Goal: Task Accomplishment & Management: Complete application form

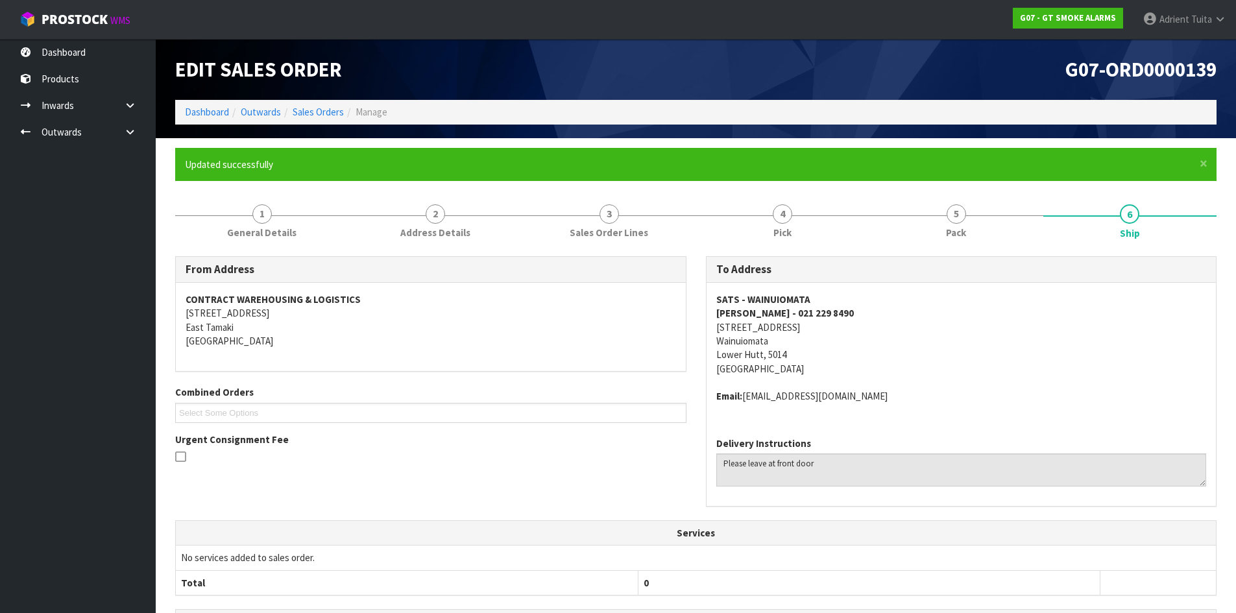
scroll to position [274, 0]
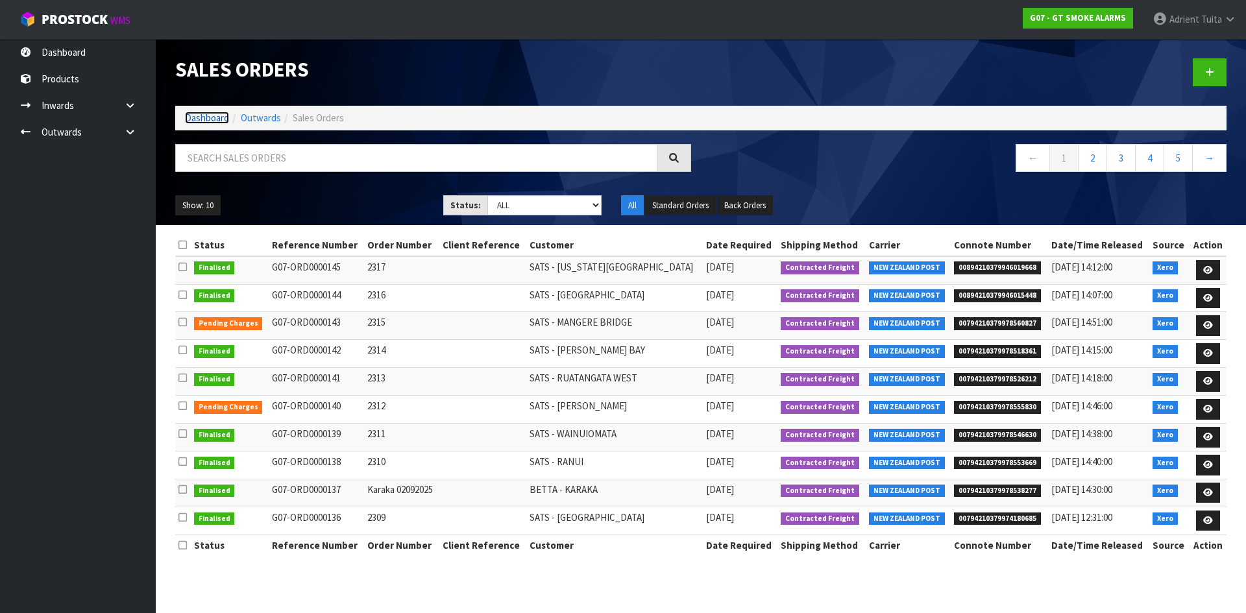
click at [195, 123] on link "Dashboard" at bounding box center [207, 118] width 44 height 12
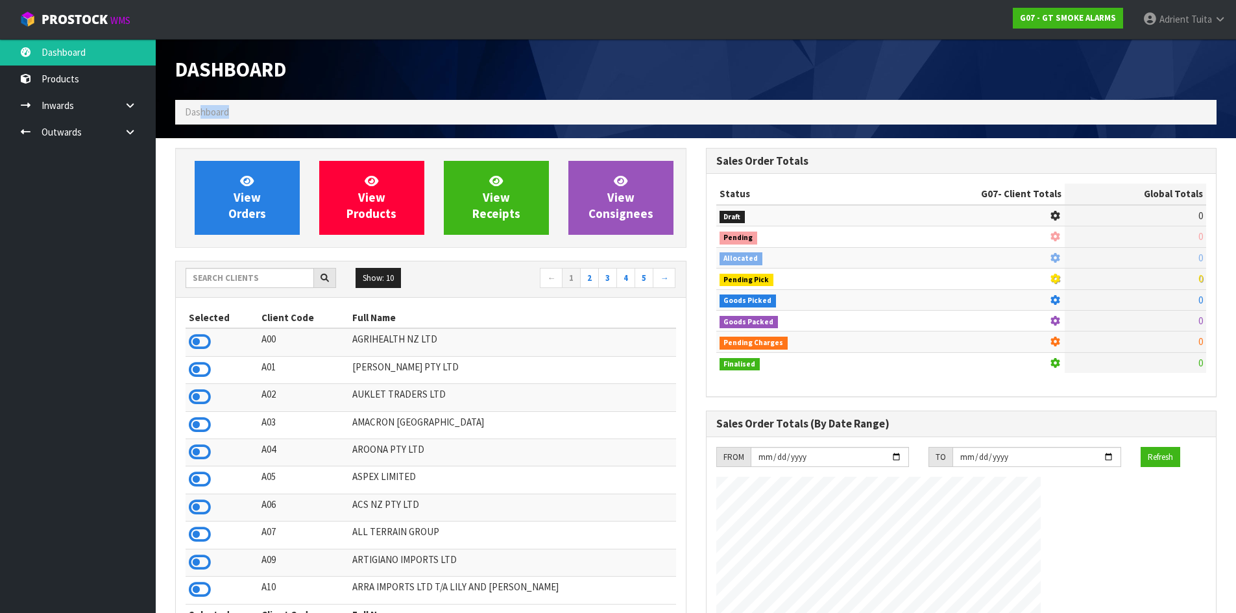
click at [201, 120] on ol "Dashboard" at bounding box center [696, 112] width 1042 height 24
click at [237, 273] on input "text" at bounding box center [250, 278] width 128 height 20
type input "S00"
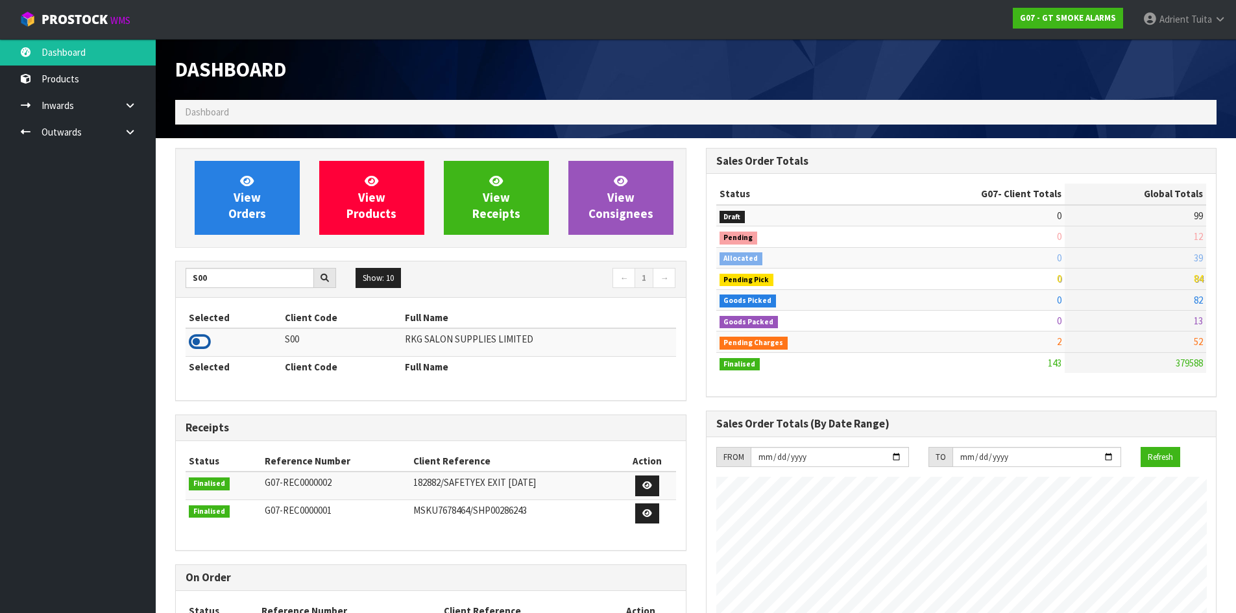
click at [206, 339] on icon at bounding box center [200, 341] width 22 height 19
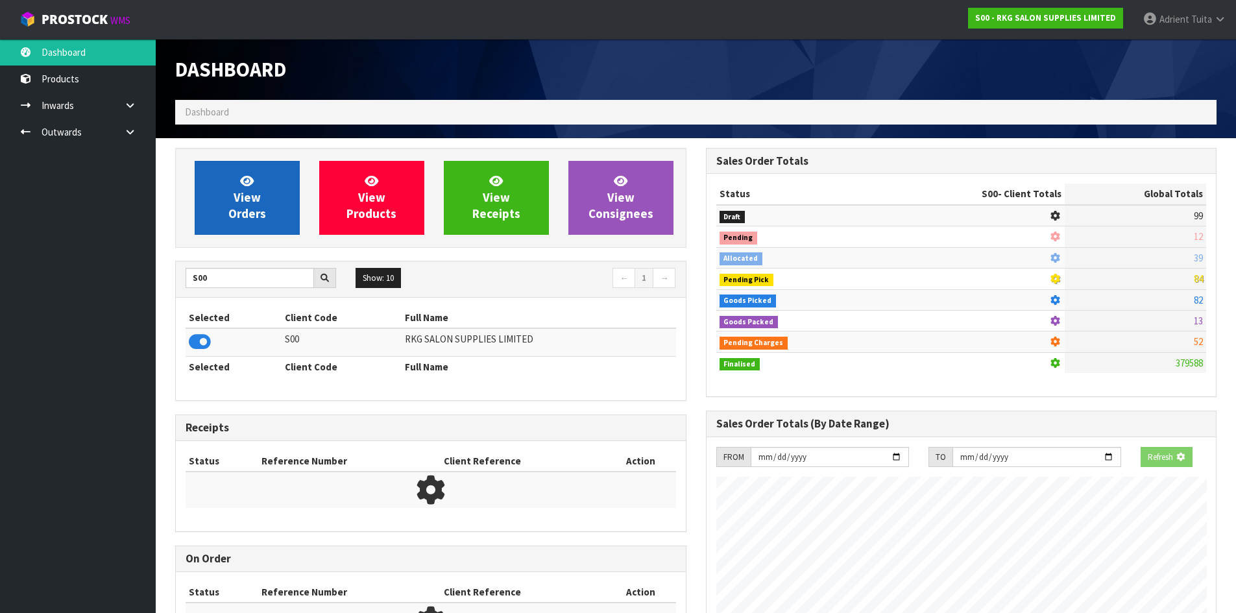
scroll to position [809, 530]
click at [239, 195] on span "View Orders" at bounding box center [247, 197] width 38 height 49
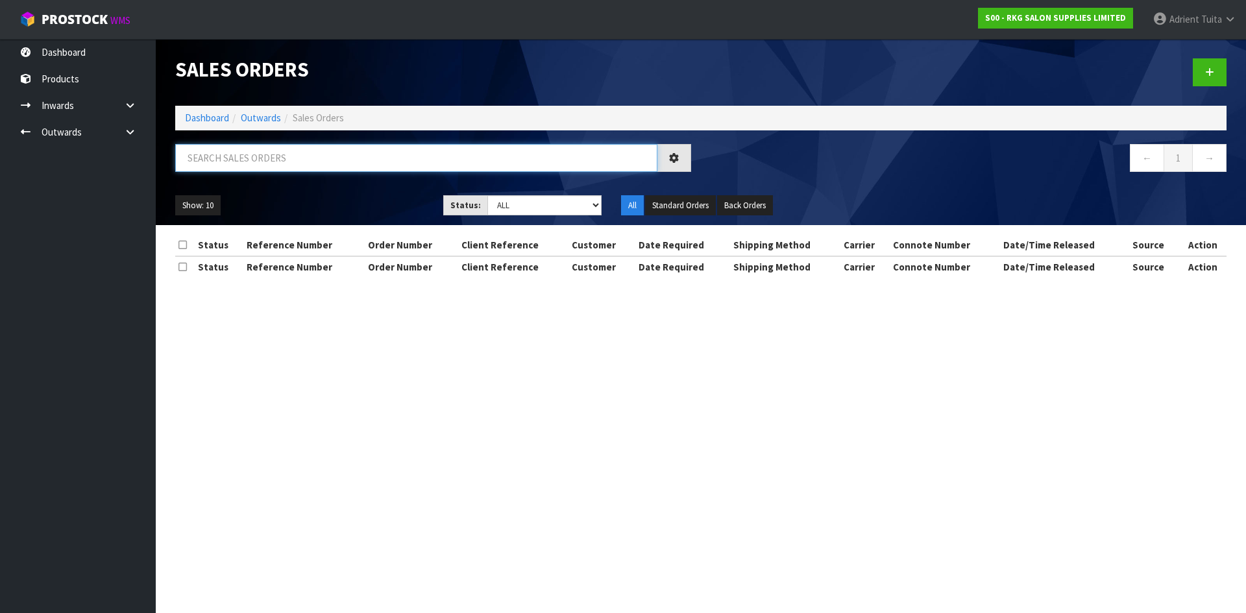
click at [263, 156] on input "text" at bounding box center [416, 158] width 482 height 28
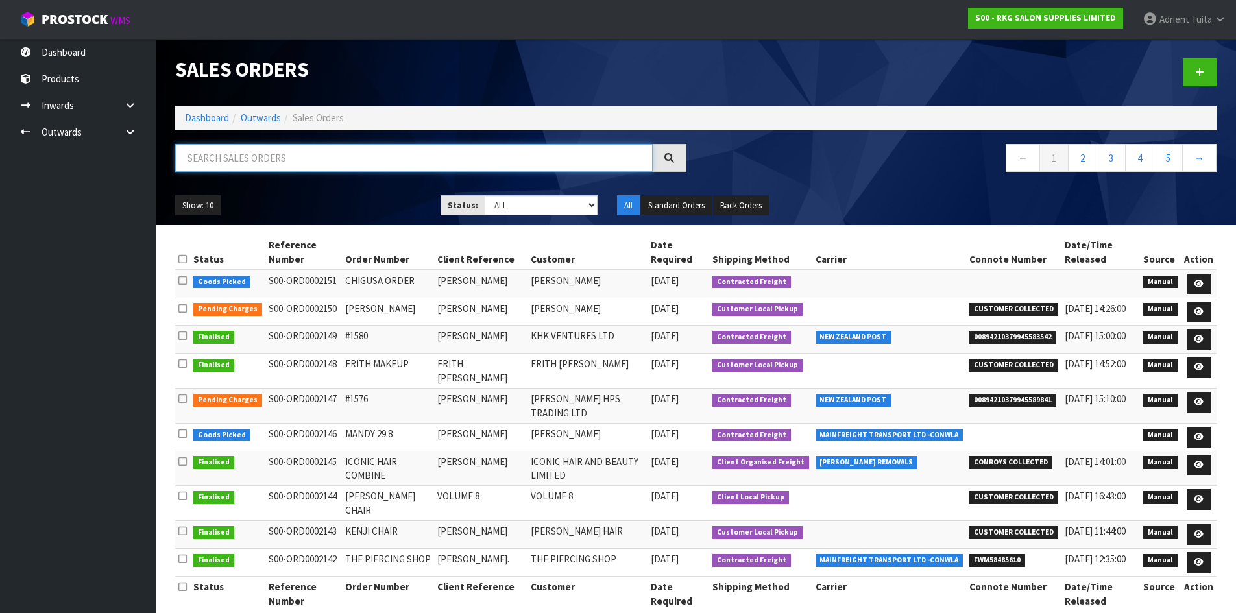
click at [286, 150] on input "text" at bounding box center [414, 158] width 478 height 28
type input "2146"
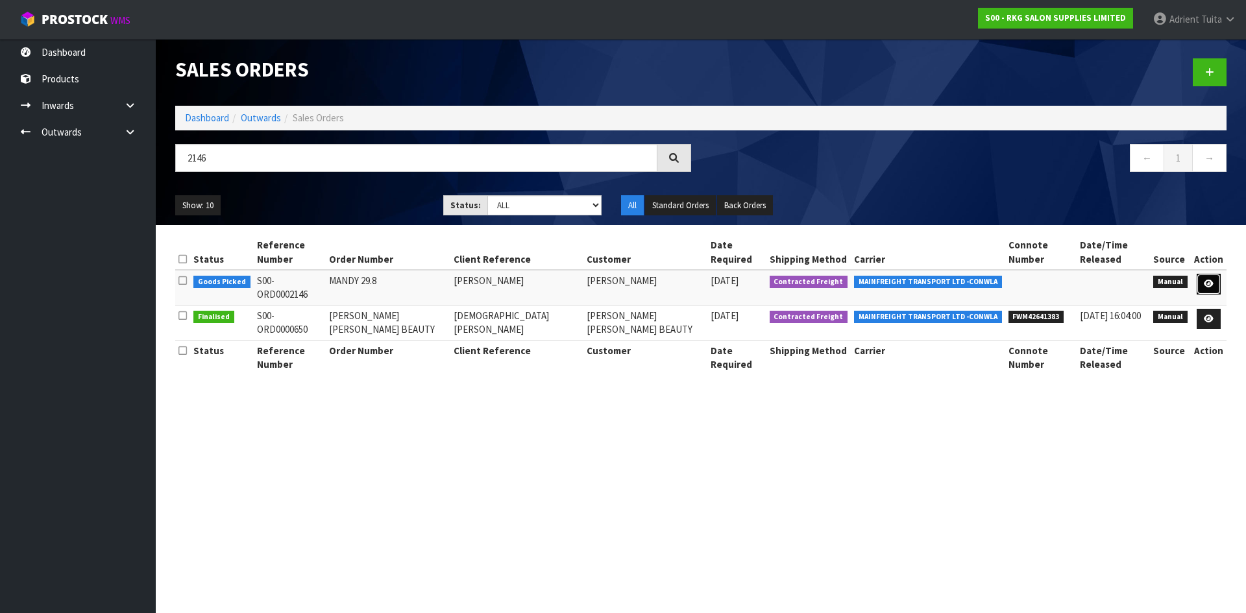
click at [1217, 274] on link at bounding box center [1209, 284] width 24 height 21
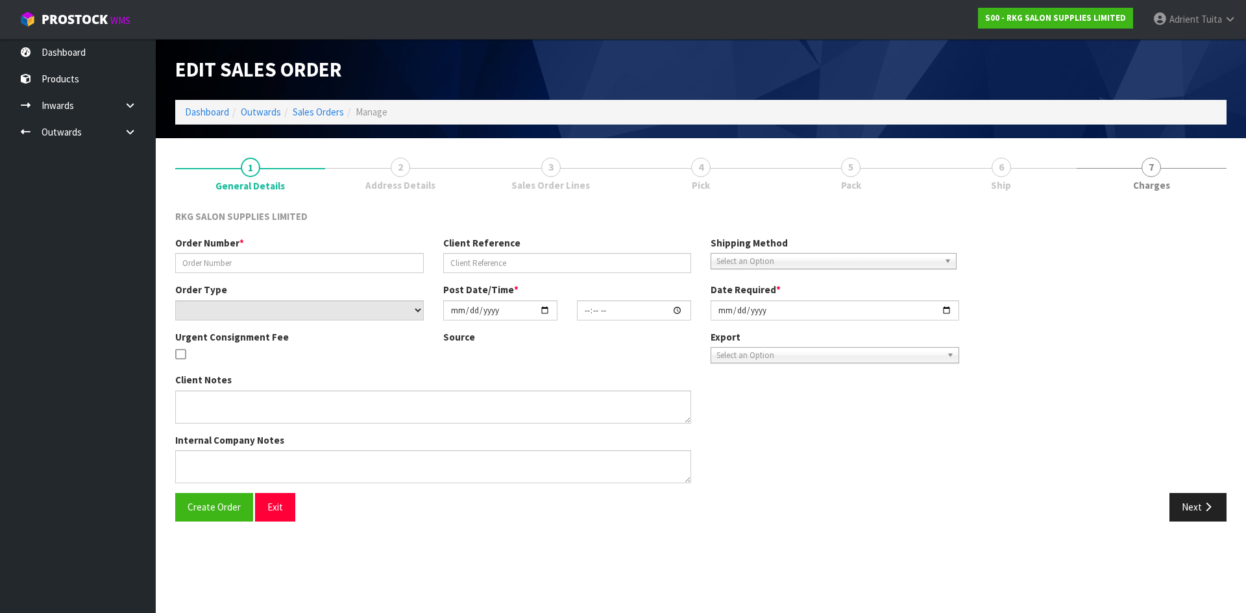
type input "MANDY 29.8"
type input "MANDY LAMBERT"
select select "number:0"
type input "[DATE]"
type input "00:00:00.000"
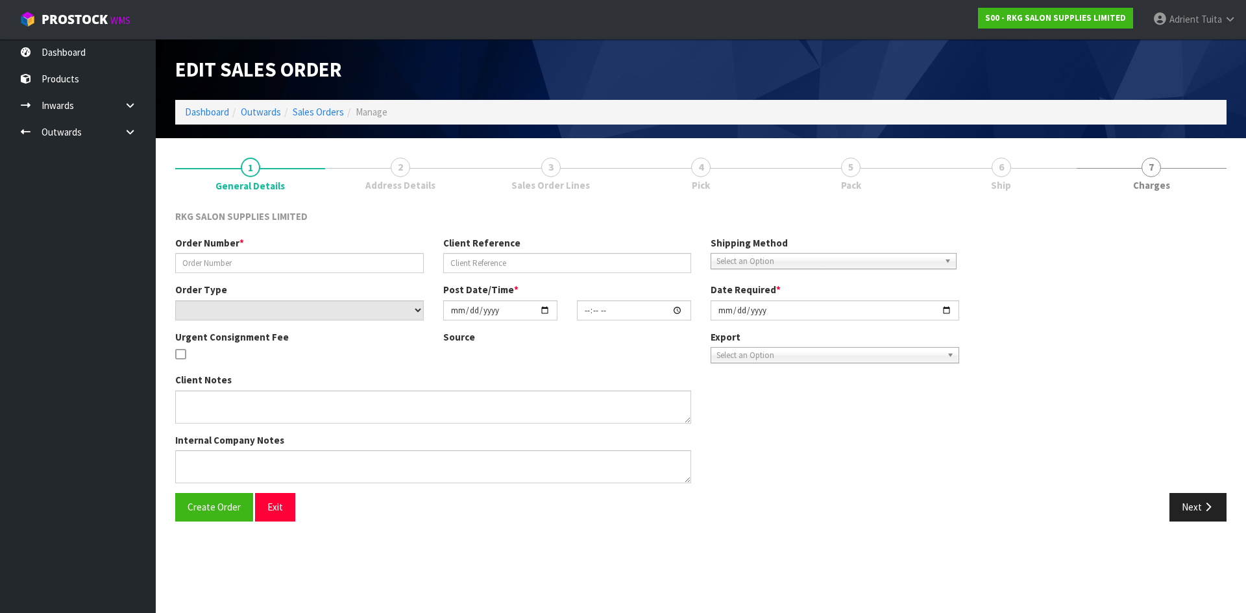
type input "[DATE]"
type textarea "SEND LOOSE"
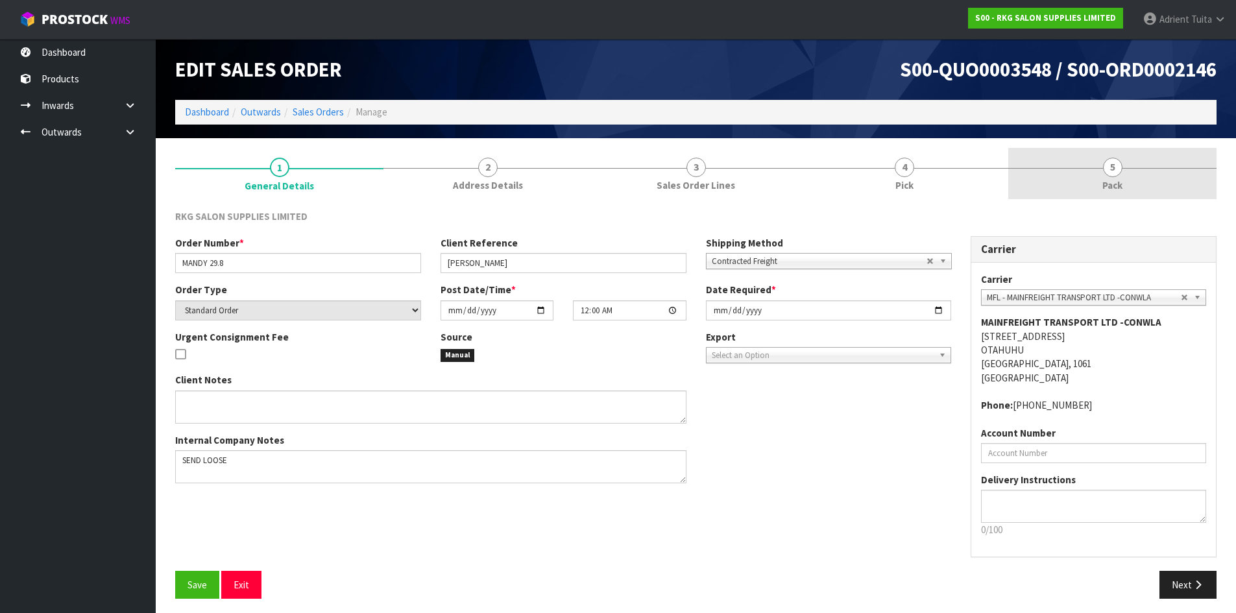
click at [1136, 167] on link "5 Pack" at bounding box center [1112, 173] width 208 height 51
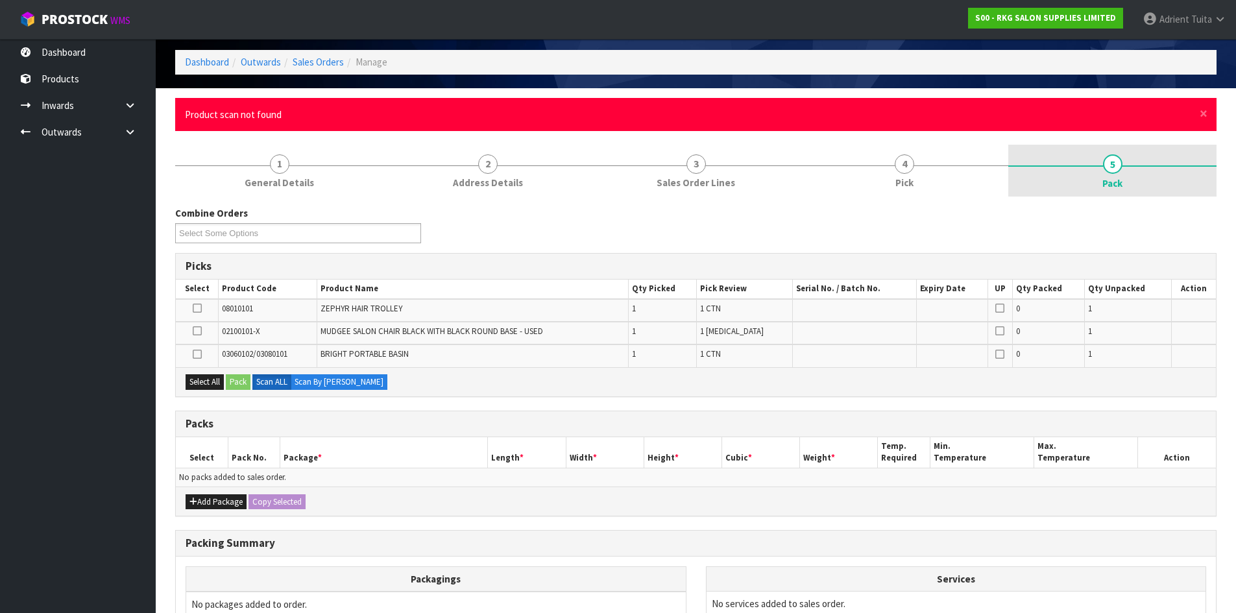
scroll to position [65, 0]
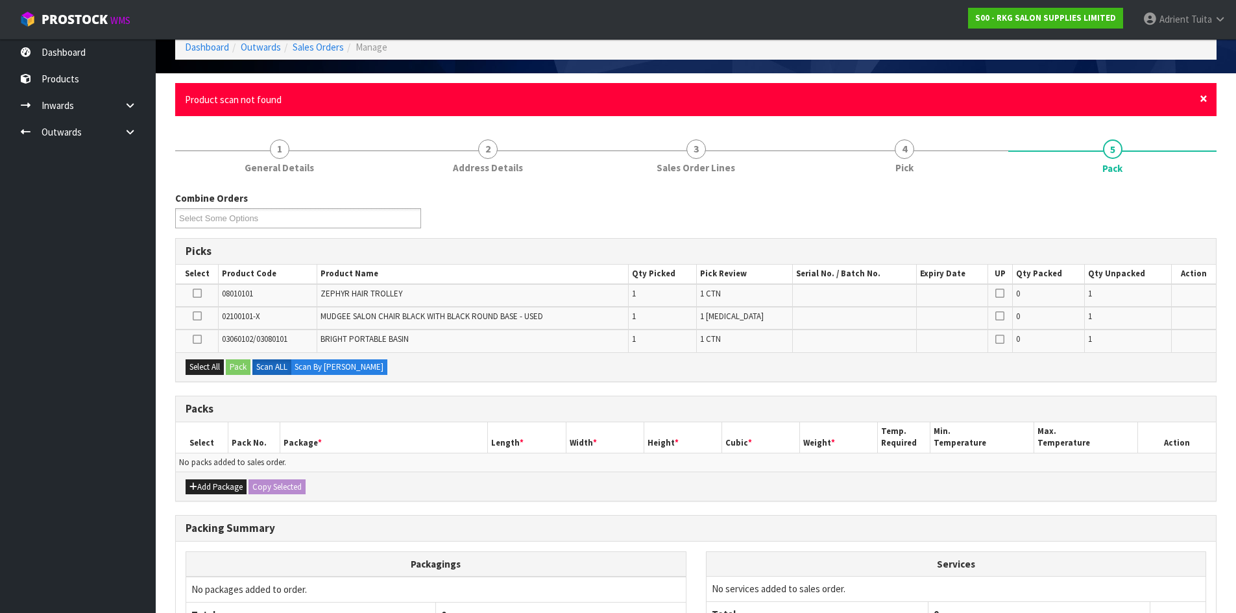
click at [1202, 104] on span "×" at bounding box center [1204, 99] width 8 height 18
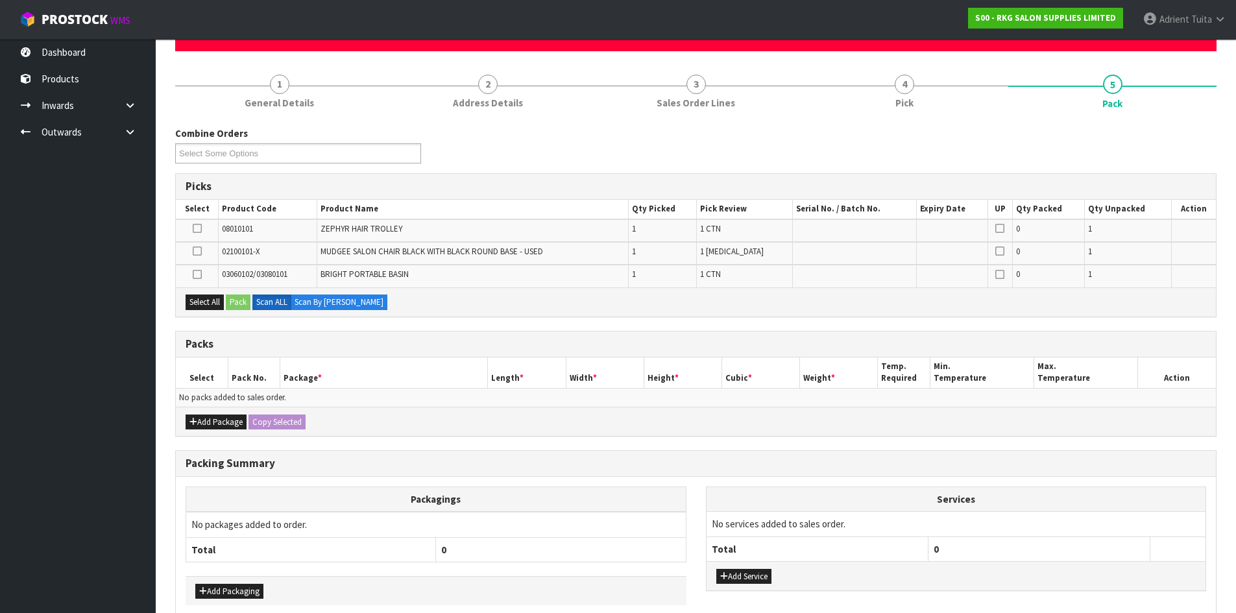
scroll to position [0, 0]
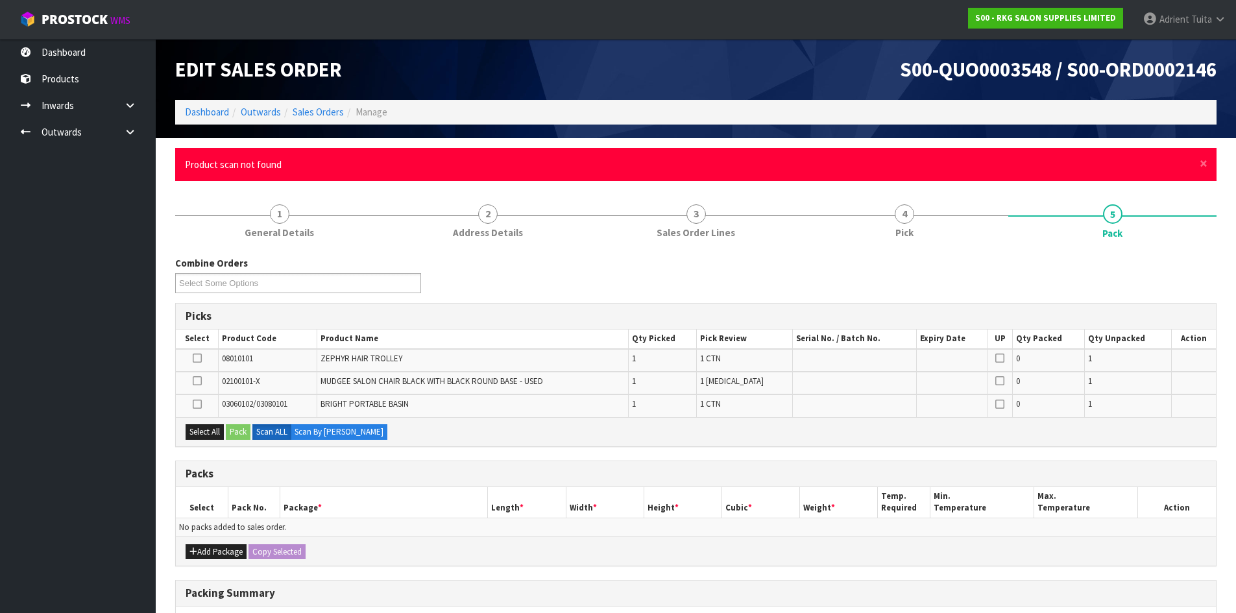
click at [1198, 165] on div "× Close Product scan not found" at bounding box center [696, 164] width 1042 height 33
click at [1204, 167] on span "×" at bounding box center [1204, 163] width 8 height 18
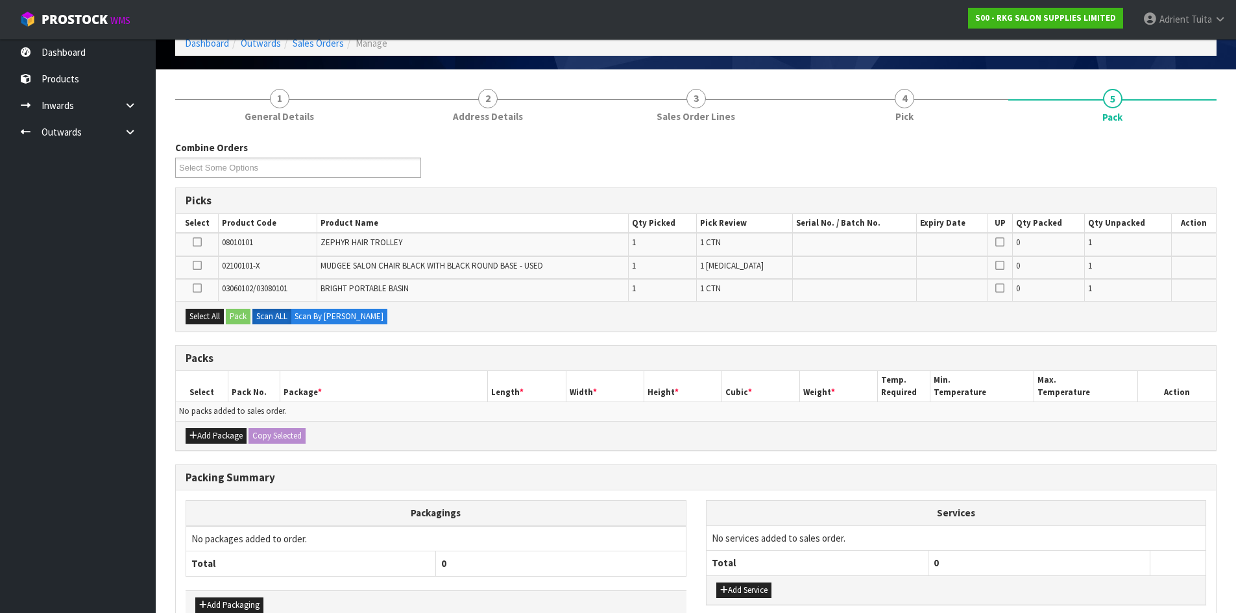
scroll to position [147, 0]
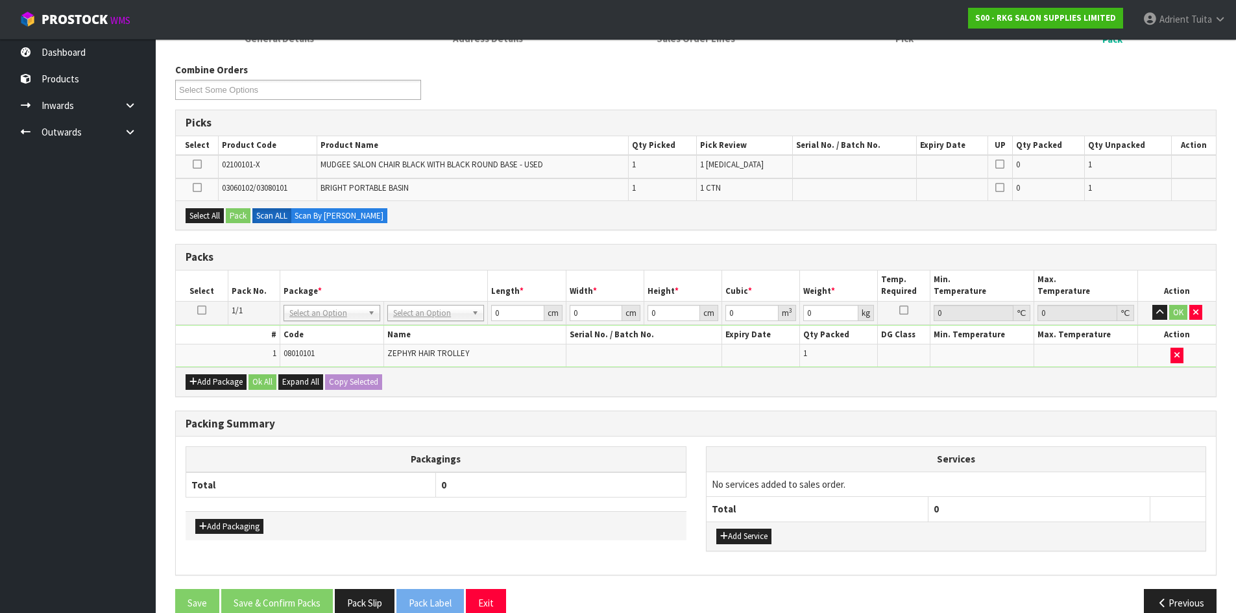
drag, startPoint x: 443, startPoint y: 16, endPoint x: 332, endPoint y: 501, distance: 497.3
click at [332, 501] on div "Packagings Total 0" at bounding box center [436, 478] width 501 height 65
click at [200, 165] on icon at bounding box center [197, 164] width 9 height 1
click at [0, 0] on input "checkbox" at bounding box center [0, 0] width 0 height 0
click at [253, 217] on div "Select All Pack Scan ALL Scan By Quantity" at bounding box center [696, 215] width 1040 height 29
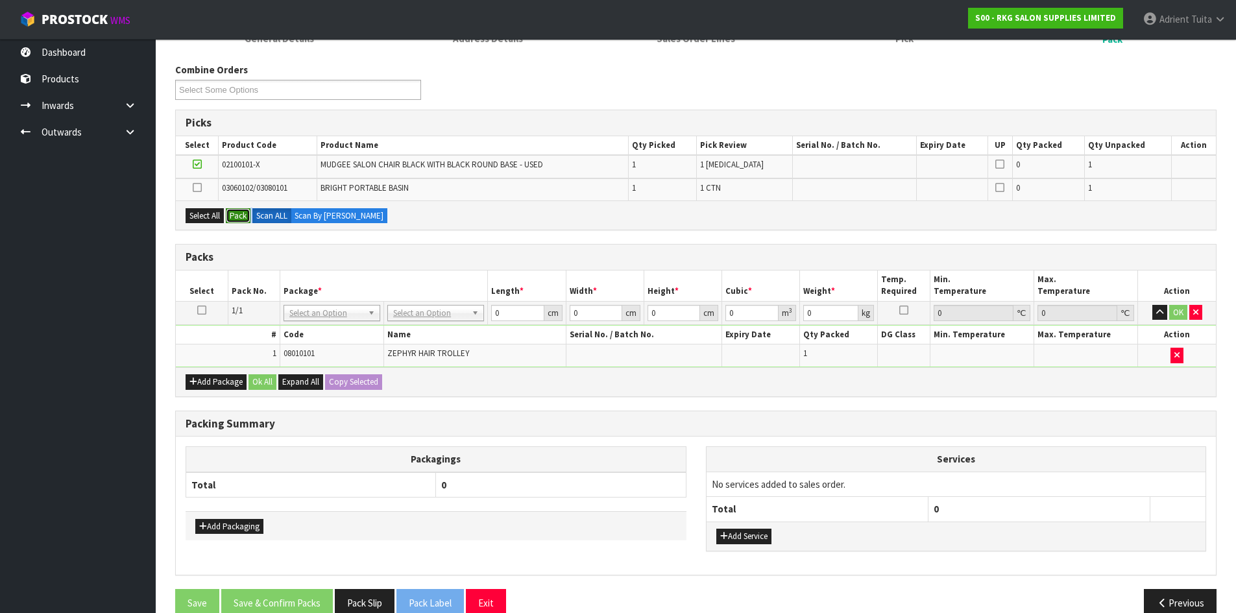
click at [243, 219] on button "Pack" at bounding box center [238, 216] width 25 height 16
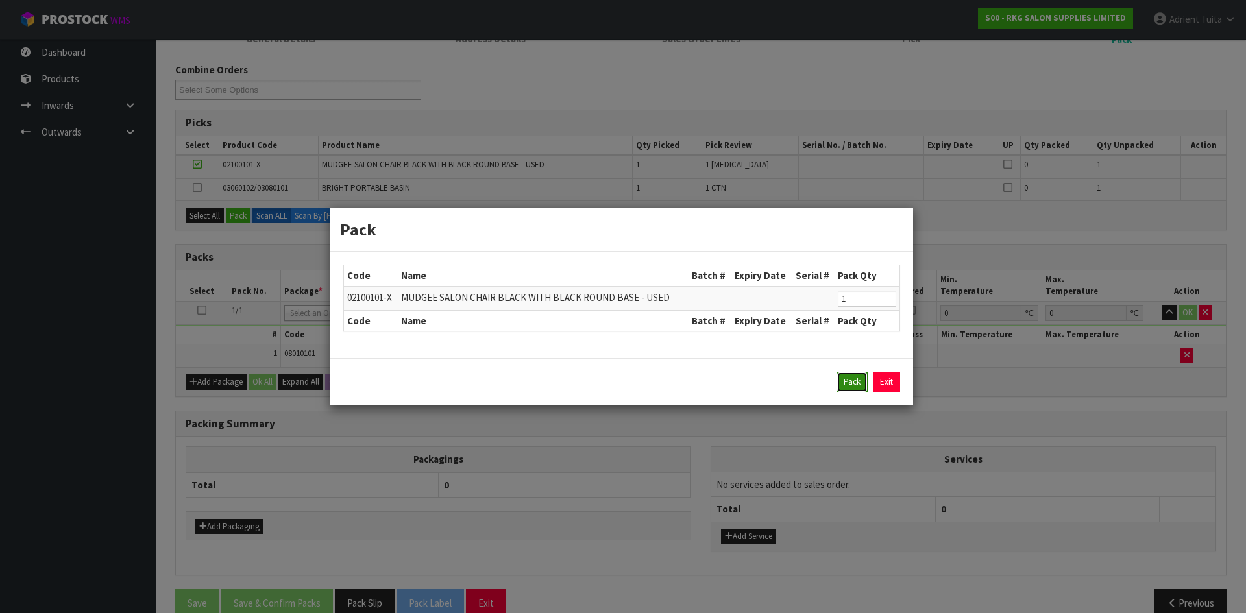
click at [848, 386] on button "Pack" at bounding box center [851, 382] width 31 height 21
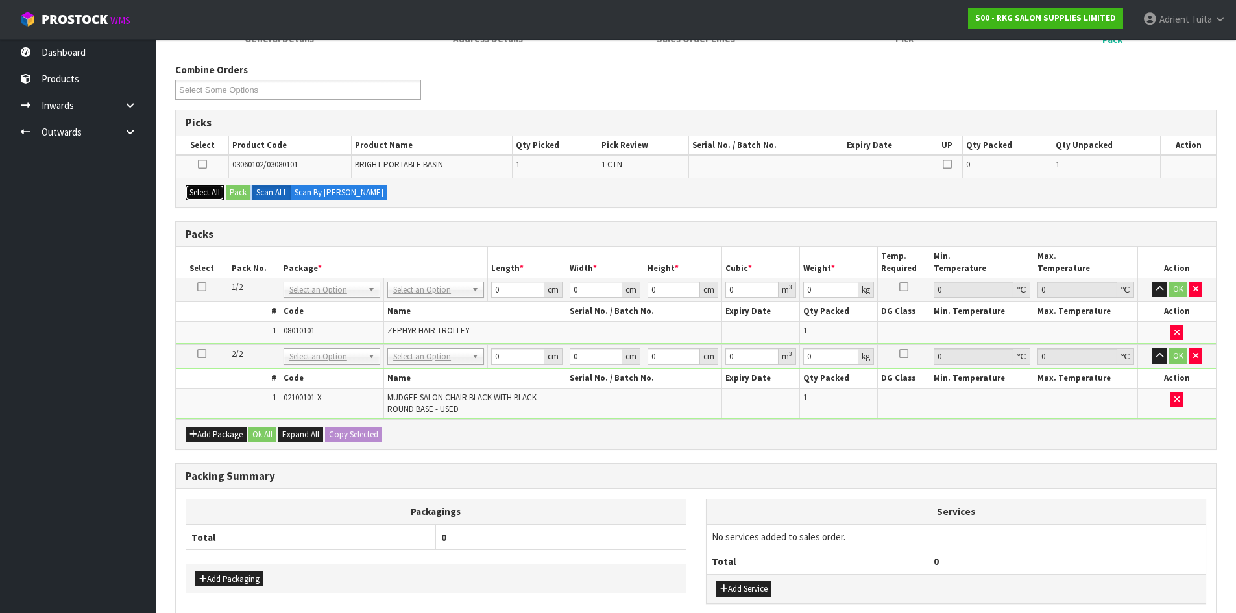
drag, startPoint x: 210, startPoint y: 198, endPoint x: 225, endPoint y: 197, distance: 14.9
click at [210, 197] on button "Select All" at bounding box center [205, 193] width 38 height 16
click at [227, 198] on button "Pack" at bounding box center [238, 193] width 25 height 16
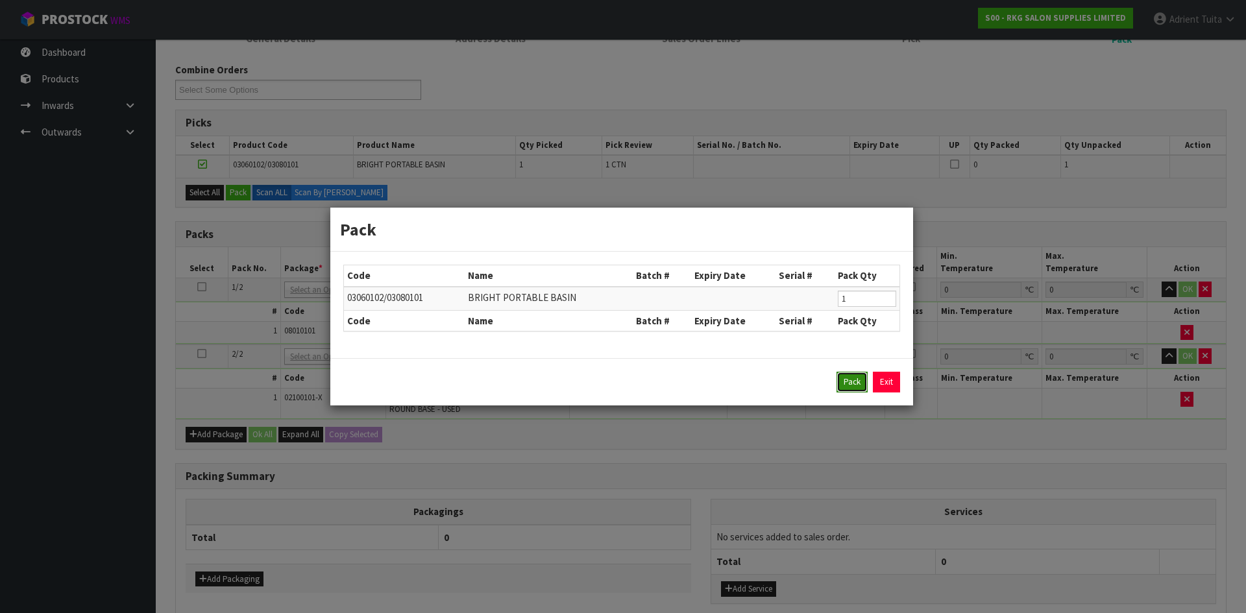
click at [838, 378] on button "Pack" at bounding box center [851, 382] width 31 height 21
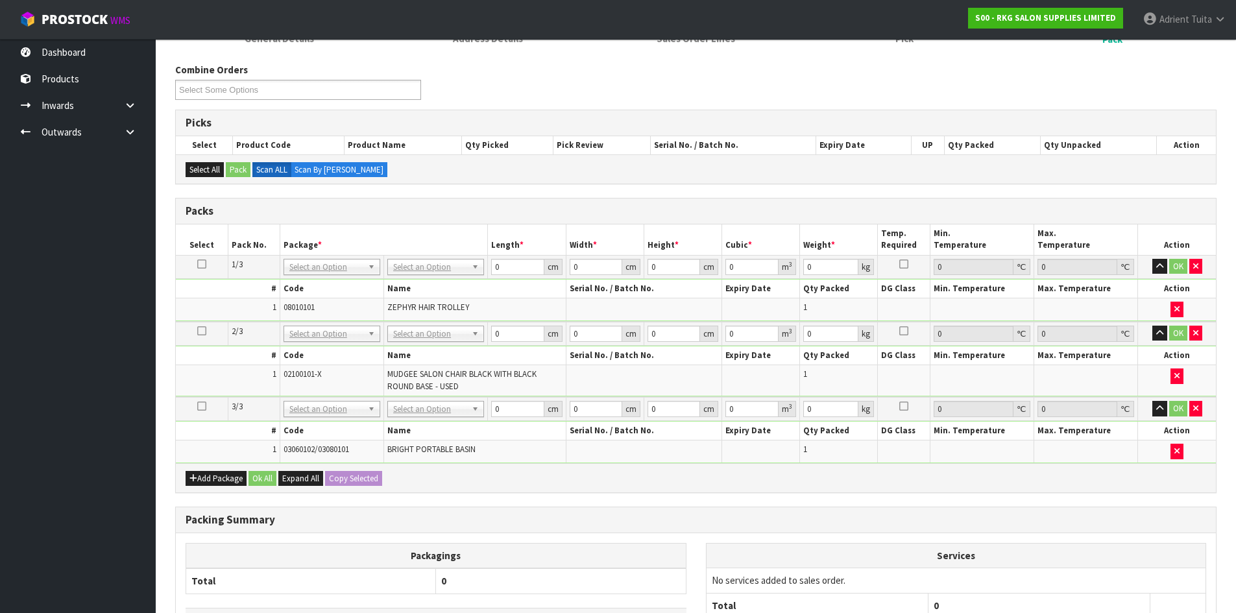
click at [841, 382] on td "1" at bounding box center [839, 380] width 78 height 30
drag, startPoint x: 398, startPoint y: 260, endPoint x: 413, endPoint y: 291, distance: 34.3
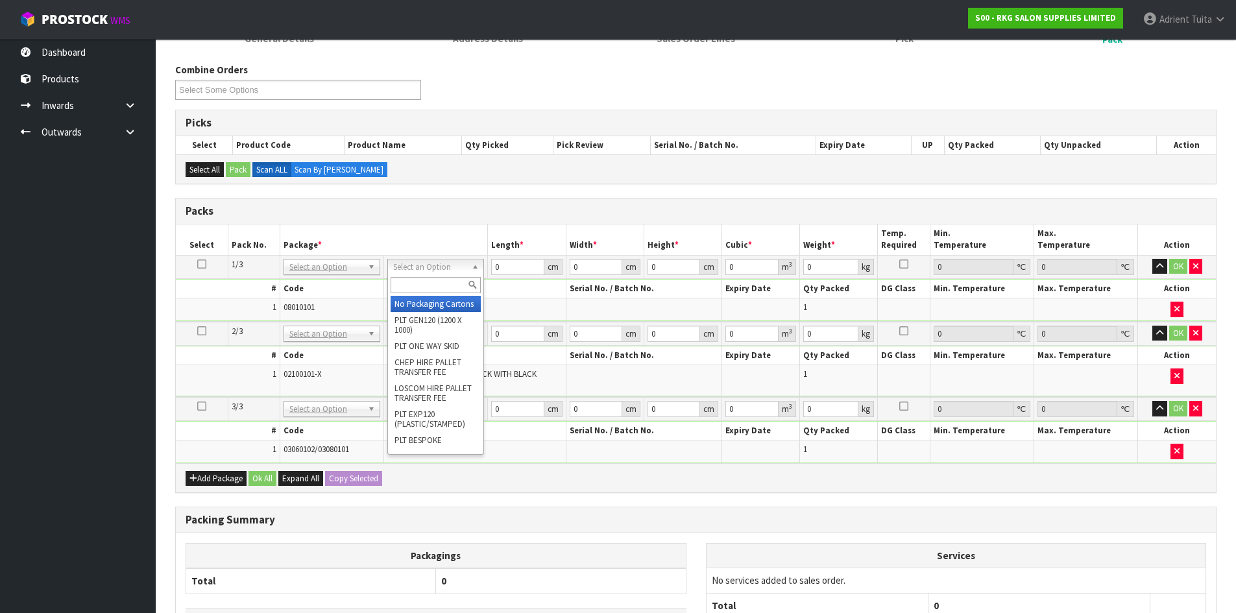
drag, startPoint x: 417, startPoint y: 302, endPoint x: 423, endPoint y: 326, distance: 25.5
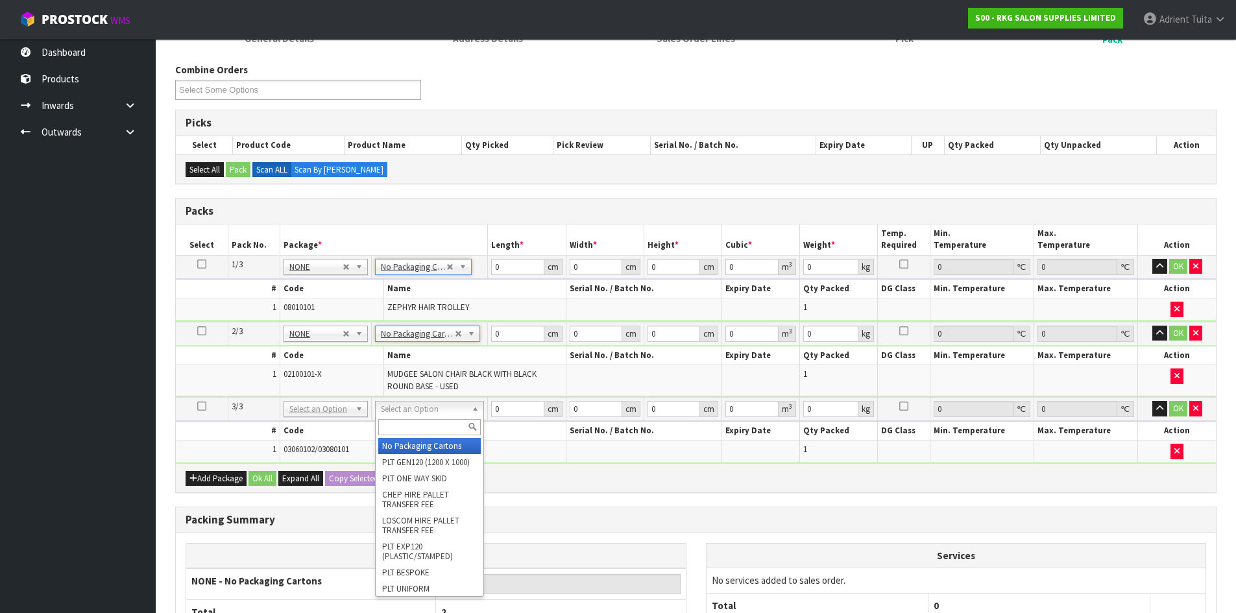
drag, startPoint x: 423, startPoint y: 410, endPoint x: 424, endPoint y: 435, distance: 24.7
drag, startPoint x: 425, startPoint y: 435, endPoint x: 425, endPoint y: 446, distance: 10.4
type input "3"
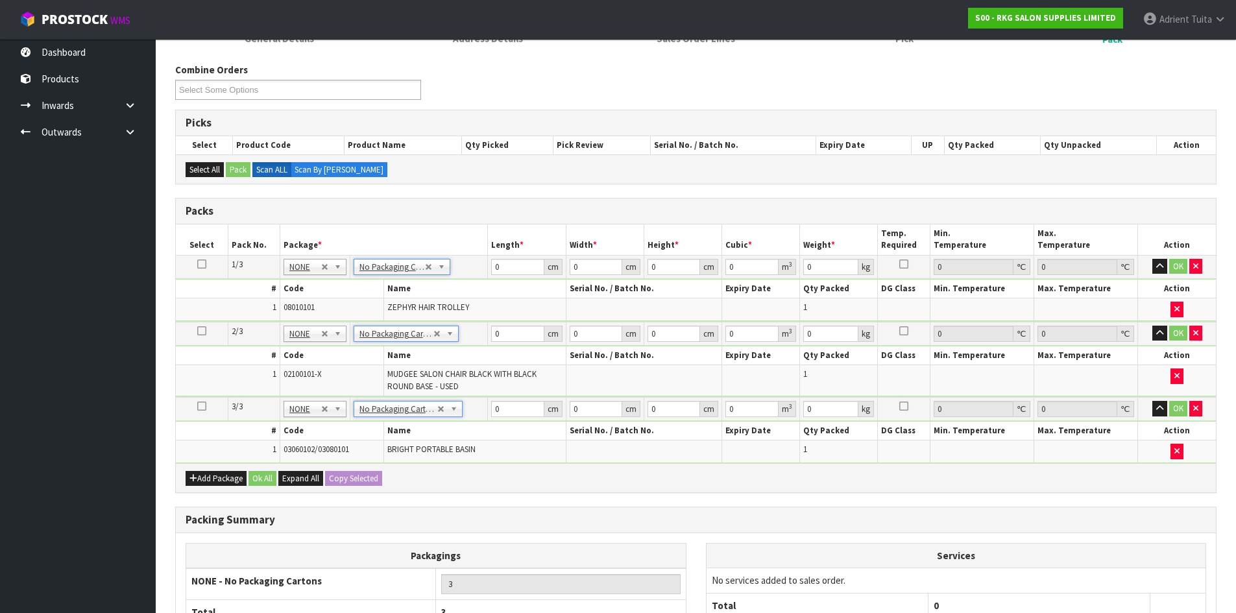
click at [511, 276] on td "0 cm" at bounding box center [527, 266] width 78 height 23
click at [511, 263] on td "0 cm" at bounding box center [527, 266] width 78 height 23
click at [509, 249] on th "Length *" at bounding box center [527, 240] width 78 height 30
click at [510, 273] on input "0" at bounding box center [517, 267] width 53 height 16
type input "43"
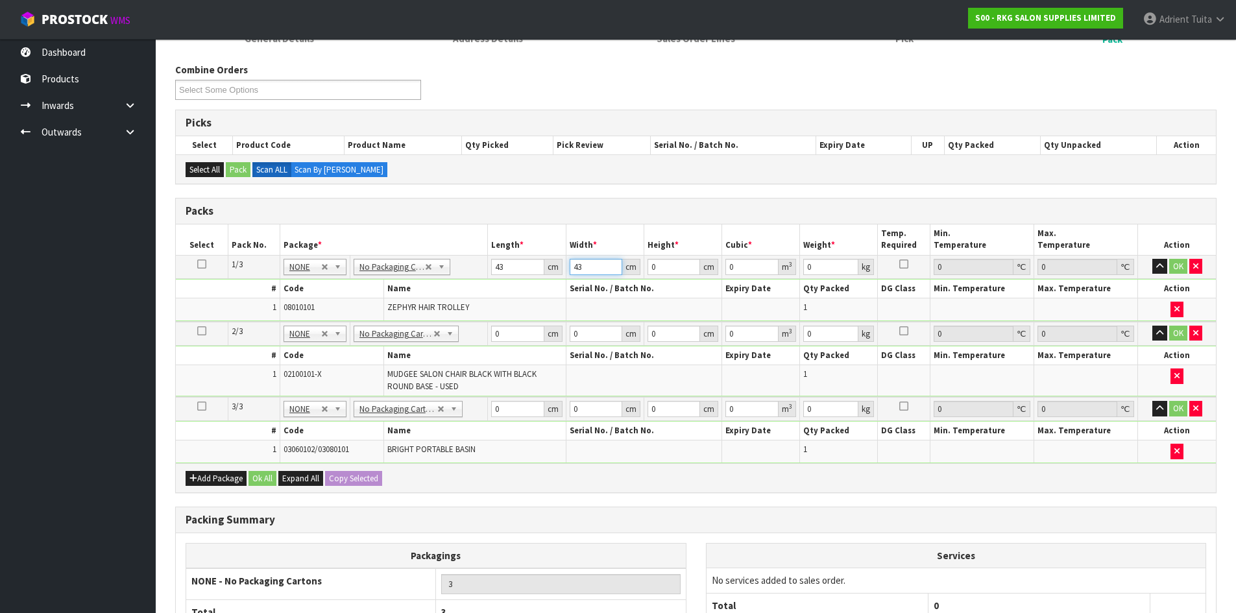
type input "43"
type input "8"
type input "0.014792"
type input "86"
type input "0.159014"
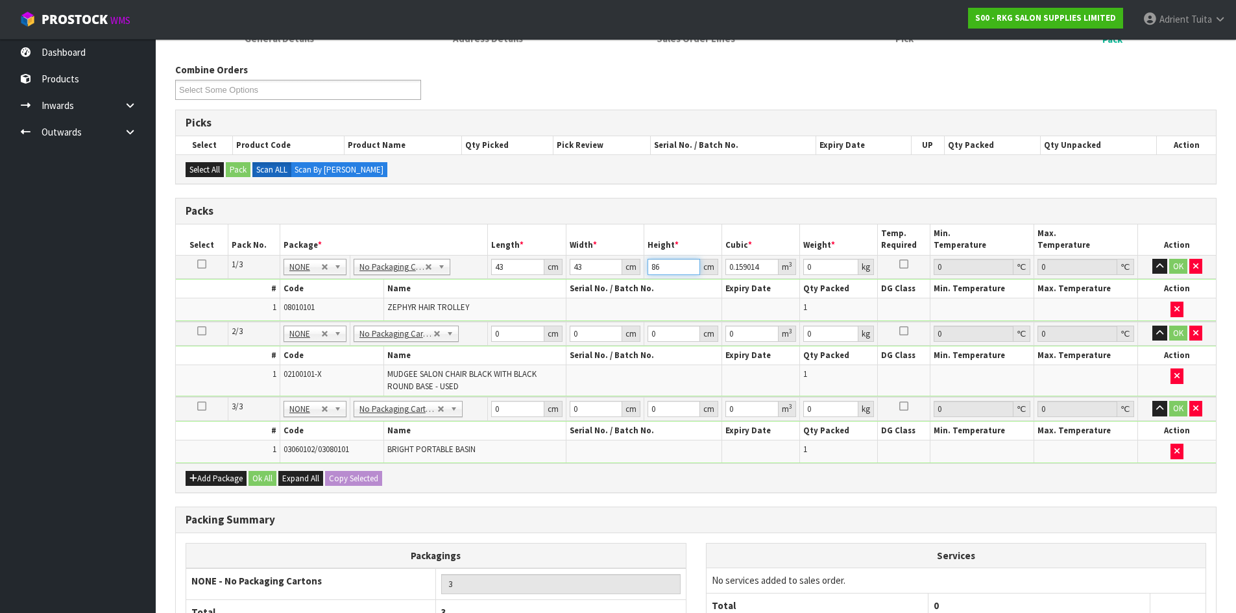
type input "86"
type input "10"
click at [517, 324] on td "0 cm" at bounding box center [527, 334] width 78 height 24
click at [520, 328] on input "0" at bounding box center [517, 334] width 53 height 16
type input "53"
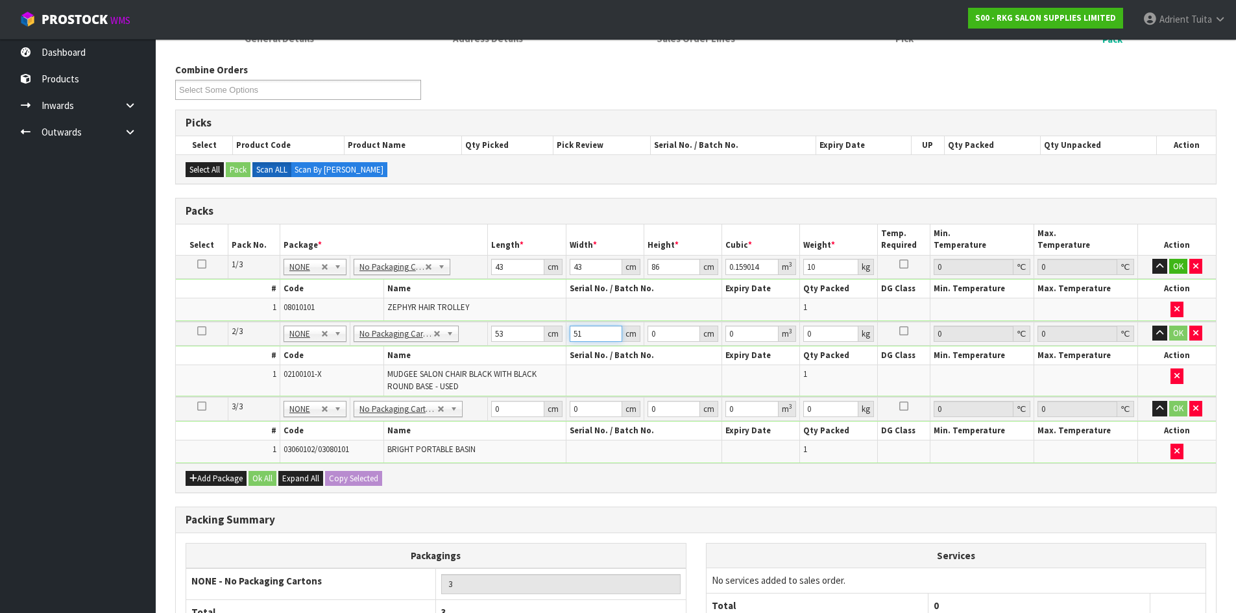
type input "51"
type input "3"
type input "0.008109"
type input "33"
type input "0.089199"
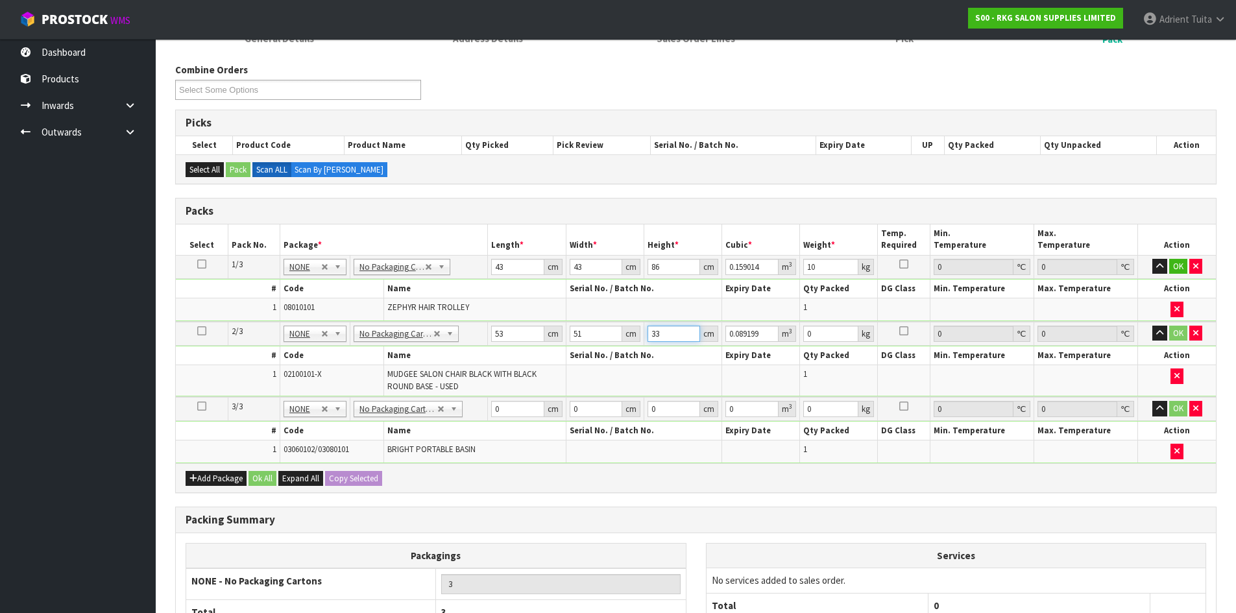
type input "33"
type input "5"
click at [508, 417] on input "0" at bounding box center [517, 409] width 53 height 16
type input "64"
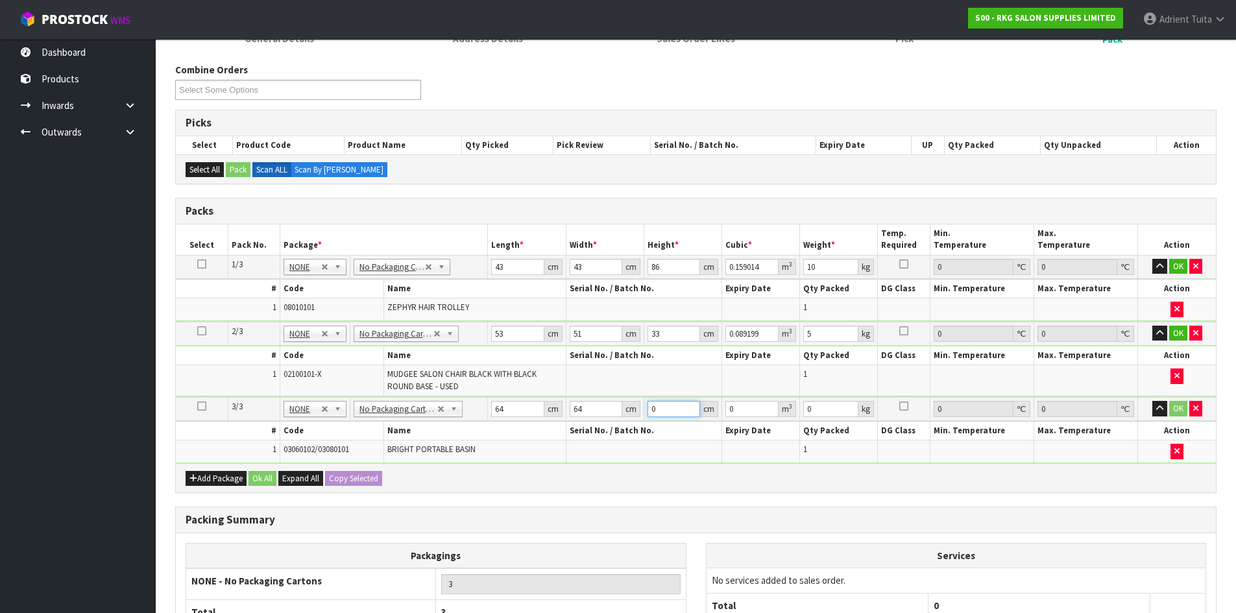
type input "5"
type input "0.02048"
type input "57"
type input "0.233472"
type input "57"
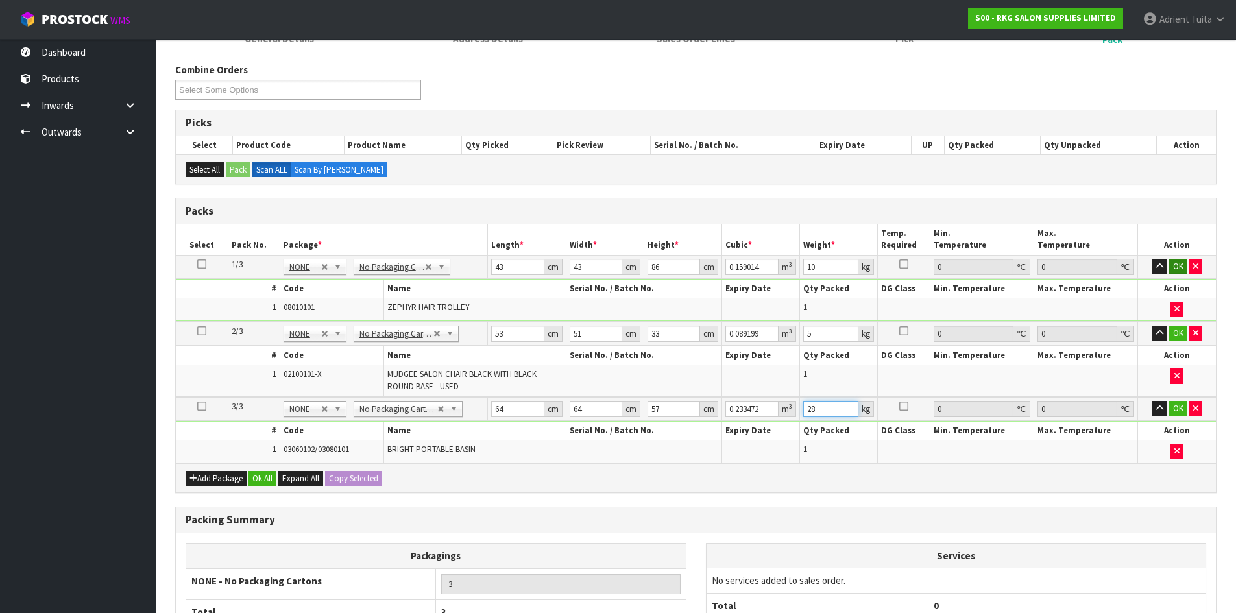
type input "28"
drag, startPoint x: 1182, startPoint y: 270, endPoint x: 1182, endPoint y: 286, distance: 16.2
click at [1182, 270] on button "OK" at bounding box center [1178, 267] width 18 height 16
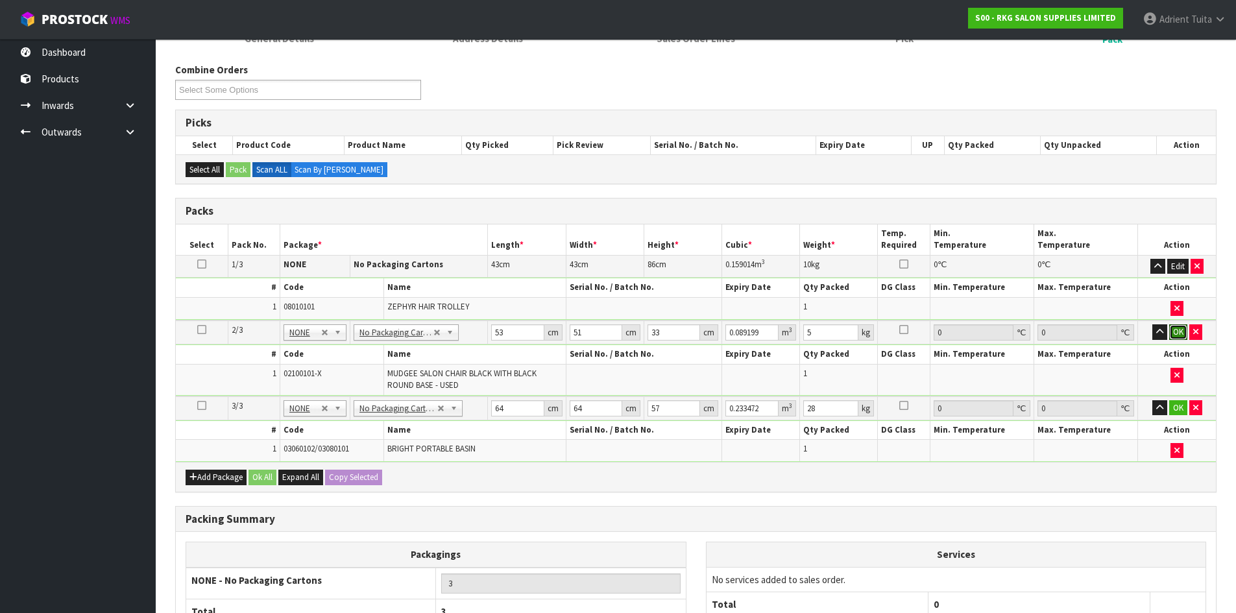
drag, startPoint x: 1183, startPoint y: 324, endPoint x: 1176, endPoint y: 356, distance: 32.6
click at [1183, 325] on button "OK" at bounding box center [1178, 332] width 18 height 16
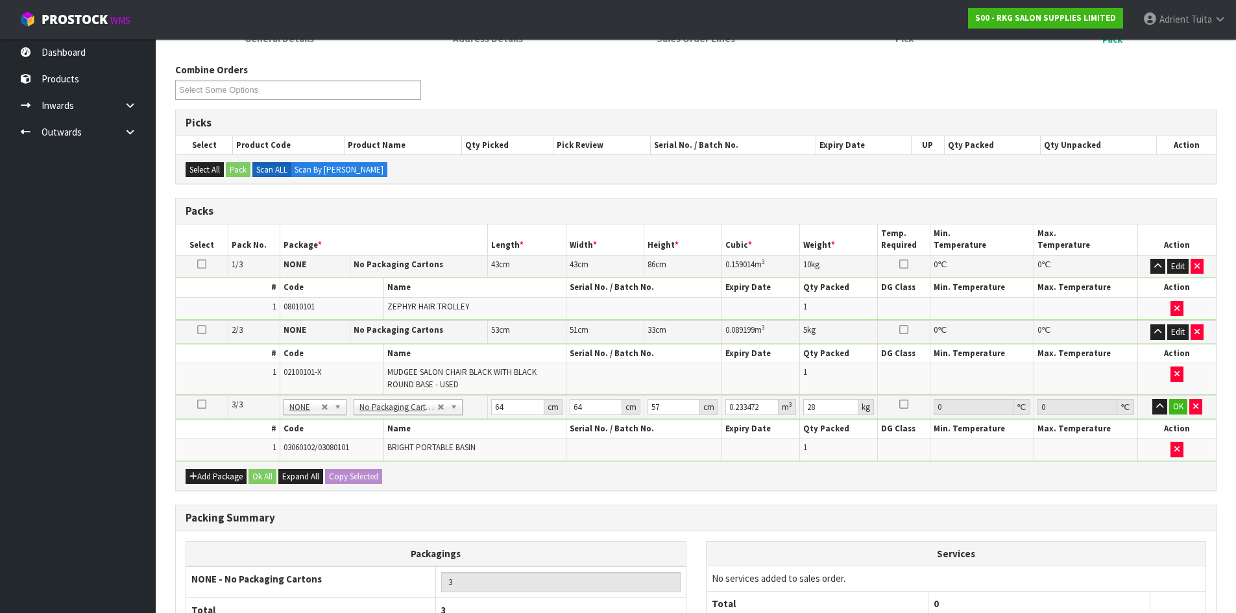
click at [1175, 415] on td "OK" at bounding box center [1177, 407] width 78 height 24
drag, startPoint x: 1175, startPoint y: 411, endPoint x: 520, endPoint y: 535, distance: 667.0
click at [1175, 411] on button "OK" at bounding box center [1178, 407] width 18 height 16
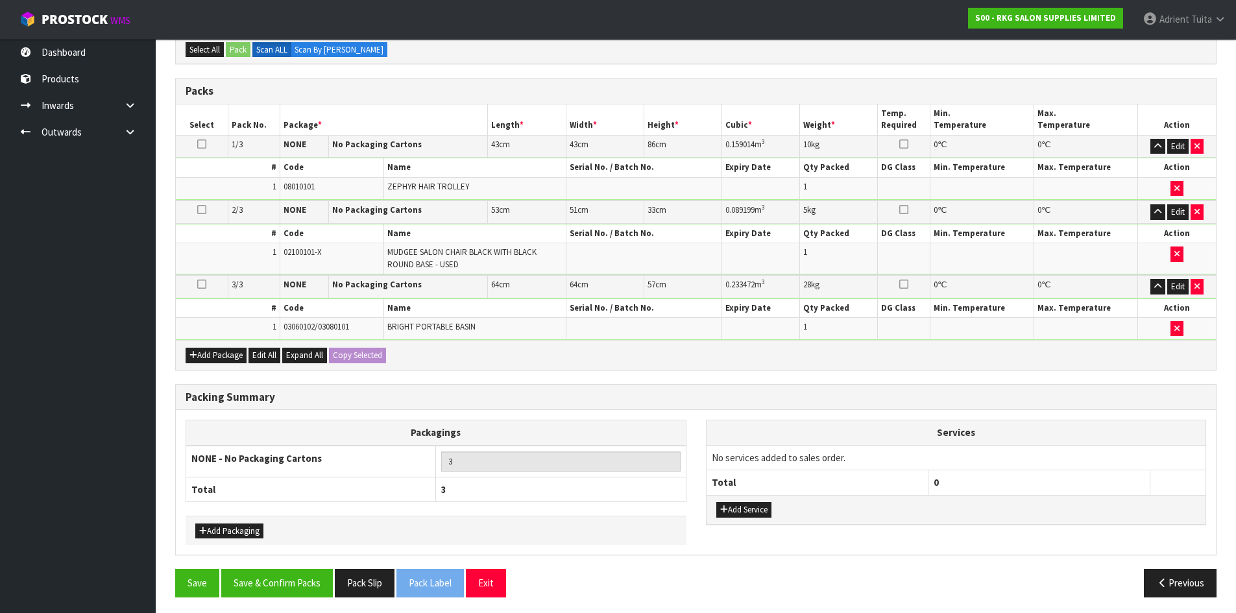
scroll to position [271, 0]
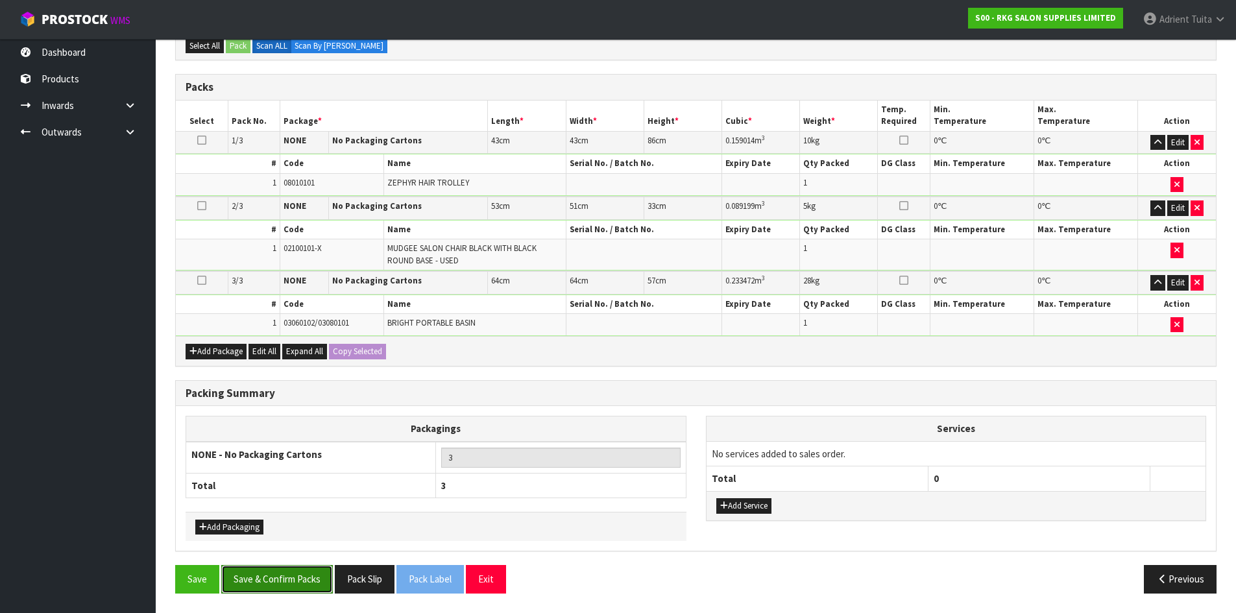
click at [308, 581] on button "Save & Confirm Packs" at bounding box center [277, 579] width 112 height 28
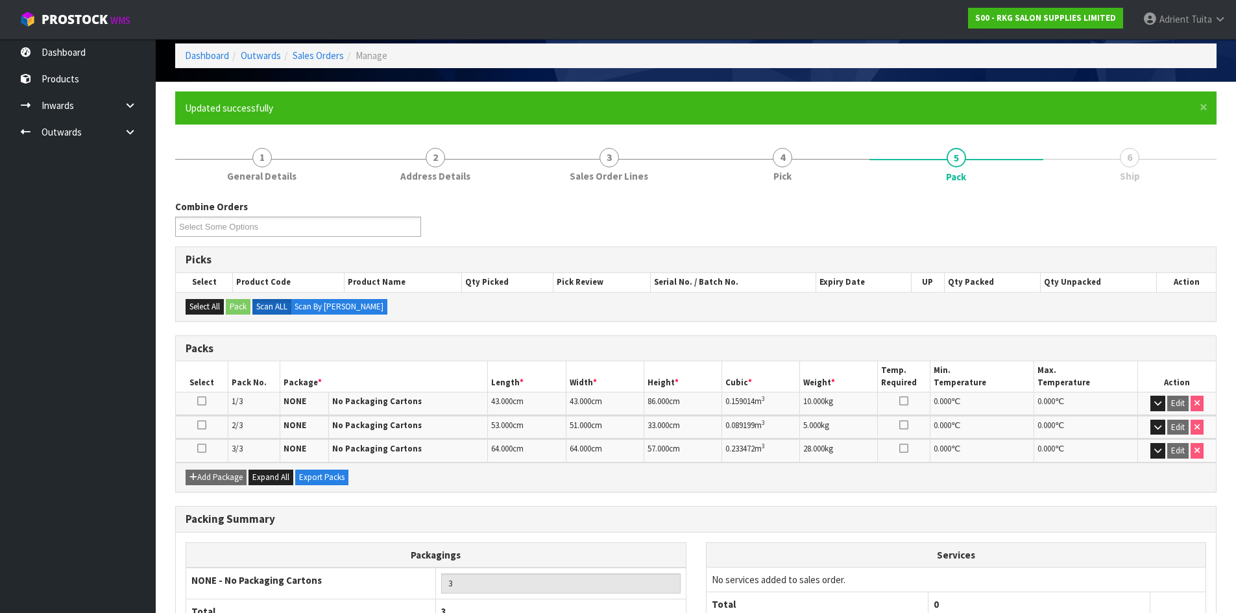
scroll to position [0, 0]
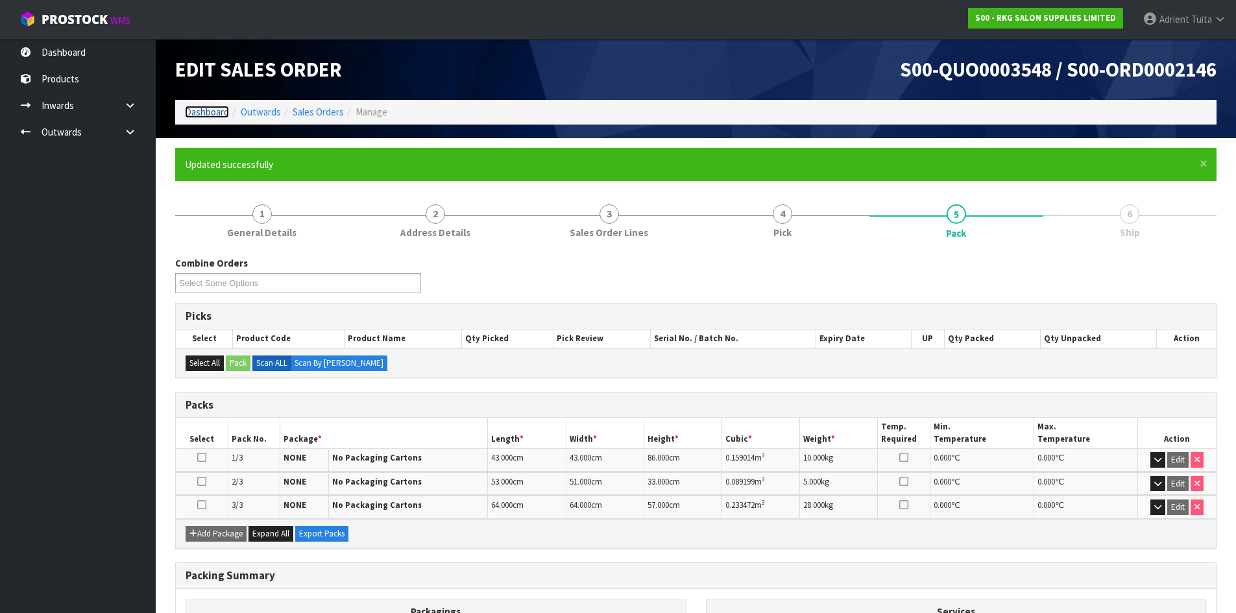
click at [214, 115] on link "Dashboard" at bounding box center [207, 112] width 44 height 12
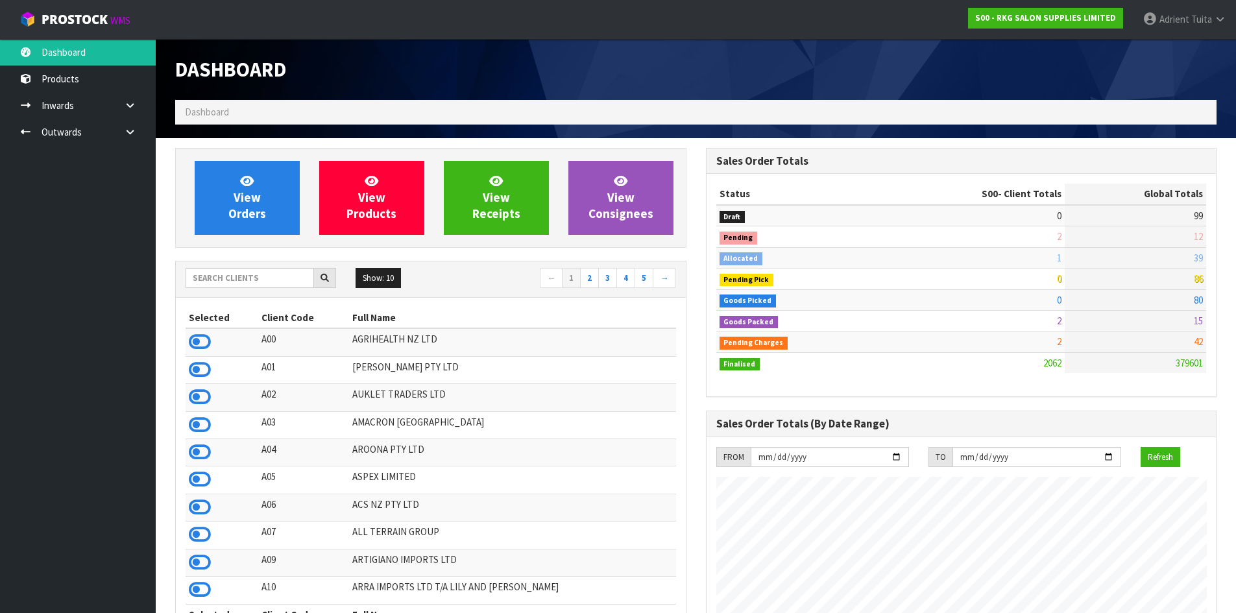
click at [916, 313] on td "2" at bounding box center [971, 320] width 187 height 21
click at [238, 284] on input "text" at bounding box center [250, 278] width 128 height 20
drag, startPoint x: 242, startPoint y: 287, endPoint x: 249, endPoint y: 295, distance: 10.6
click at [249, 295] on div "Show: 10 5 10 25 50 ← 1 2 3 4 5 →" at bounding box center [431, 280] width 510 height 36
click at [252, 267] on div "Show: 10 5 10 25 50 ← 1 2 3 4 5 →" at bounding box center [431, 280] width 510 height 36
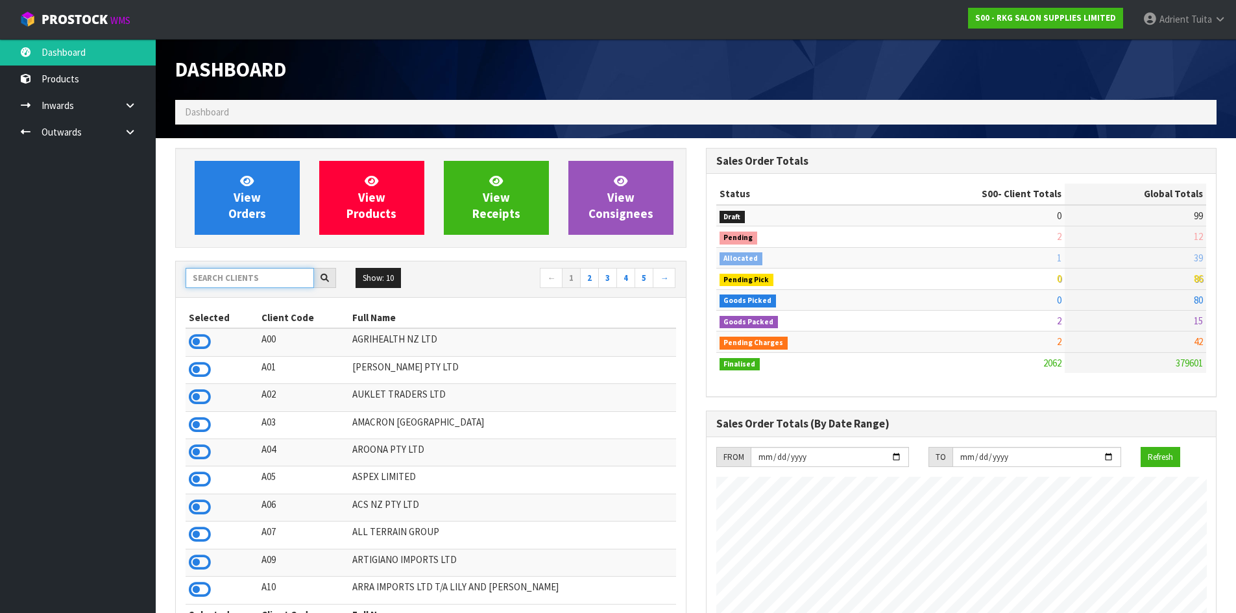
click at [252, 282] on input "text" at bounding box center [250, 278] width 128 height 20
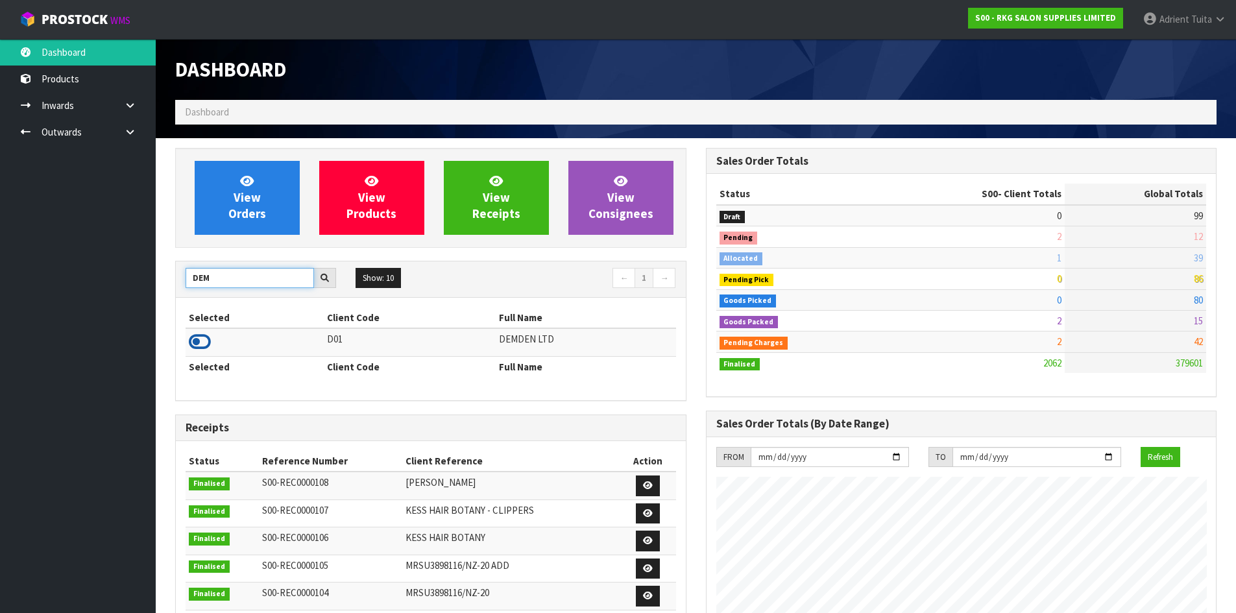
type input "DEM"
click at [205, 342] on icon at bounding box center [200, 341] width 22 height 19
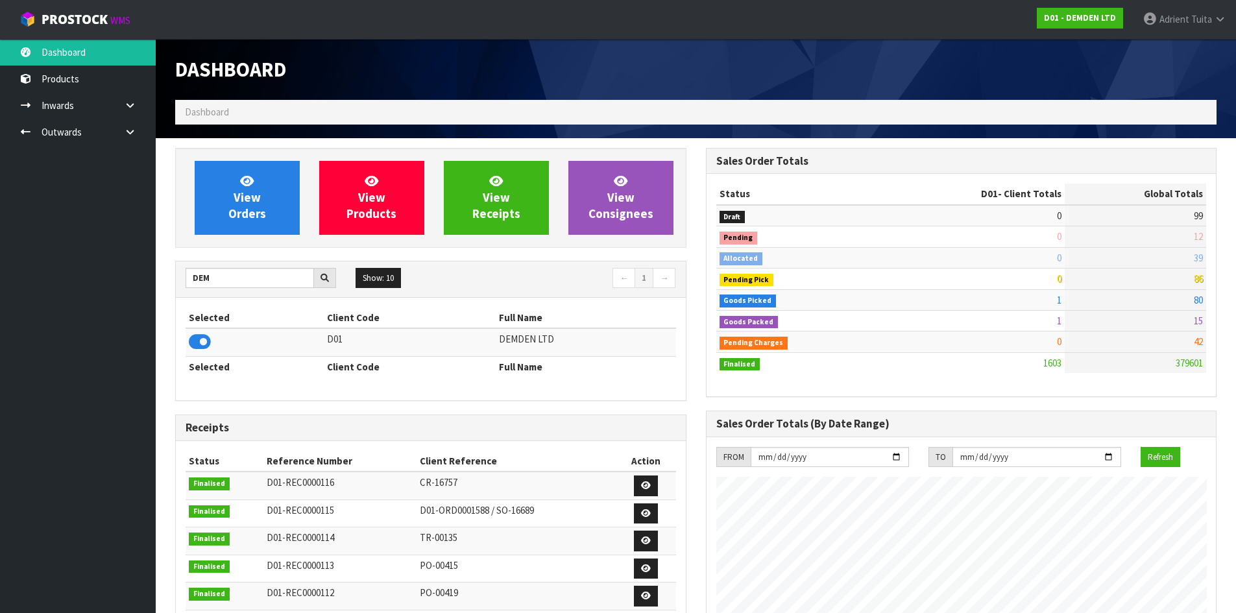
scroll to position [857, 530]
click at [136, 137] on link at bounding box center [135, 132] width 42 height 27
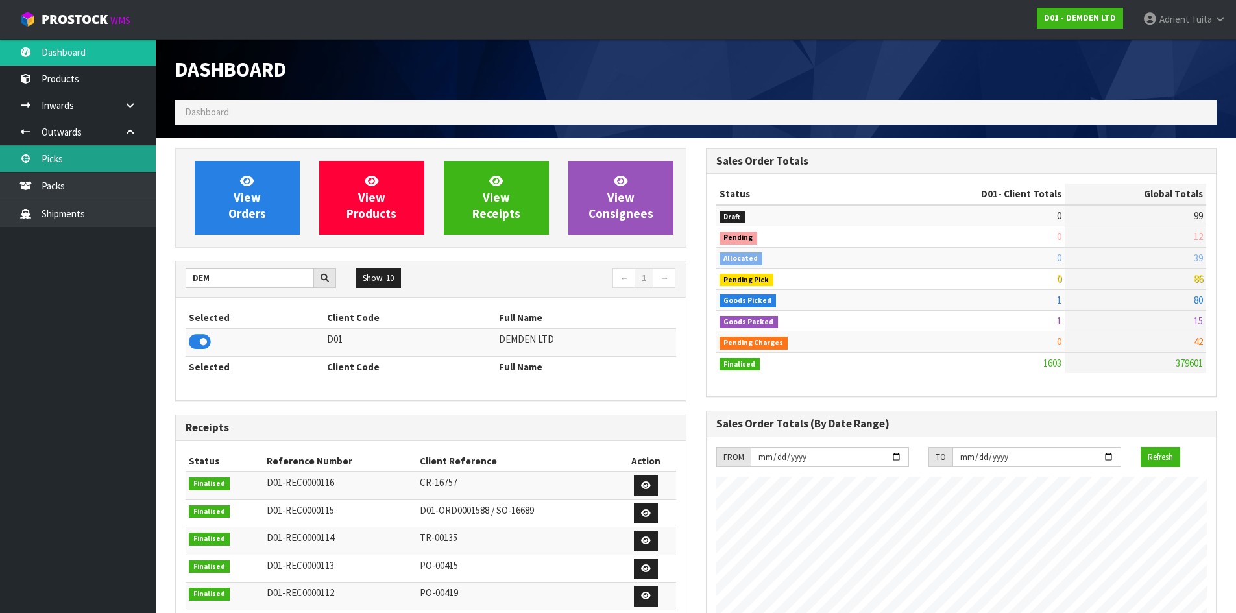
click at [57, 165] on link "Picks" at bounding box center [78, 158] width 156 height 27
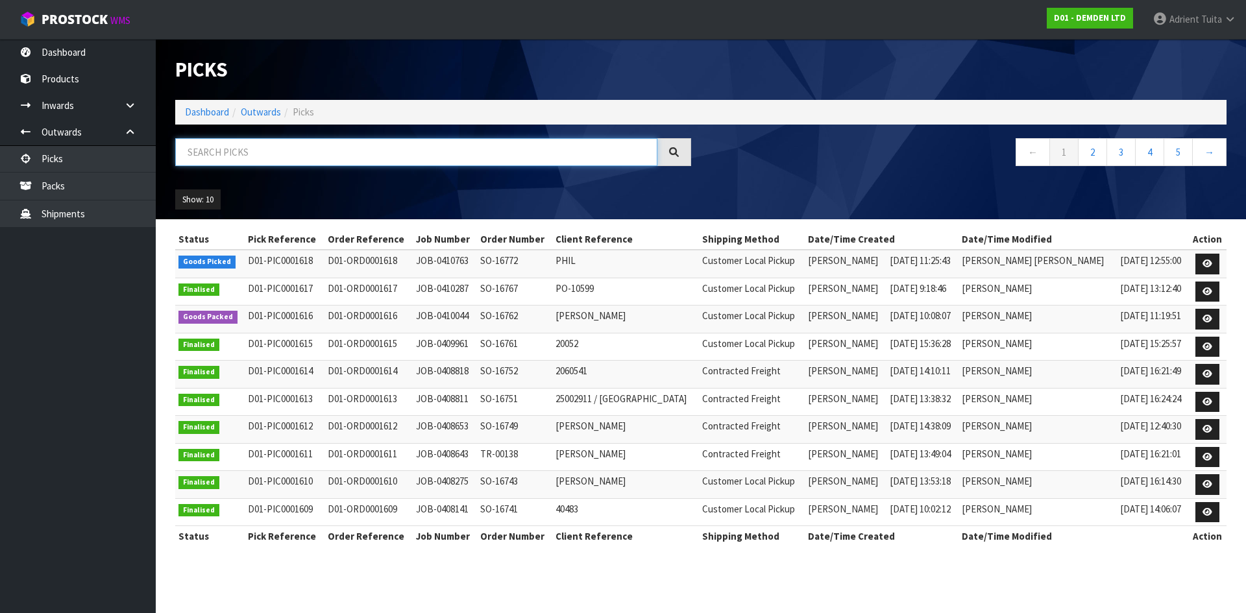
click at [252, 140] on input "text" at bounding box center [416, 152] width 482 height 28
click at [1211, 263] on link at bounding box center [1207, 264] width 24 height 21
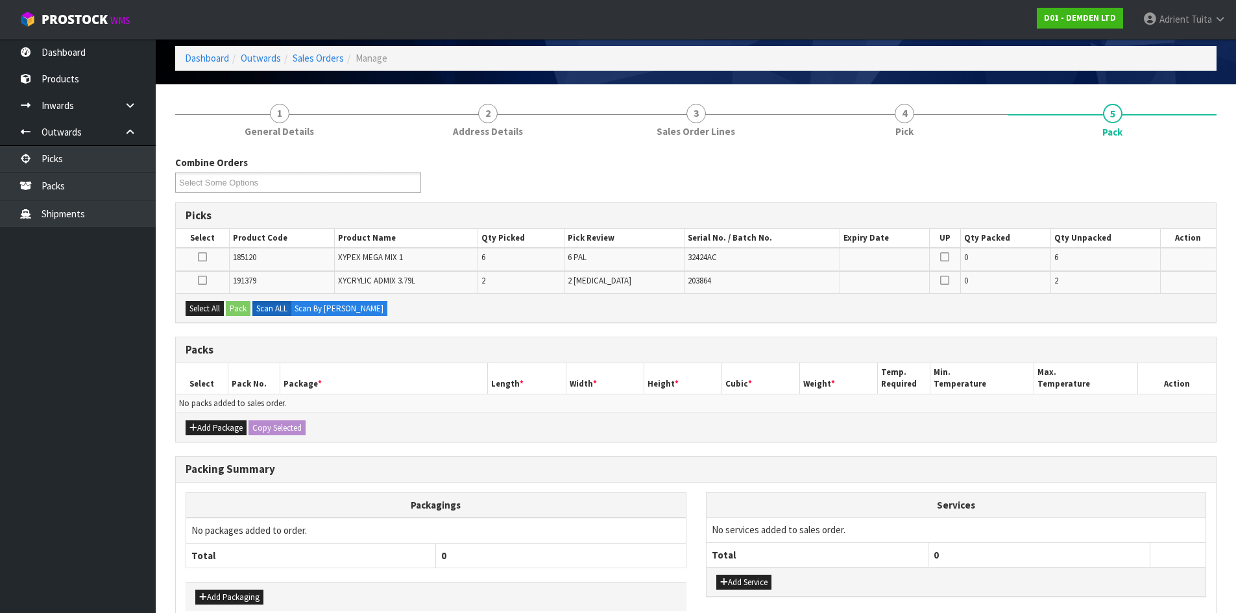
scroll to position [124, 0]
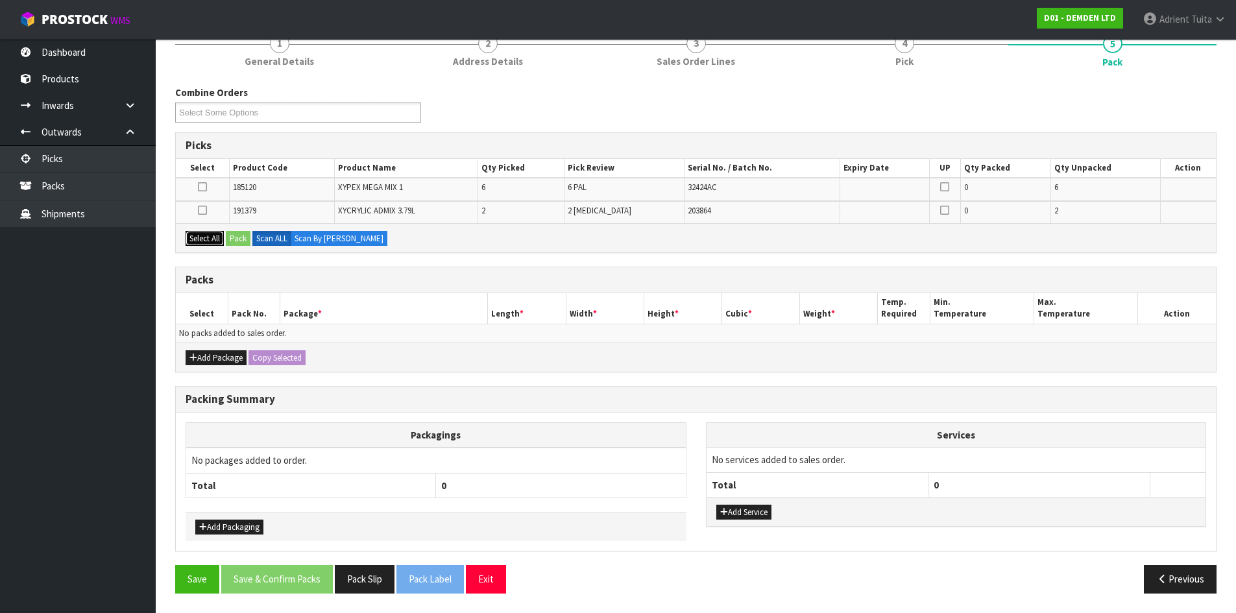
drag, startPoint x: 204, startPoint y: 239, endPoint x: 212, endPoint y: 266, distance: 27.9
click at [204, 239] on button "Select All" at bounding box center [205, 239] width 38 height 16
click at [210, 360] on button "Add Package" at bounding box center [216, 358] width 61 height 16
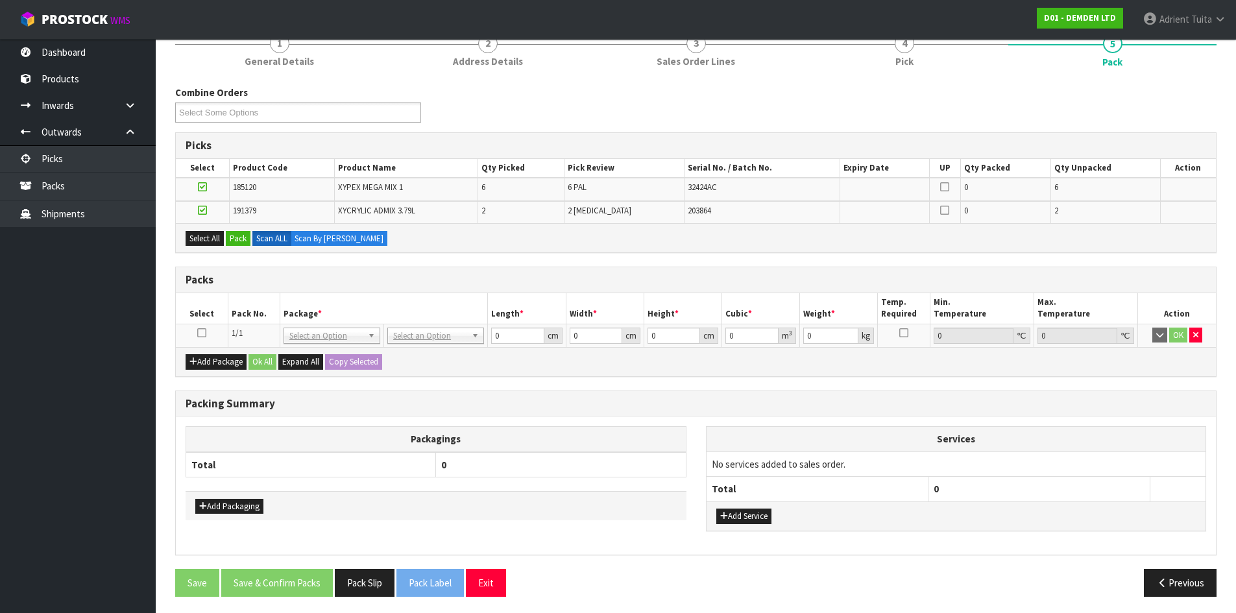
click at [200, 333] on icon at bounding box center [201, 333] width 9 height 1
click at [245, 228] on div "Select All Pack Scan ALL Scan By Quantity" at bounding box center [696, 237] width 1040 height 29
click at [241, 236] on button "Pack" at bounding box center [238, 239] width 25 height 16
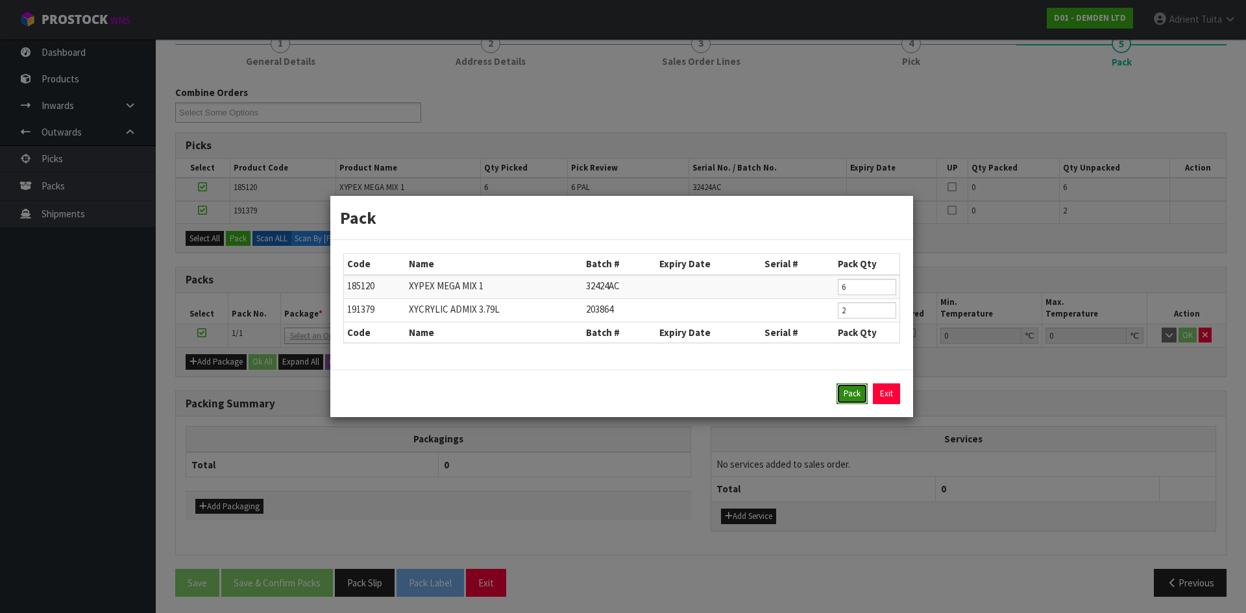
click at [844, 402] on button "Pack" at bounding box center [851, 394] width 31 height 21
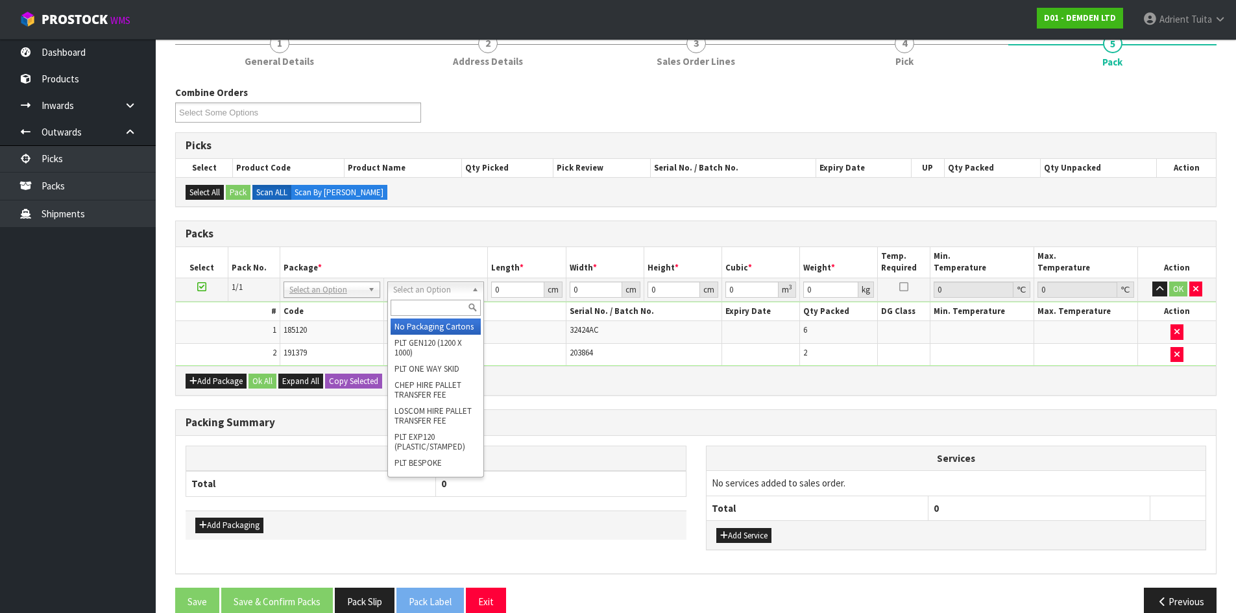
drag, startPoint x: 416, startPoint y: 291, endPoint x: 418, endPoint y: 311, distance: 19.6
click at [419, 311] on input "text" at bounding box center [436, 308] width 90 height 16
type input "RET"
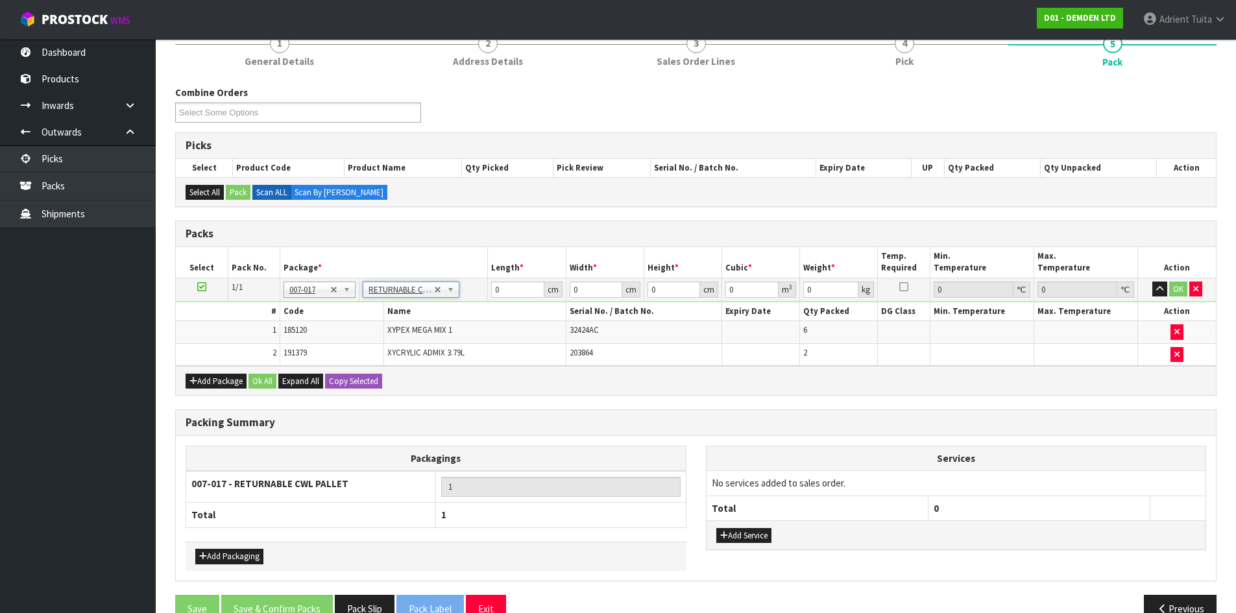
type input "129.8"
click at [497, 291] on input "0" at bounding box center [517, 290] width 53 height 16
click at [519, 284] on input "0" at bounding box center [517, 290] width 53 height 16
type input "120"
type input "100"
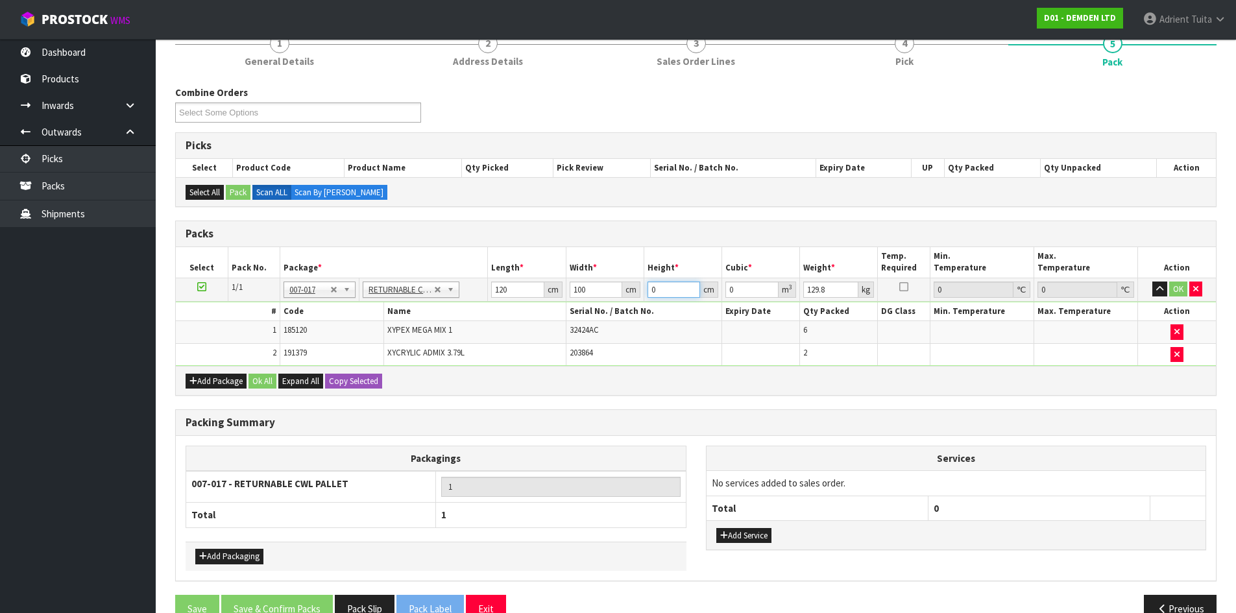
type input "8"
type input "0.096"
type input "85"
type input "1.02"
type input "85"
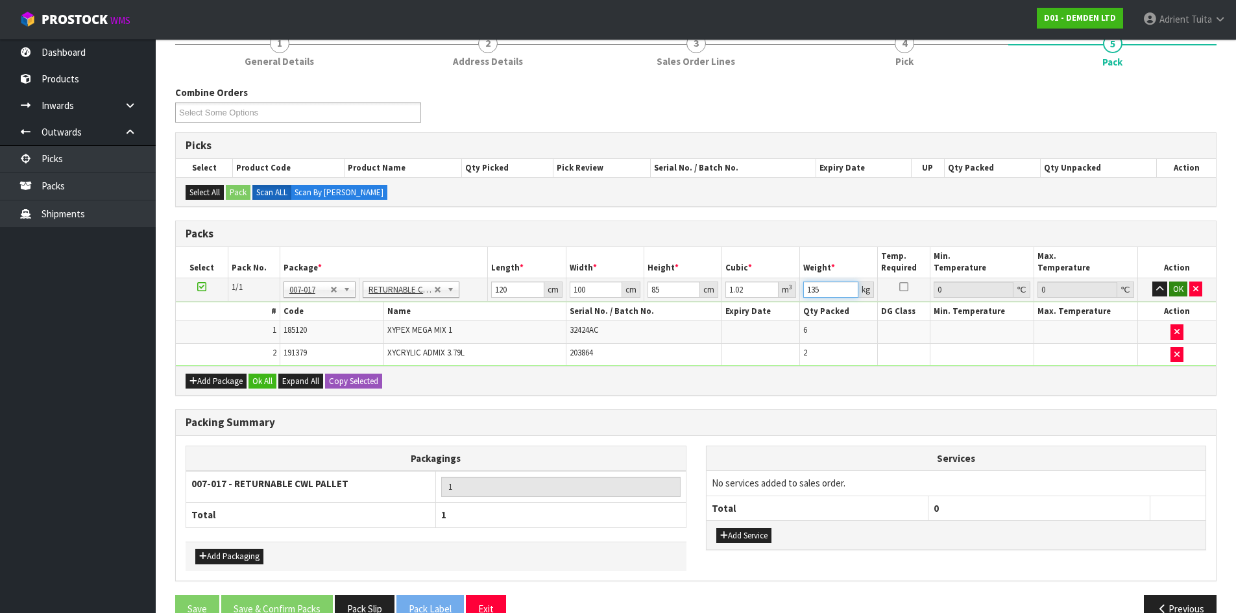
type input "135"
click at [1177, 291] on button "OK" at bounding box center [1178, 290] width 18 height 16
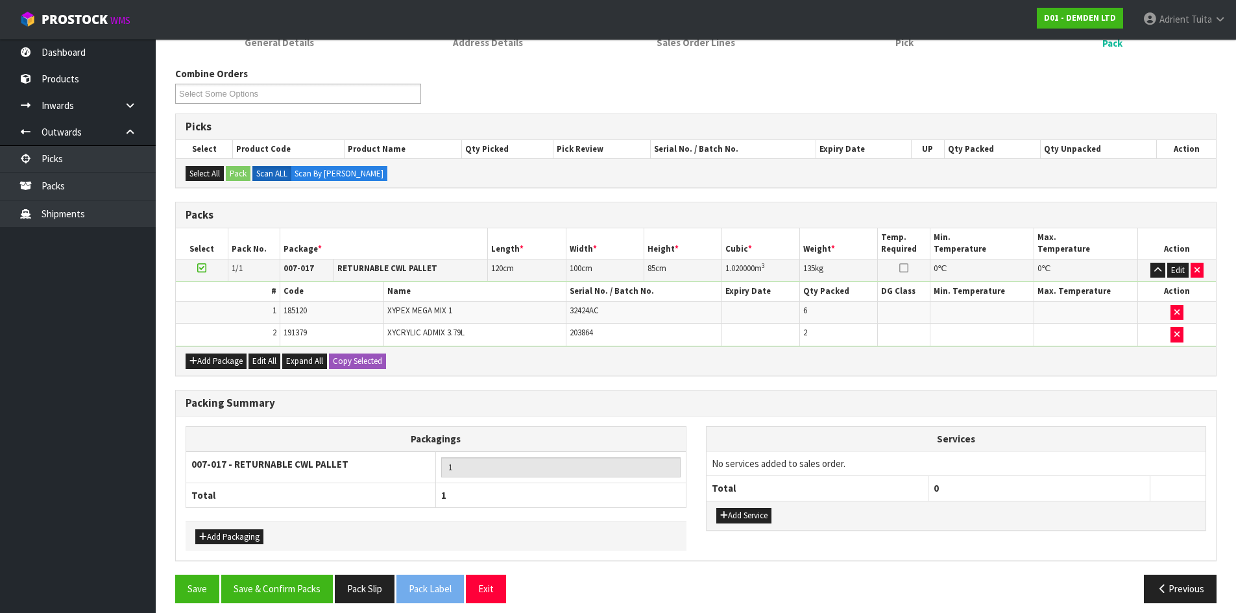
scroll to position [152, 0]
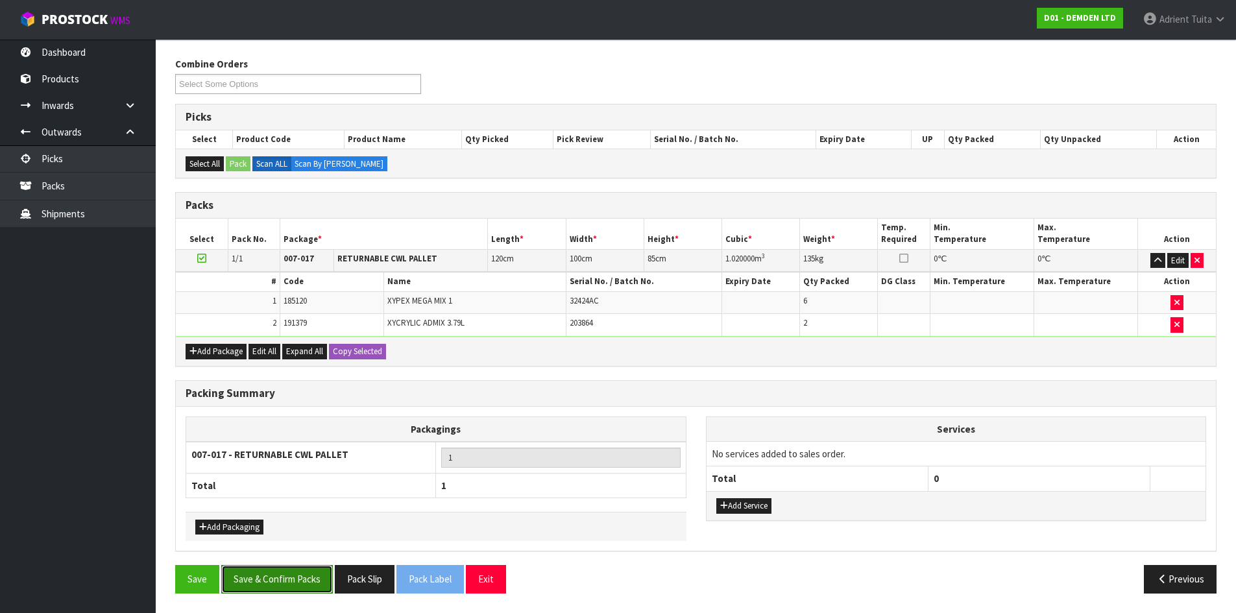
click at [297, 572] on button "Save & Confirm Packs" at bounding box center [277, 579] width 112 height 28
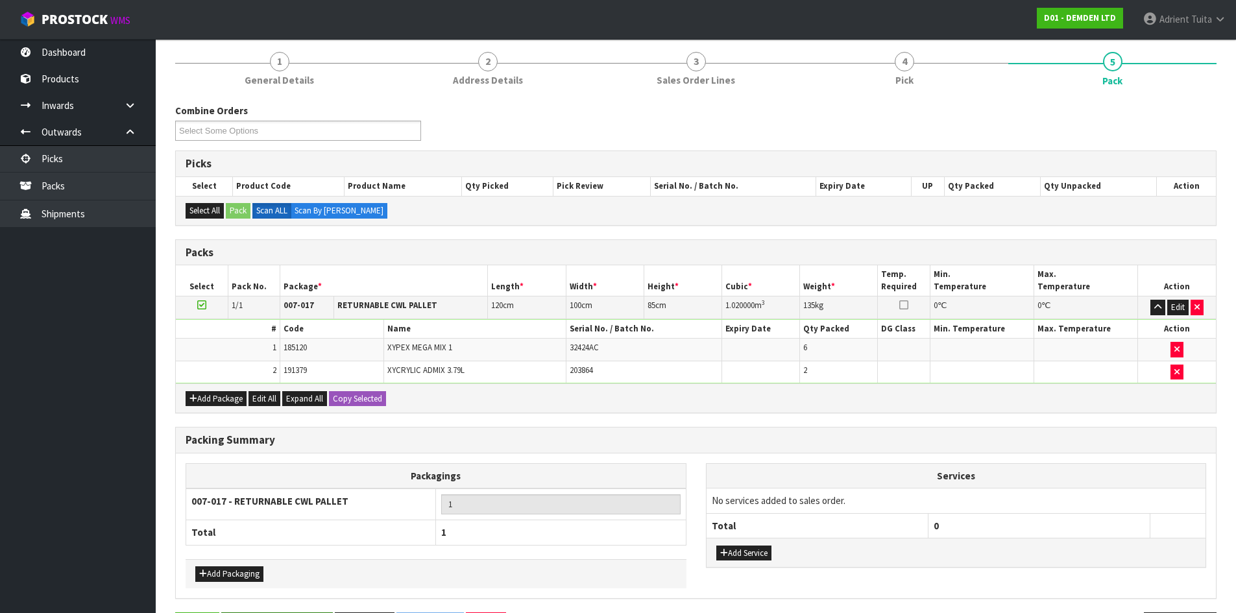
scroll to position [0, 0]
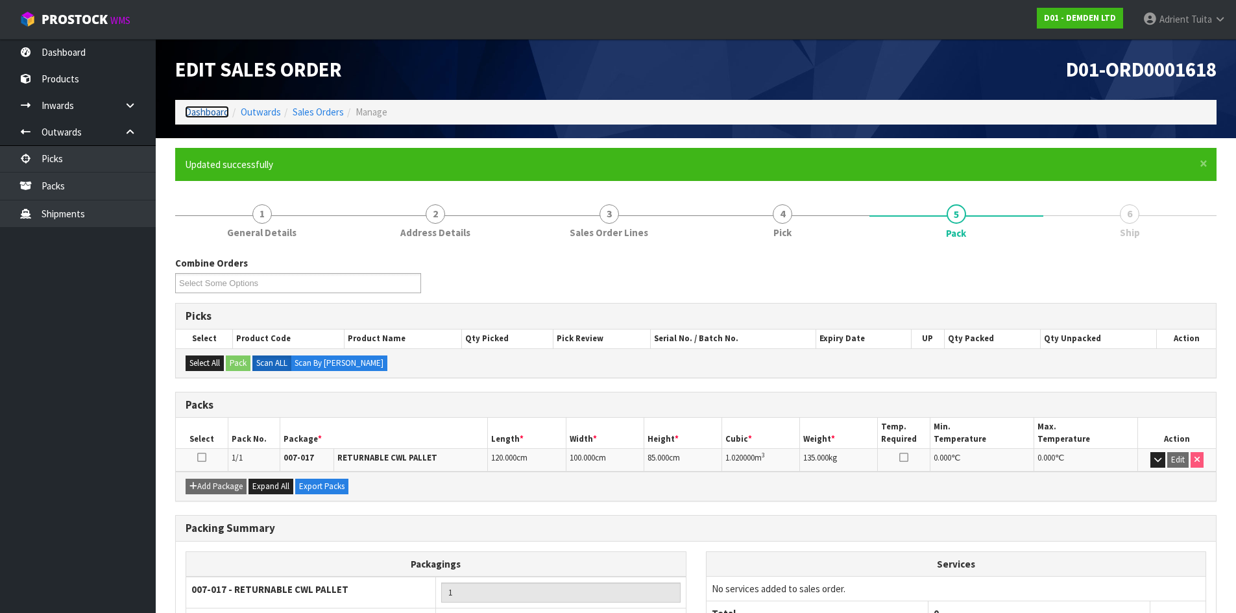
click at [198, 108] on link "Dashboard" at bounding box center [207, 112] width 44 height 12
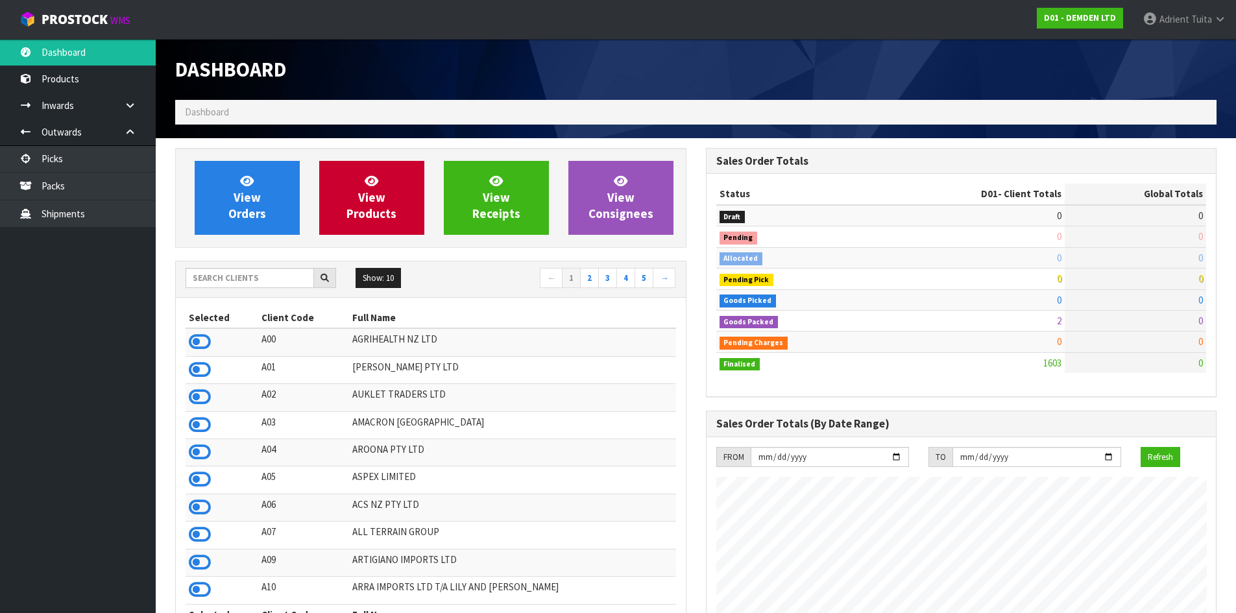
scroll to position [857, 530]
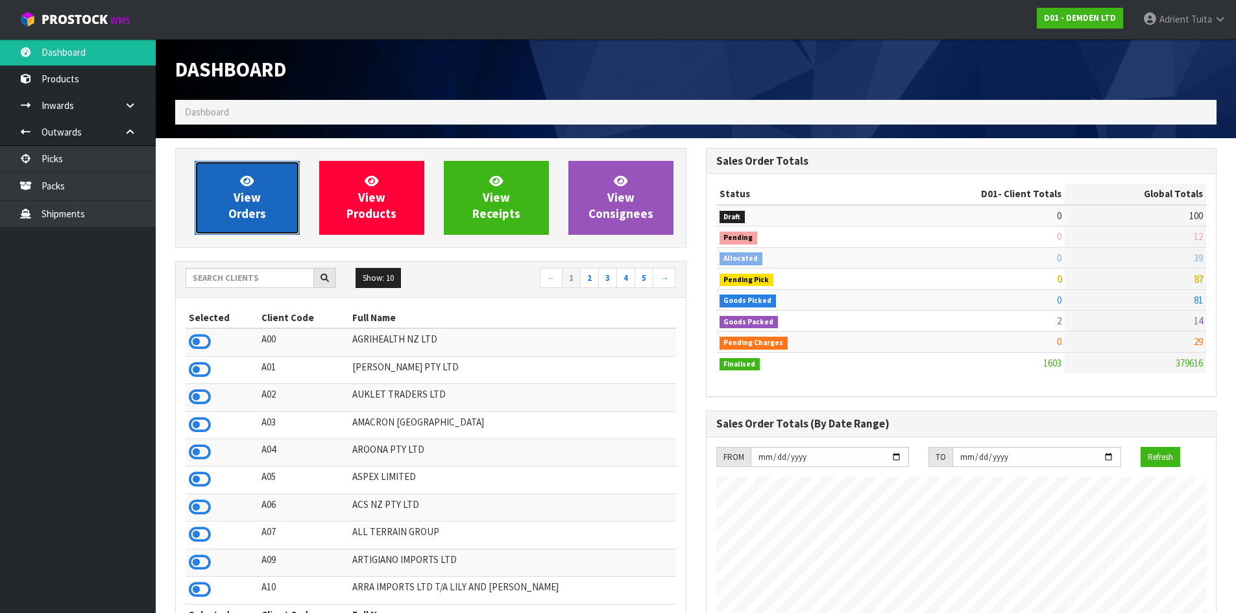
click at [291, 226] on link "View Orders" at bounding box center [247, 198] width 105 height 74
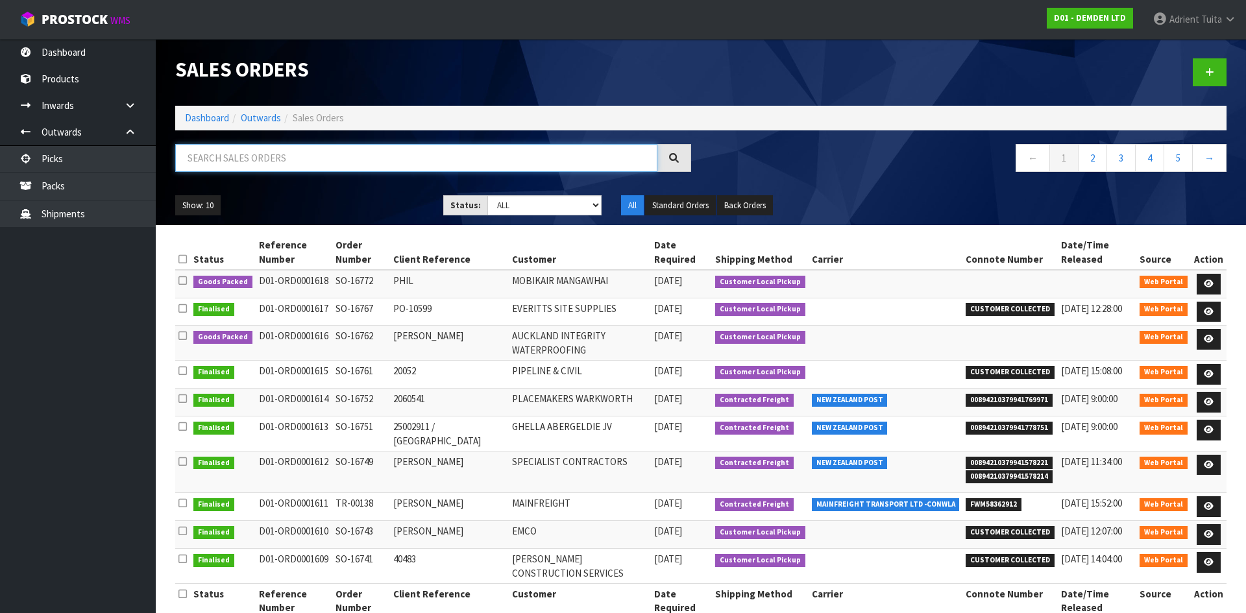
click at [300, 153] on input "text" at bounding box center [416, 158] width 482 height 28
click at [187, 122] on link "Dashboard" at bounding box center [207, 118] width 44 height 12
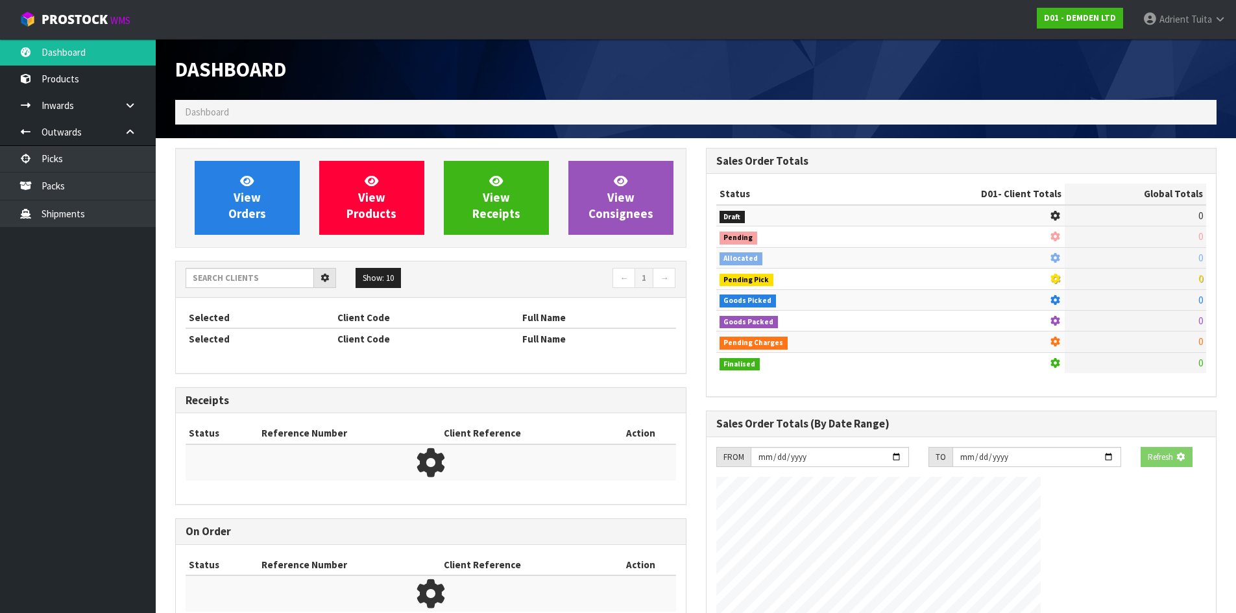
click at [191, 124] on ol "Dashboard" at bounding box center [696, 112] width 1042 height 24
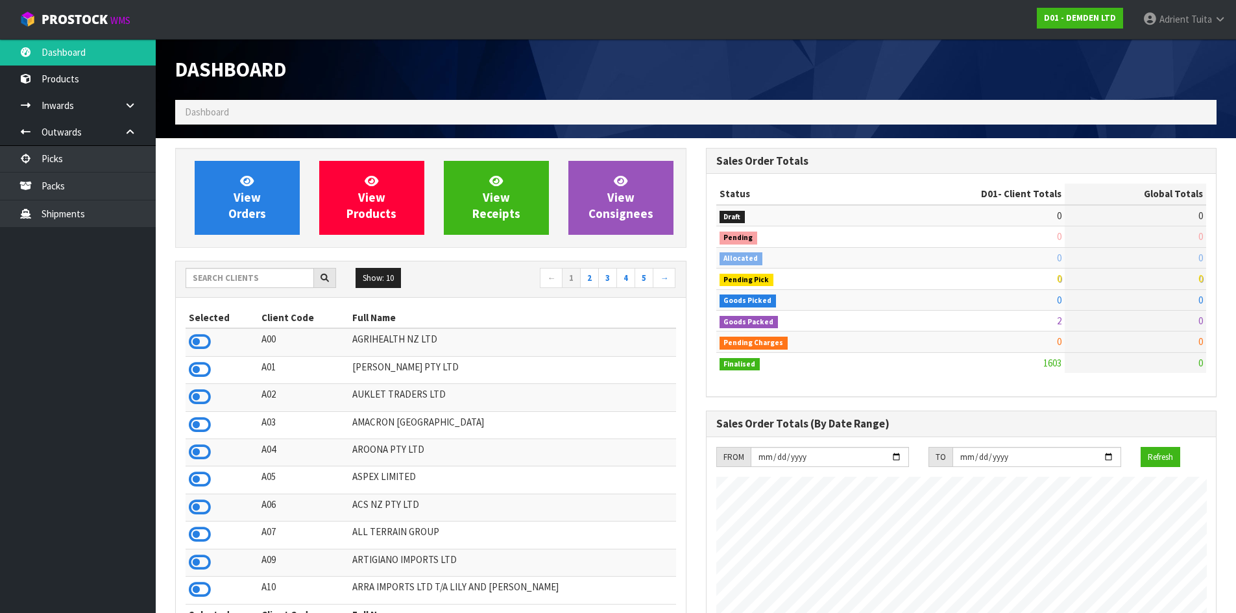
scroll to position [857, 530]
click at [208, 274] on input "text" at bounding box center [250, 278] width 128 height 20
type input "W03"
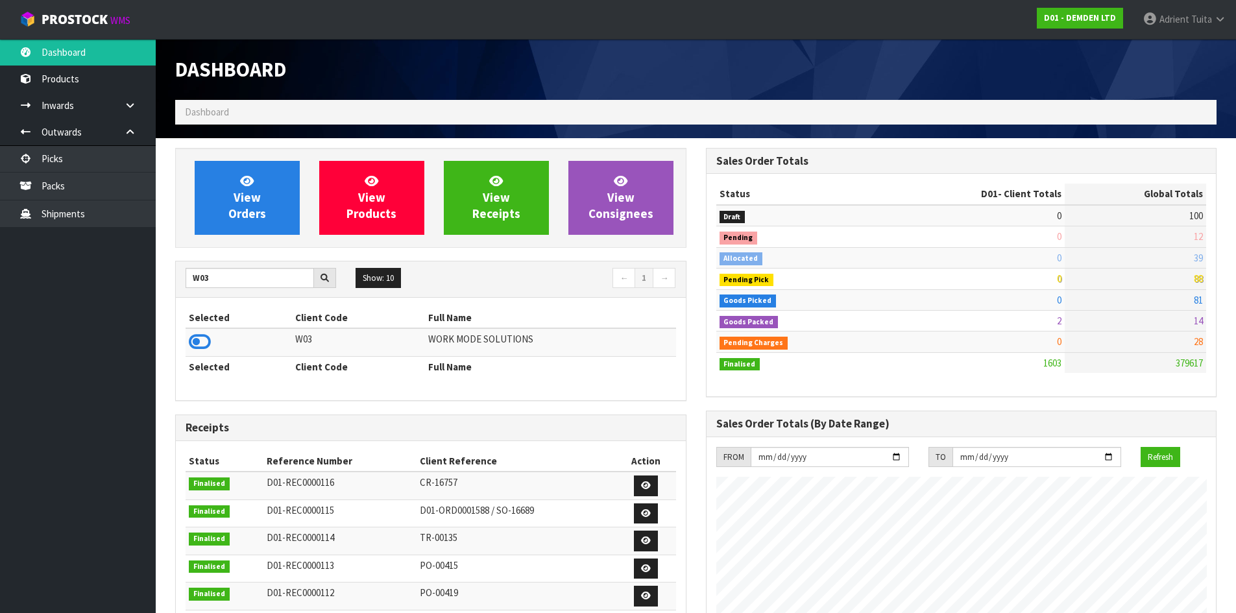
click at [201, 356] on td at bounding box center [239, 342] width 106 height 28
click at [201, 347] on icon at bounding box center [200, 341] width 22 height 19
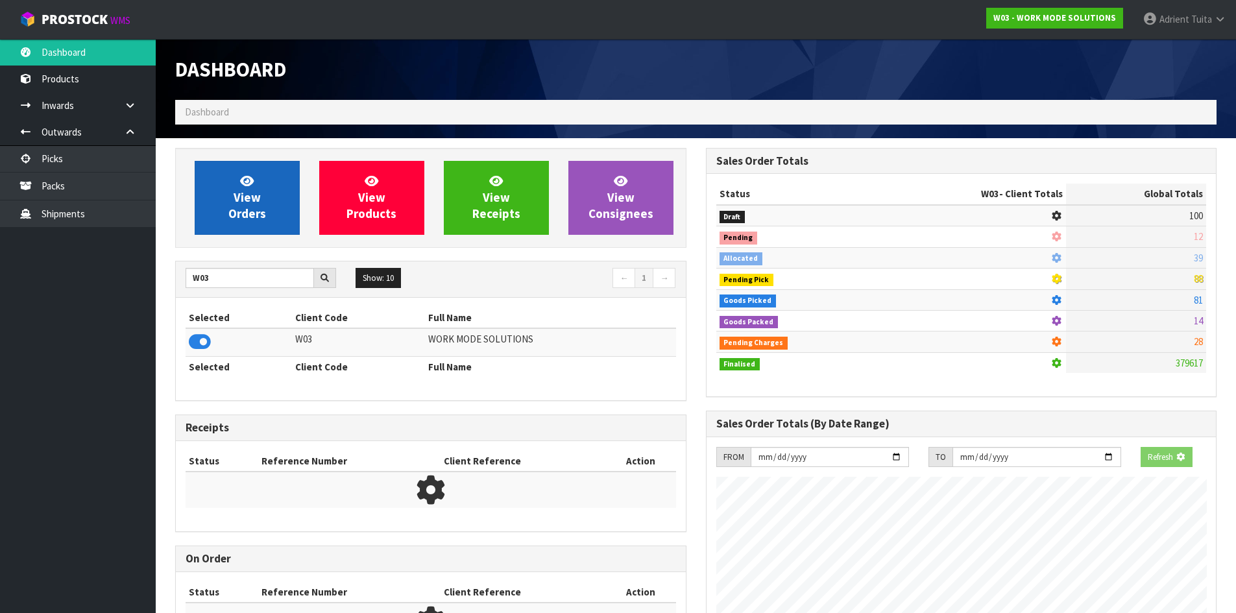
scroll to position [899, 530]
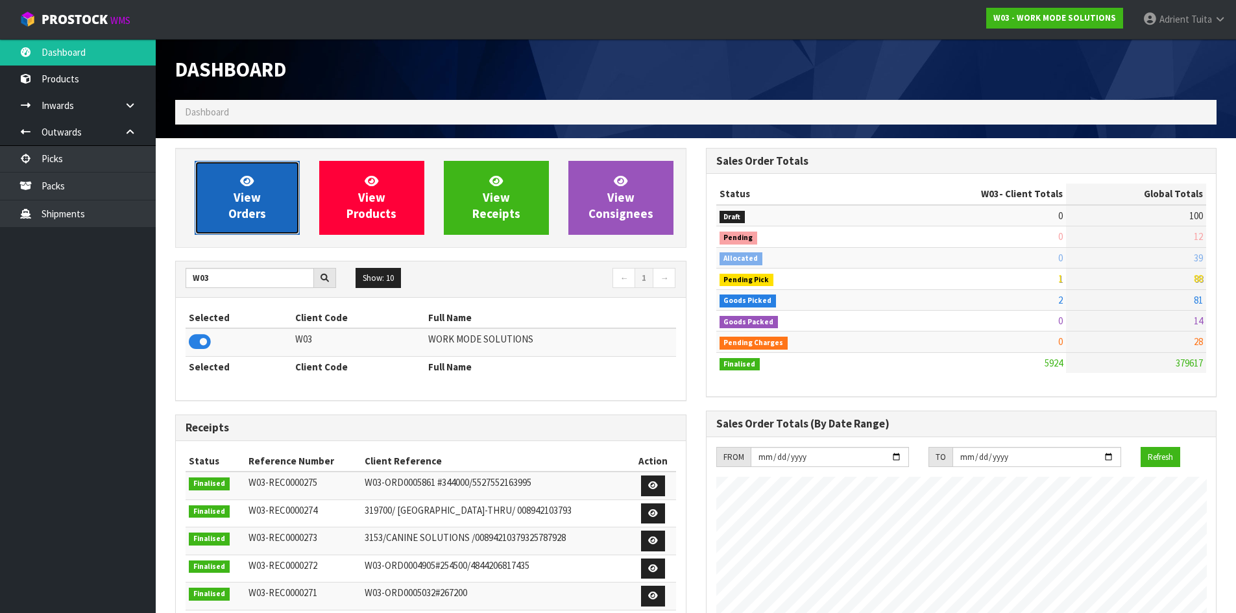
click at [241, 218] on span "View Orders" at bounding box center [247, 197] width 38 height 49
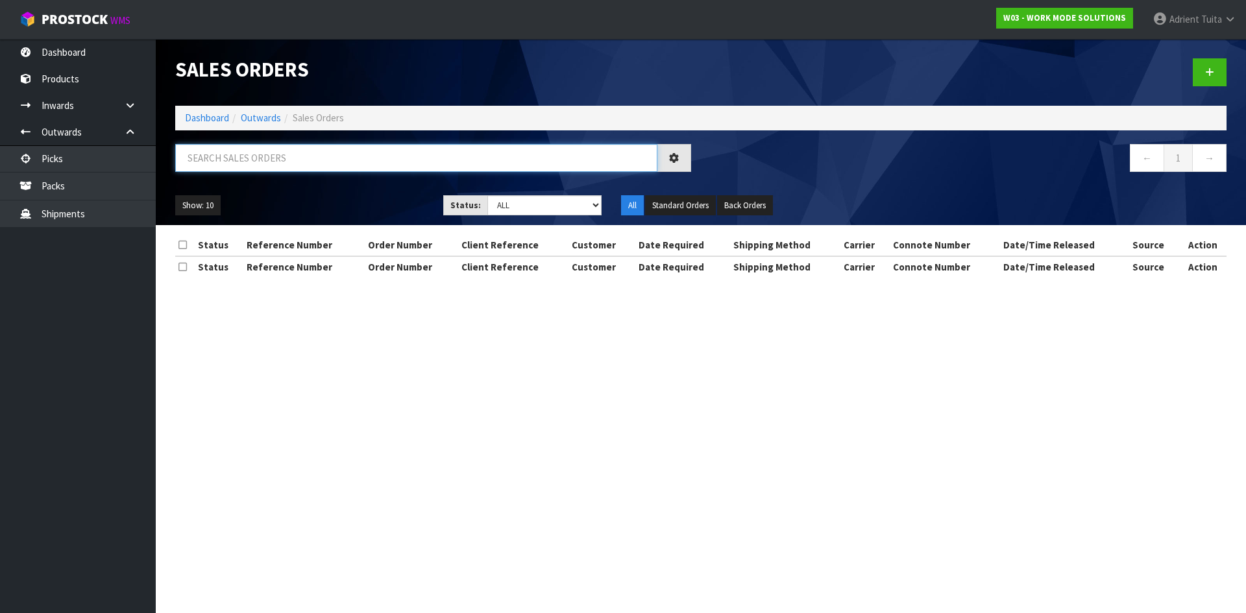
click at [278, 169] on input "text" at bounding box center [416, 158] width 482 height 28
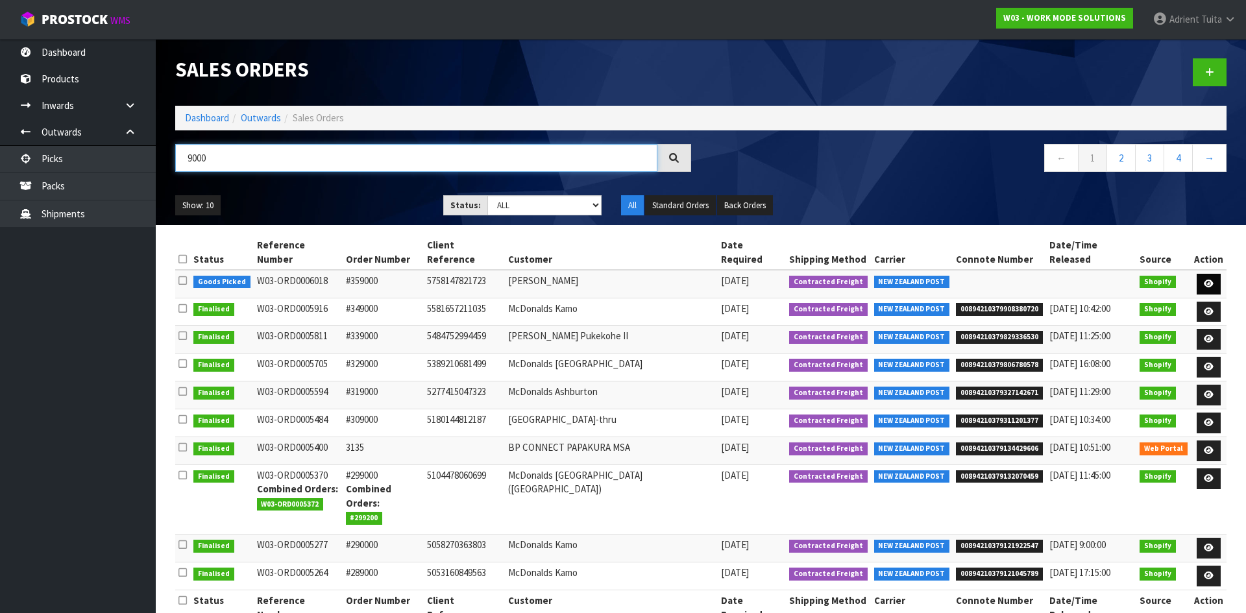
type input "9000"
click at [1214, 278] on link at bounding box center [1209, 284] width 24 height 21
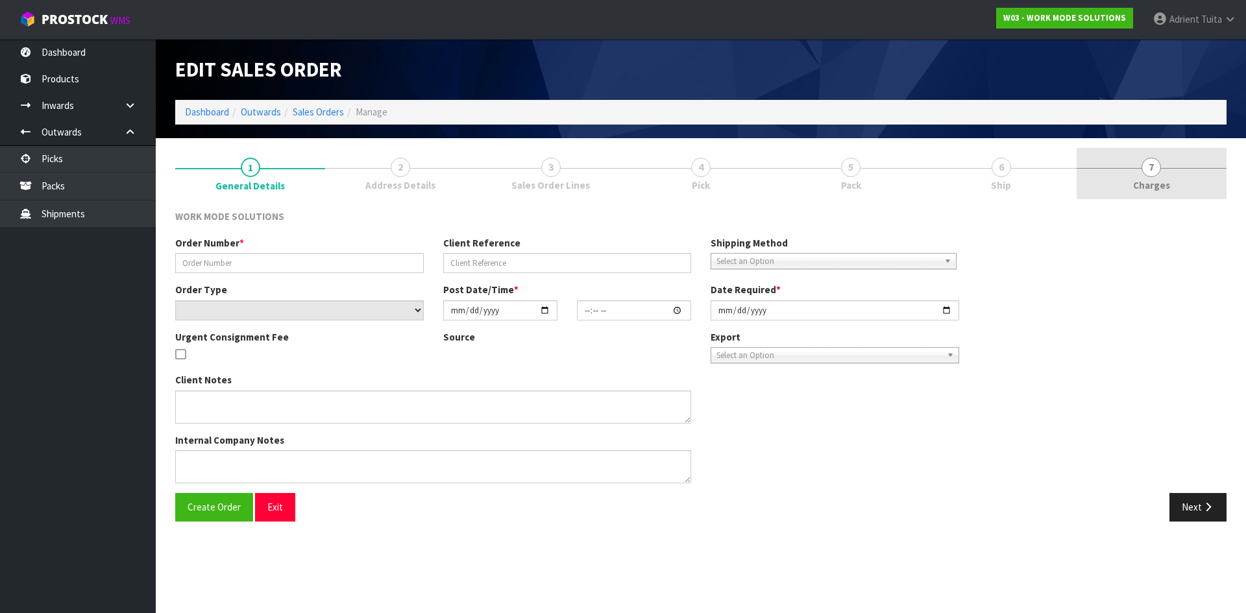
type input "#359000"
type input "5758147821723"
select select "number:0"
type input "[DATE]"
type input "19:23:41.000"
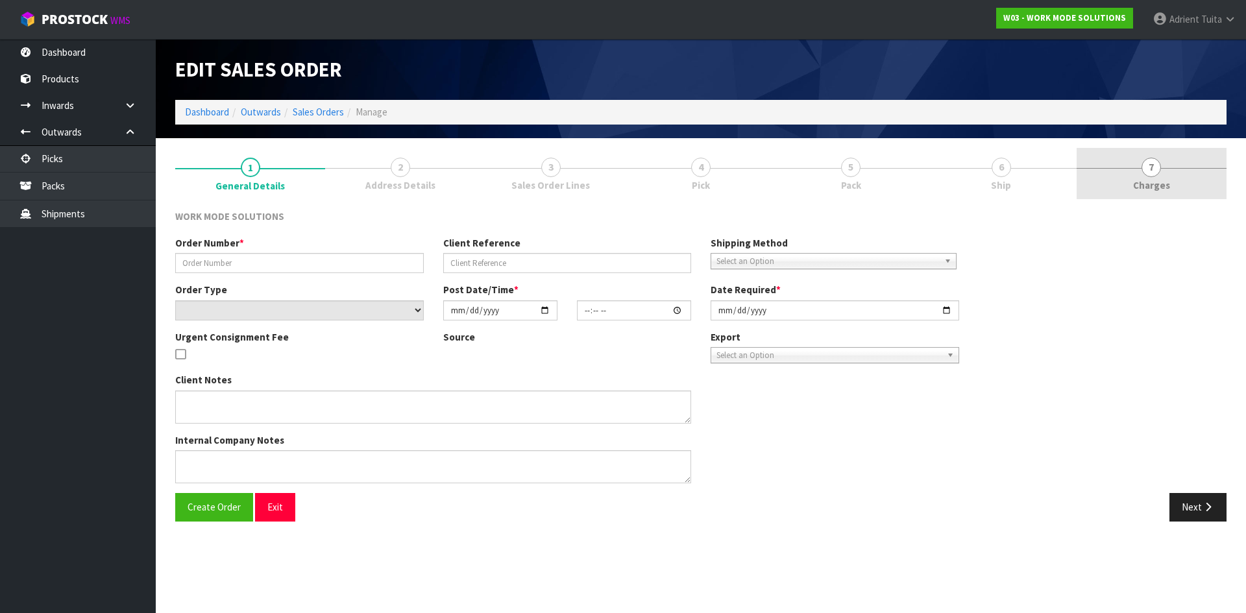
type input "[DATE]"
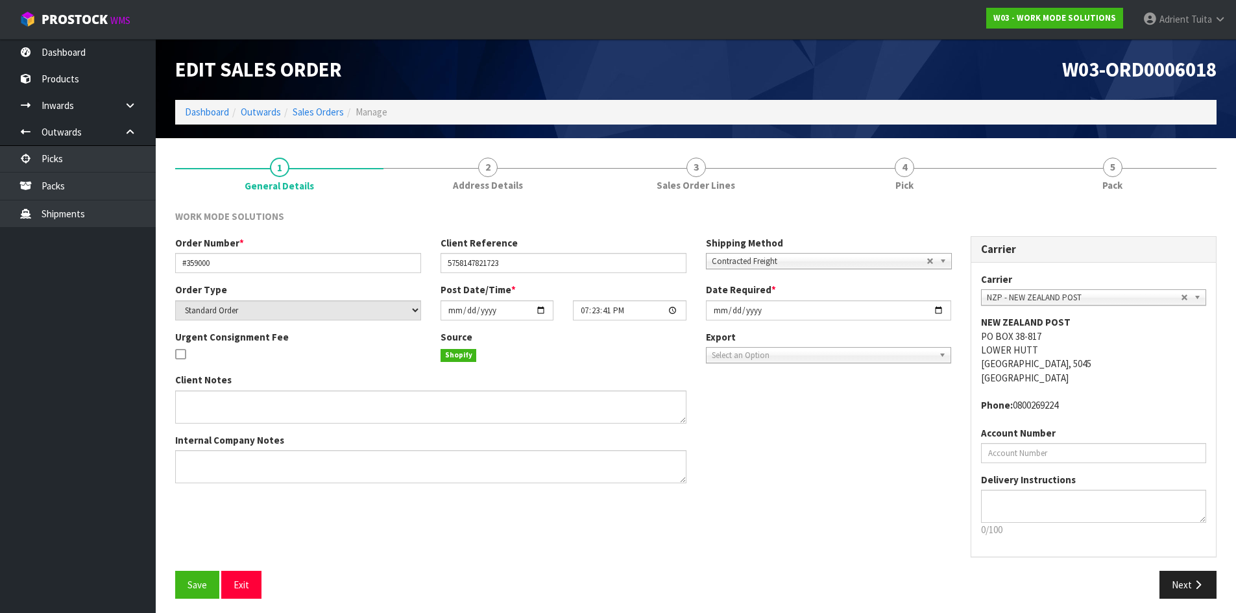
click at [1180, 185] on link "5 Pack" at bounding box center [1112, 173] width 208 height 51
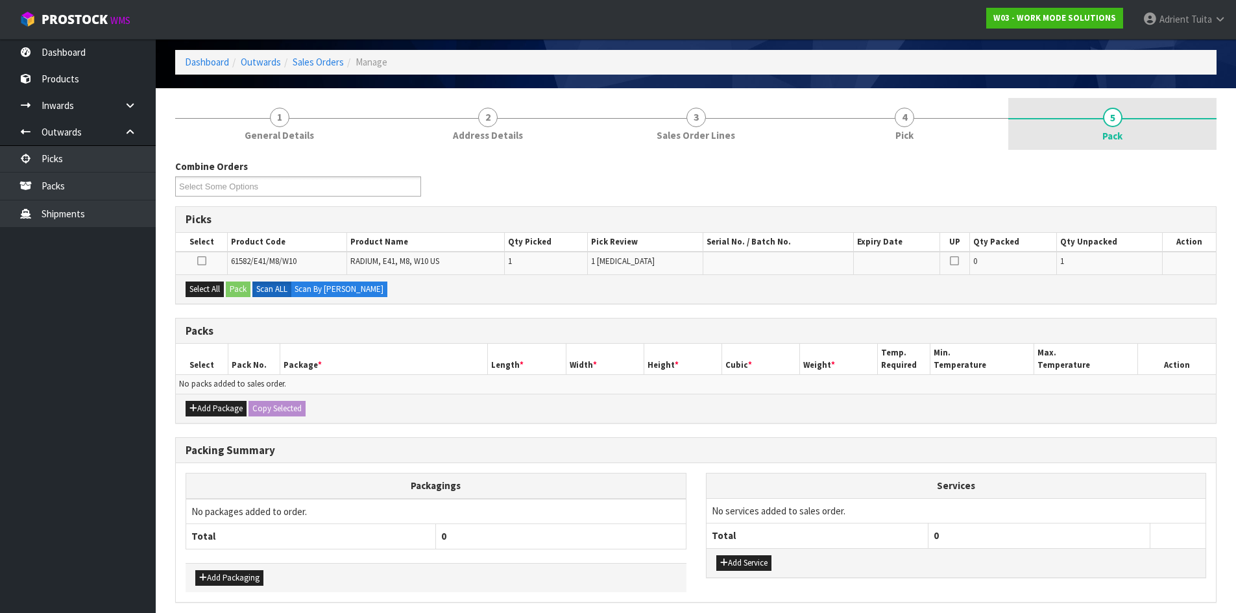
scroll to position [101, 0]
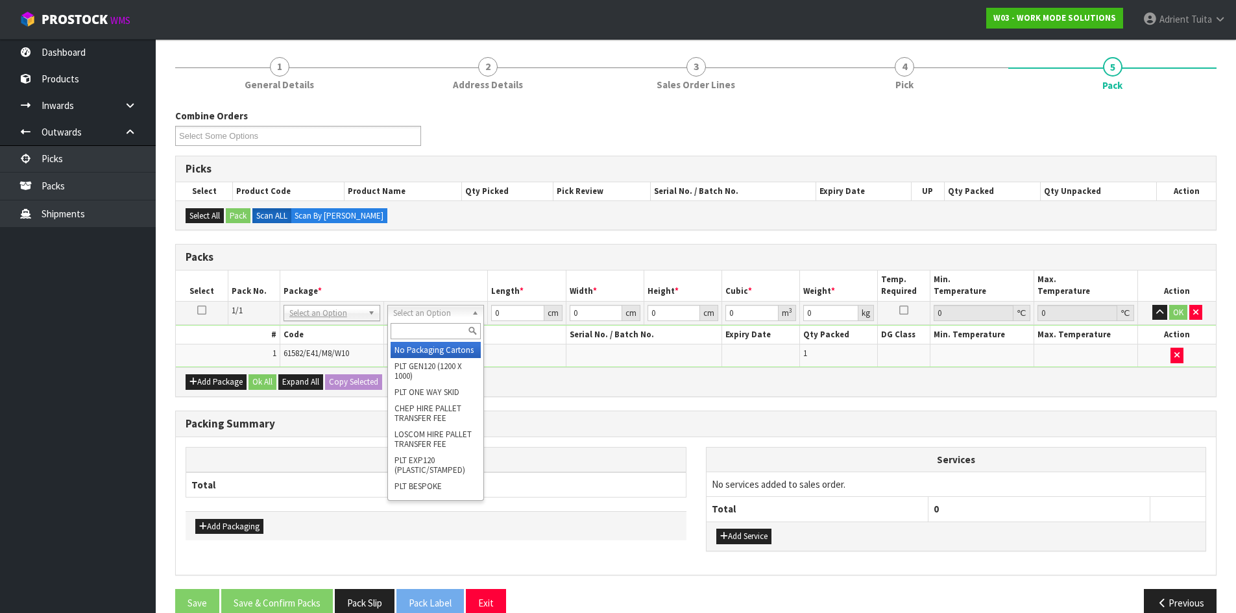
drag, startPoint x: 409, startPoint y: 308, endPoint x: 417, endPoint y: 334, distance: 27.3
click at [395, 330] on input "text" at bounding box center [436, 331] width 90 height 16
type input "315"
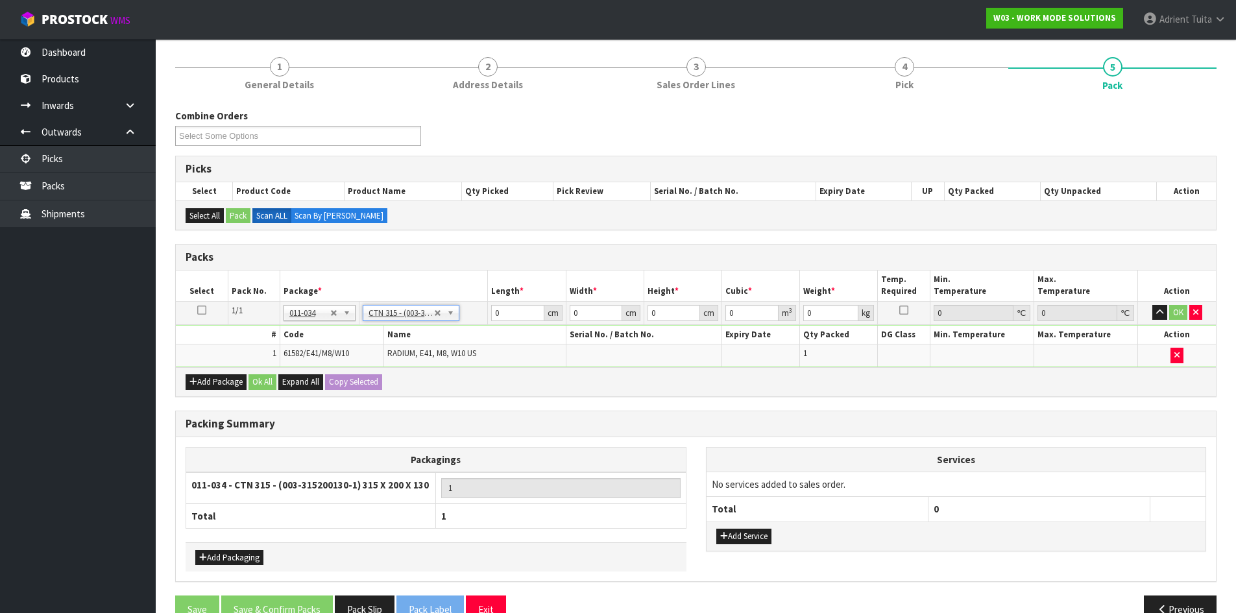
type input "31.5"
type input "20"
type input "13"
type input "0.00819"
type input "0.8"
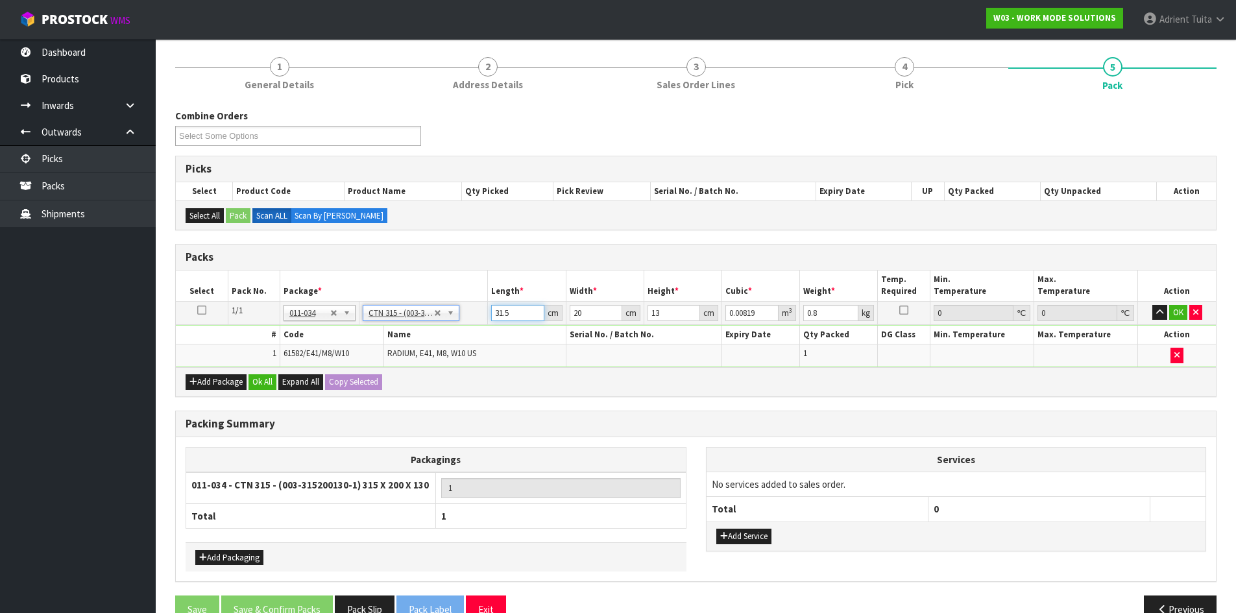
click at [497, 310] on input "31.5" at bounding box center [517, 313] width 53 height 16
type input "3"
type input "0.00078"
type input "32"
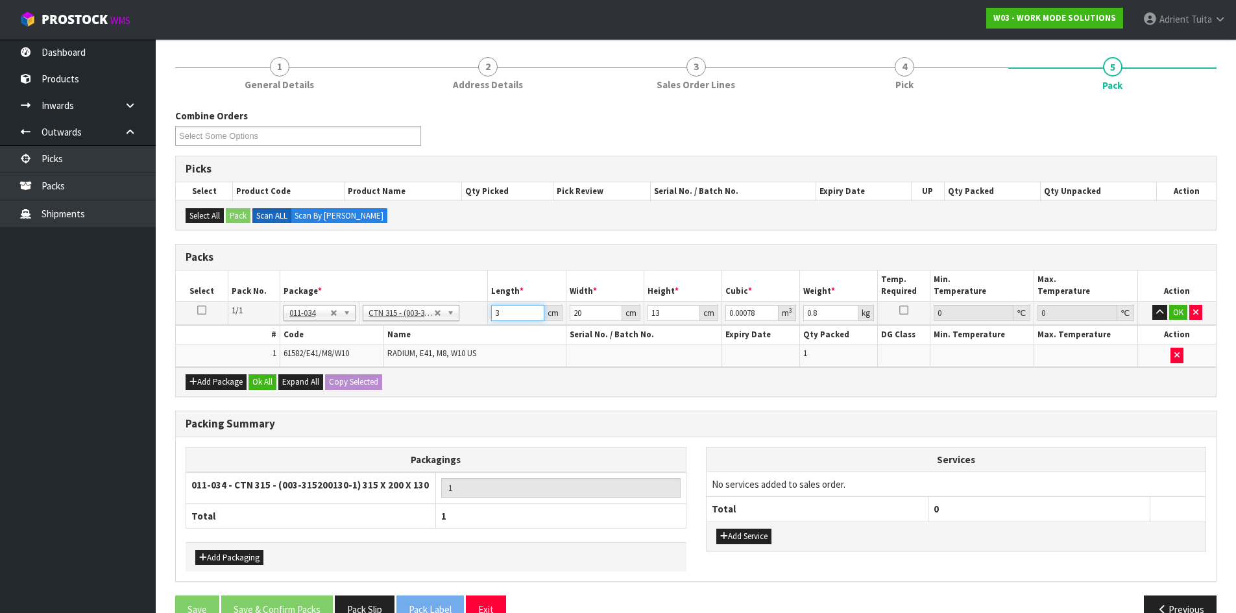
type input "0.00832"
type input "32"
type input "2"
type input "0.000832"
type input "21"
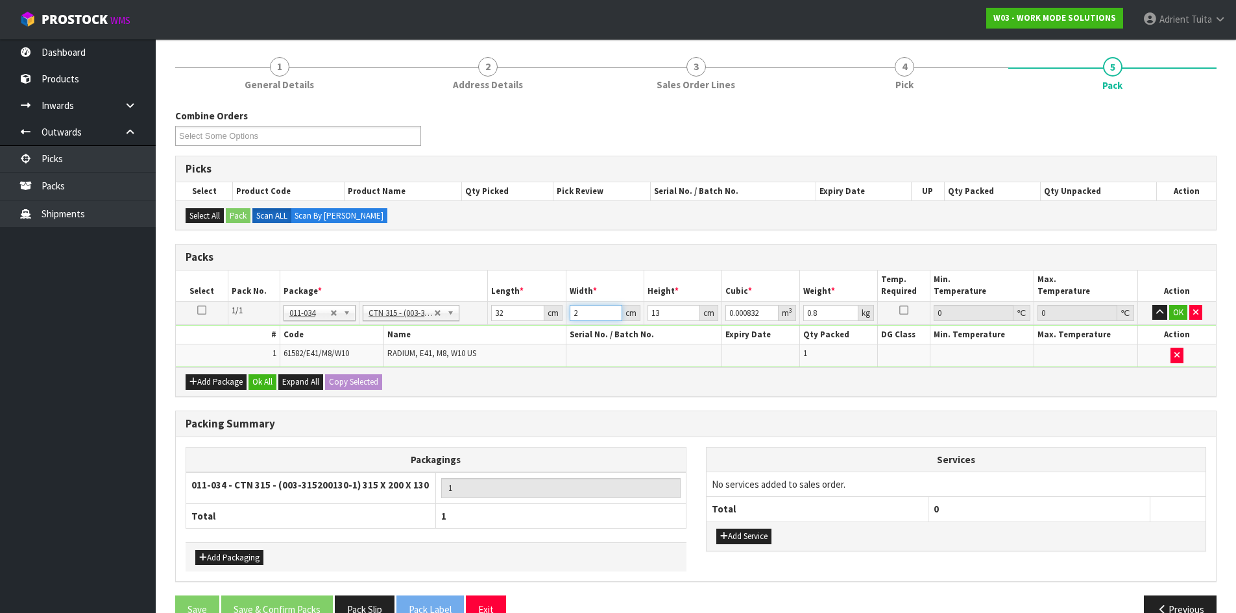
type input "0.008736"
type input "21"
type input "1"
type input "0.000672"
type input "15"
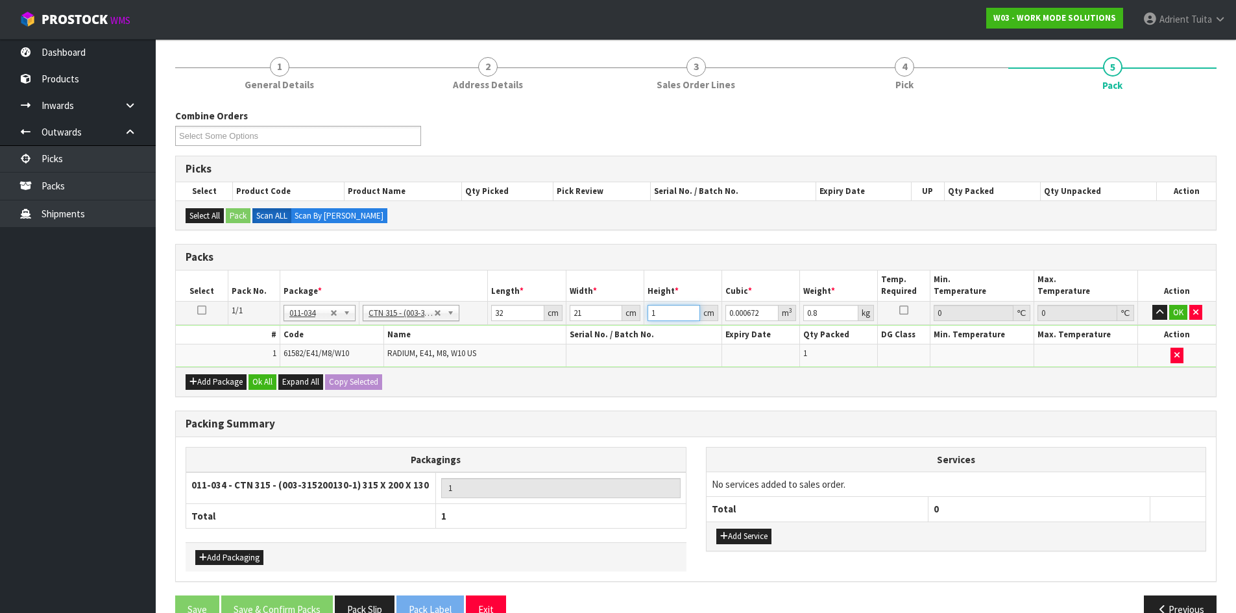
type input "0.01008"
type input "15"
type input "1"
click at [1184, 308] on button "OK" at bounding box center [1178, 313] width 18 height 16
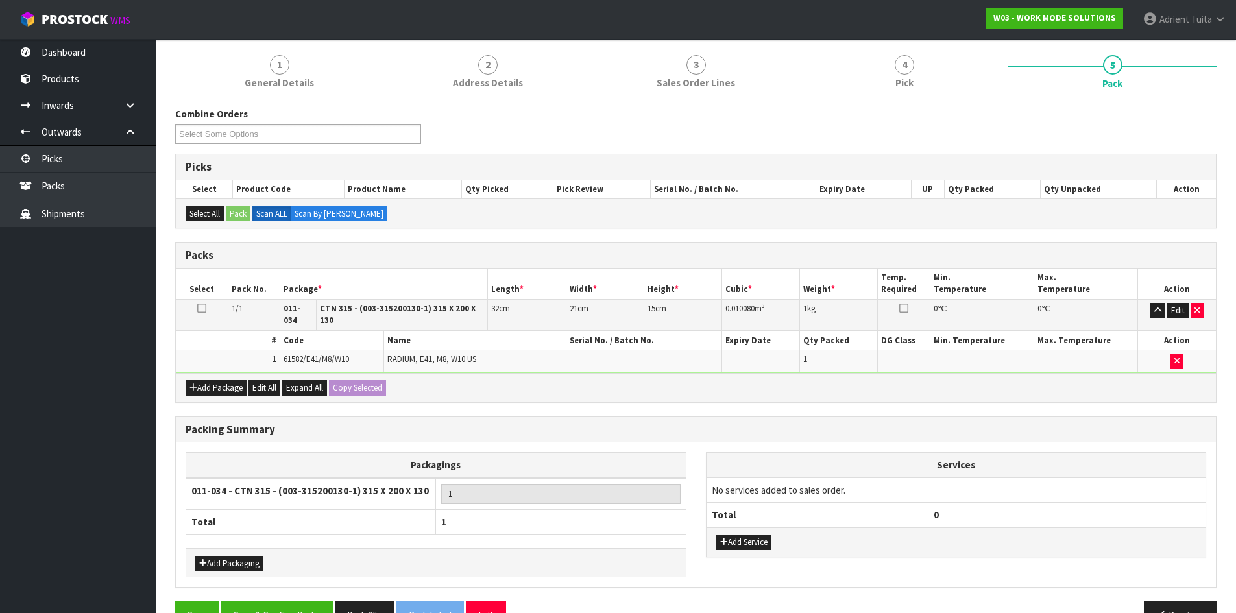
scroll to position [130, 0]
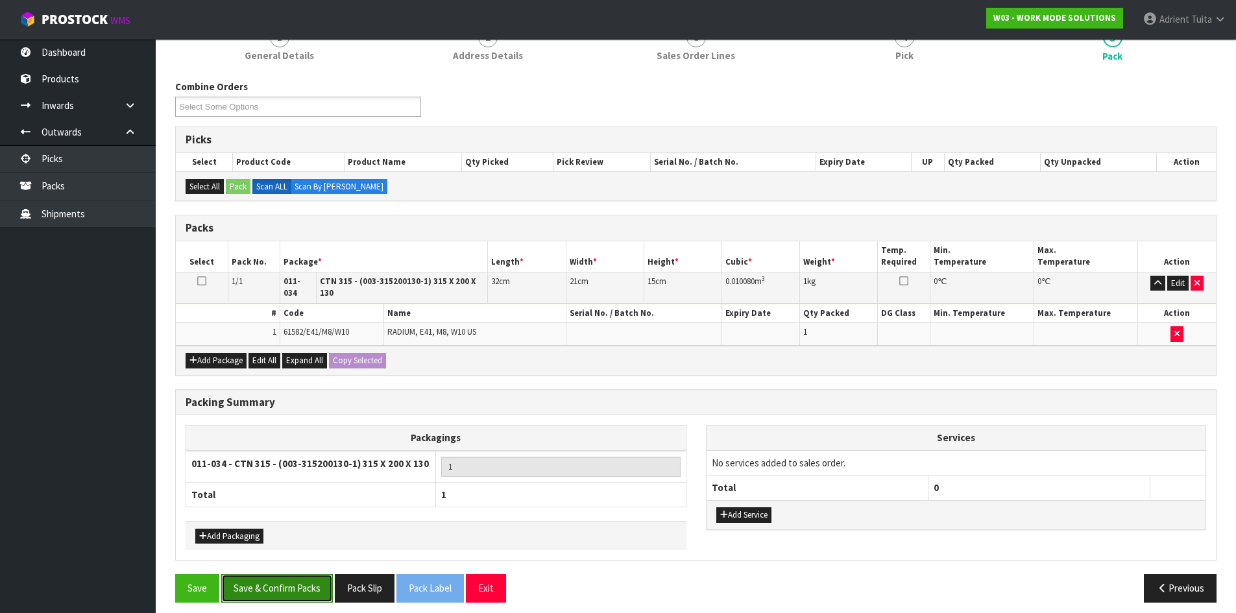
click at [303, 589] on button "Save & Confirm Packs" at bounding box center [277, 588] width 112 height 28
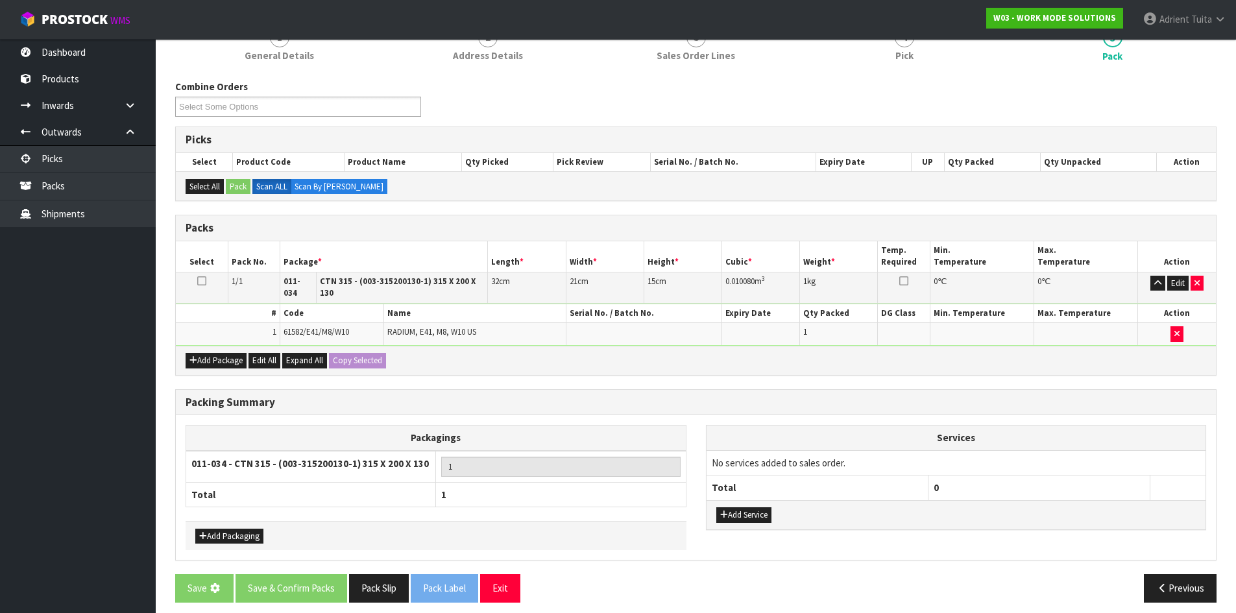
scroll to position [0, 0]
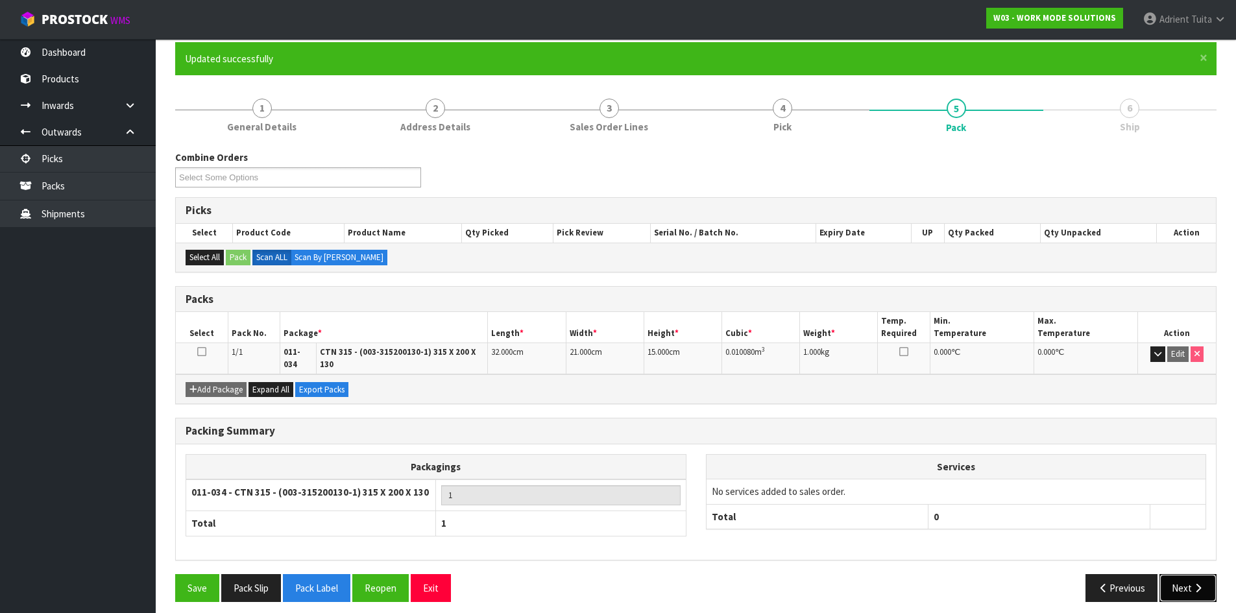
click at [1182, 574] on button "Next" at bounding box center [1188, 588] width 57 height 28
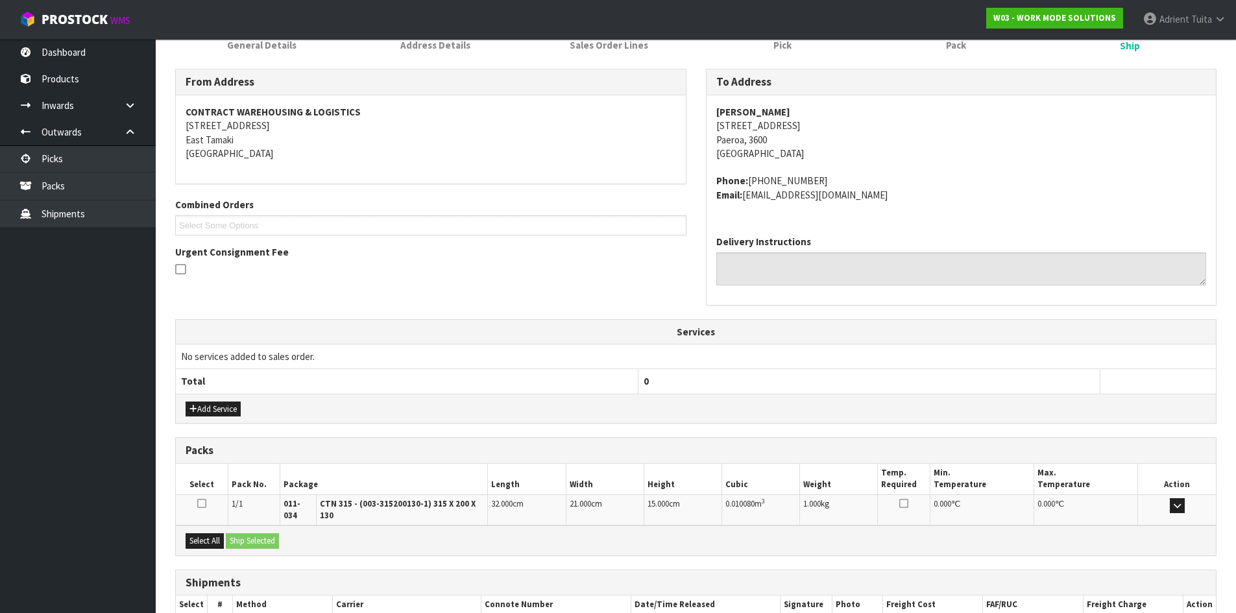
scroll to position [261, 0]
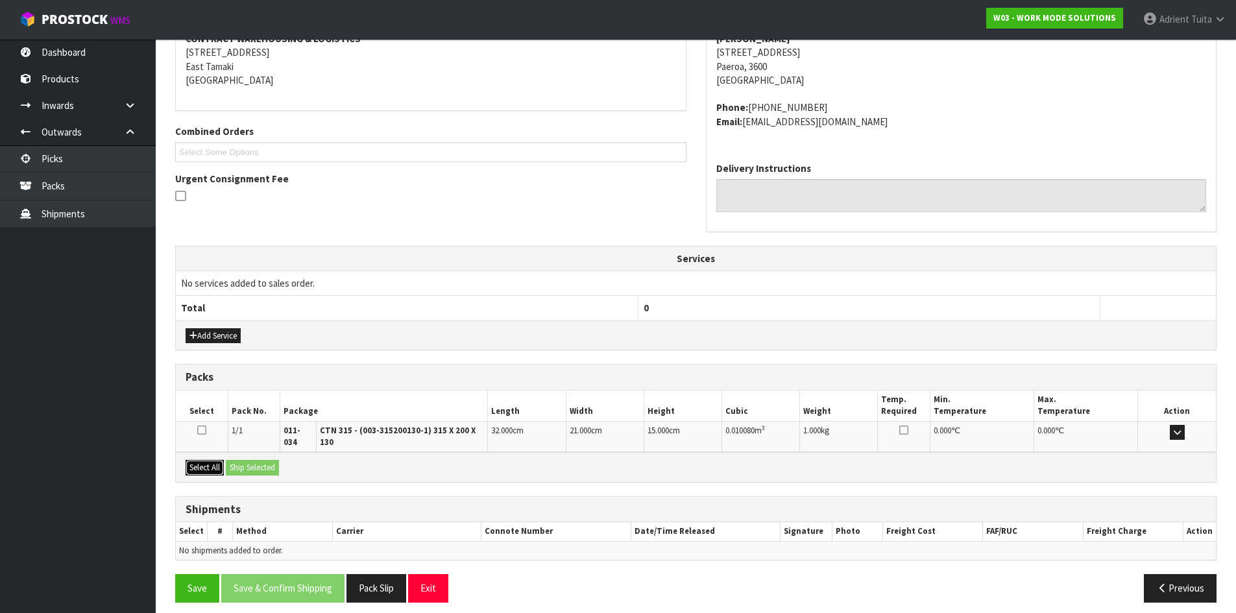
click at [221, 463] on button "Select All" at bounding box center [205, 468] width 38 height 16
click at [243, 461] on button "Ship Selected" at bounding box center [252, 468] width 53 height 16
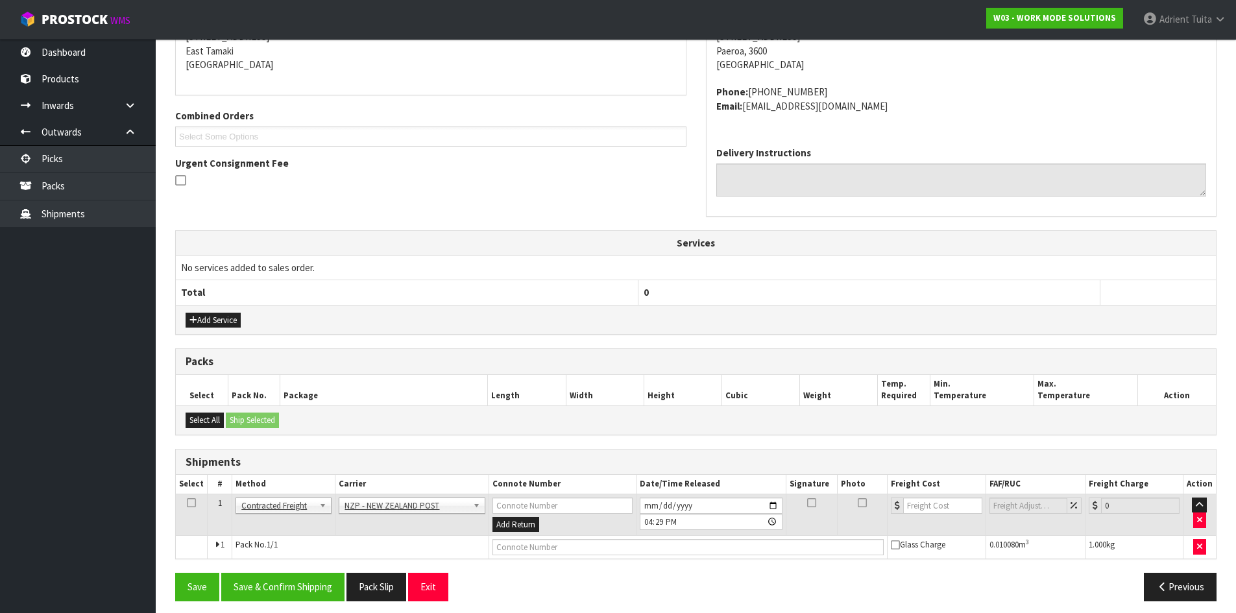
scroll to position [284, 0]
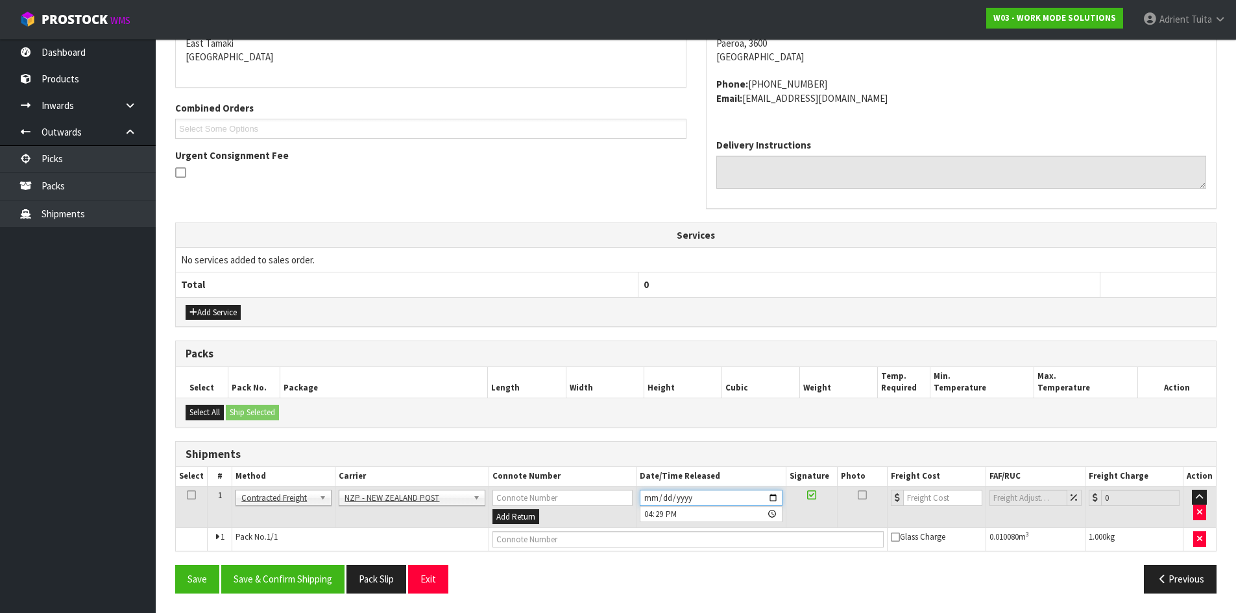
click at [774, 500] on input "[DATE]" at bounding box center [711, 498] width 143 height 16
type input "[DATE]"
click at [310, 577] on button "Save & Confirm Shipping" at bounding box center [282, 579] width 123 height 28
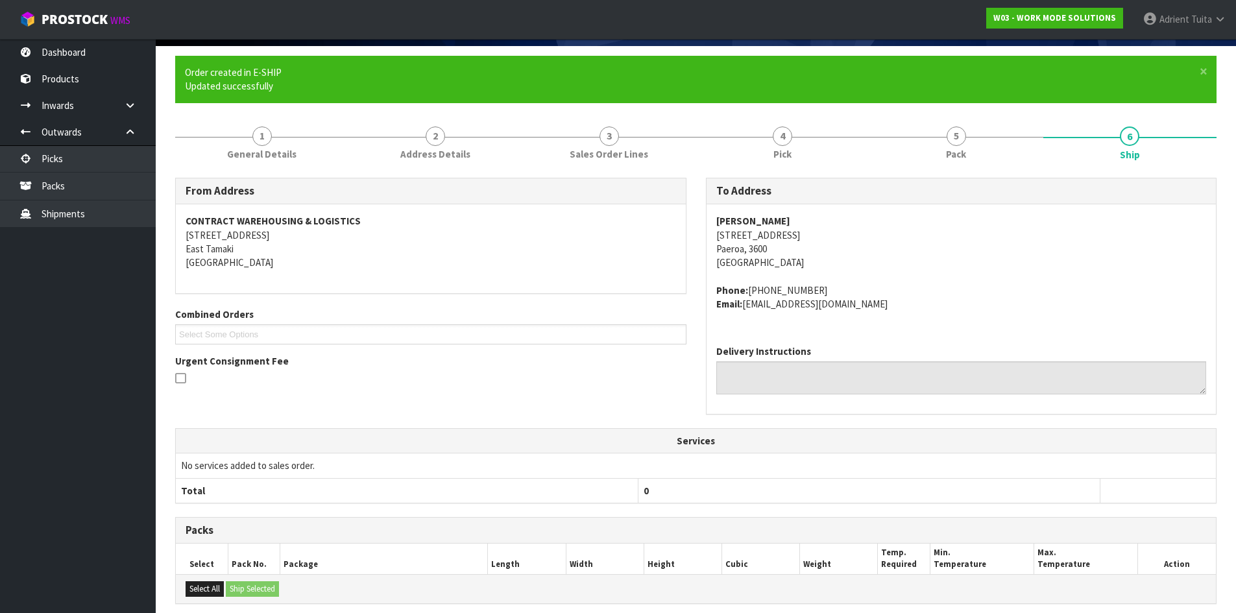
scroll to position [265, 0]
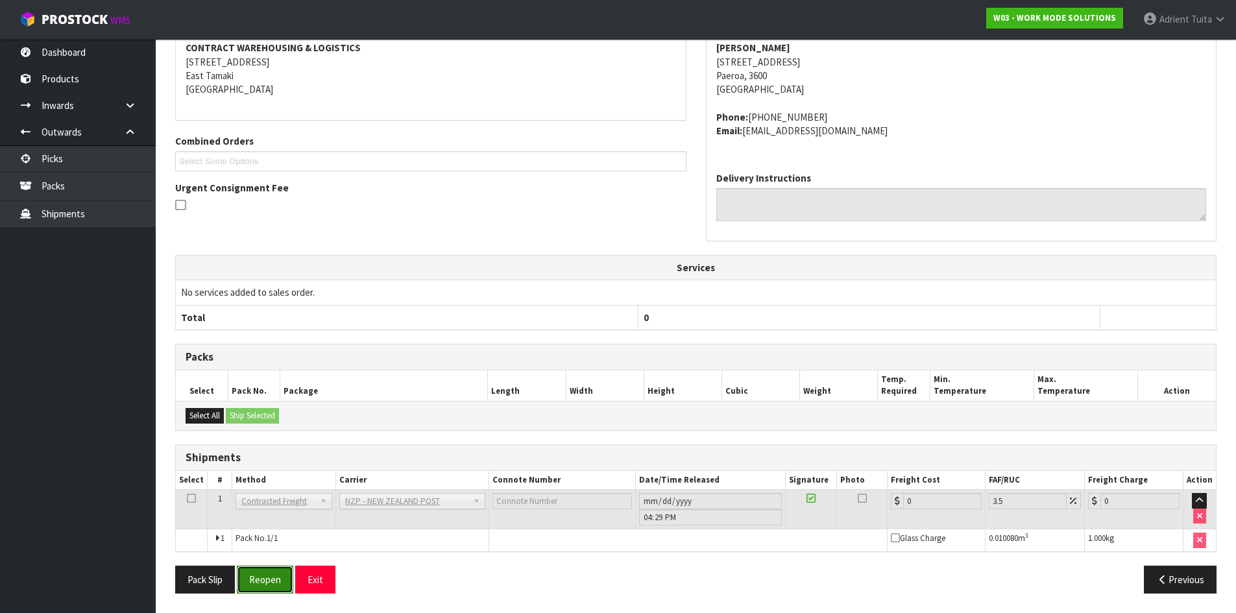
click at [273, 576] on button "Reopen" at bounding box center [265, 580] width 56 height 28
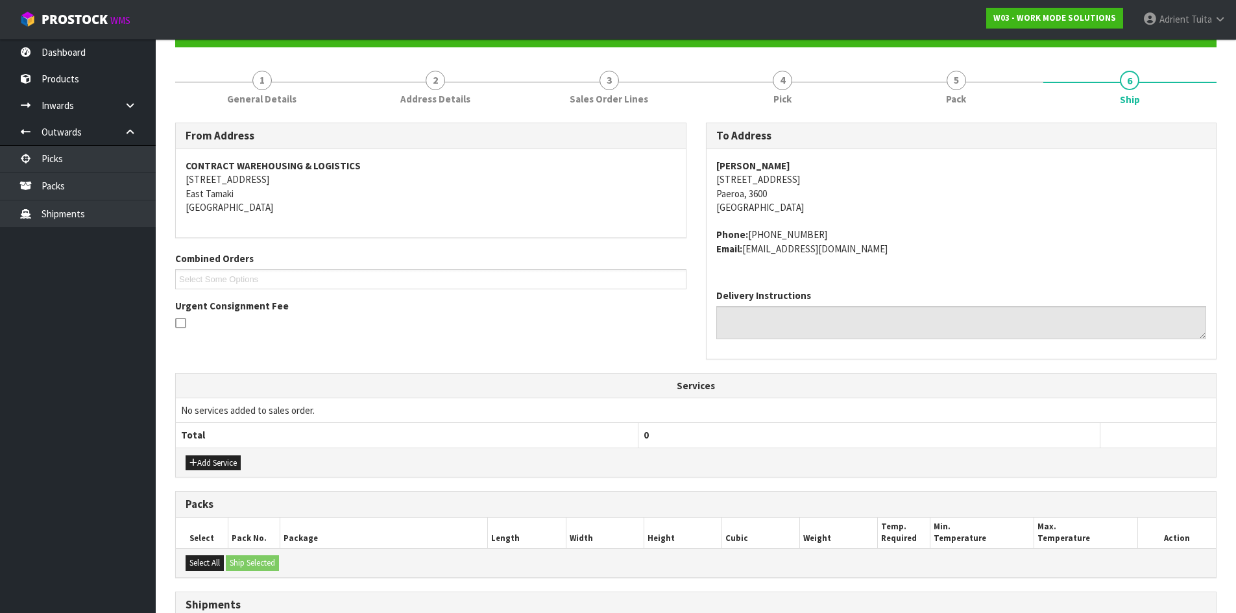
scroll to position [252, 0]
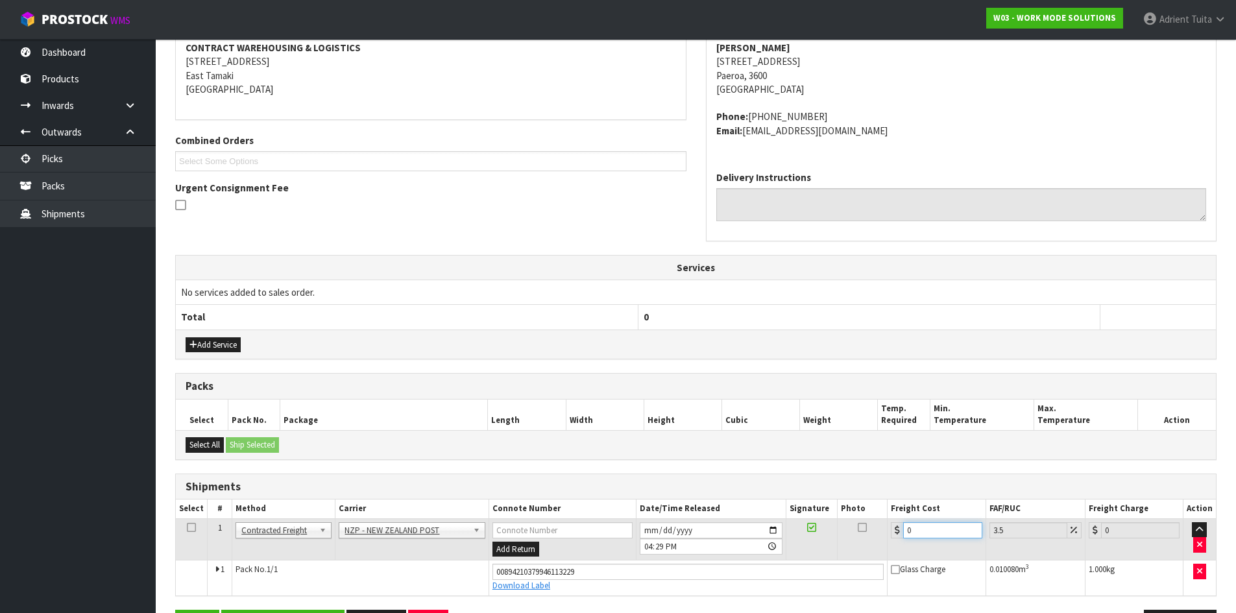
click at [918, 533] on input "0" at bounding box center [942, 530] width 79 height 16
type input "7"
type input "7.24"
type input "7.3"
type input "7.56"
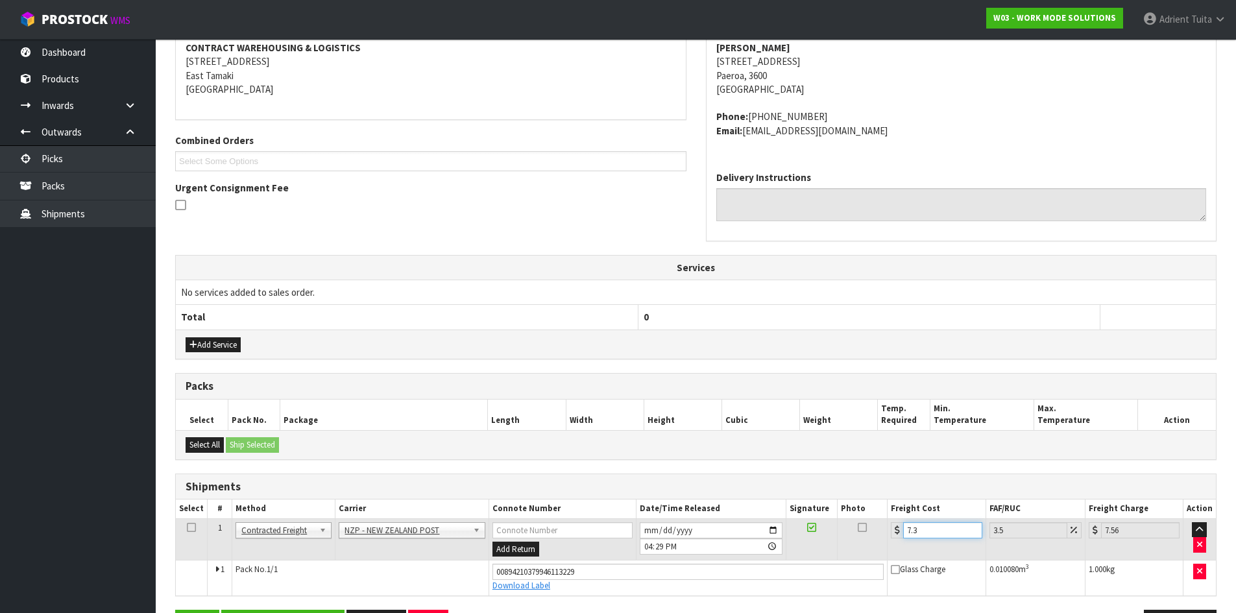
type input "7.31"
type input "7.57"
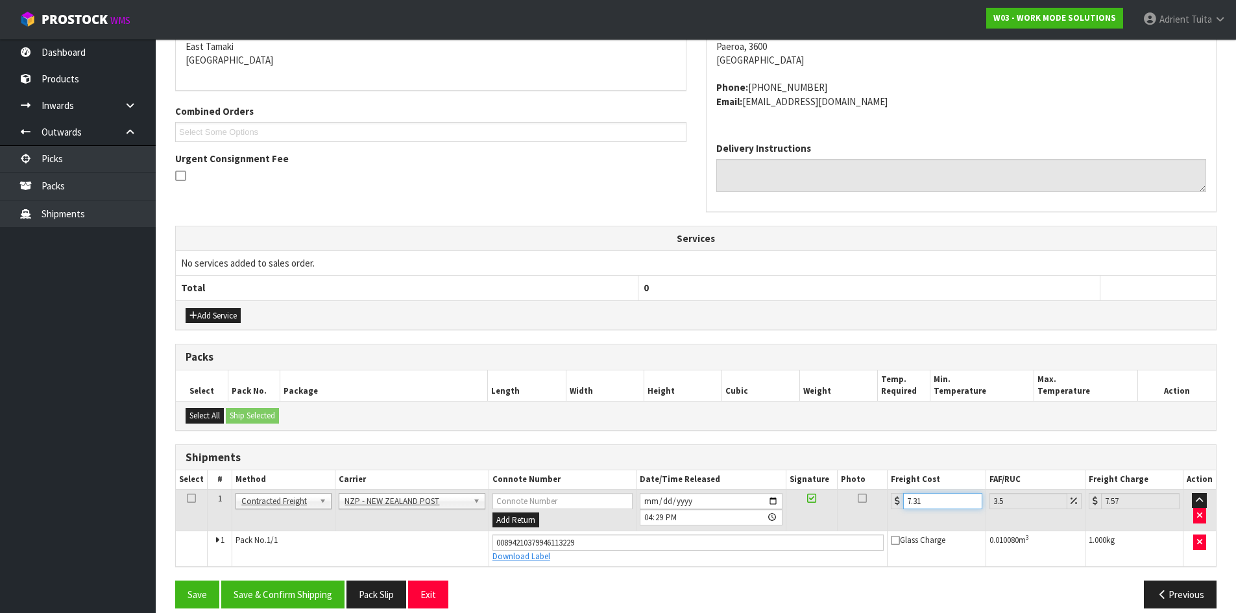
scroll to position [296, 0]
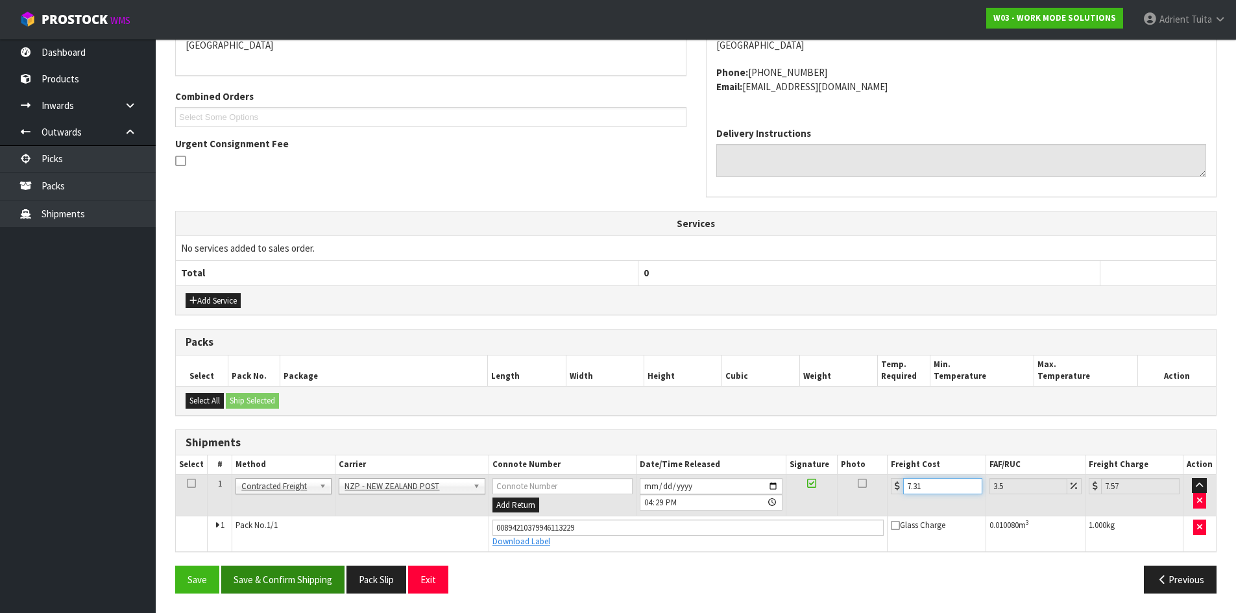
type input "7.31"
click at [279, 572] on button "Save & Confirm Shipping" at bounding box center [282, 580] width 123 height 28
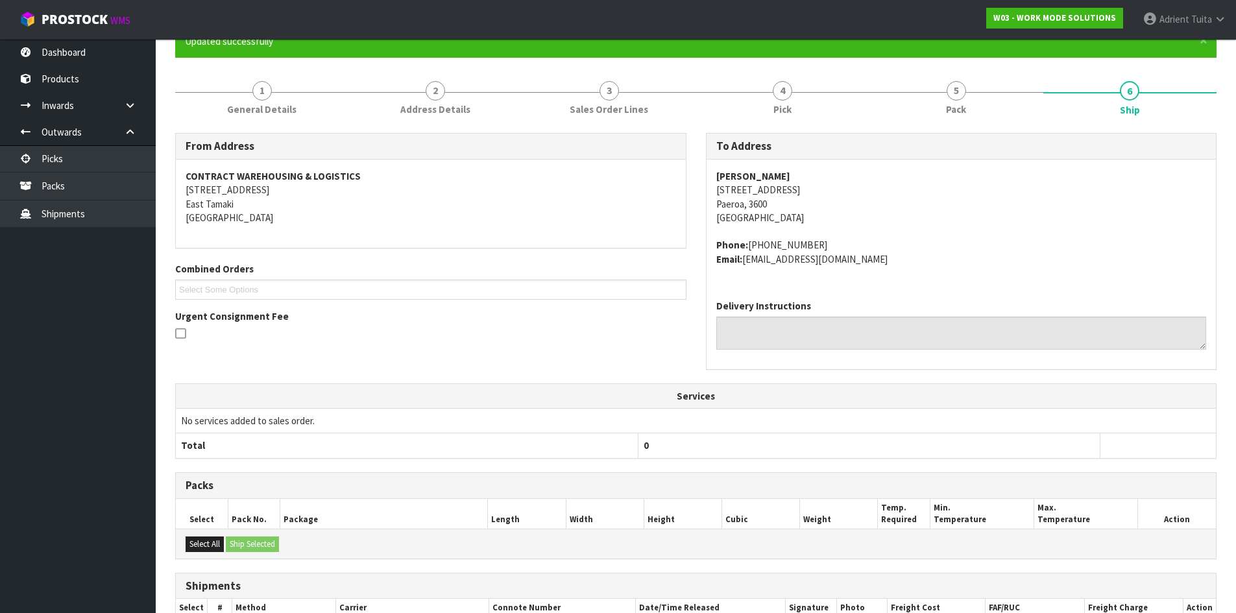
scroll to position [260, 0]
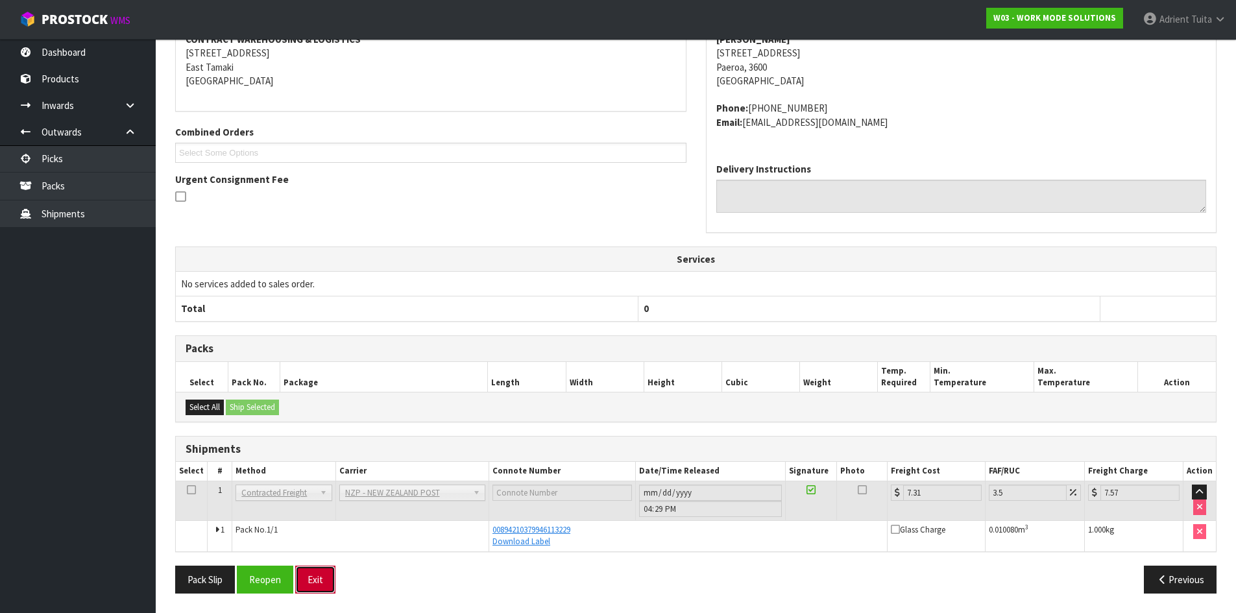
click at [315, 577] on button "Exit" at bounding box center [315, 580] width 40 height 28
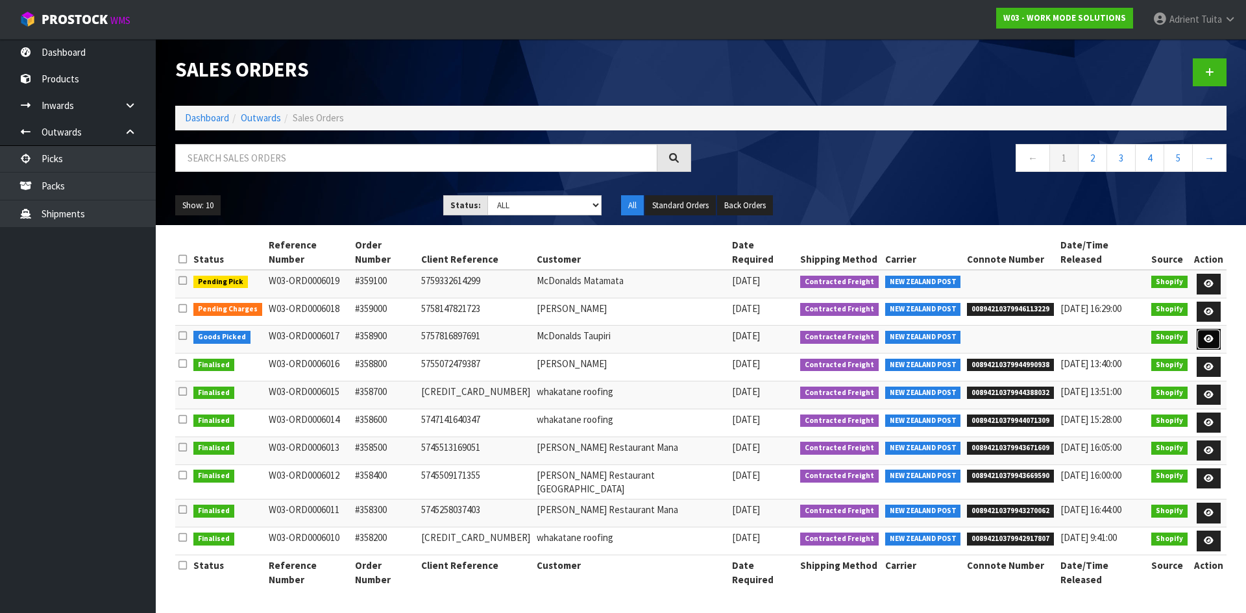
click at [1209, 335] on icon at bounding box center [1209, 339] width 10 height 8
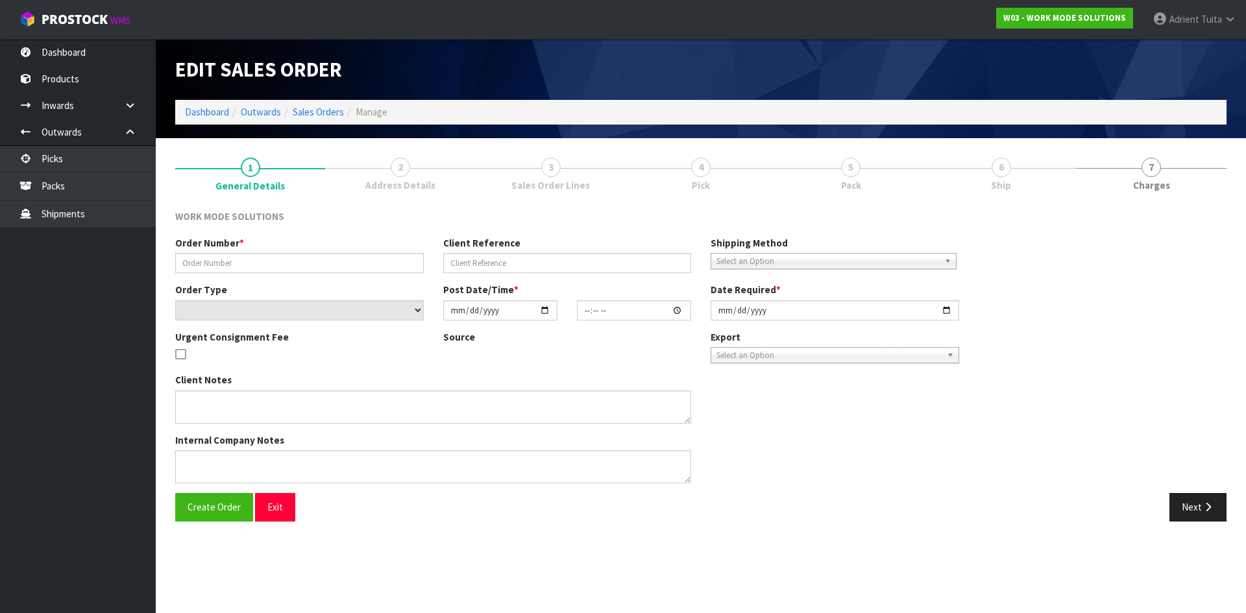
type input "#358900"
type input "5757816897691"
select select "number:0"
type input "[DATE]"
type input "15:36:23.000"
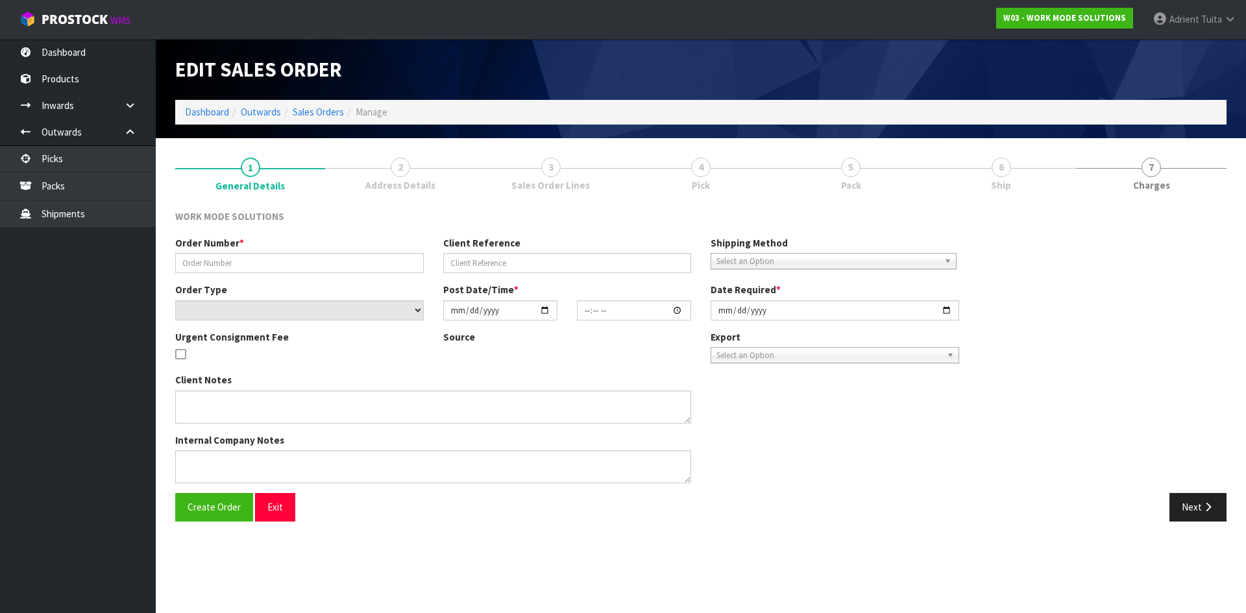
type input "[DATE]"
type textarea "Wholesale Order: McDonalds Taupiri"
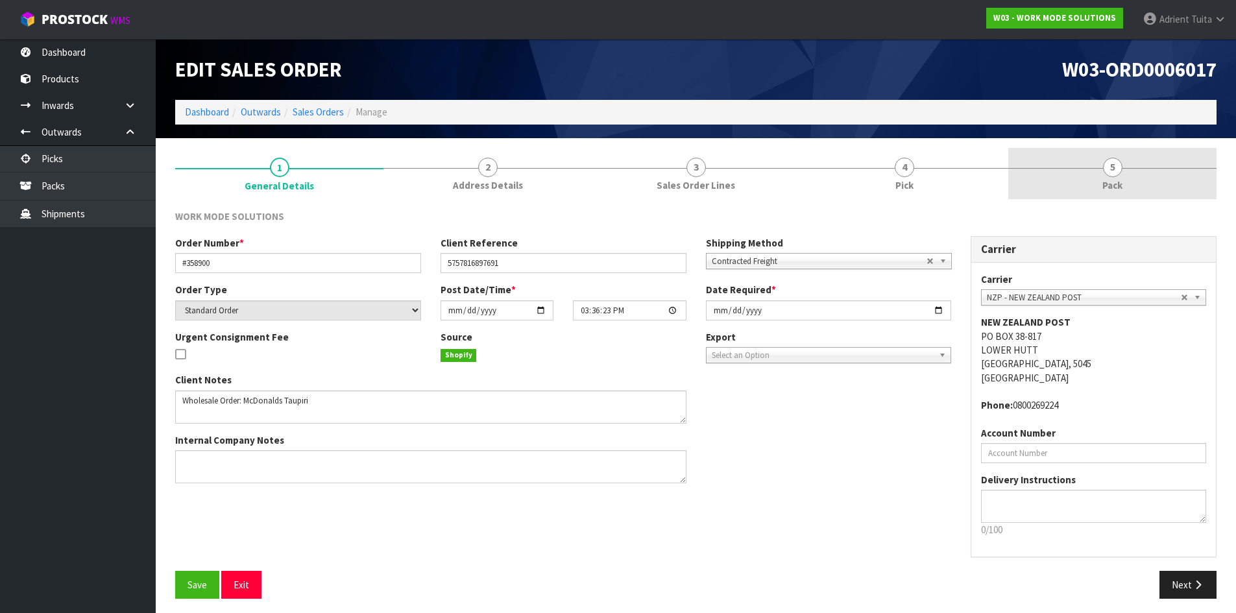
click at [1157, 189] on link "5 Pack" at bounding box center [1112, 173] width 208 height 51
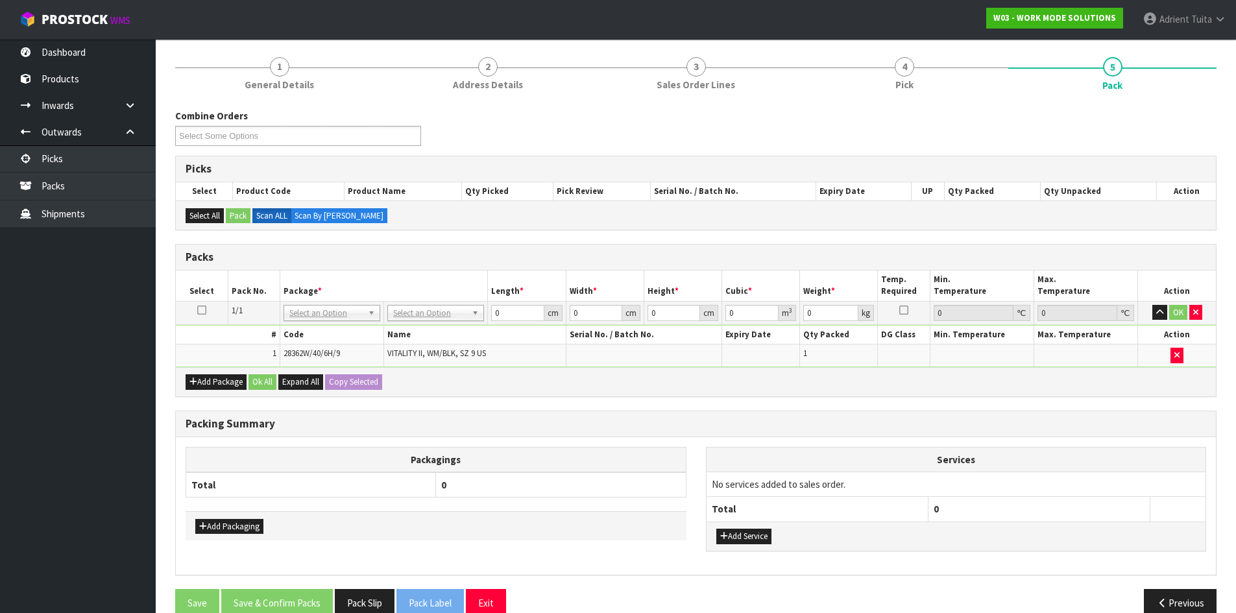
scroll to position [124, 0]
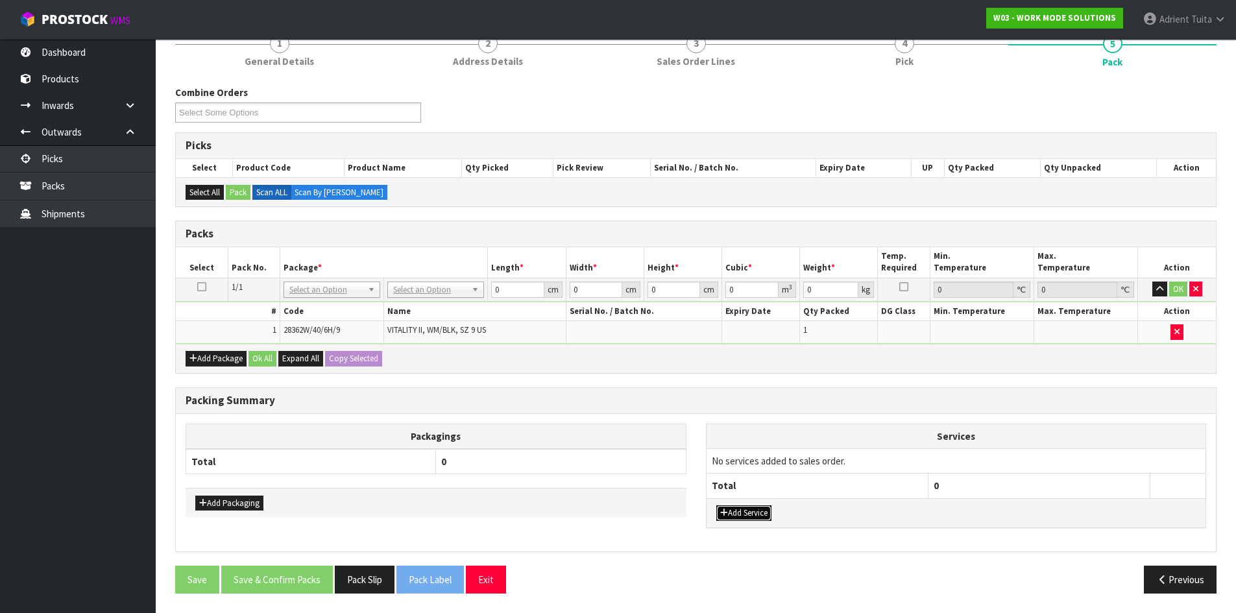
click at [733, 506] on button "Add Service" at bounding box center [743, 514] width 55 height 16
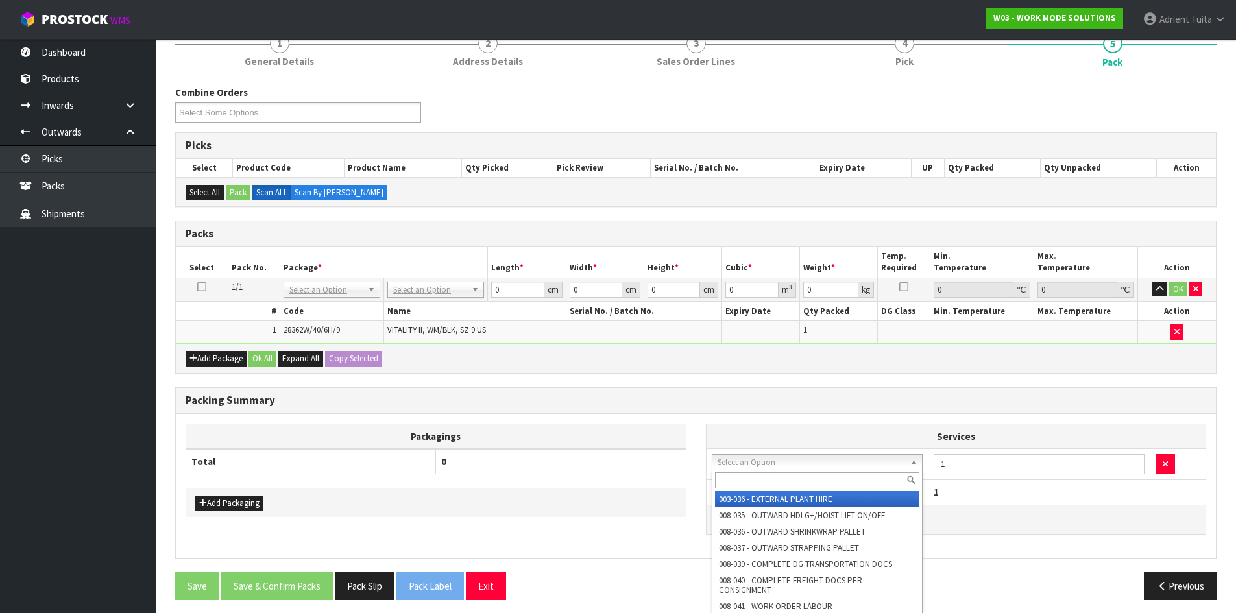
click at [758, 483] on input "text" at bounding box center [817, 480] width 205 height 16
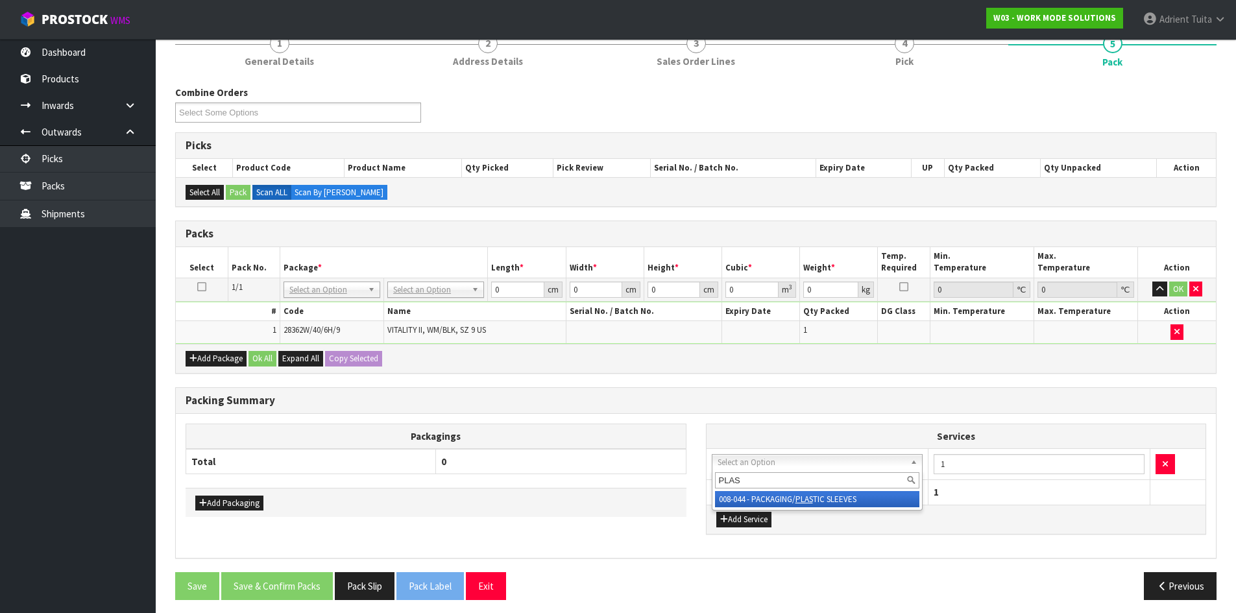
type input "PLAS"
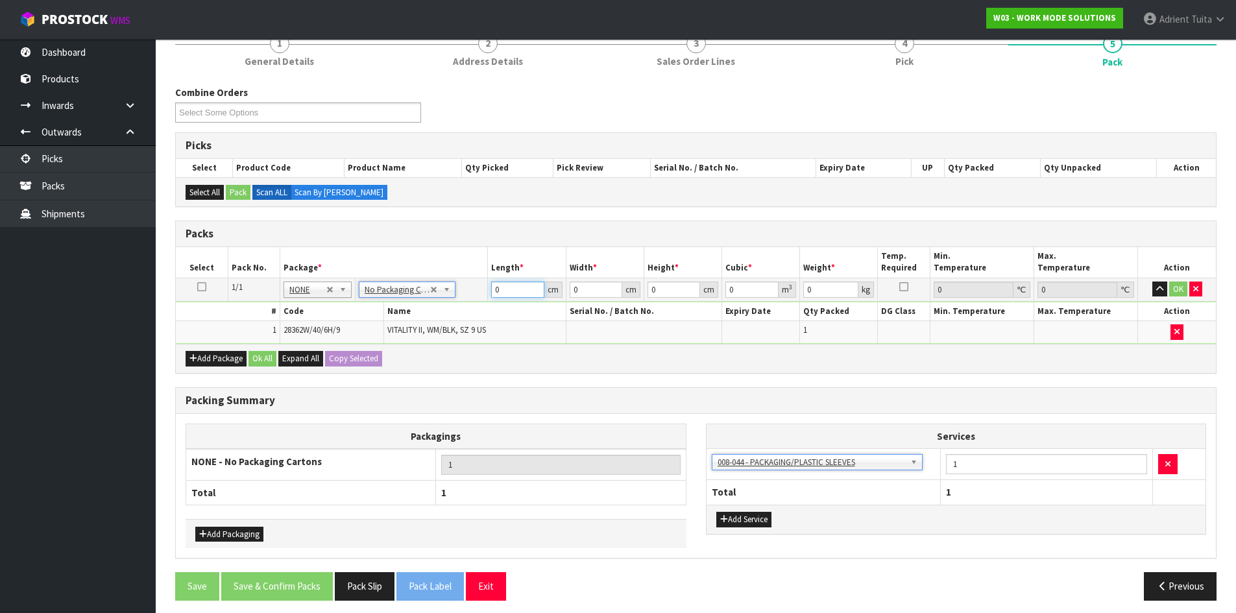
click at [502, 297] on input "0" at bounding box center [517, 290] width 53 height 16
type input "33"
type input "22"
type input "1"
type input "0.000726"
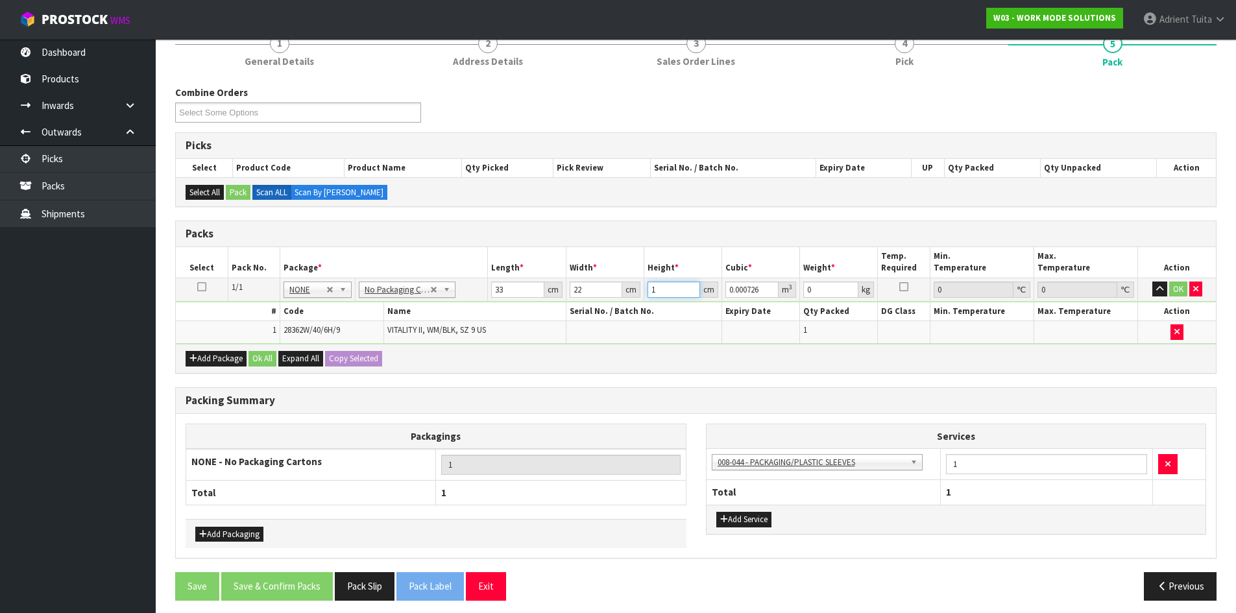
type input "13"
type input "0.009438"
type input "13"
type input "1"
click at [1170, 290] on button "OK" at bounding box center [1178, 290] width 18 height 16
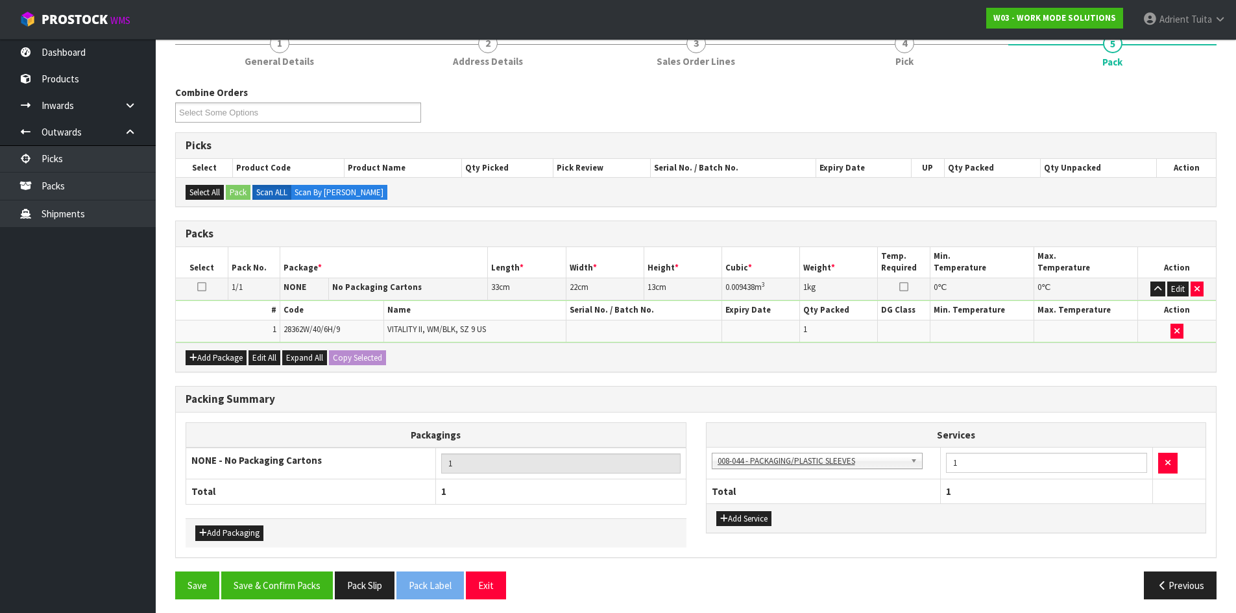
scroll to position [130, 0]
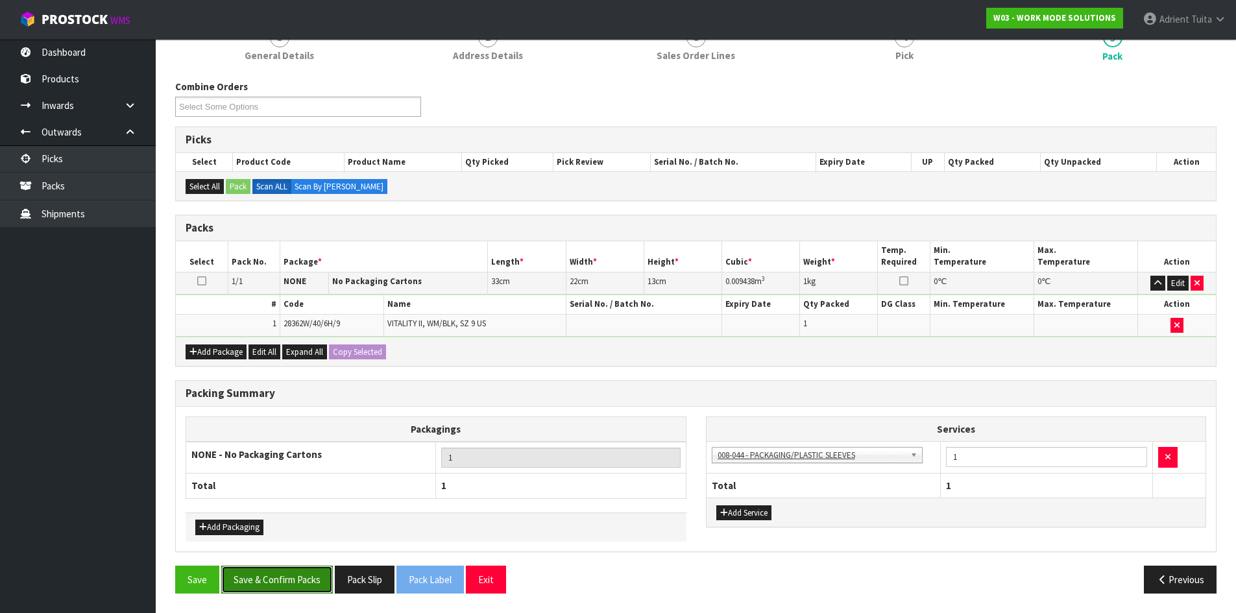
click at [308, 584] on button "Save & Confirm Packs" at bounding box center [277, 580] width 112 height 28
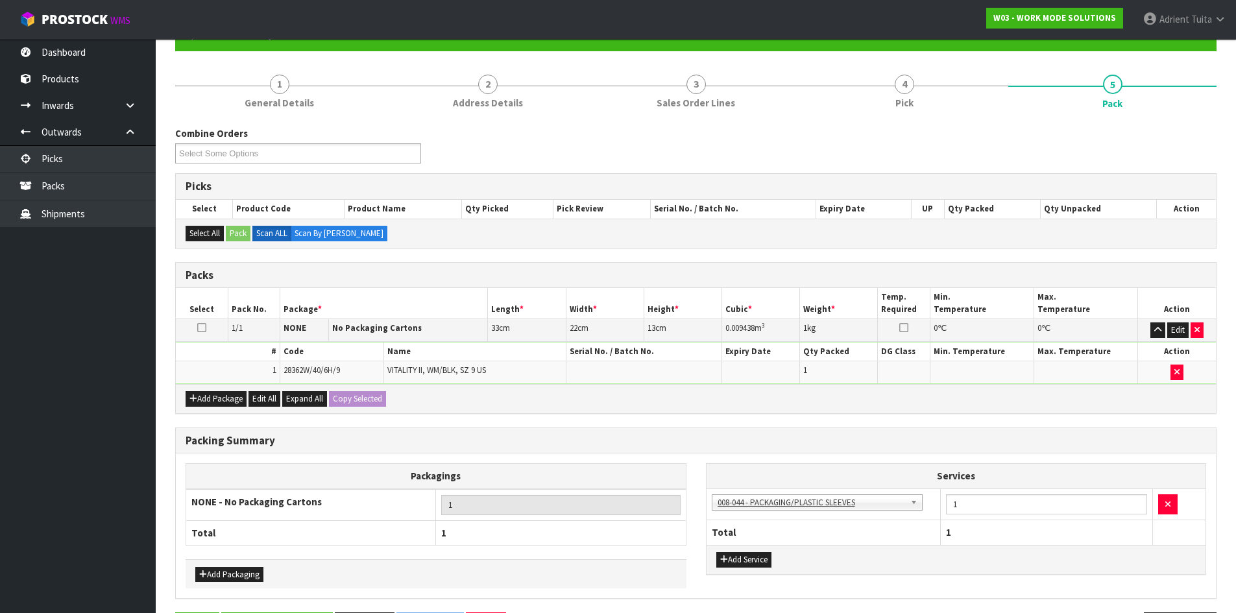
scroll to position [0, 0]
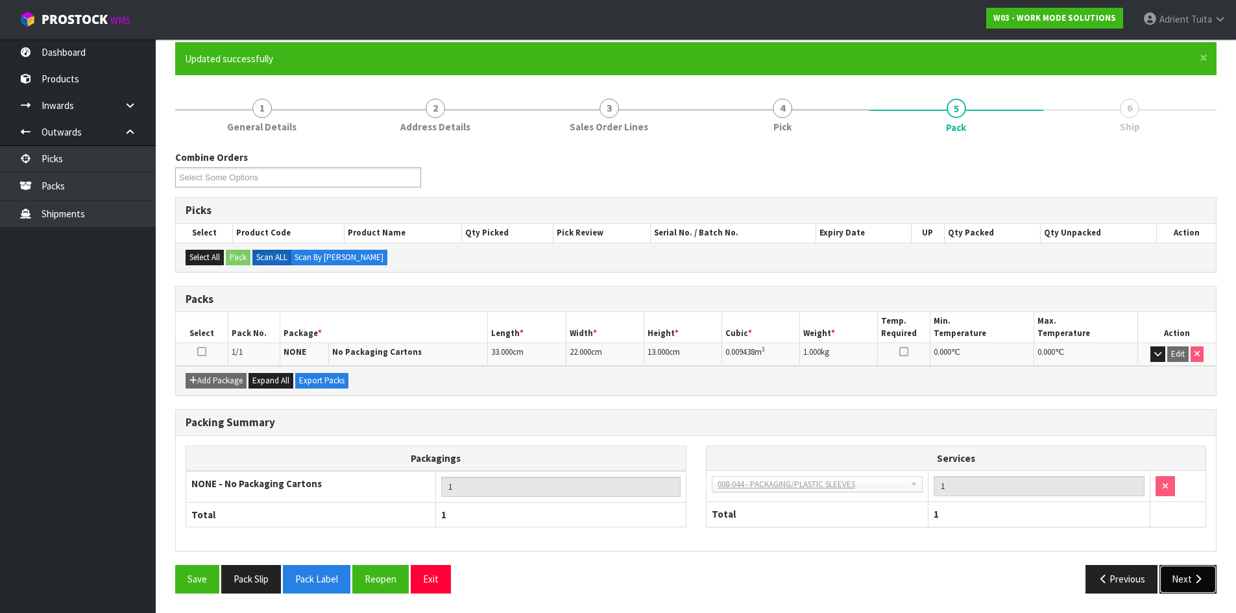
click at [1179, 567] on button "Next" at bounding box center [1188, 579] width 57 height 28
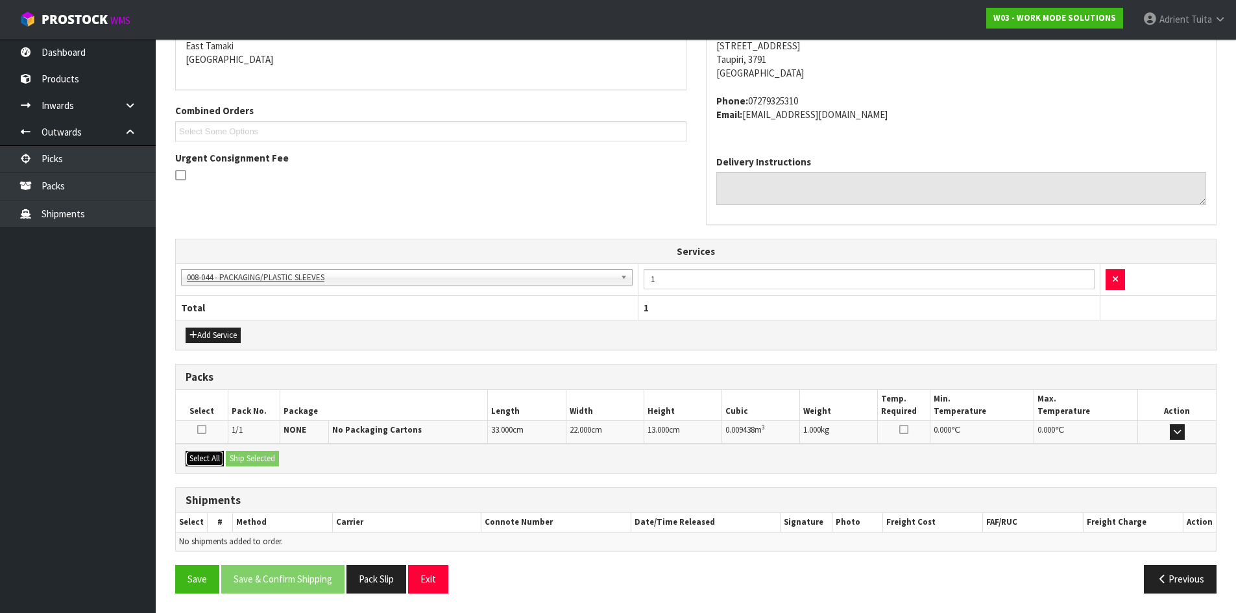
drag, startPoint x: 215, startPoint y: 453, endPoint x: 249, endPoint y: 460, distance: 34.5
click at [216, 454] on button "Select All" at bounding box center [205, 459] width 38 height 16
click at [250, 460] on button "Ship Selected" at bounding box center [252, 459] width 53 height 16
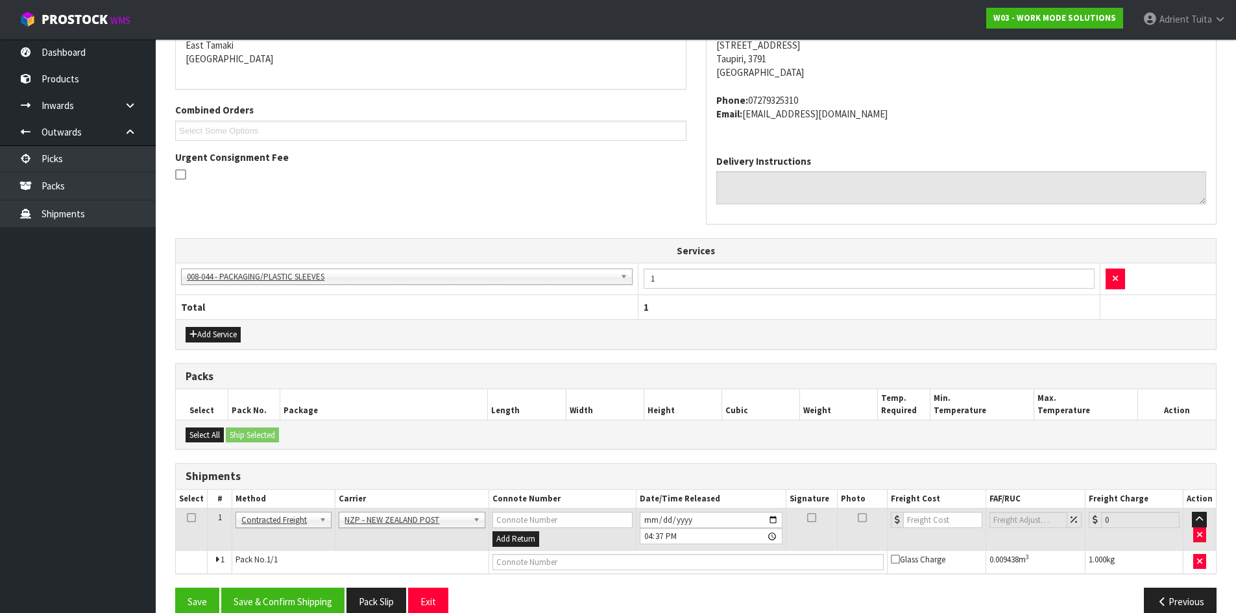
scroll to position [304, 0]
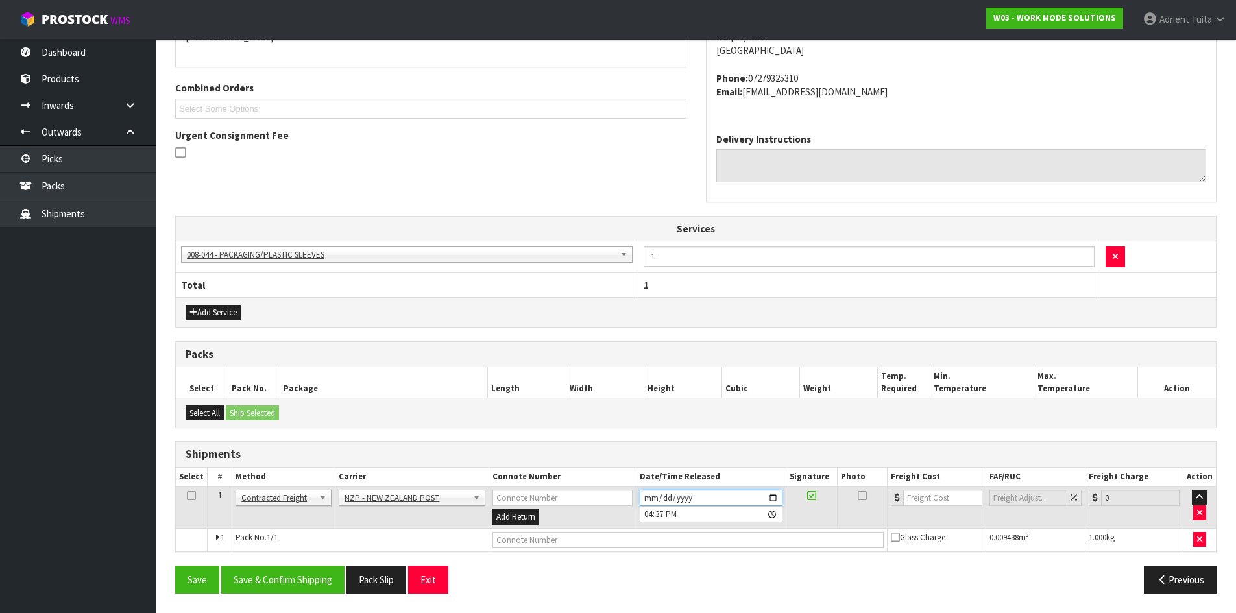
click at [772, 500] on input "[DATE]" at bounding box center [711, 498] width 143 height 16
type input "[DATE]"
click at [311, 579] on button "Save & Confirm Shipping" at bounding box center [282, 580] width 123 height 28
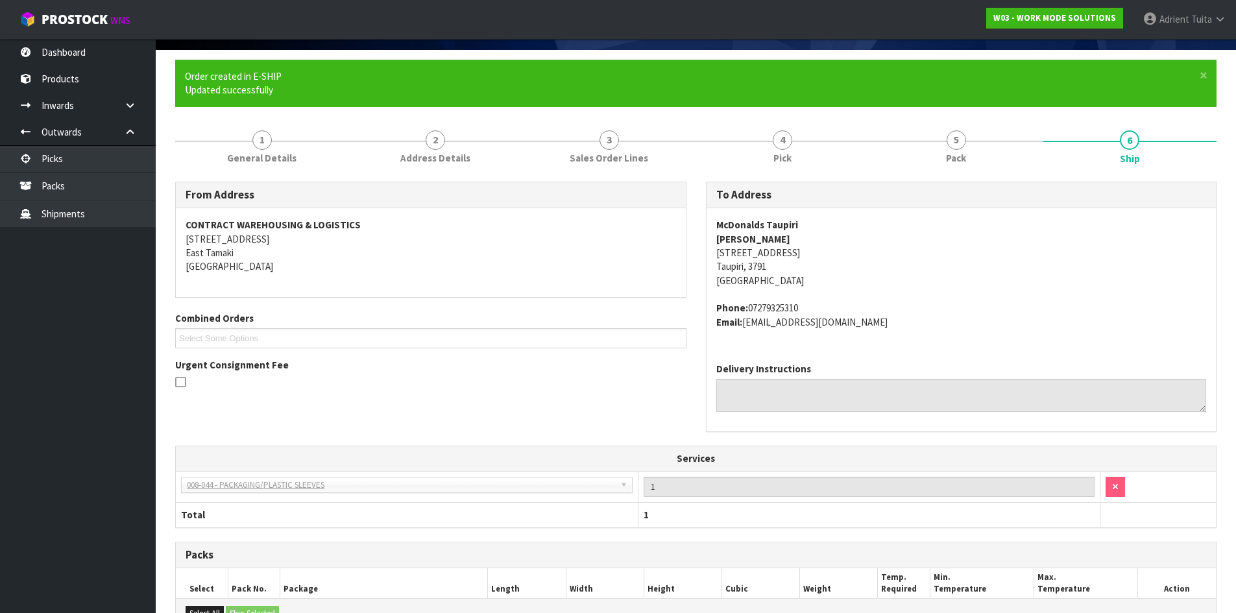
scroll to position [286, 0]
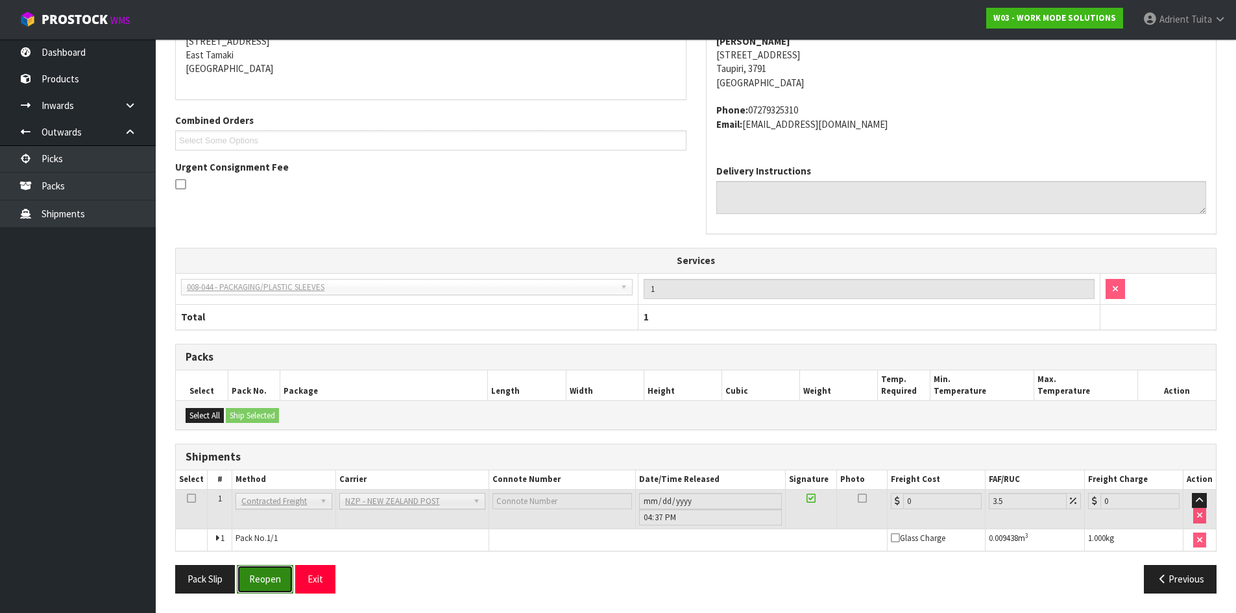
click at [243, 584] on button "Reopen" at bounding box center [265, 579] width 56 height 28
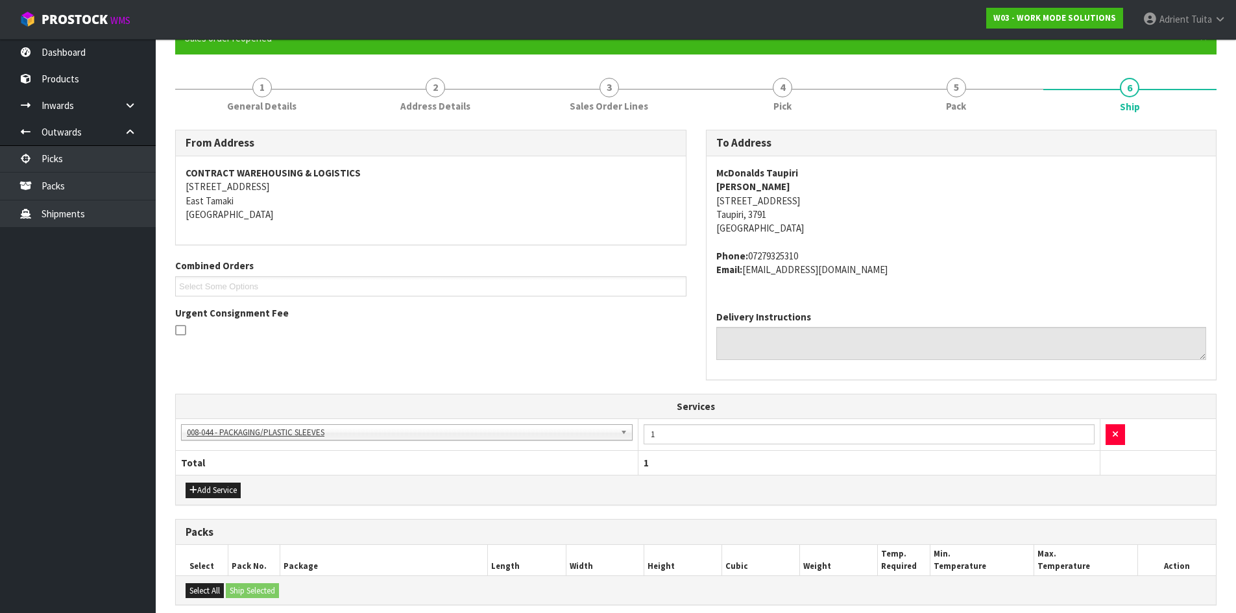
scroll to position [317, 0]
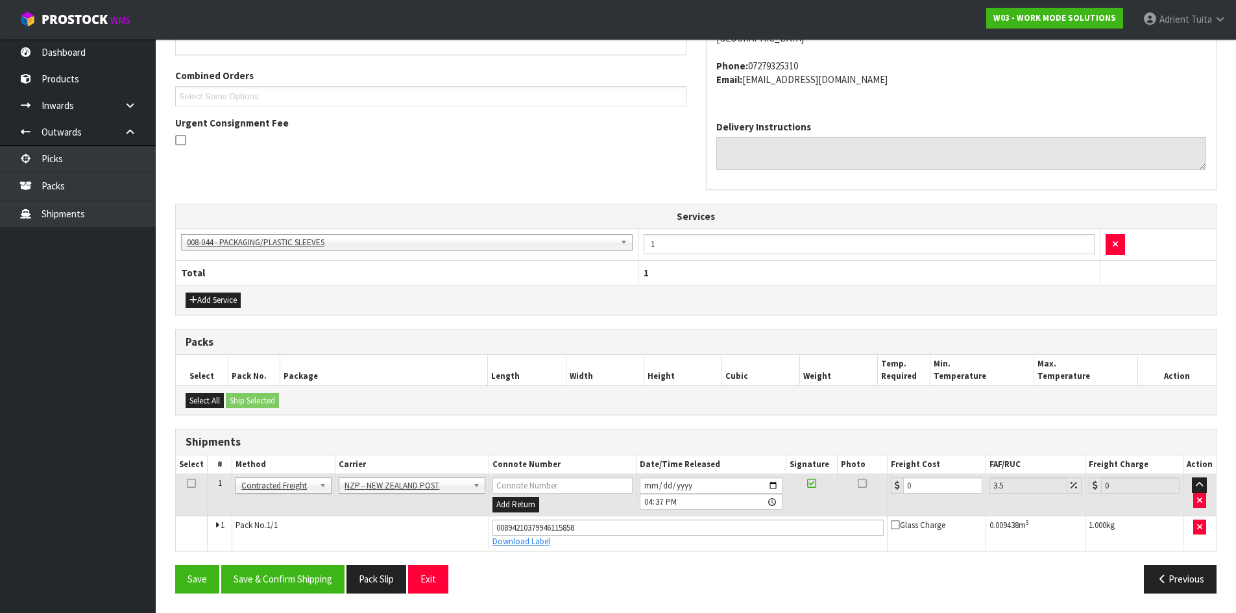
click at [922, 477] on td "0" at bounding box center [937, 495] width 98 height 42
click at [925, 489] on input "0" at bounding box center [942, 486] width 79 height 16
type input "1"
type input "1.03"
type input "11"
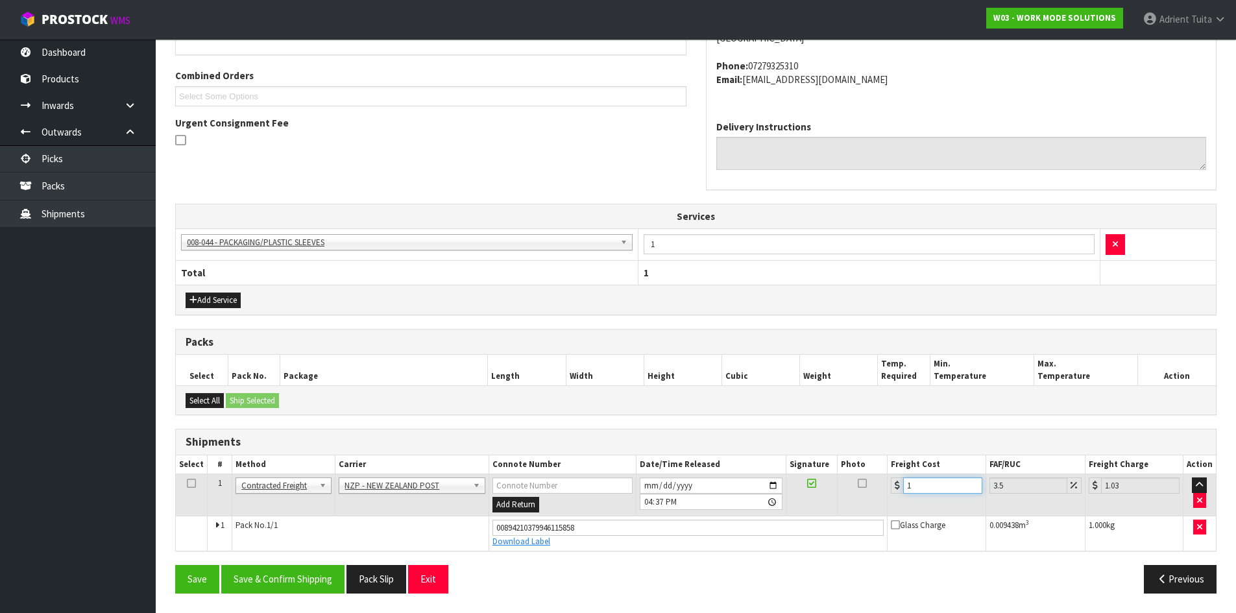
type input "11.38"
type input "11.9"
type input "12.32"
type input "11.90"
click at [302, 572] on button "Save & Confirm Shipping" at bounding box center [282, 579] width 123 height 28
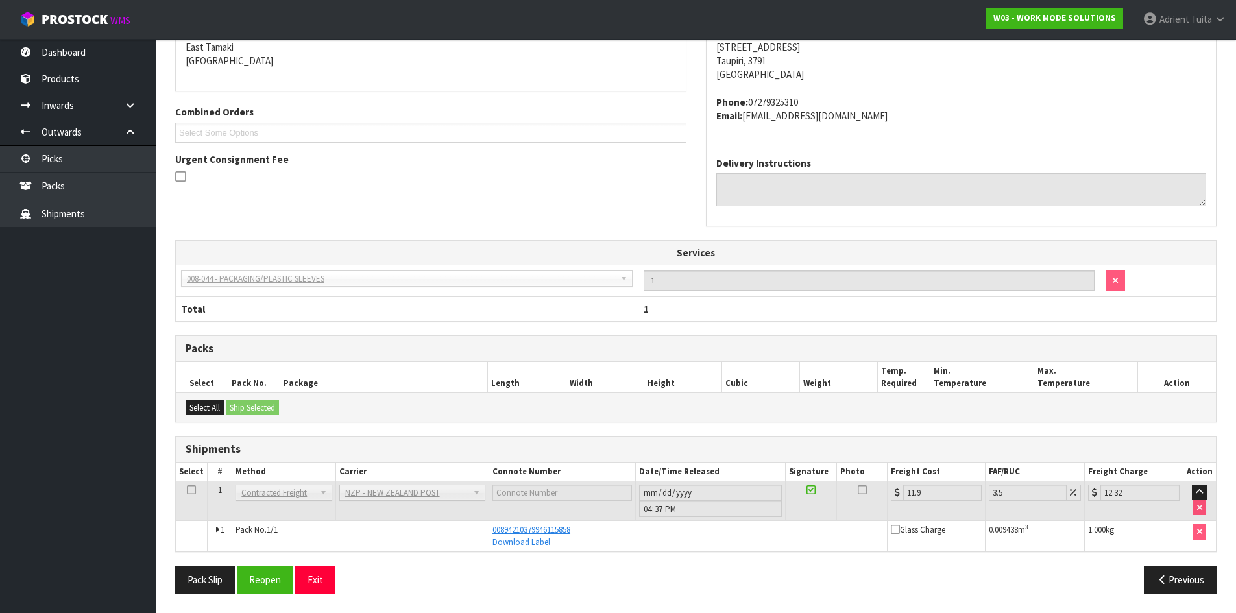
scroll to position [0, 0]
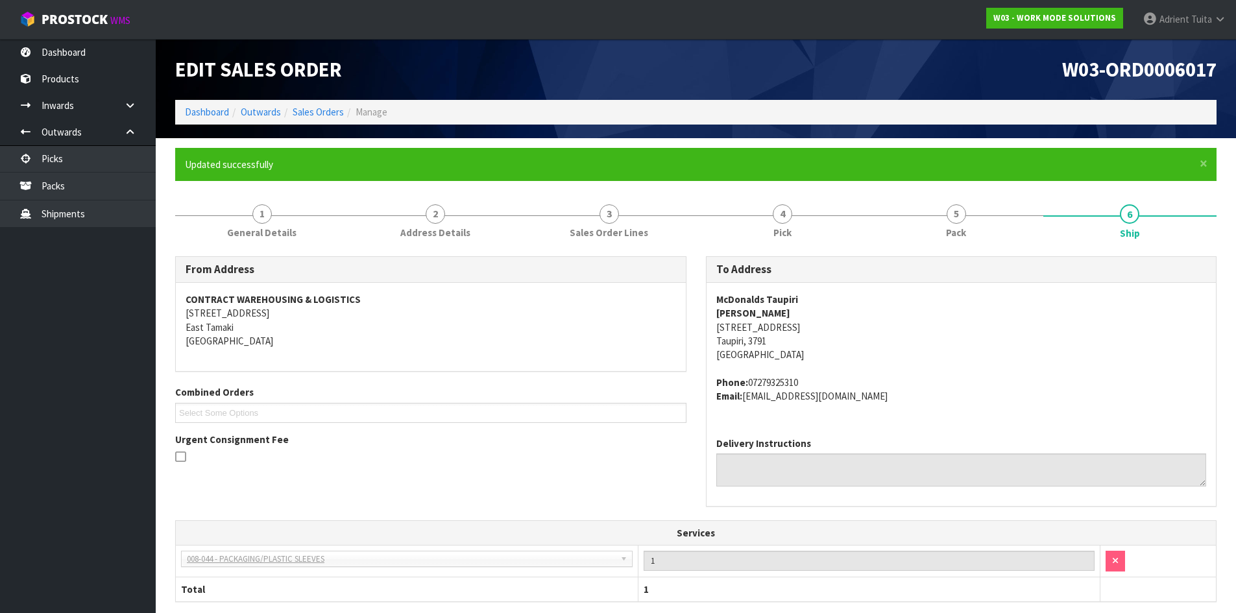
click at [220, 120] on ol "Dashboard Outwards Sales Orders Manage" at bounding box center [696, 112] width 1042 height 24
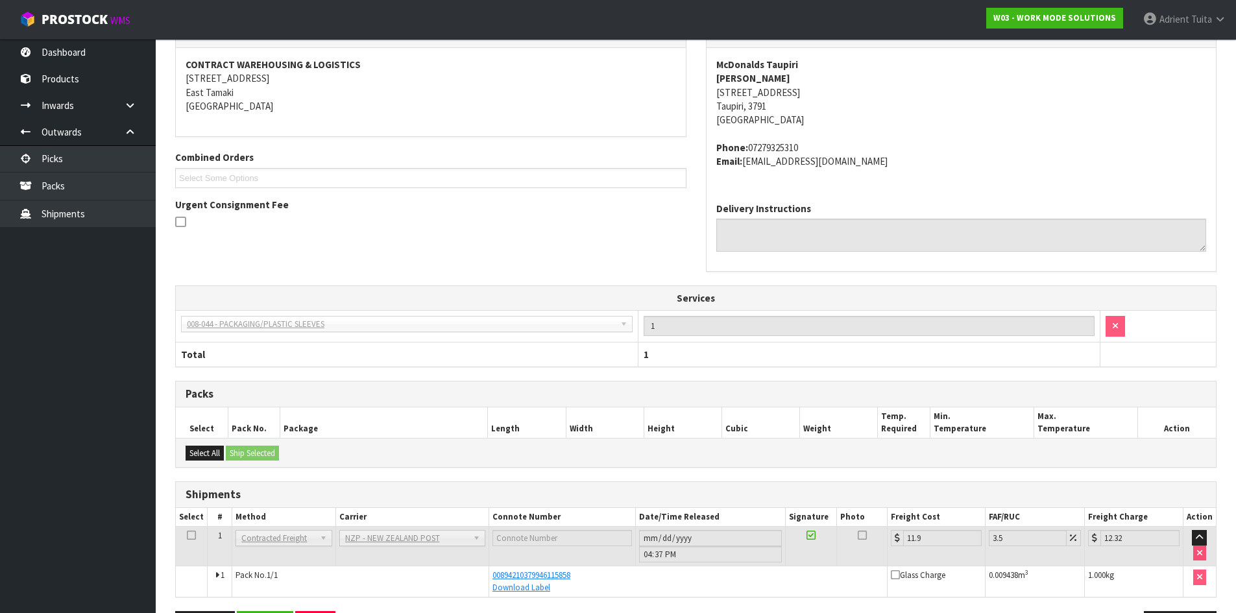
scroll to position [280, 0]
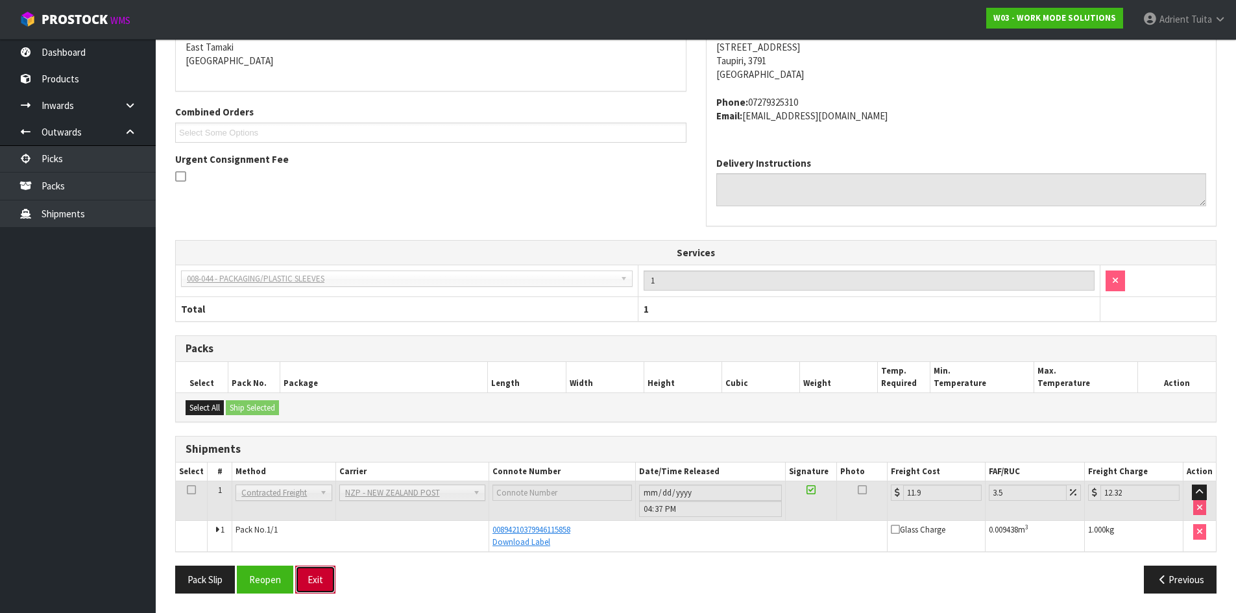
click at [334, 574] on button "Exit" at bounding box center [315, 580] width 40 height 28
click at [326, 575] on button "Exit" at bounding box center [315, 580] width 40 height 28
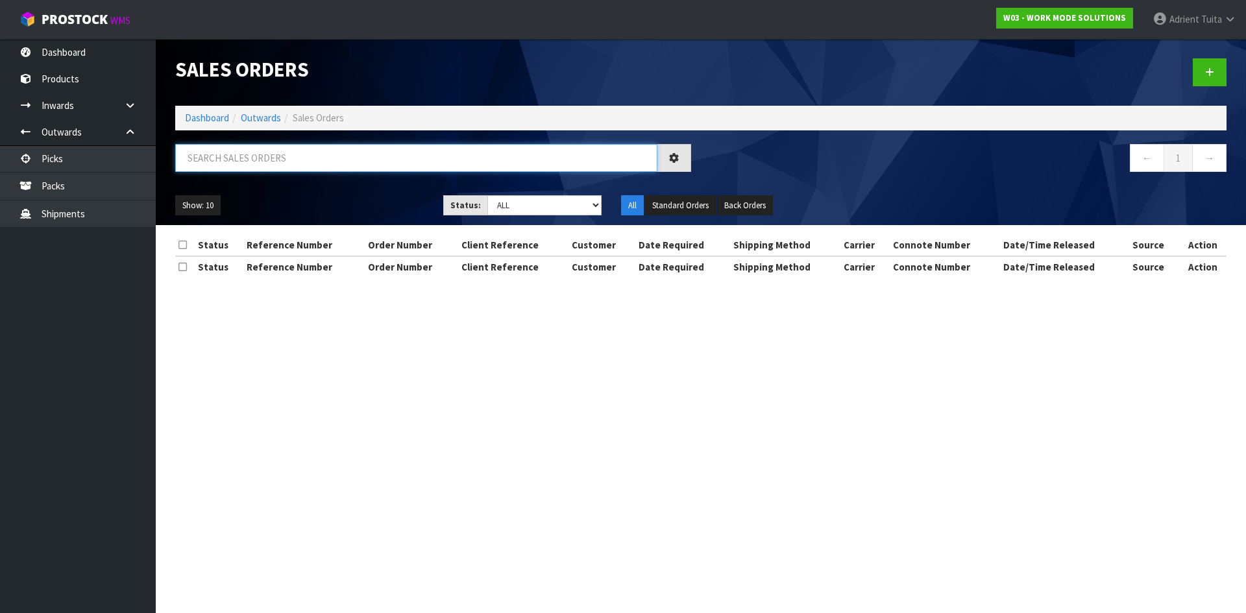
click at [276, 158] on input "text" at bounding box center [416, 158] width 482 height 28
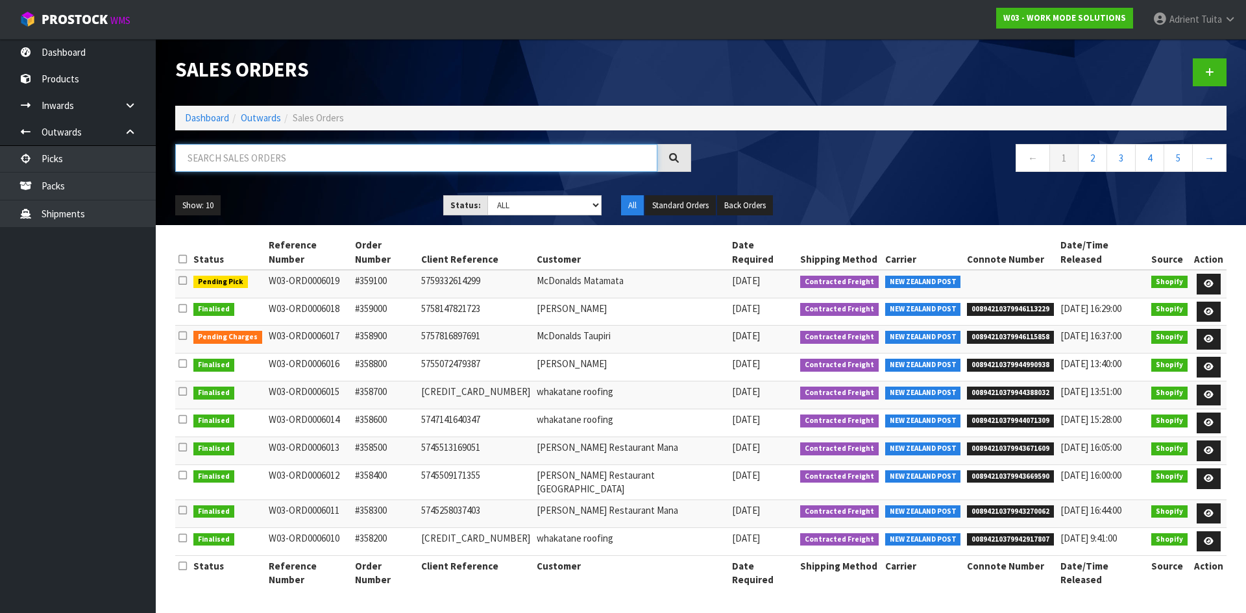
click at [380, 158] on input "text" at bounding box center [416, 158] width 482 height 28
click at [204, 119] on link "Dashboard" at bounding box center [207, 118] width 44 height 12
click at [206, 125] on ol "Dashboard Outwards Sales Orders" at bounding box center [700, 118] width 1051 height 24
click at [207, 122] on link "Dashboard" at bounding box center [207, 118] width 44 height 12
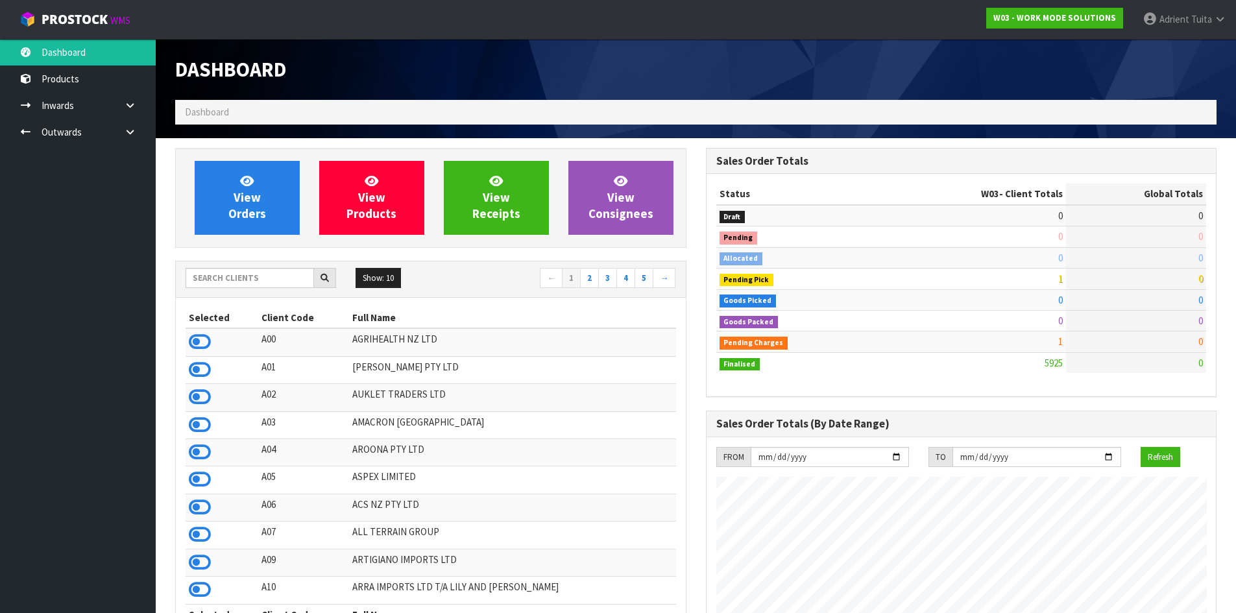
scroll to position [899, 530]
click at [273, 291] on div "Show: 10 5 10 25 50 ← 1 2 3 4 5 →" at bounding box center [431, 280] width 510 height 36
click at [276, 284] on input "text" at bounding box center [250, 278] width 128 height 20
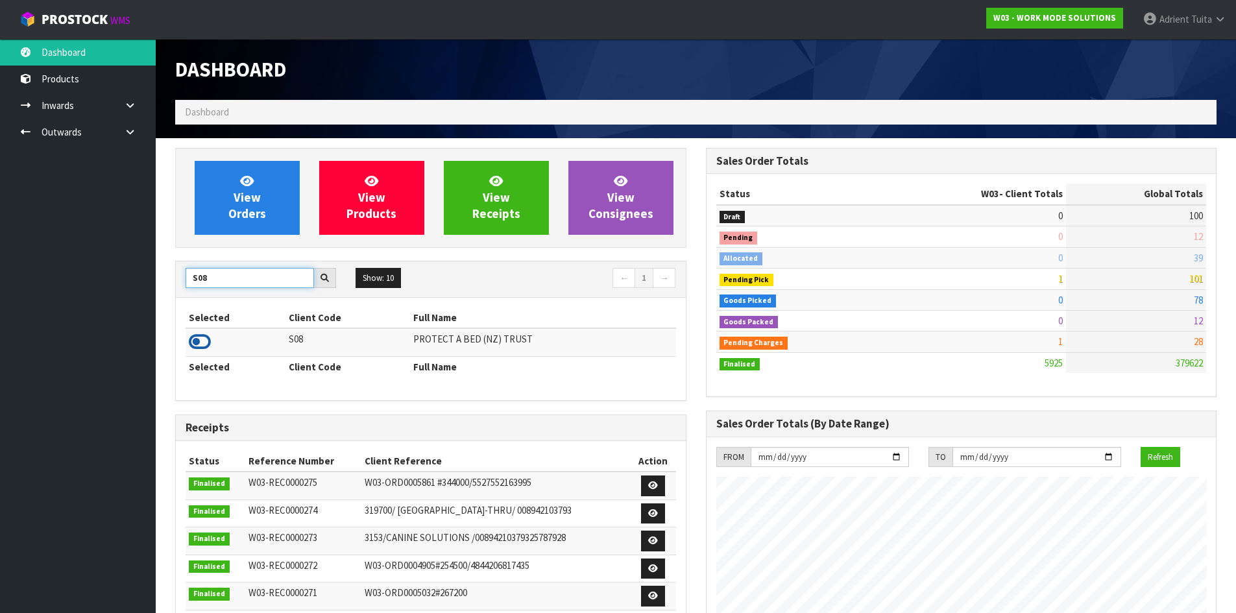
type input "S08"
click at [197, 334] on icon at bounding box center [200, 341] width 22 height 19
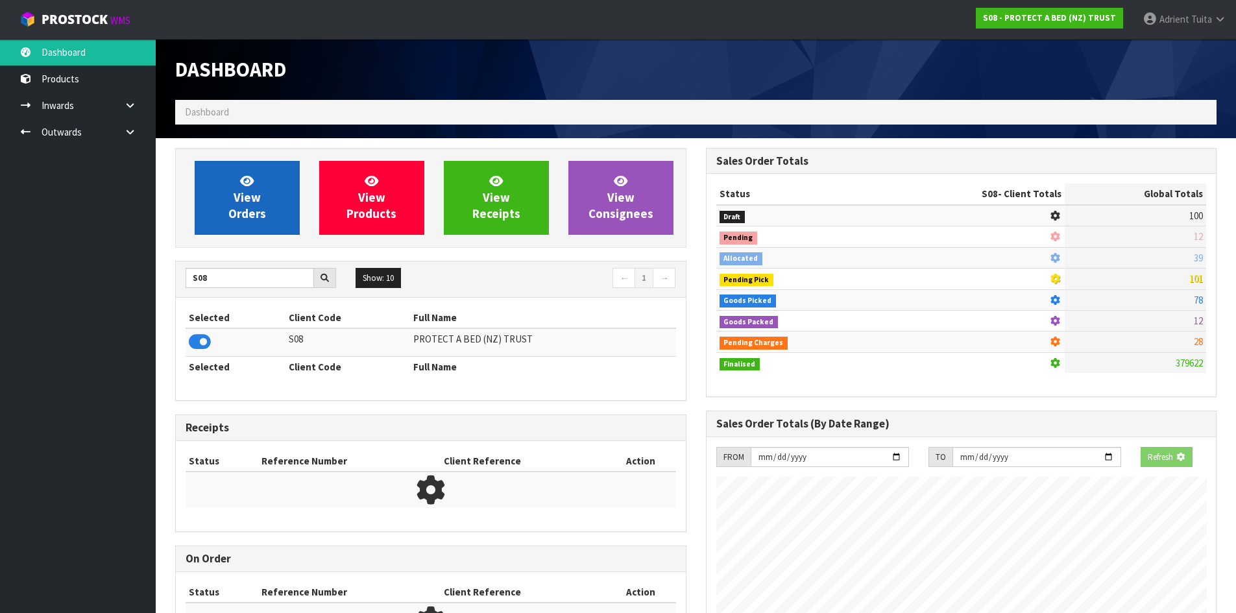
scroll to position [809, 530]
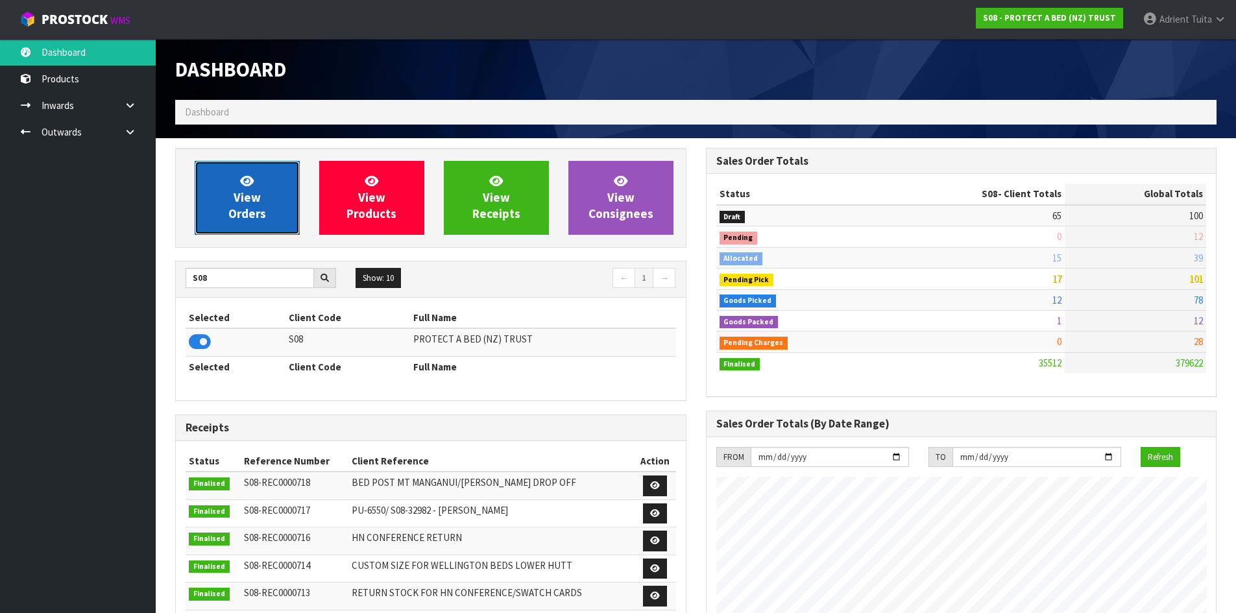
click at [235, 199] on span "View Orders" at bounding box center [247, 197] width 38 height 49
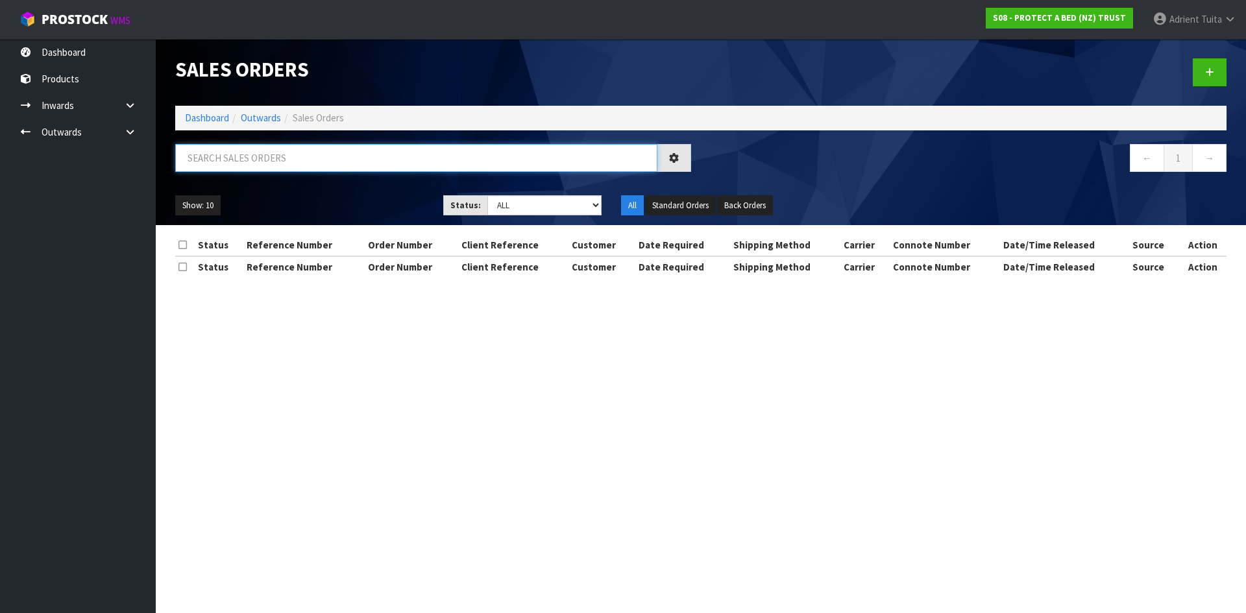
click at [245, 158] on input "text" at bounding box center [416, 158] width 482 height 28
type input "3217"
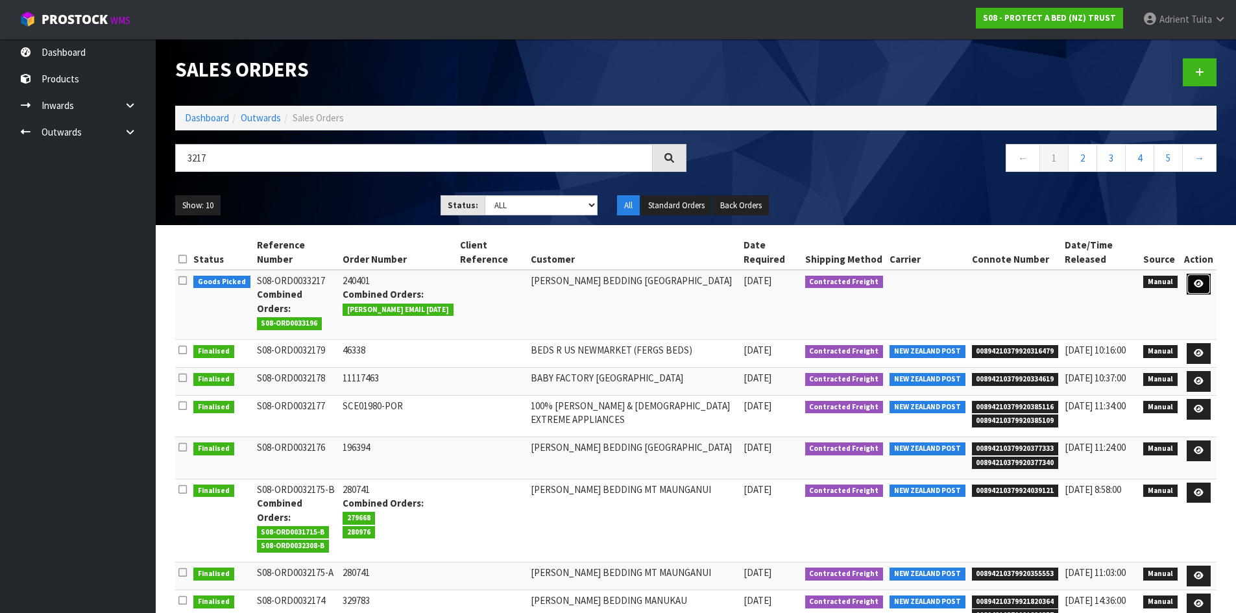
click at [1208, 274] on link at bounding box center [1199, 284] width 24 height 21
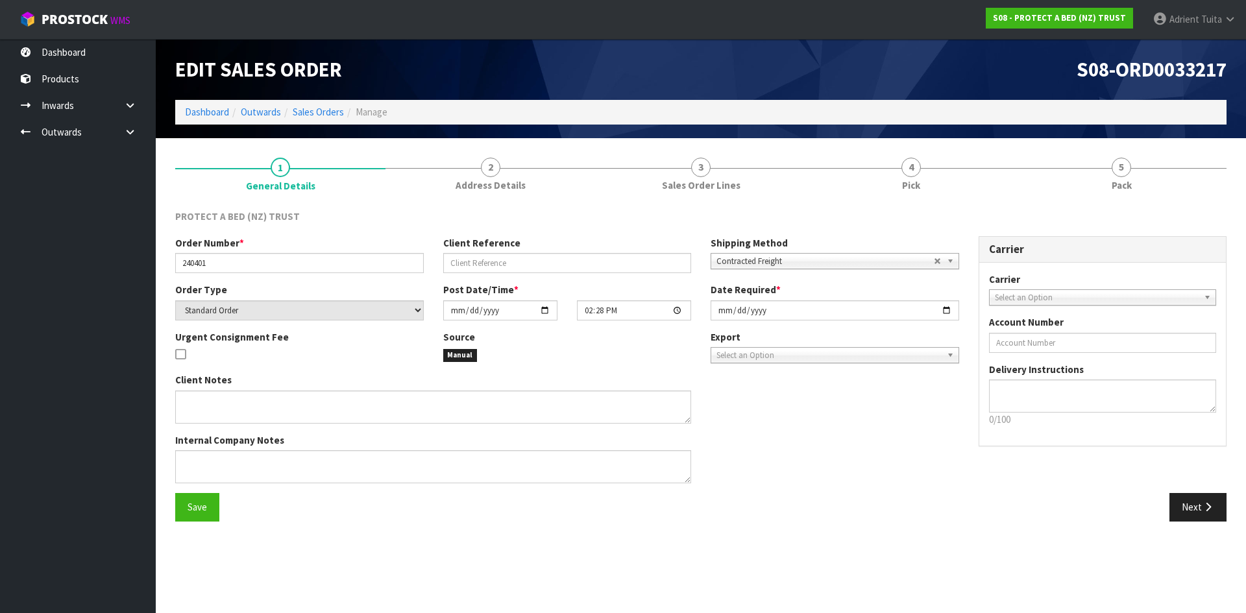
click at [1156, 167] on link "5 Pack" at bounding box center [1121, 173] width 210 height 51
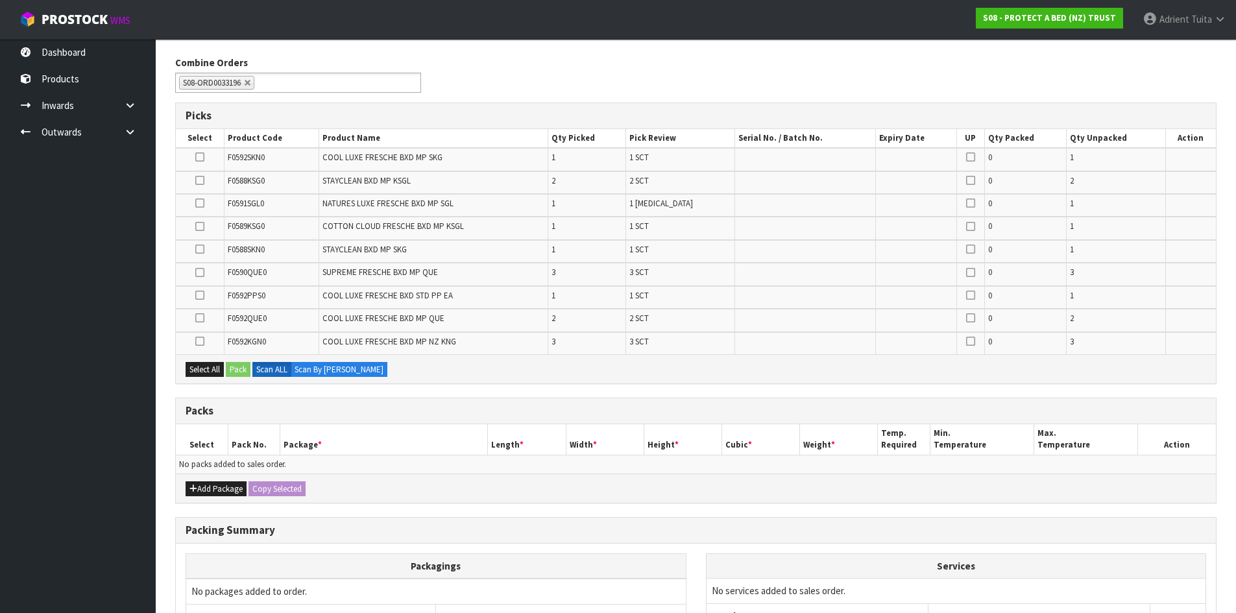
scroll to position [285, 0]
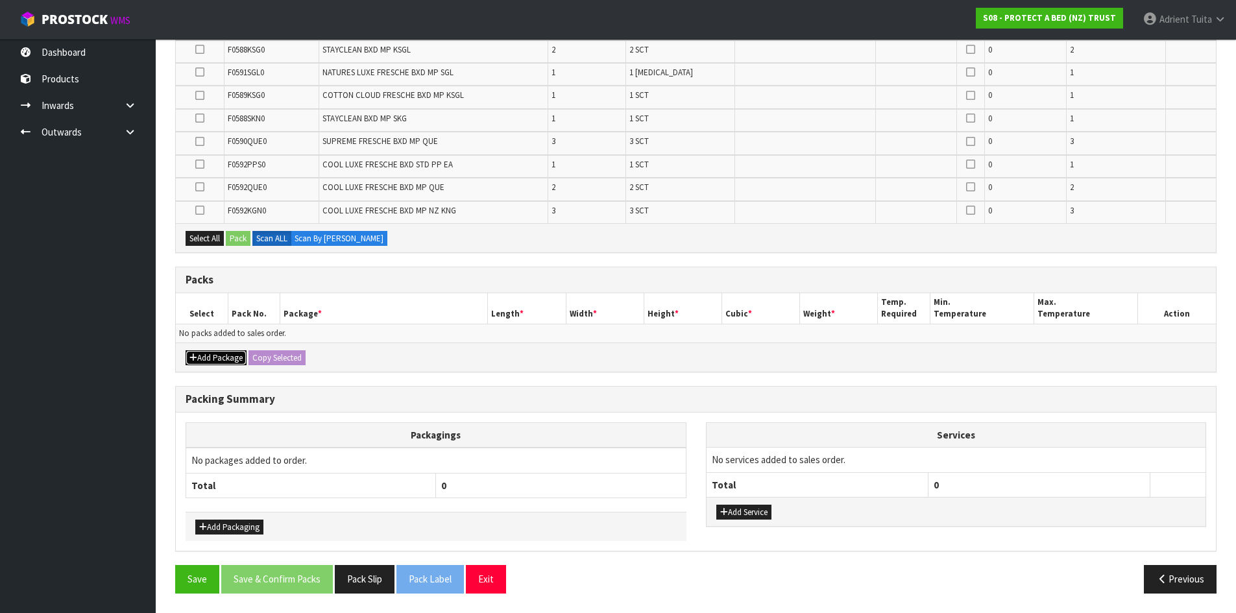
click at [199, 360] on button "Add Package" at bounding box center [216, 358] width 61 height 16
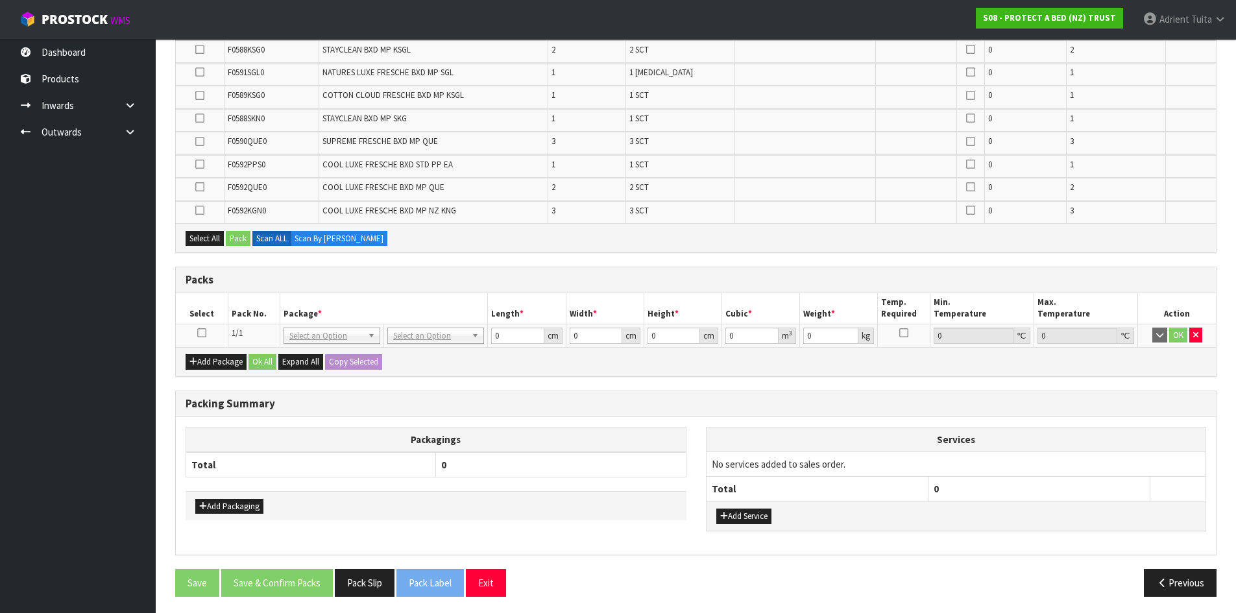
click at [208, 334] on td at bounding box center [202, 335] width 52 height 23
click at [204, 334] on icon at bounding box center [201, 333] width 9 height 1
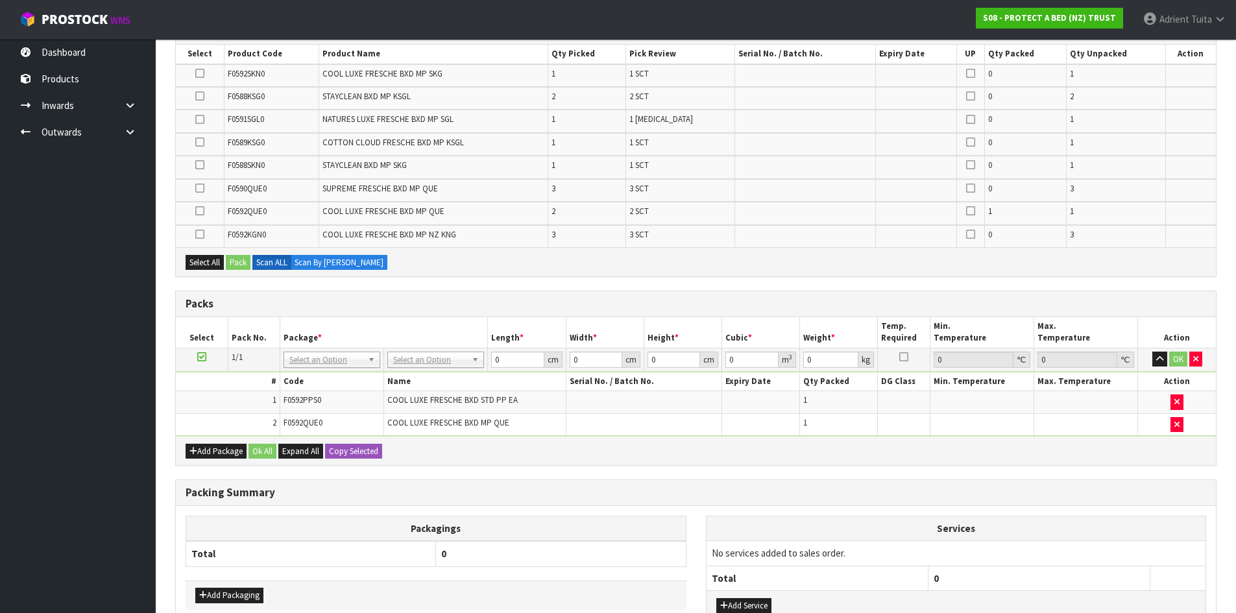
scroll to position [0, 0]
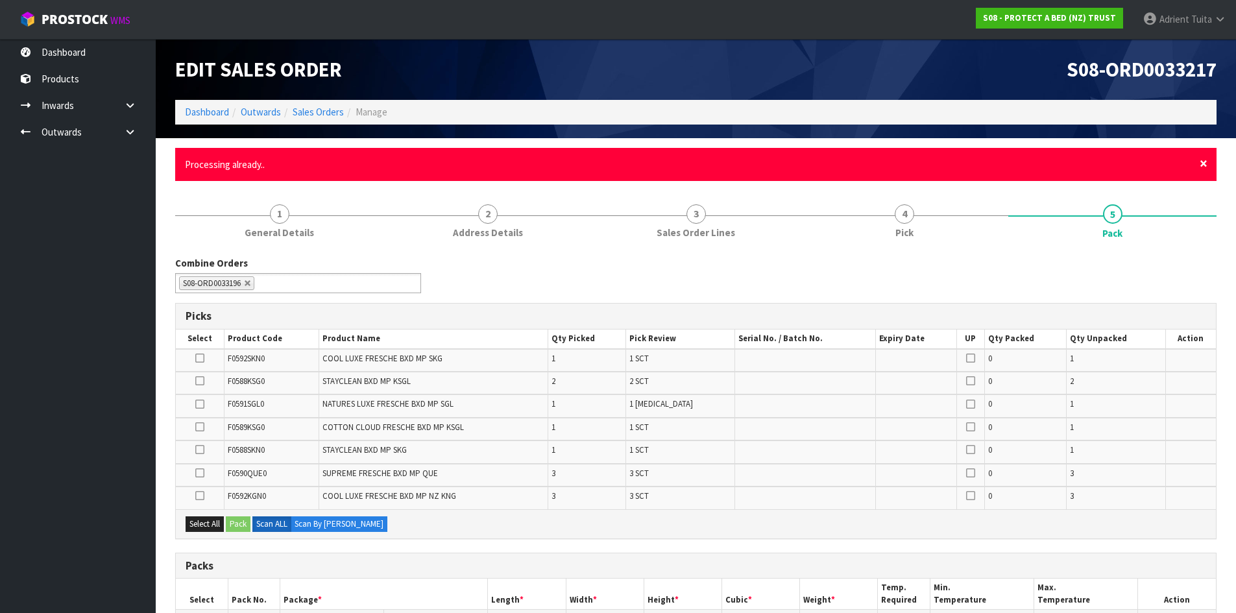
click at [1204, 162] on span "×" at bounding box center [1204, 163] width 8 height 18
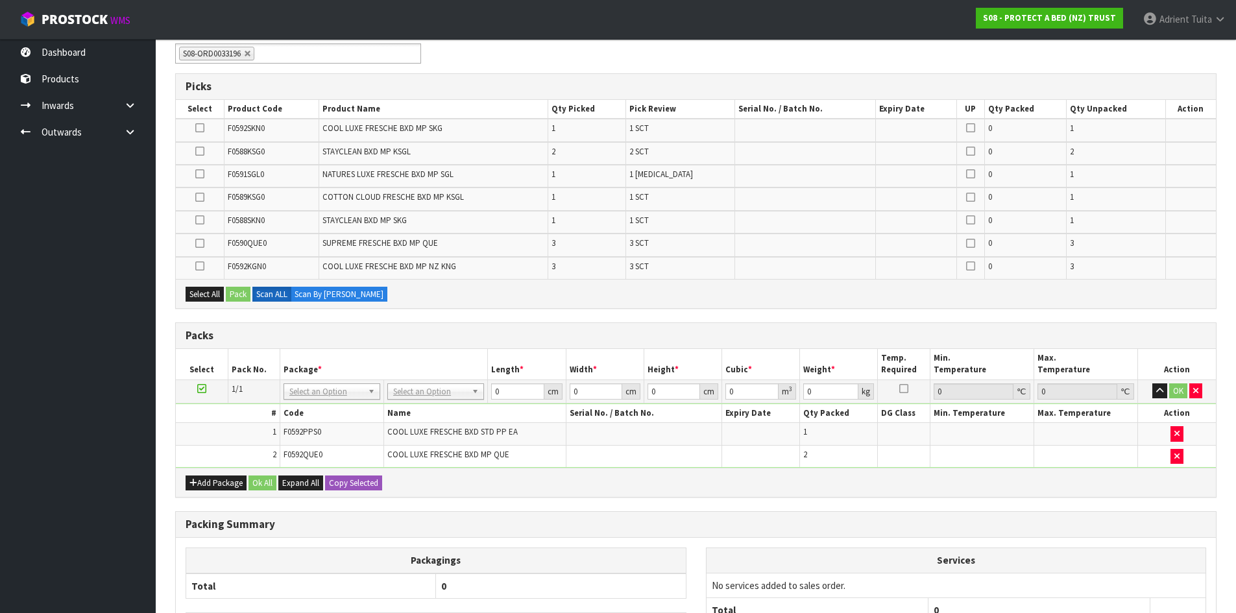
scroll to position [308, 0]
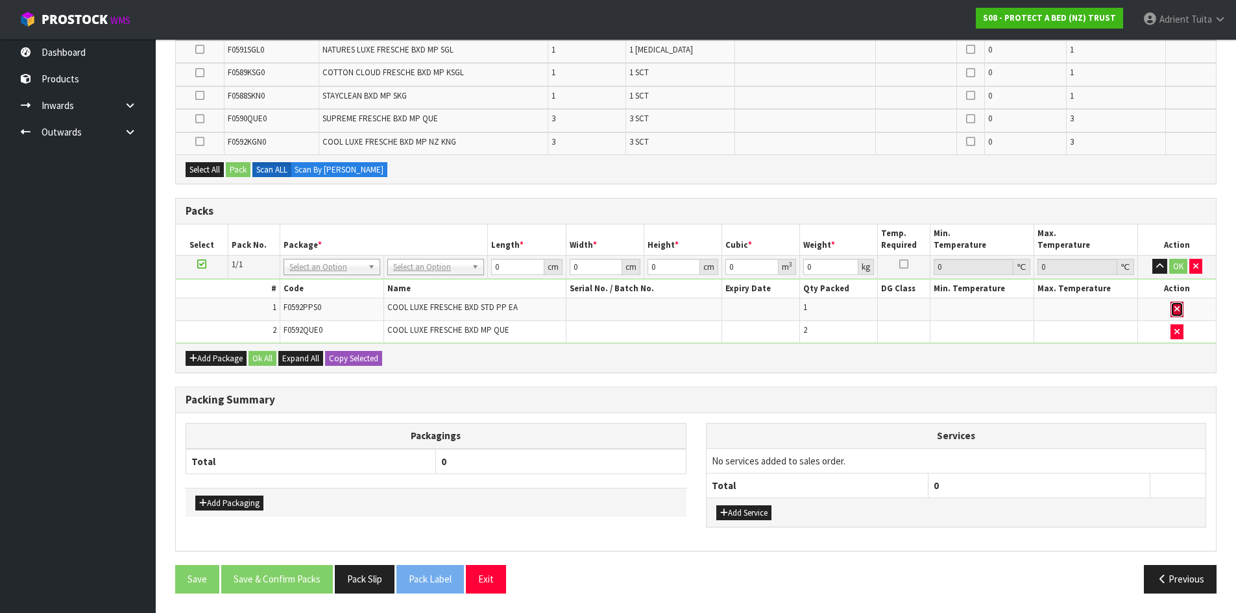
click at [1171, 309] on button "button" at bounding box center [1177, 310] width 13 height 16
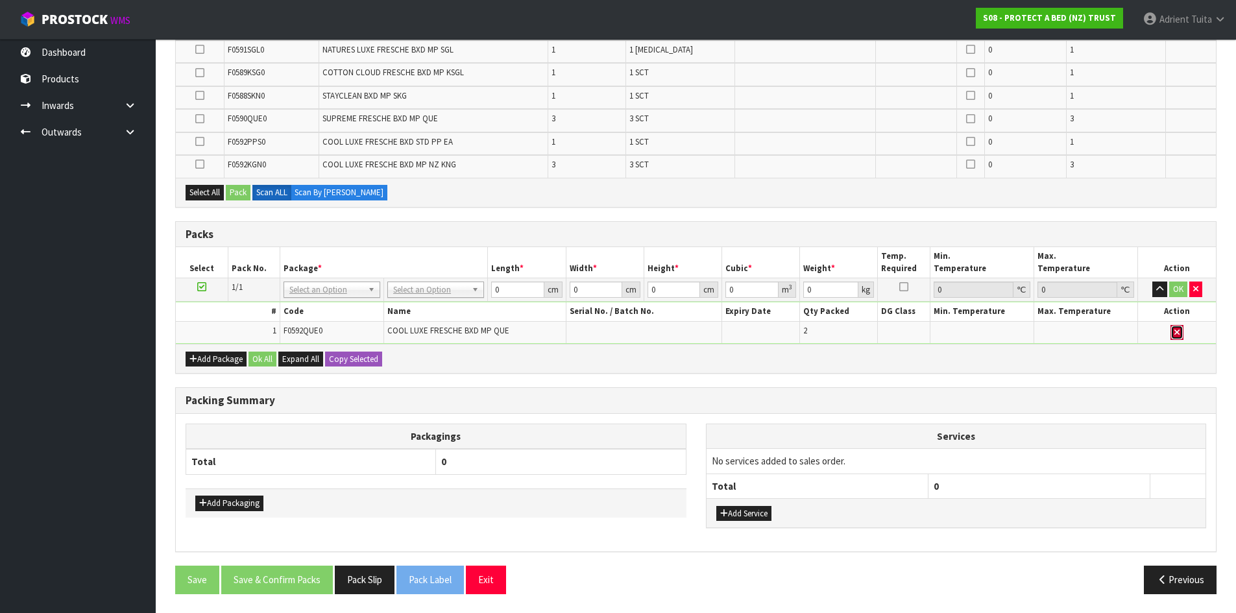
click at [1178, 335] on icon "button" at bounding box center [1177, 332] width 5 height 8
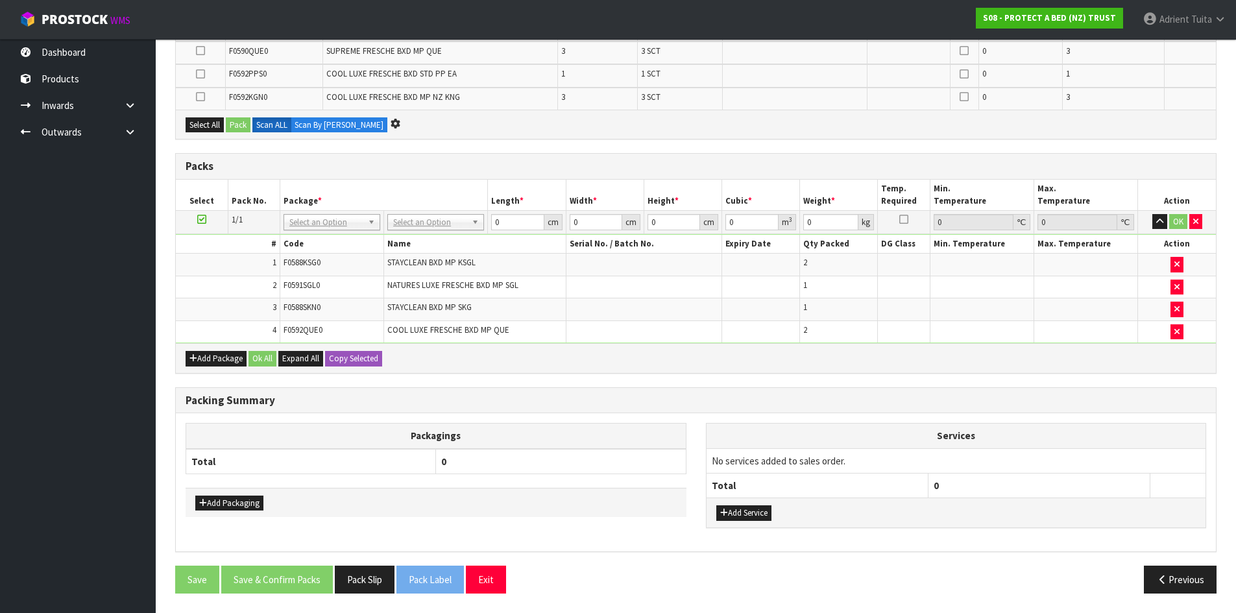
scroll to position [306, 0]
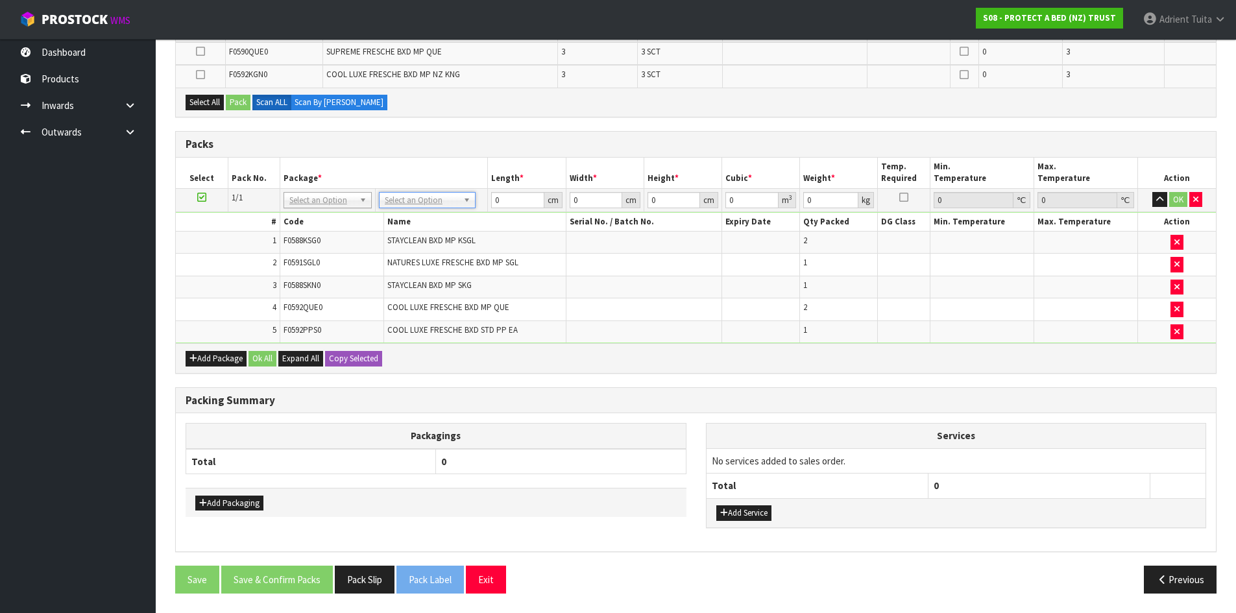
click at [437, 210] on td "No Packaging Cartons PLT GEN120 (1200 X 1000) PLT ONE WAY SKID CHEP HIRE PALLET…" at bounding box center [431, 199] width 112 height 23
drag, startPoint x: 442, startPoint y: 201, endPoint x: 441, endPoint y: 215, distance: 14.3
click at [441, 215] on input "text" at bounding box center [427, 218] width 90 height 16
type input "OC"
type input "7.35"
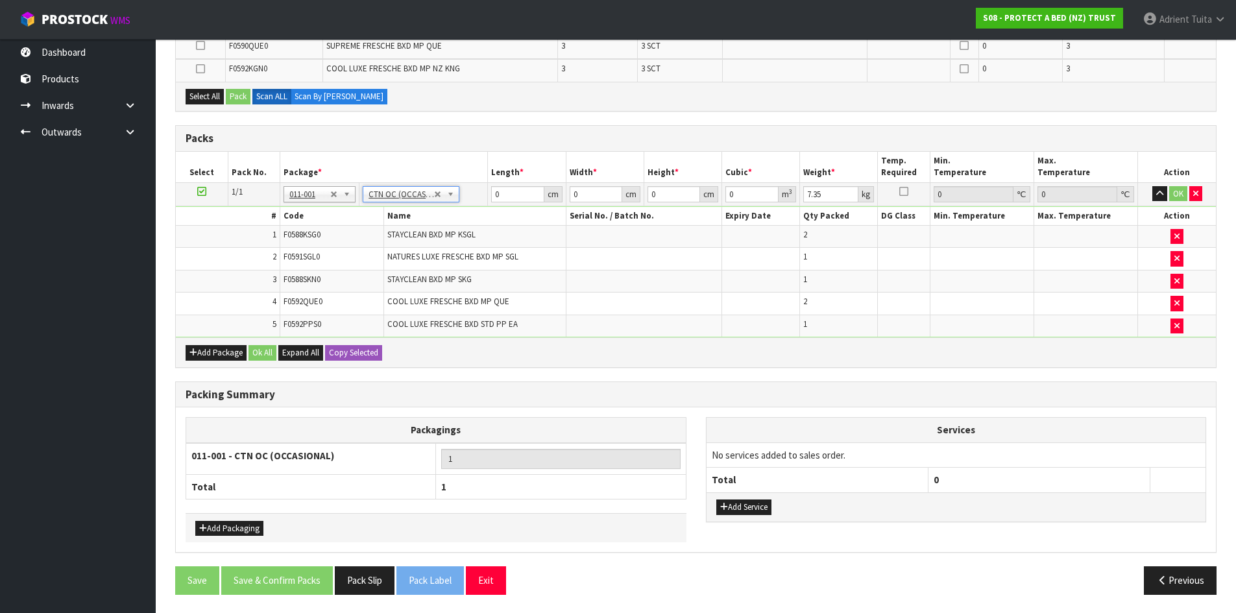
scroll to position [313, 0]
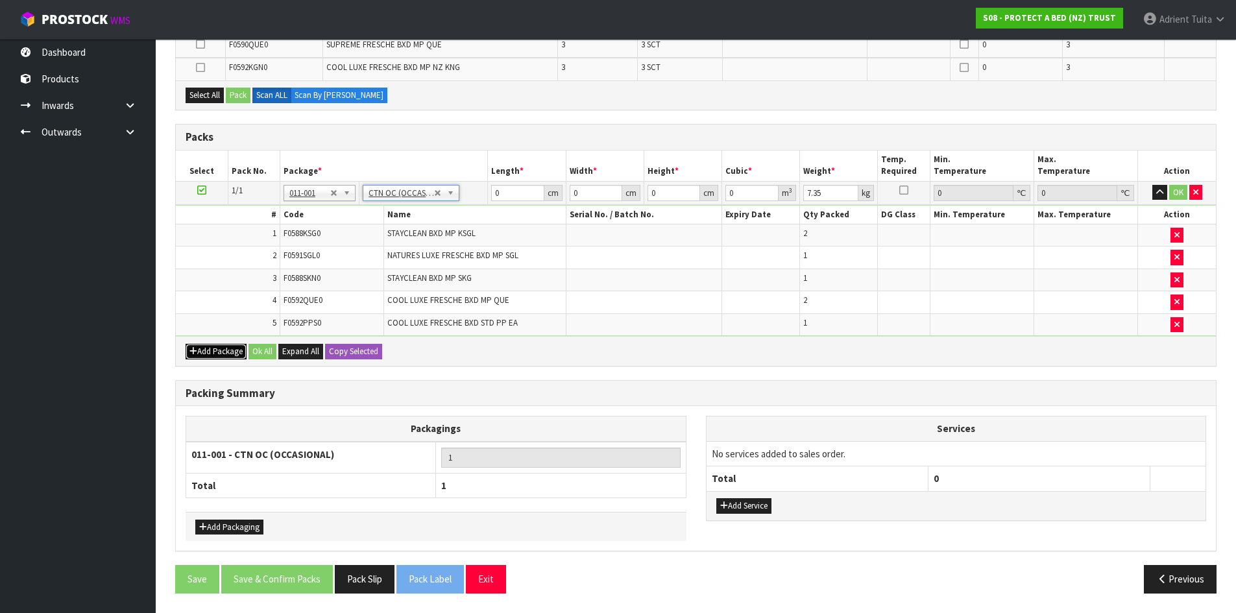
click at [219, 348] on button "Add Package" at bounding box center [216, 352] width 61 height 16
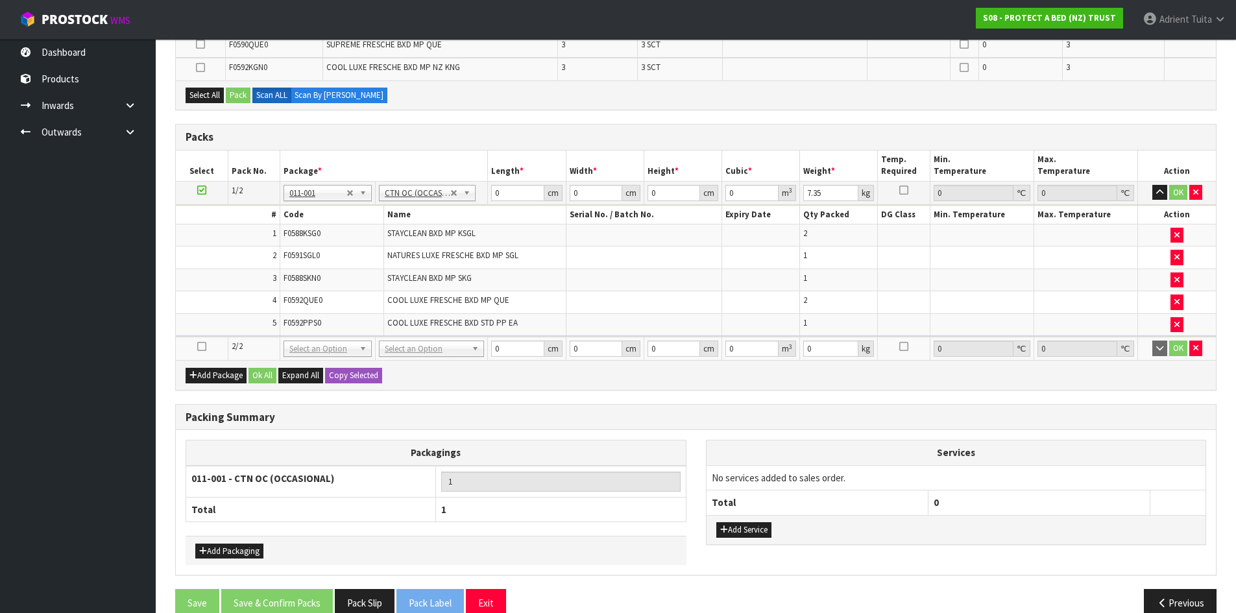
click at [193, 350] on td at bounding box center [202, 348] width 52 height 23
click at [204, 347] on icon at bounding box center [201, 347] width 9 height 1
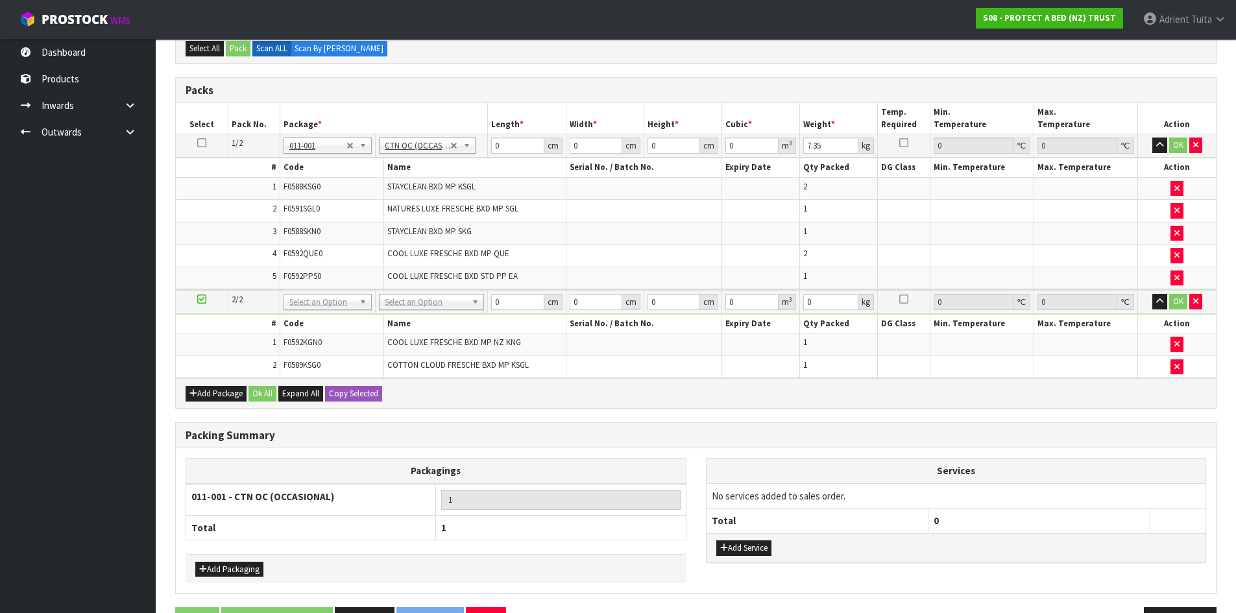
scroll to position [314, 0]
click at [424, 323] on th "Name" at bounding box center [475, 324] width 182 height 19
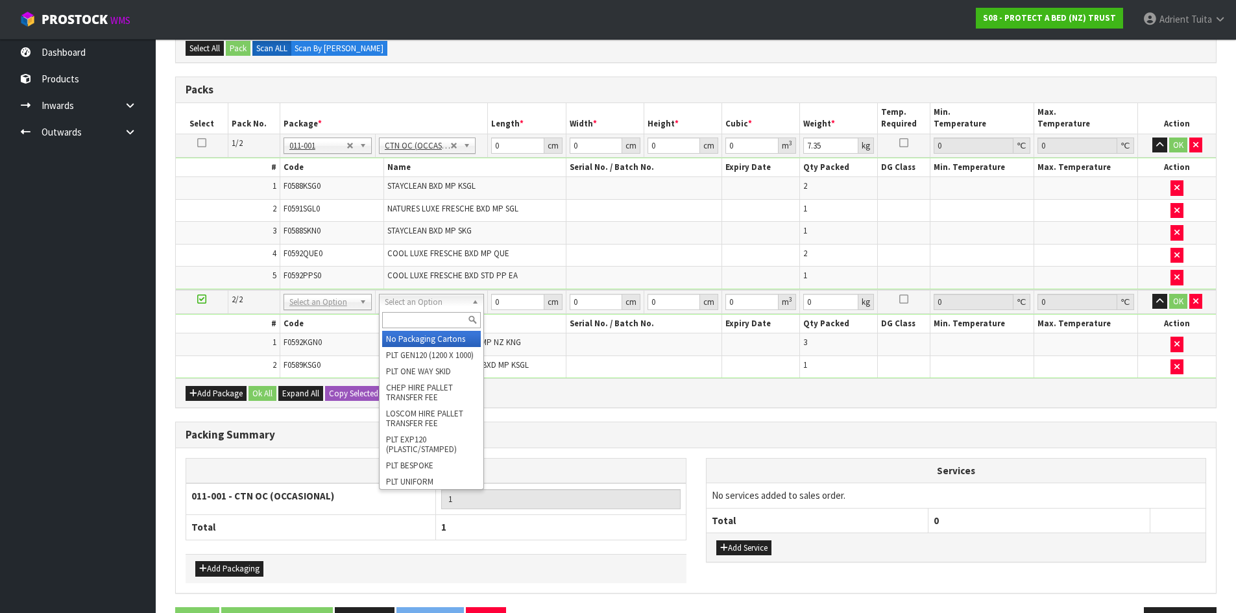
click at [428, 312] on input "text" at bounding box center [431, 320] width 99 height 16
type input "OC"
type input "2"
type input "6.5"
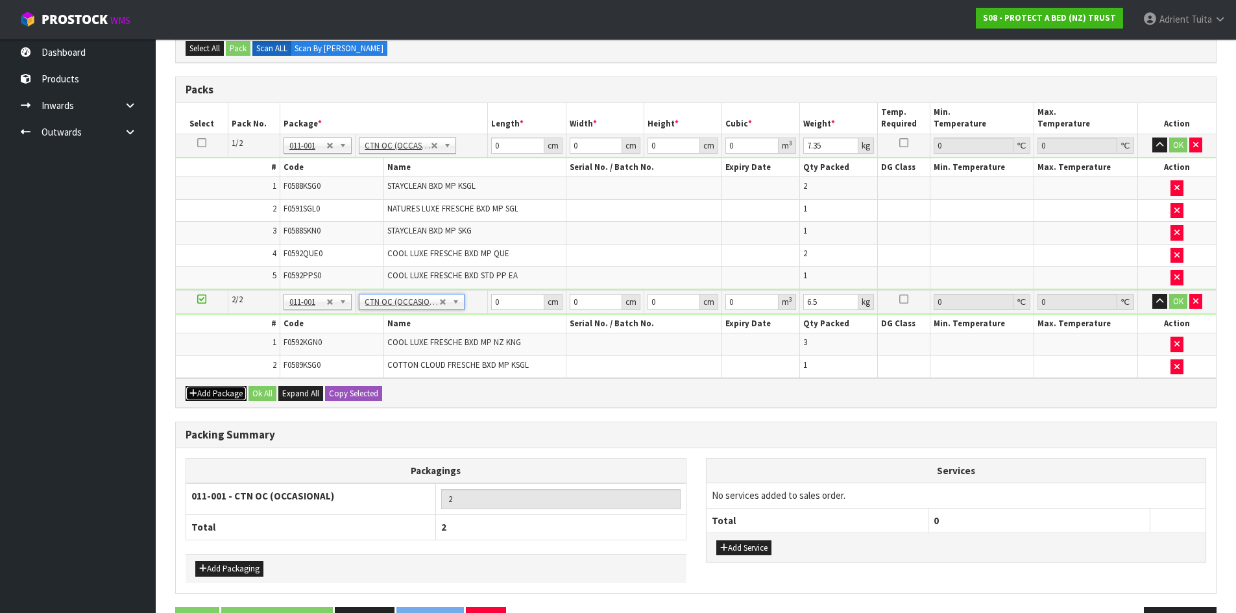
click at [192, 388] on button "Add Package" at bounding box center [216, 394] width 61 height 16
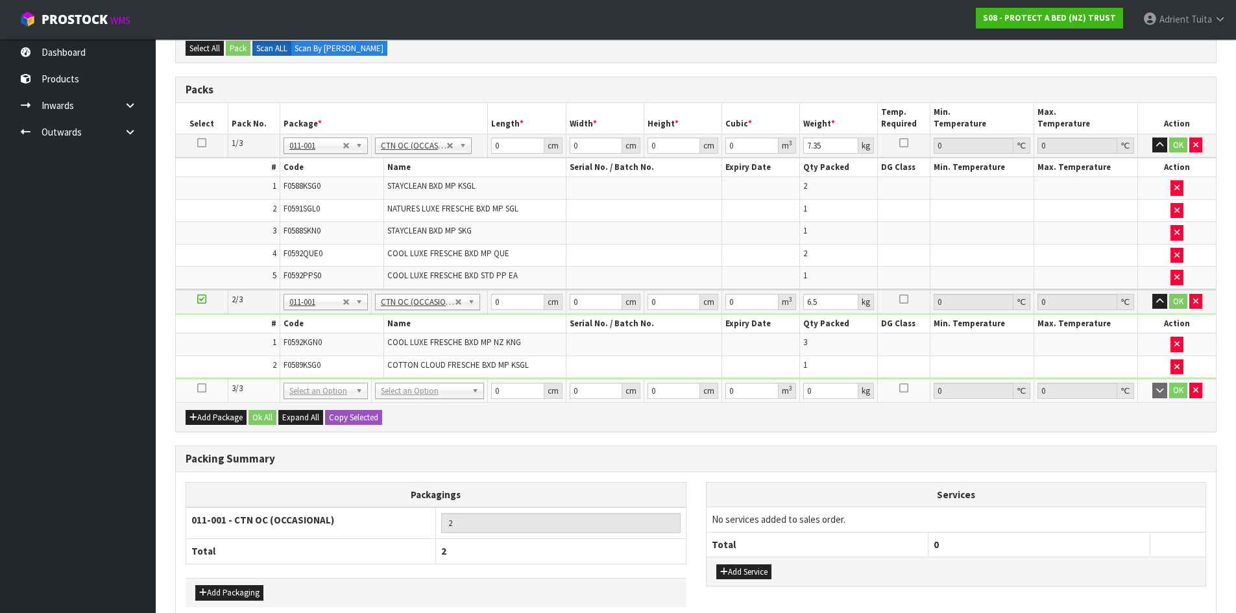
click at [203, 388] on icon at bounding box center [201, 388] width 9 height 1
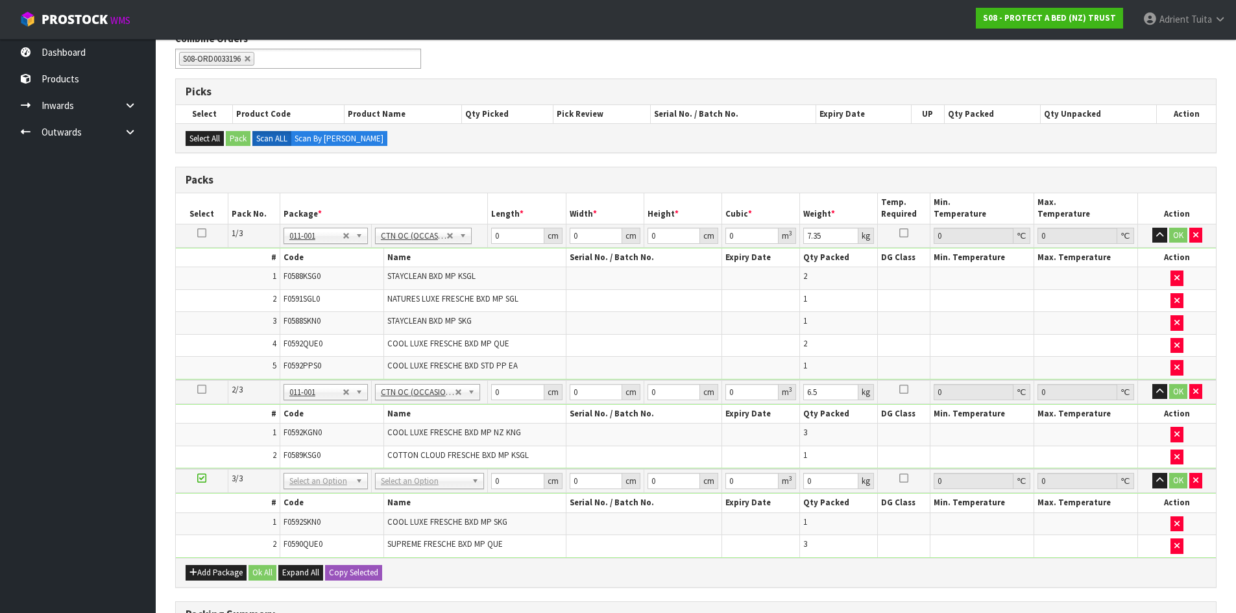
scroll to position [291, 0]
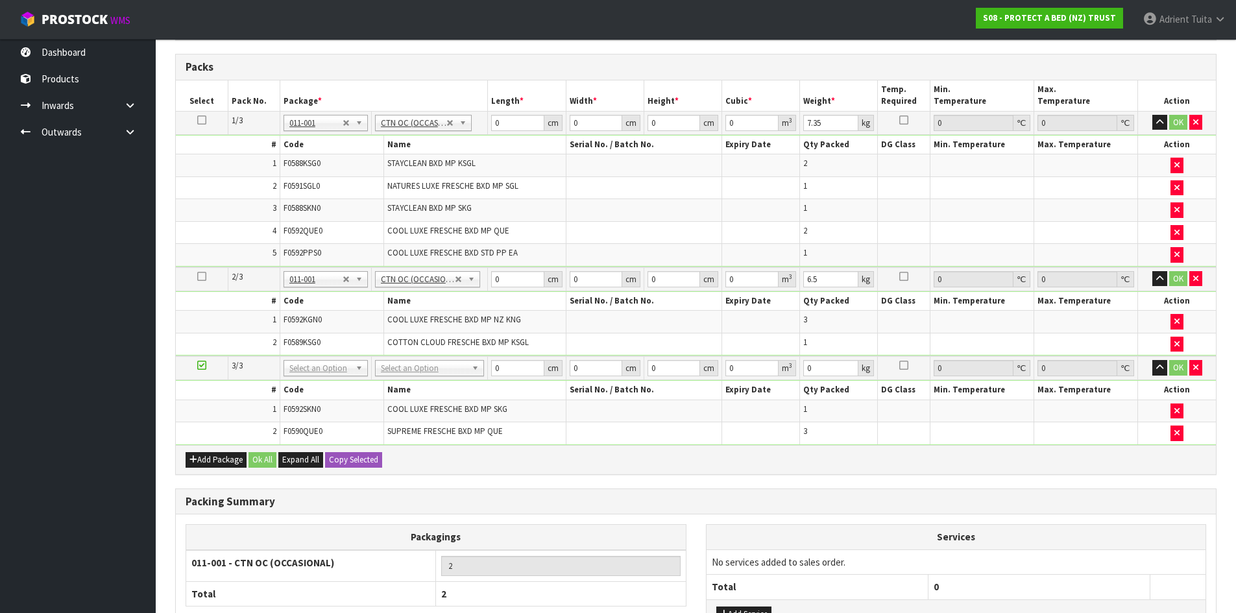
drag, startPoint x: 450, startPoint y: 360, endPoint x: 449, endPoint y: 371, distance: 11.8
click at [450, 365] on td "No Packaging Cartons PLT GEN120 (1200 X 1000) PLT ONE WAY SKID CHEP HIRE PALLET…" at bounding box center [429, 368] width 117 height 24
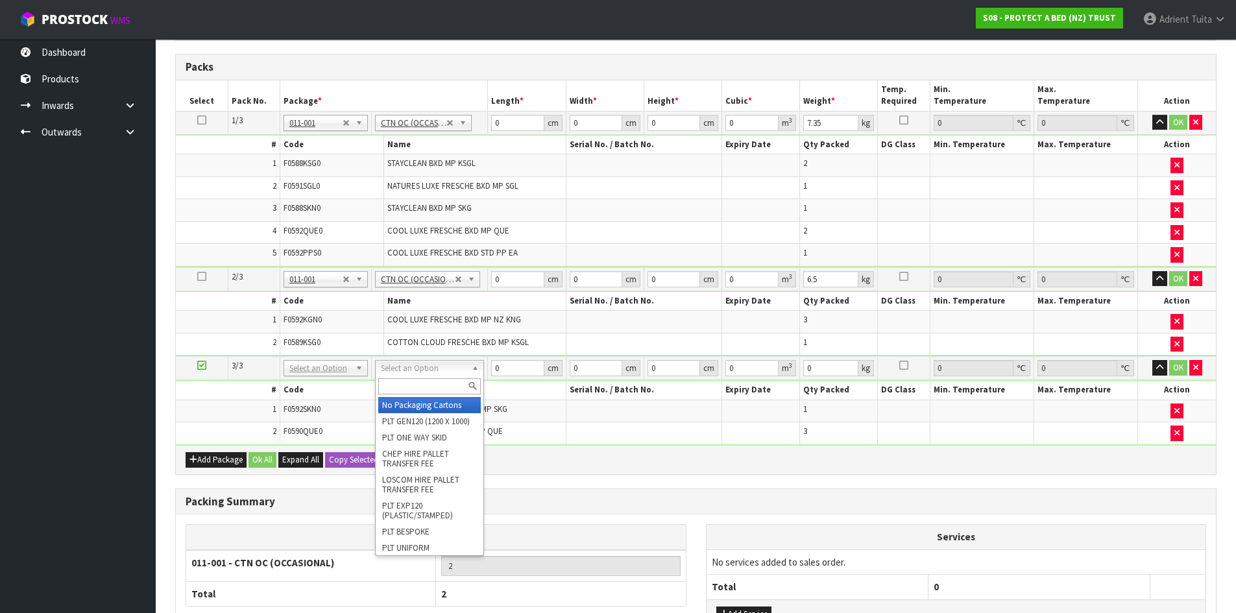
click at [448, 378] on input "text" at bounding box center [429, 386] width 103 height 16
type input "OC"
type input "3"
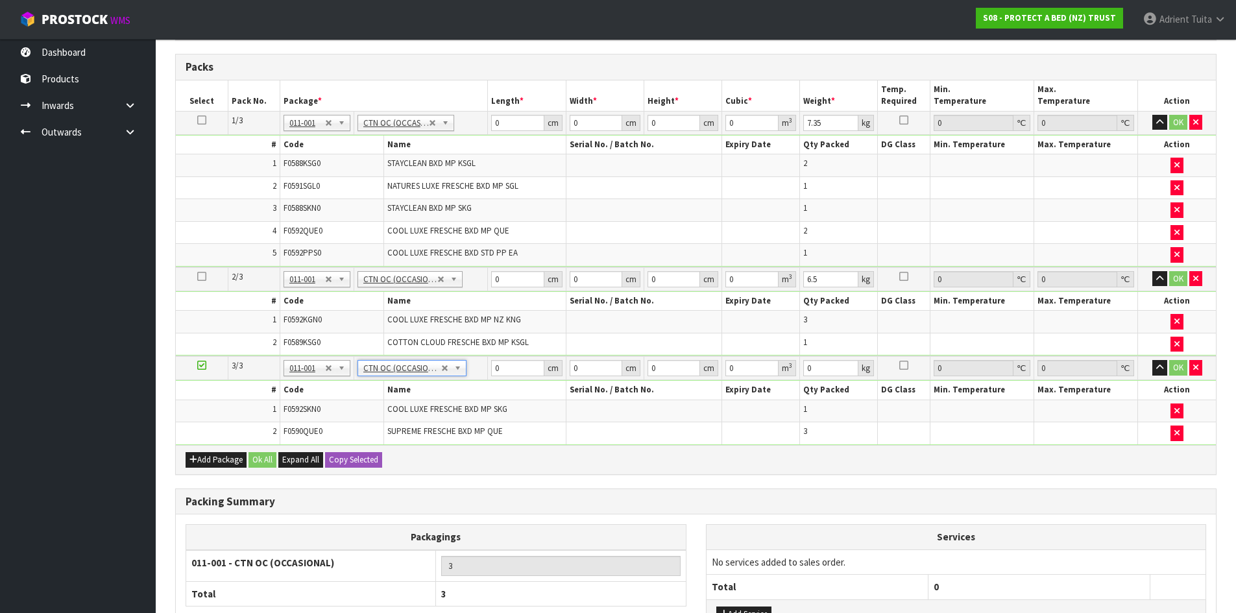
type input "6.3"
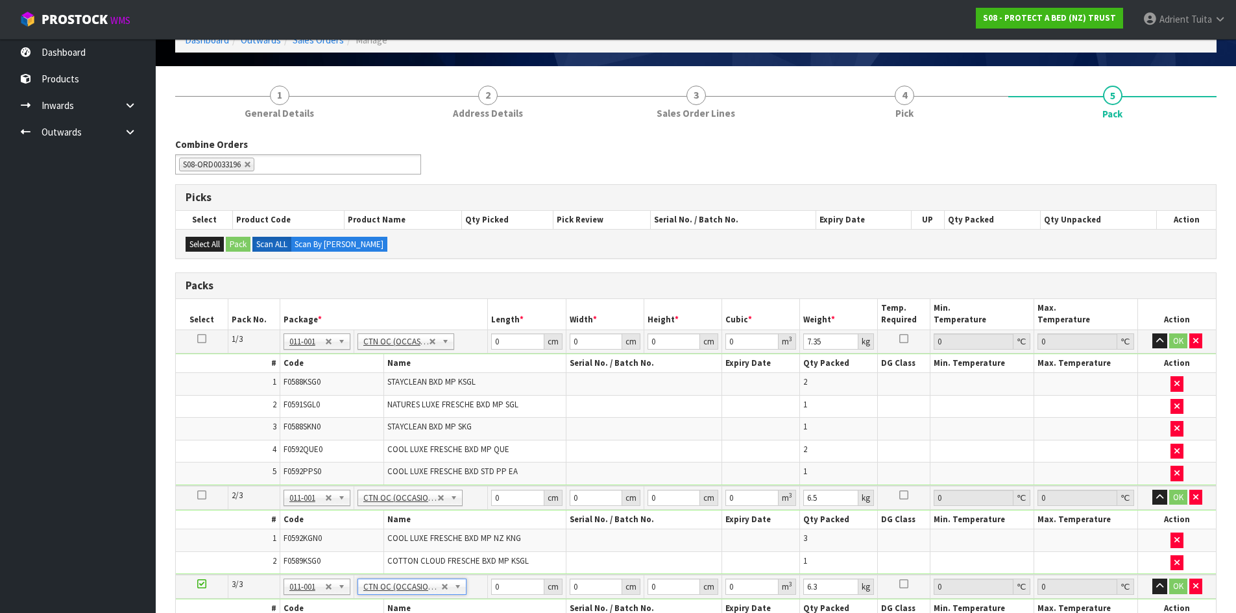
scroll to position [65, 0]
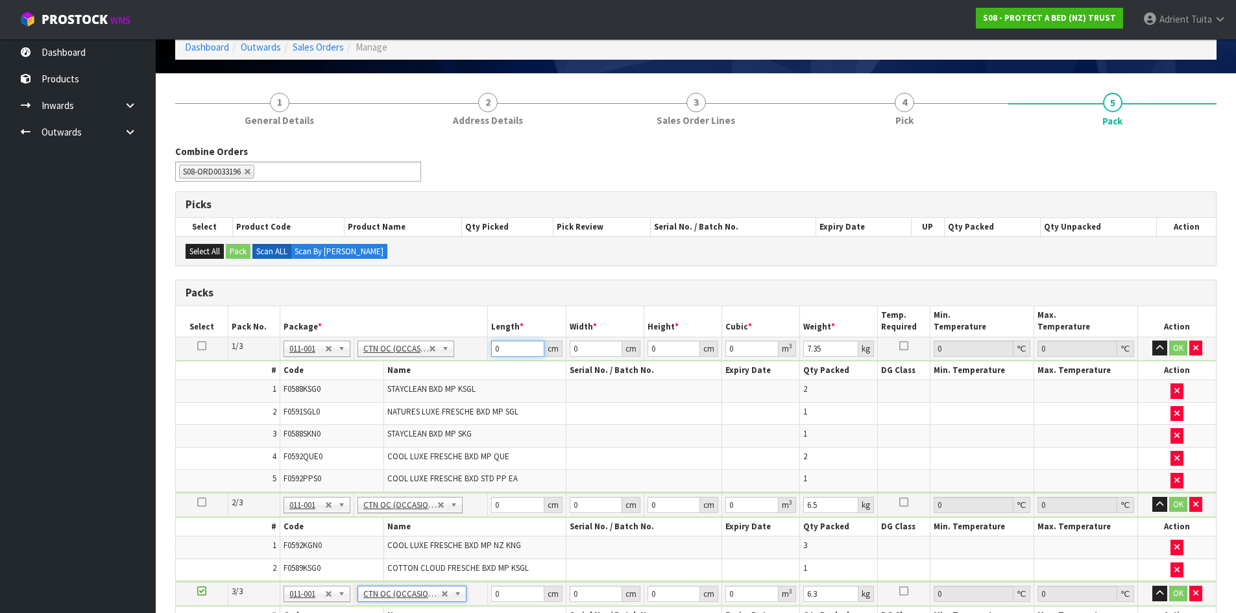
click at [496, 349] on input "0" at bounding box center [517, 349] width 53 height 16
type input "59"
type input "41"
type input "3"
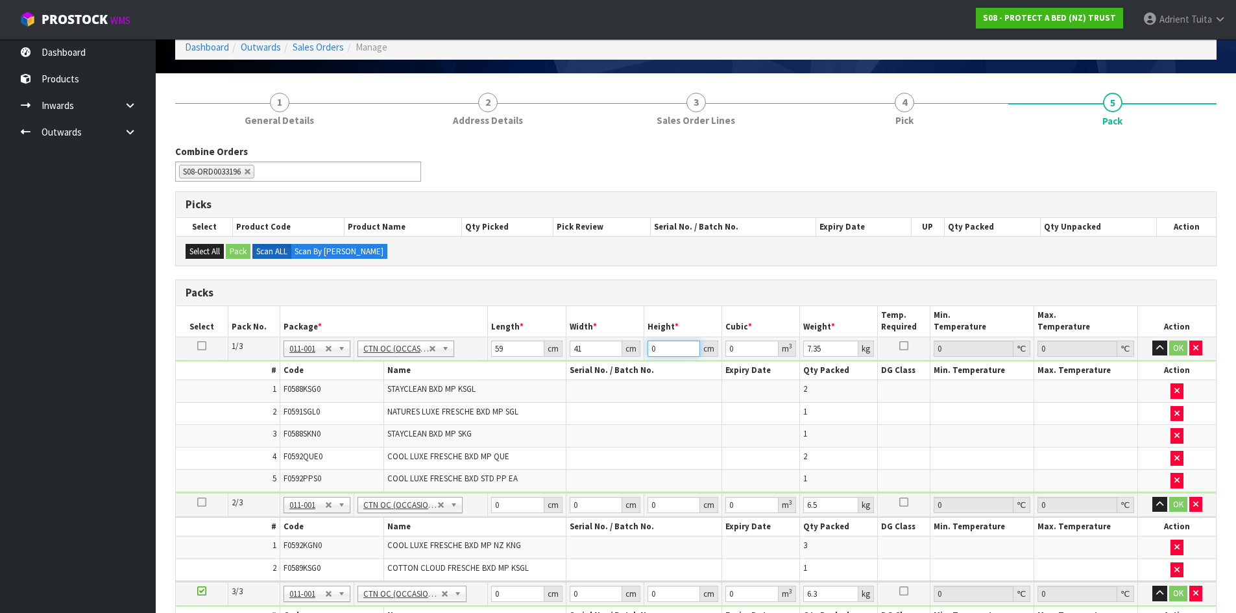
type input "0.007257"
type input "31"
type input "0.074989"
type input "31"
type input "9"
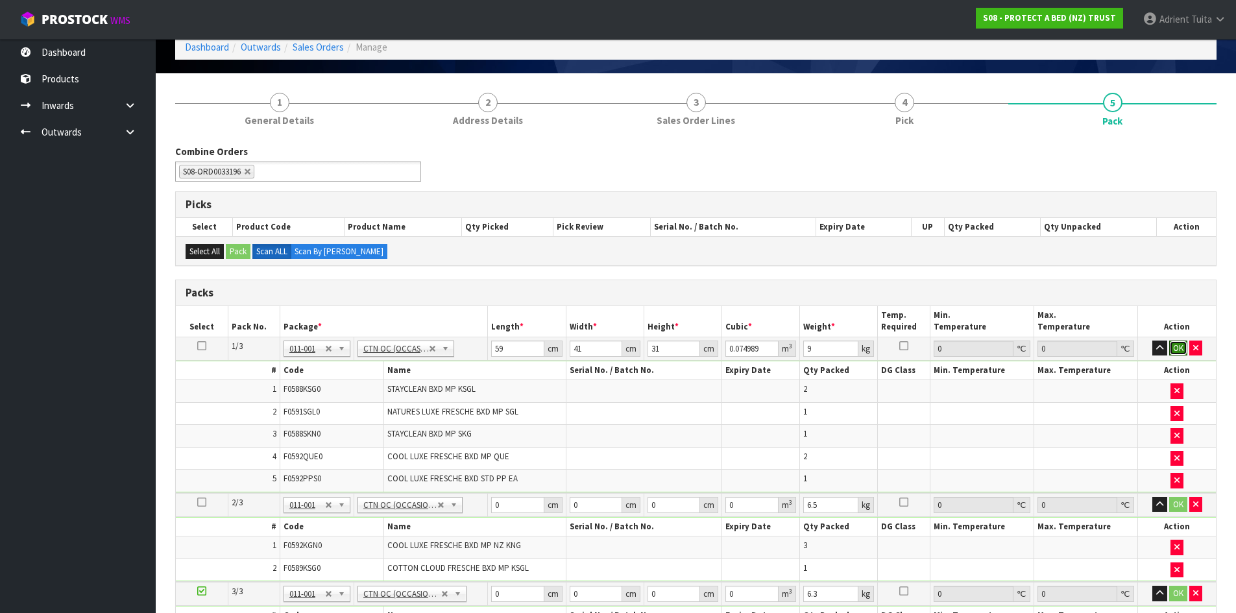
click button "OK" at bounding box center [1178, 349] width 18 height 16
type input "59"
type input "39"
type input "3"
type input "0.006903"
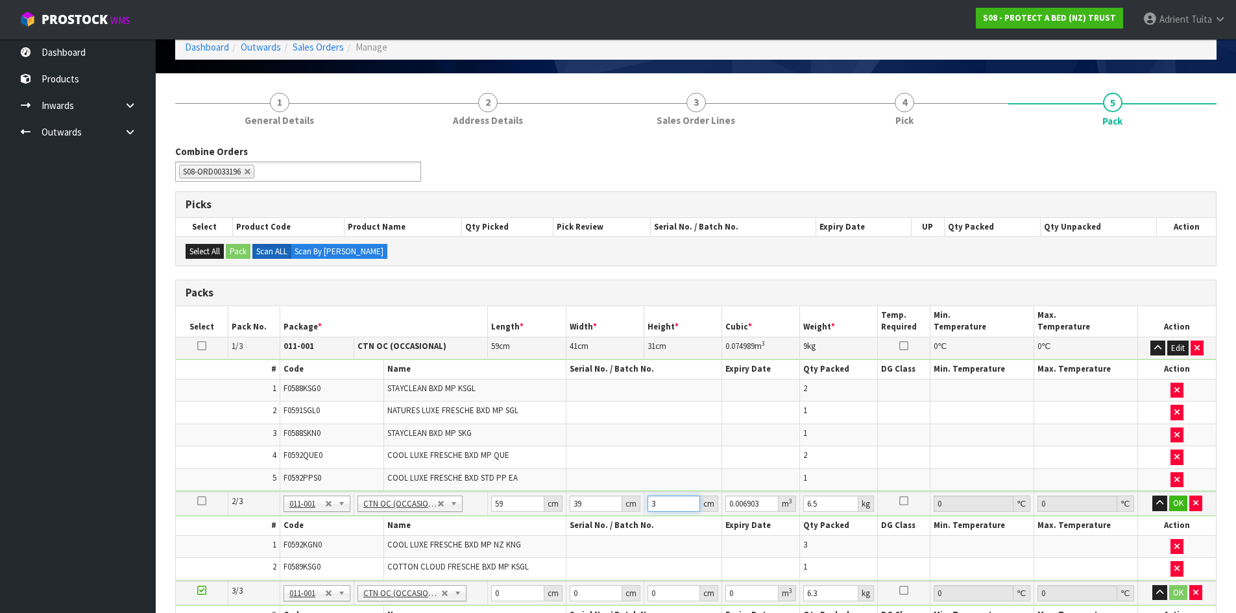
type input "32"
type input "0.073632"
type input "32"
type input "9"
click button "OK" at bounding box center [1178, 504] width 18 height 16
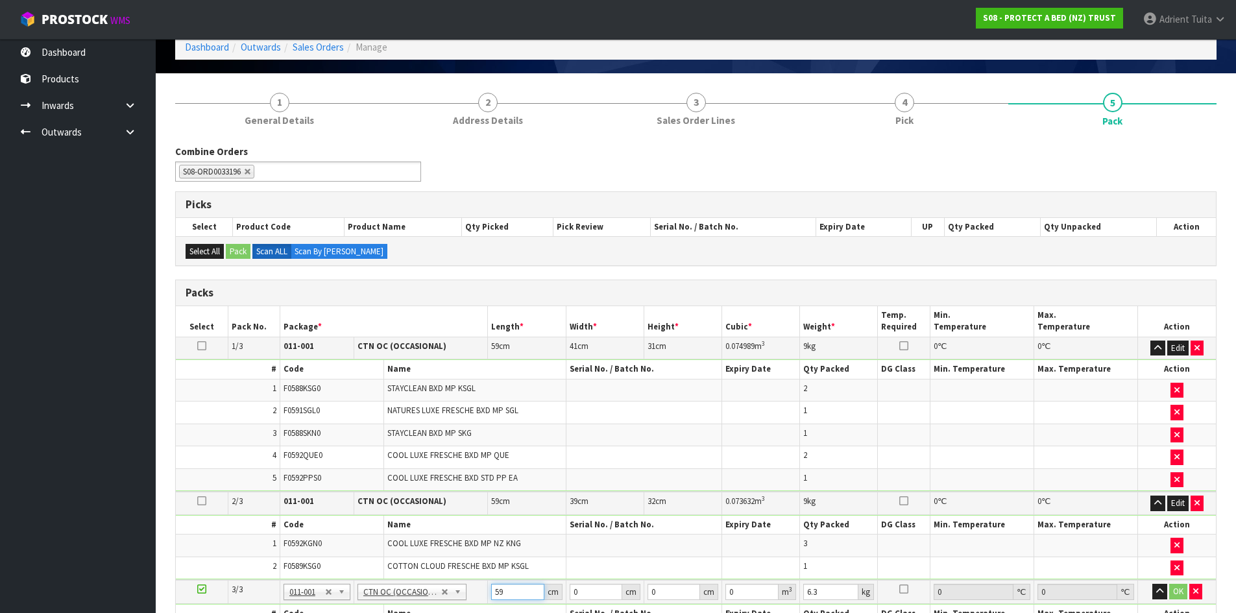
type input "59"
type input "40"
type input "3"
type input "0.00708"
type input "32"
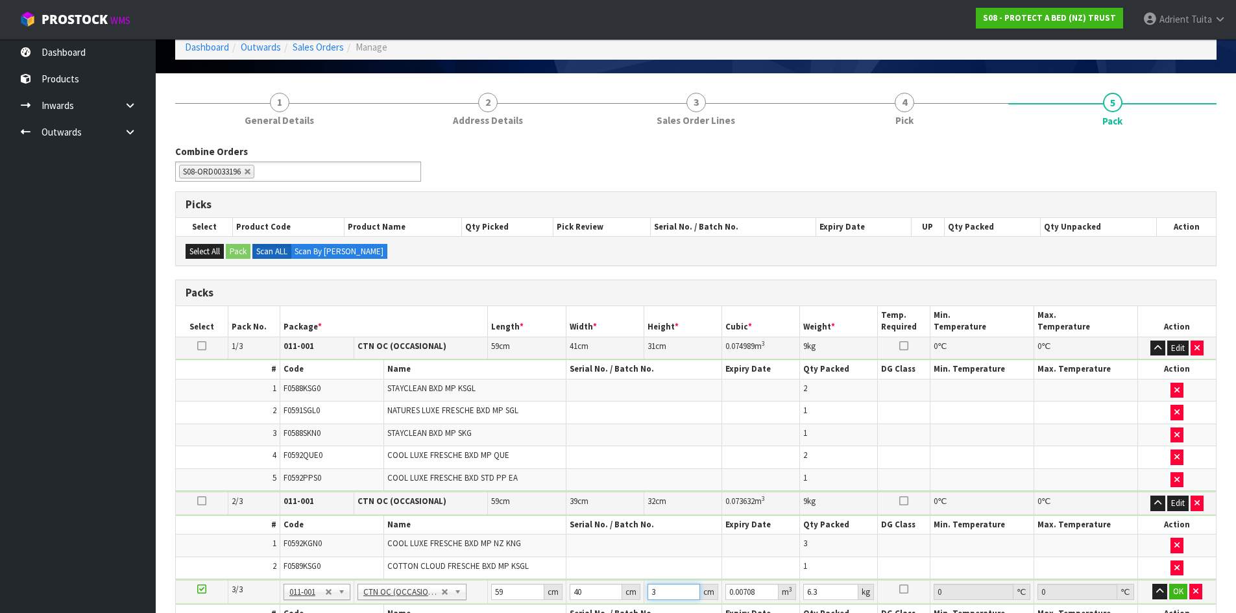
type input "0.07552"
type input "32"
type input "8"
click button "OK" at bounding box center [1178, 592] width 18 height 16
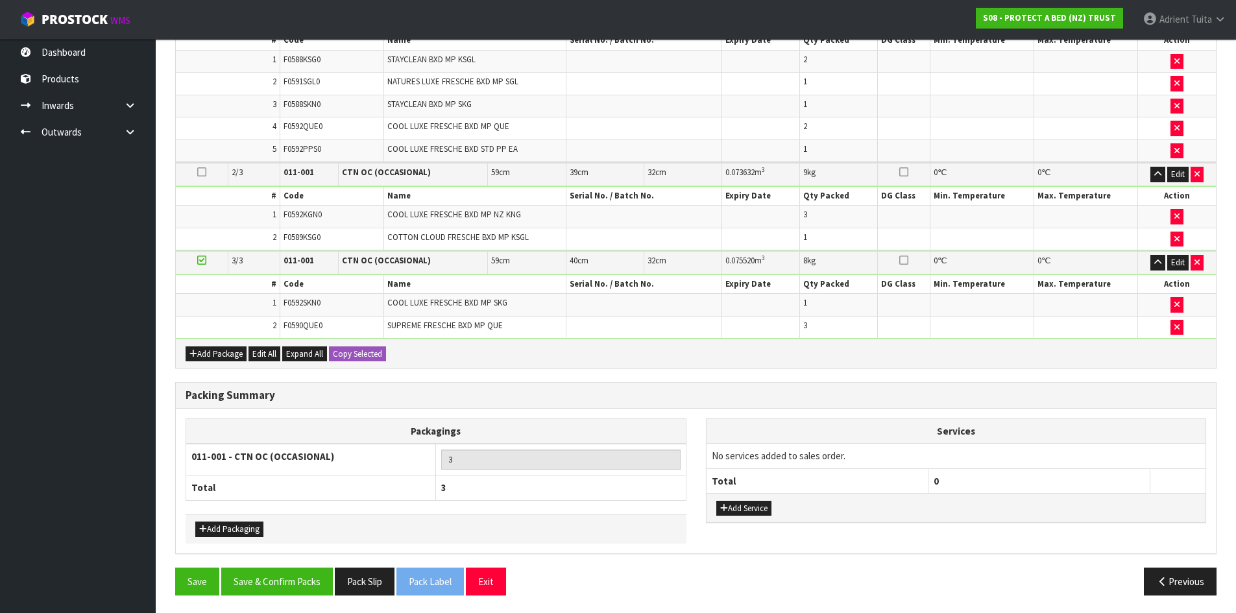
scroll to position [396, 0]
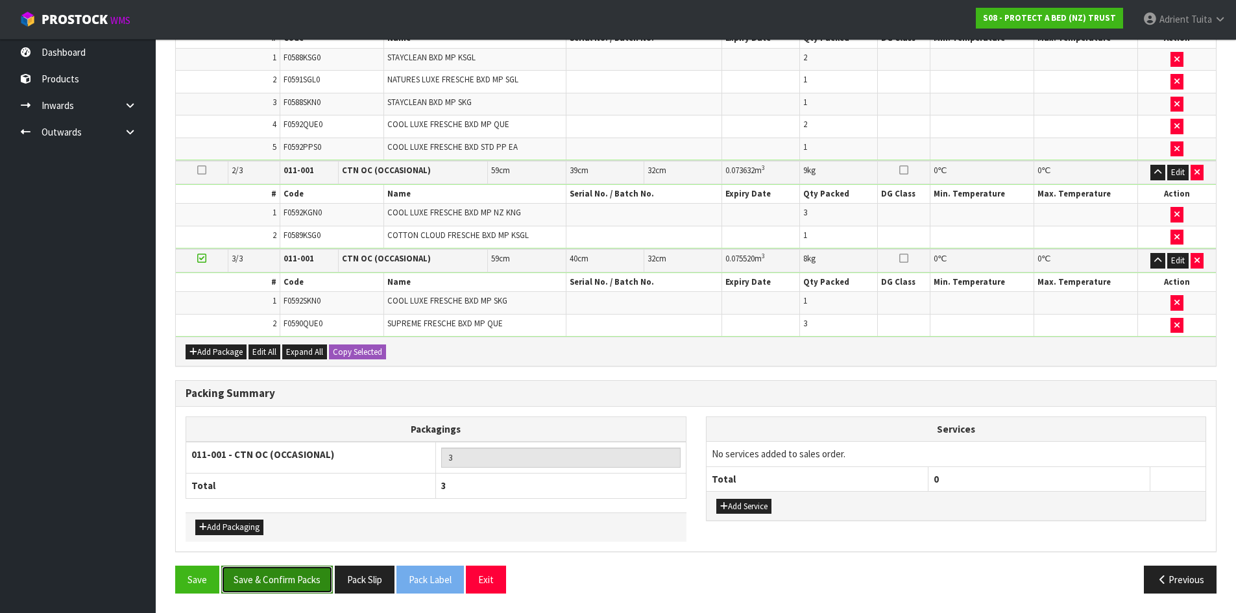
click at [293, 572] on button "Save & Confirm Packs" at bounding box center [277, 580] width 112 height 28
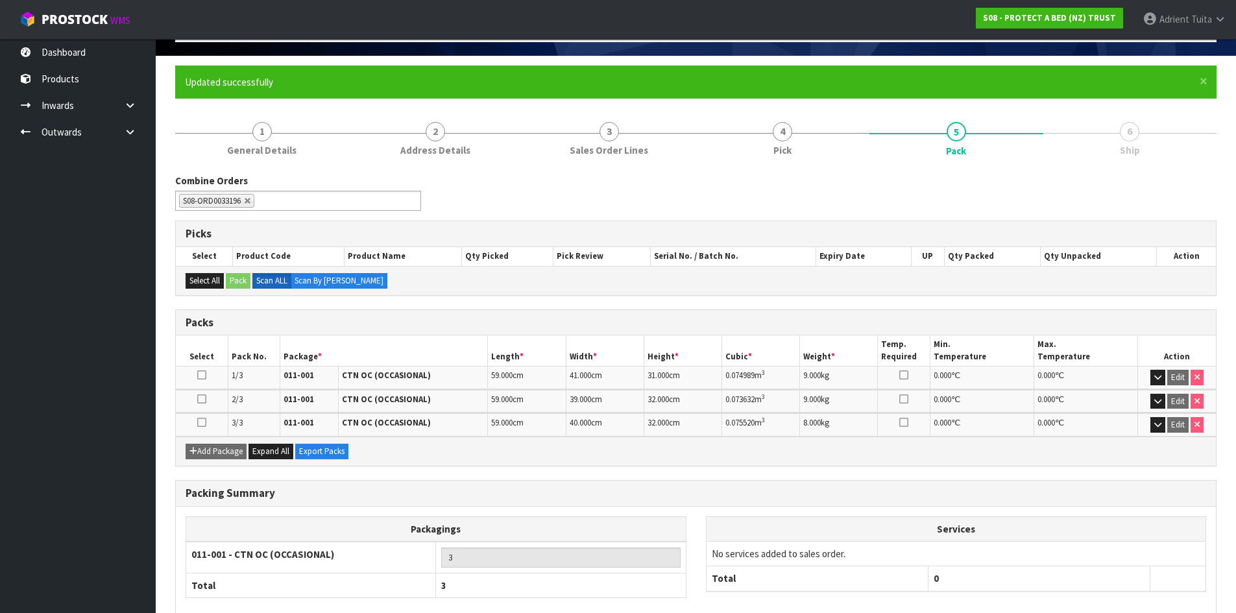
scroll to position [0, 0]
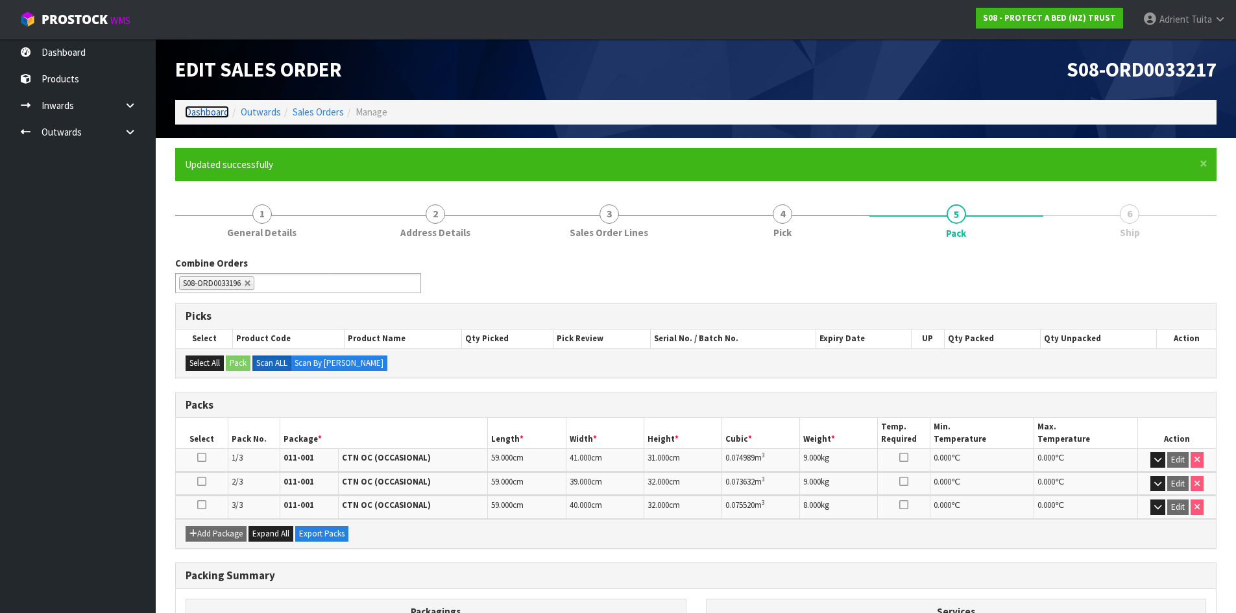
click at [214, 112] on link "Dashboard" at bounding box center [207, 112] width 44 height 12
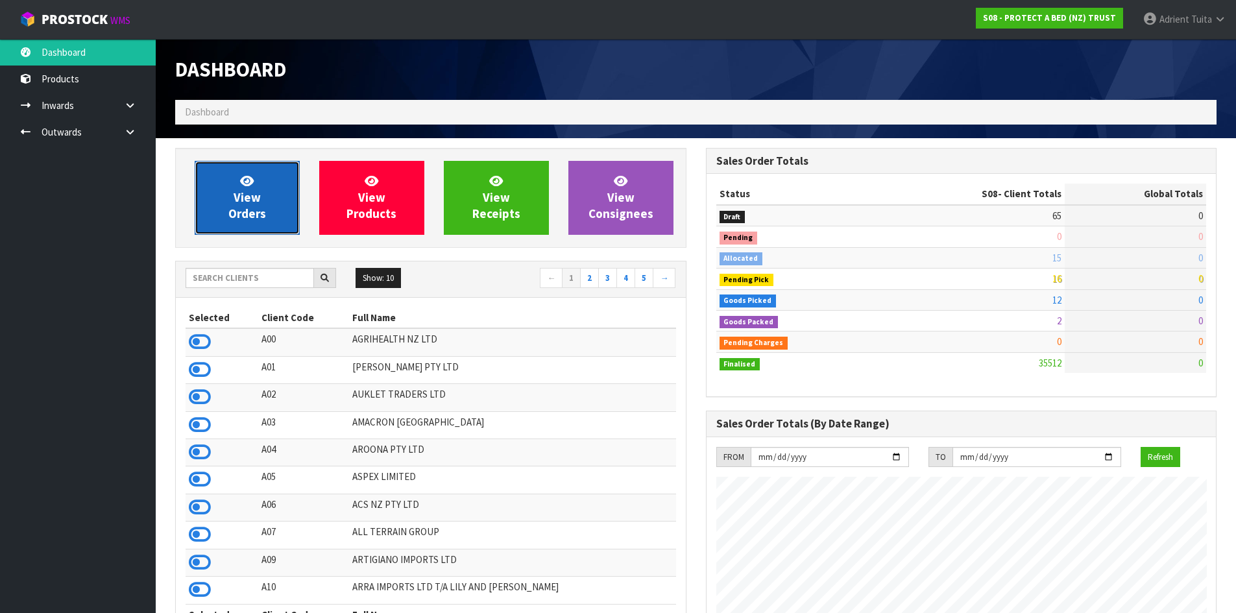
scroll to position [983, 530]
click at [251, 195] on span "View Orders" at bounding box center [247, 197] width 38 height 49
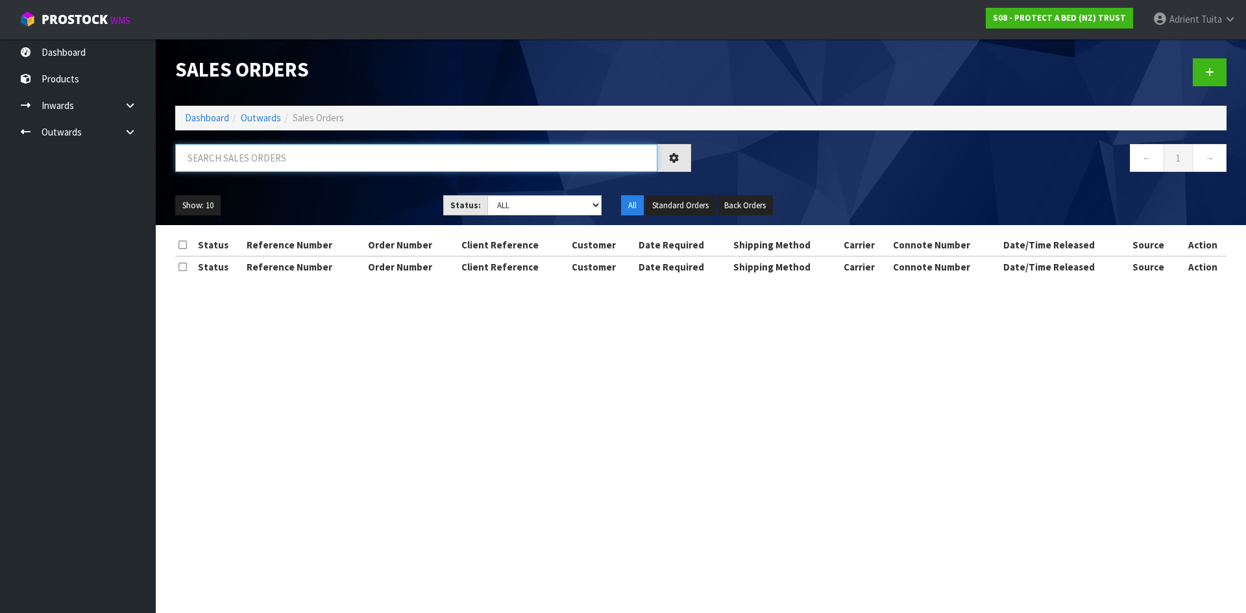
click at [257, 167] on input "text" at bounding box center [416, 158] width 482 height 28
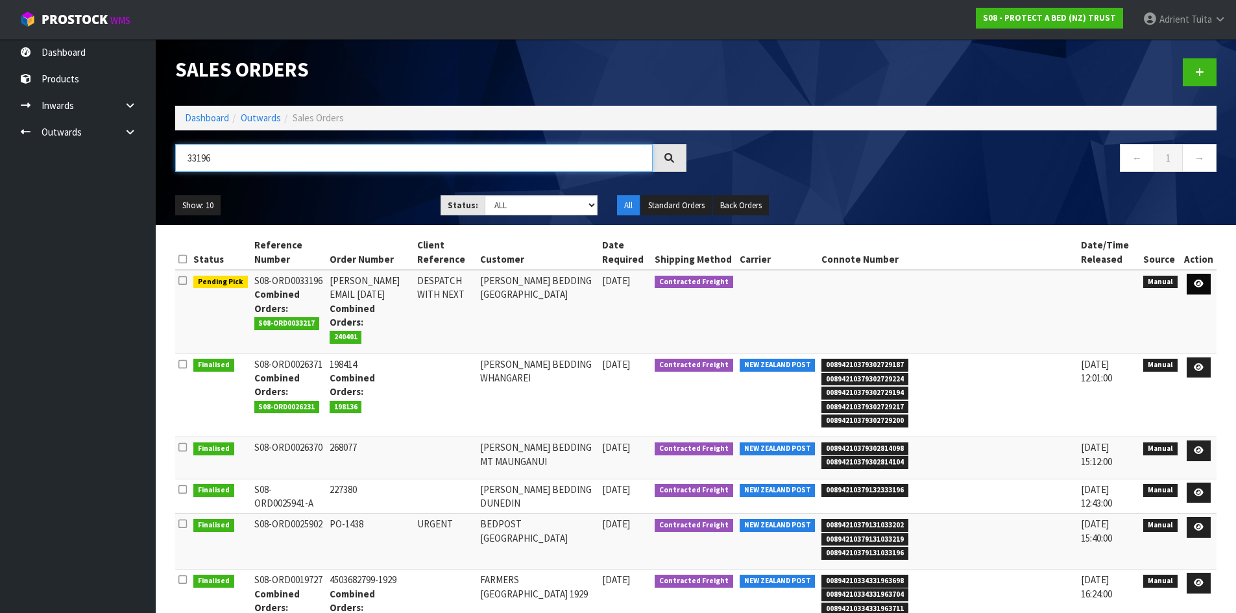
type input "33196"
click at [1208, 279] on link at bounding box center [1199, 284] width 24 height 21
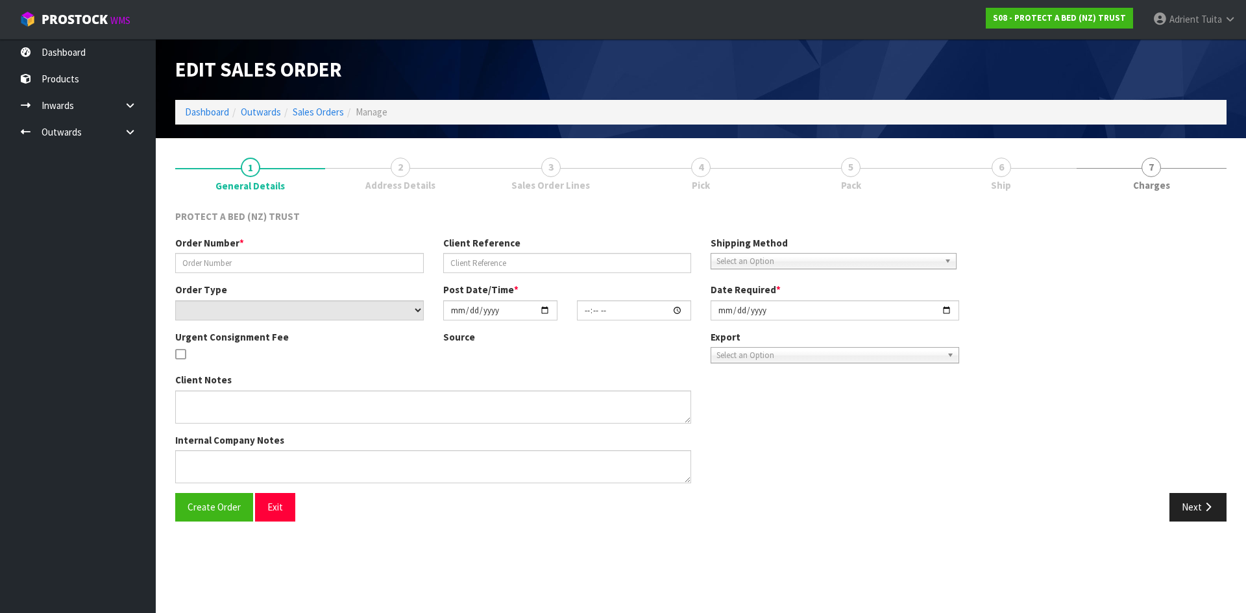
type input "[PERSON_NAME] EMAIL [DATE]"
type input "DESPATCH WITH NEXT"
select select "number:0"
type input "[DATE]"
type input "08:59:00.000"
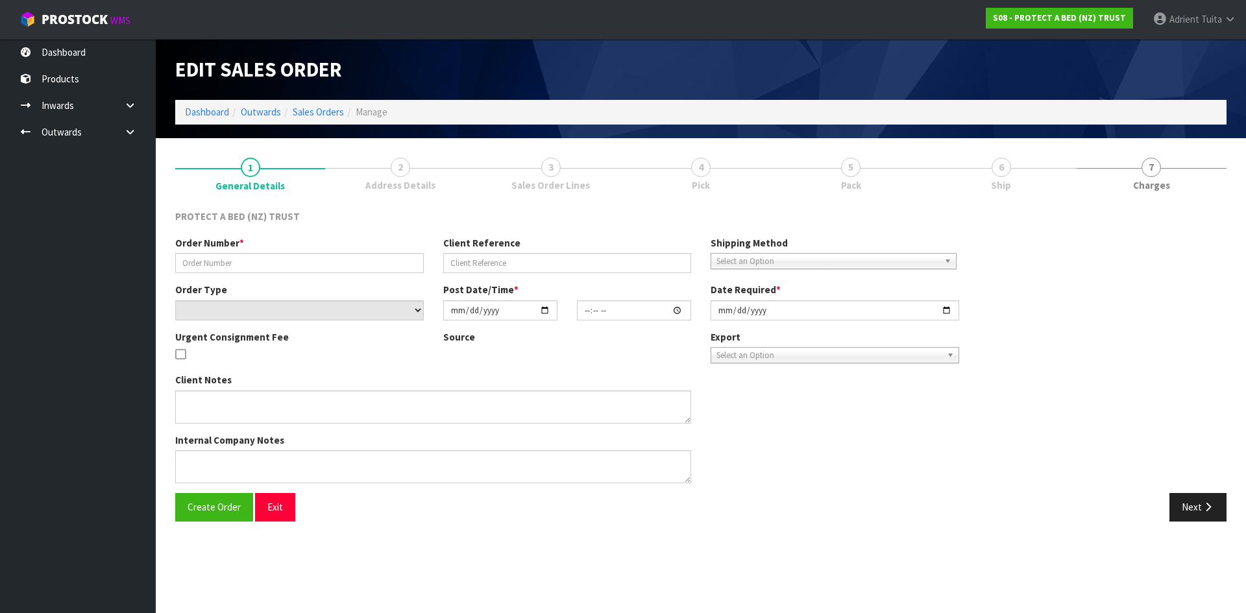
type input "[DATE]"
type textarea "AT NO CHARGE:"
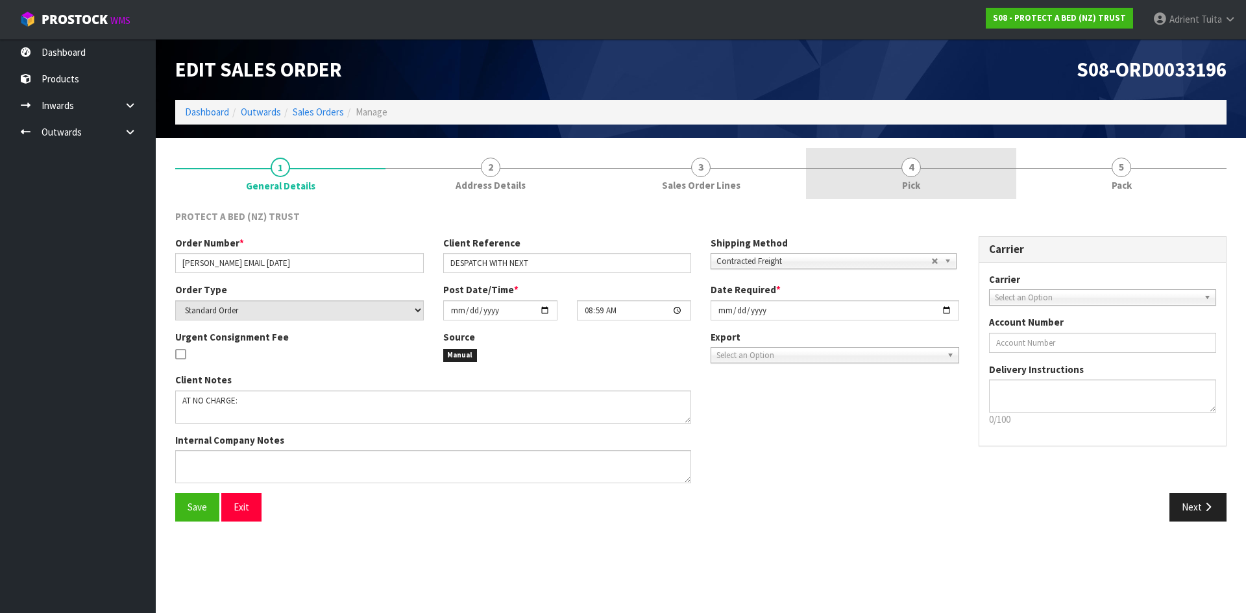
click at [945, 187] on link "4 Pick" at bounding box center [911, 173] width 210 height 51
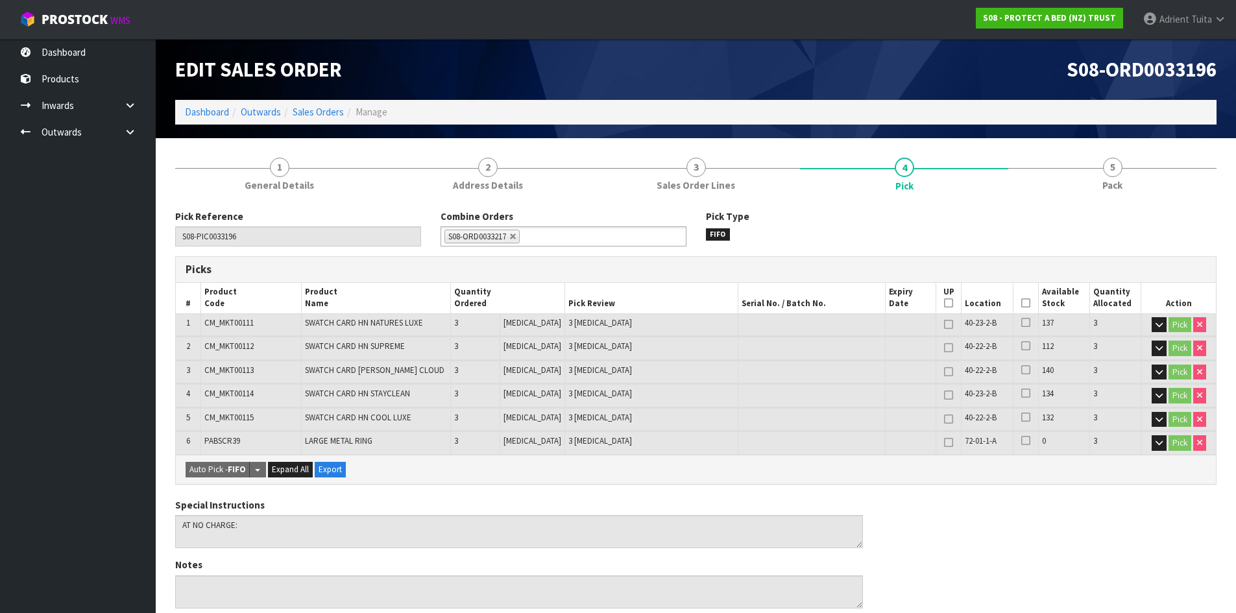
click at [1021, 304] on icon at bounding box center [1025, 303] width 9 height 1
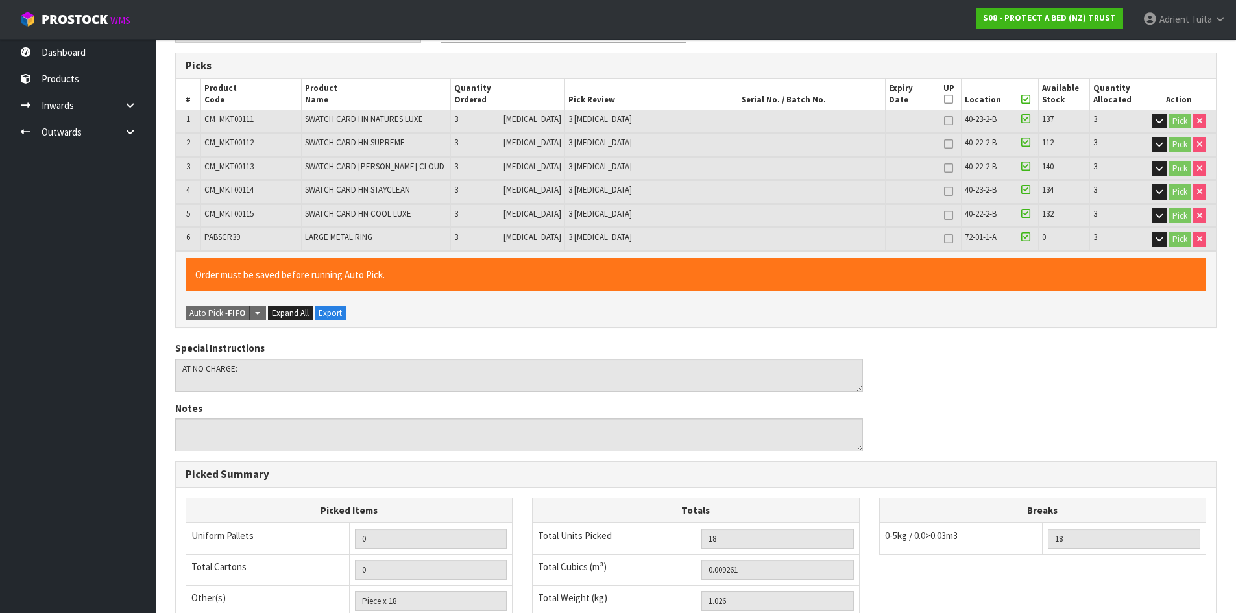
scroll to position [410, 0]
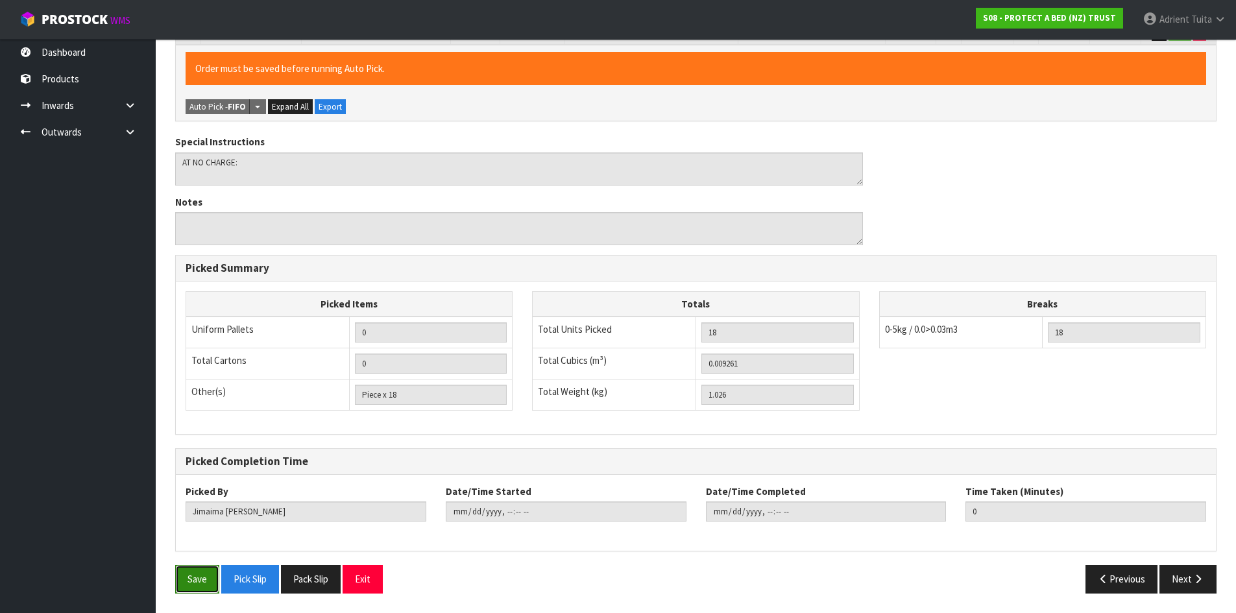
click at [202, 570] on button "Save" at bounding box center [197, 579] width 44 height 28
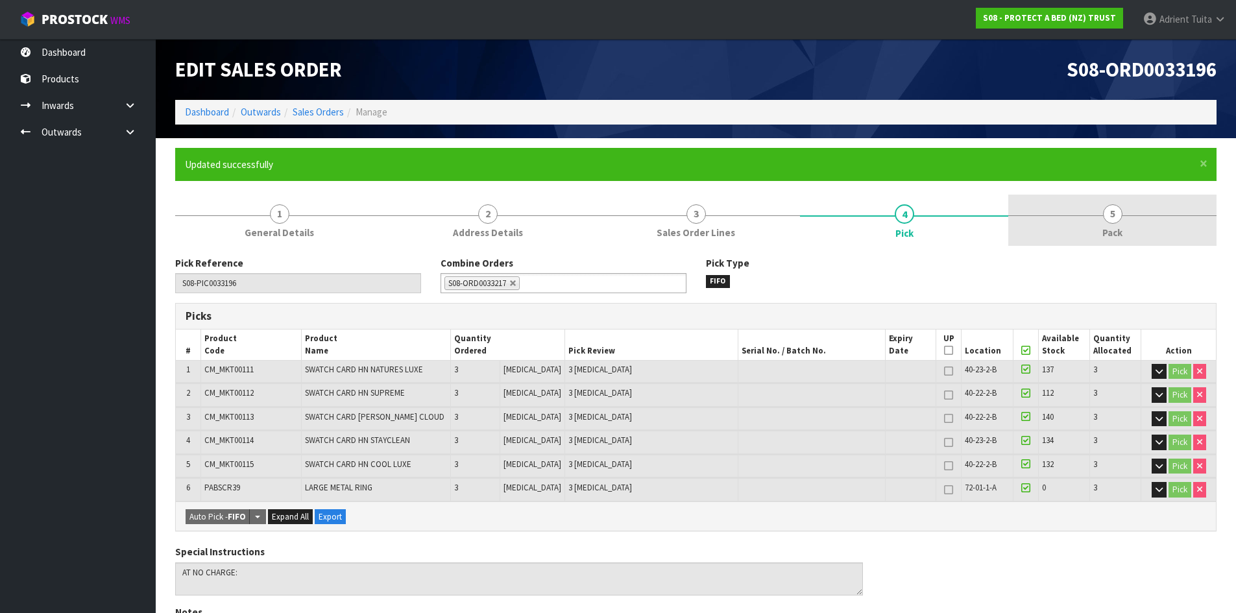
click at [1111, 225] on link "5 Pack" at bounding box center [1112, 220] width 208 height 51
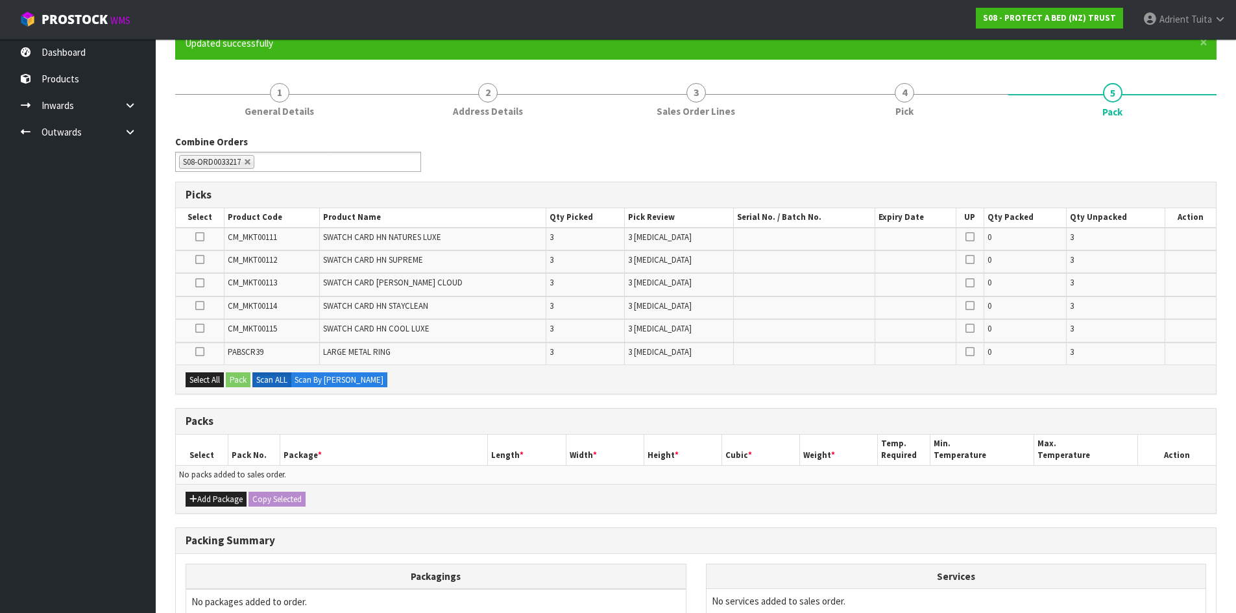
scroll to position [130, 0]
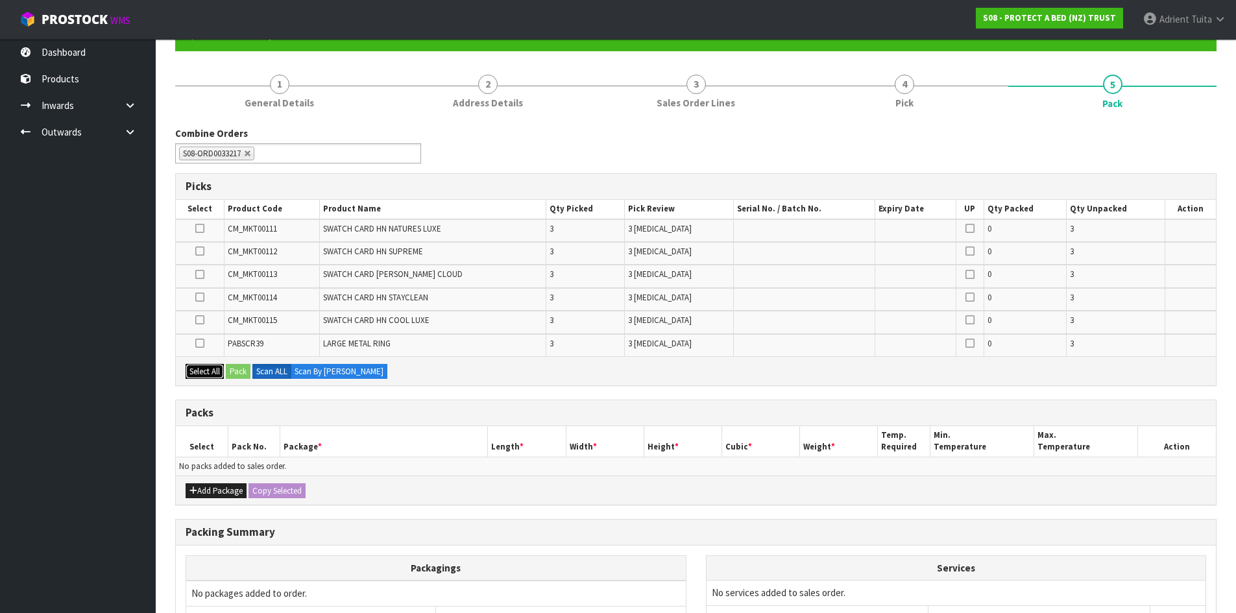
click at [213, 371] on button "Select All" at bounding box center [205, 372] width 38 height 16
click at [223, 485] on button "Add Package" at bounding box center [216, 491] width 61 height 16
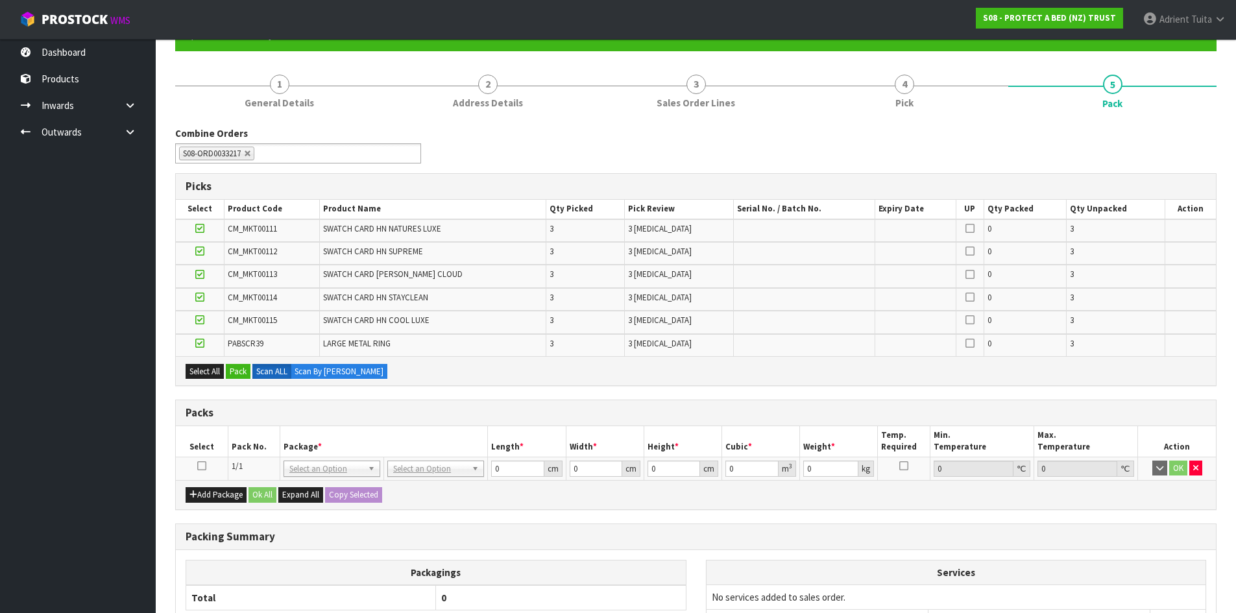
click at [199, 467] on icon at bounding box center [201, 466] width 9 height 1
click at [239, 367] on button "Pack" at bounding box center [238, 372] width 25 height 16
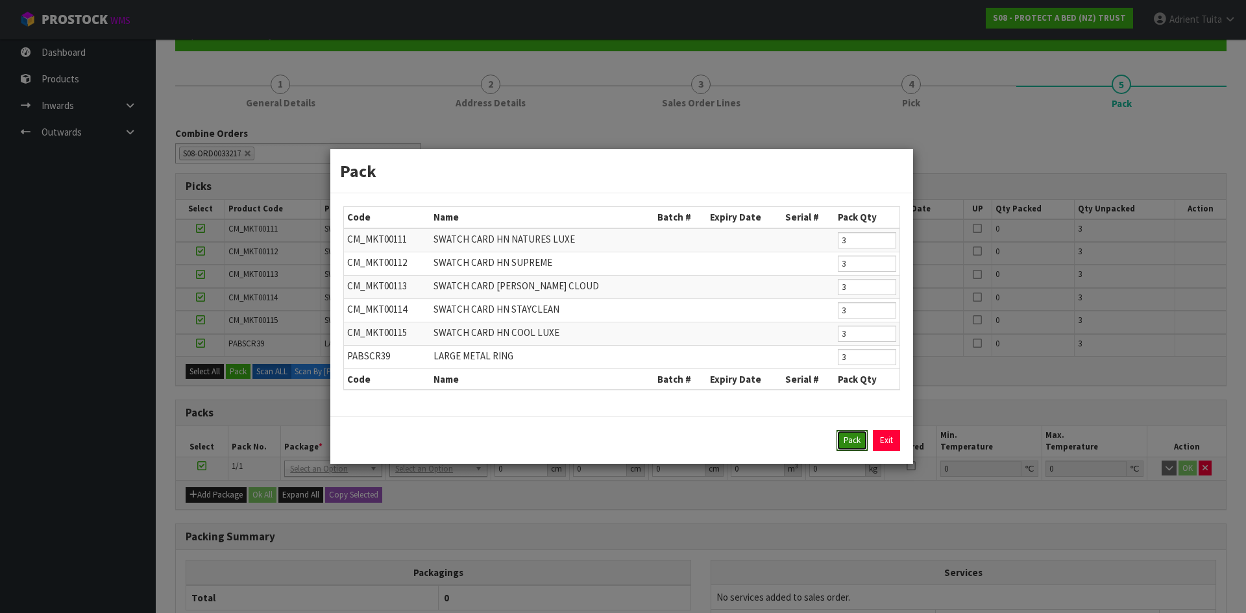
drag, startPoint x: 847, startPoint y: 437, endPoint x: 832, endPoint y: 437, distance: 14.9
click at [845, 437] on button "Pack" at bounding box center [851, 440] width 31 height 21
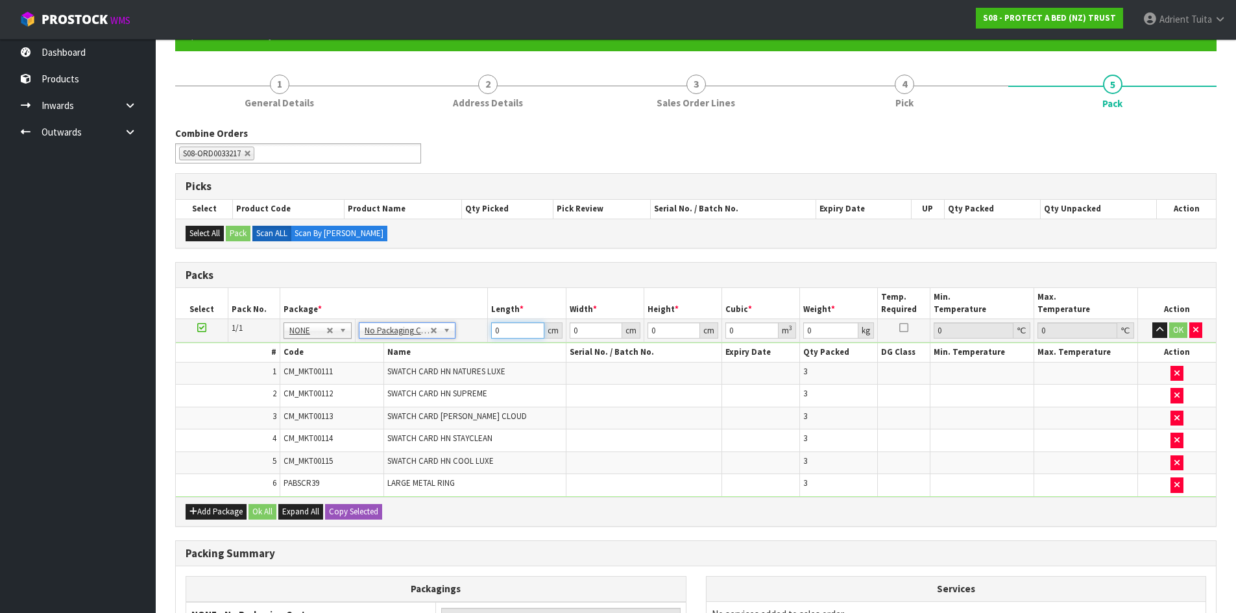
click at [496, 332] on input "0" at bounding box center [517, 331] width 53 height 16
type input "59"
type input "39"
type input "3"
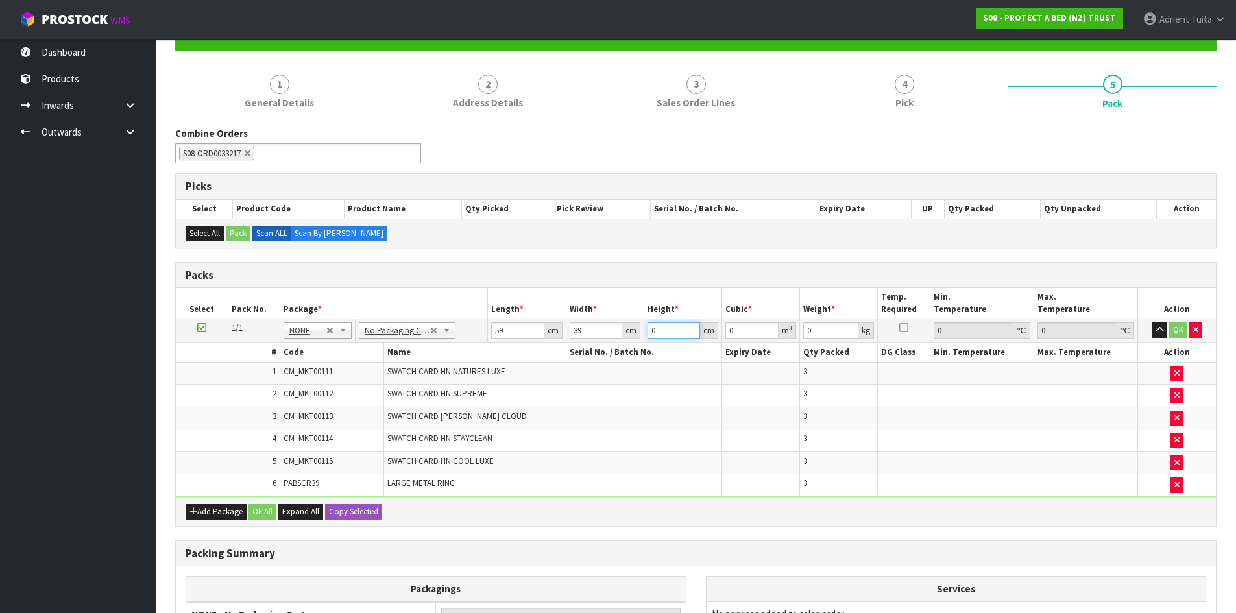
type input "0.006903"
type input "32"
type input "0.073632"
type input "32"
type input "9"
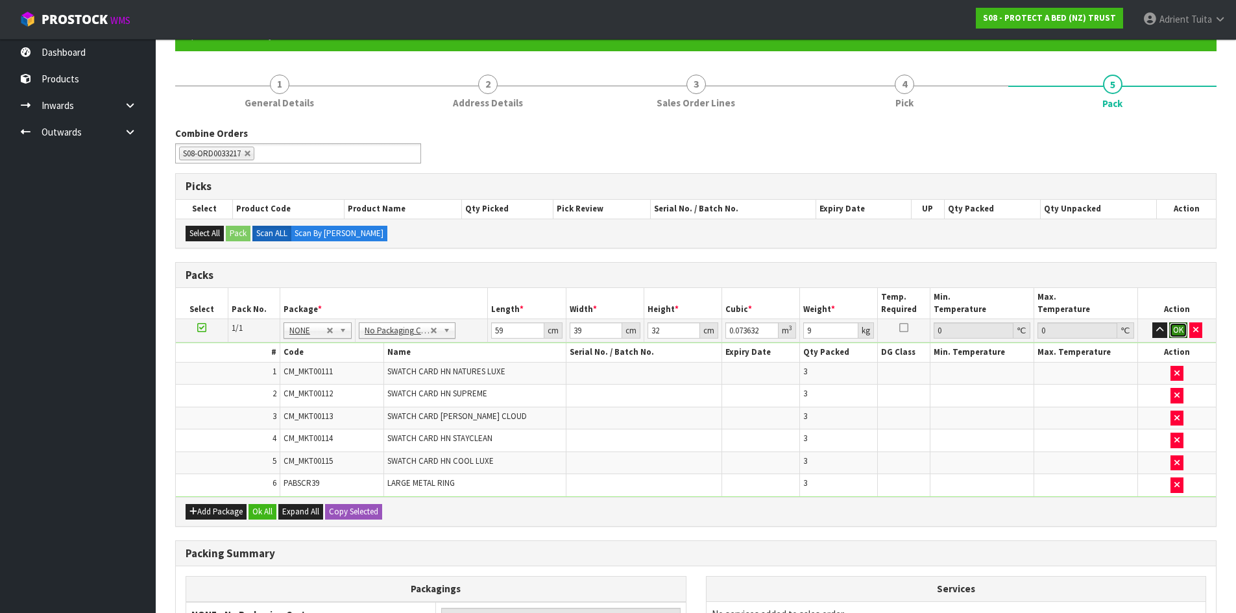
click button "OK" at bounding box center [1178, 331] width 18 height 16
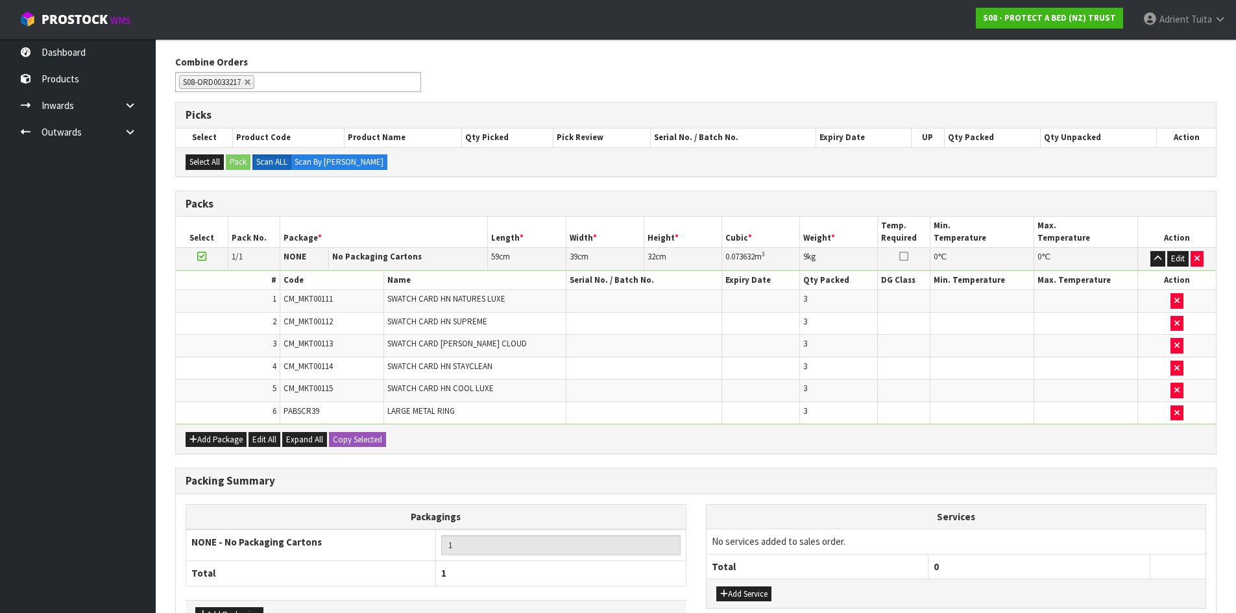
scroll to position [289, 0]
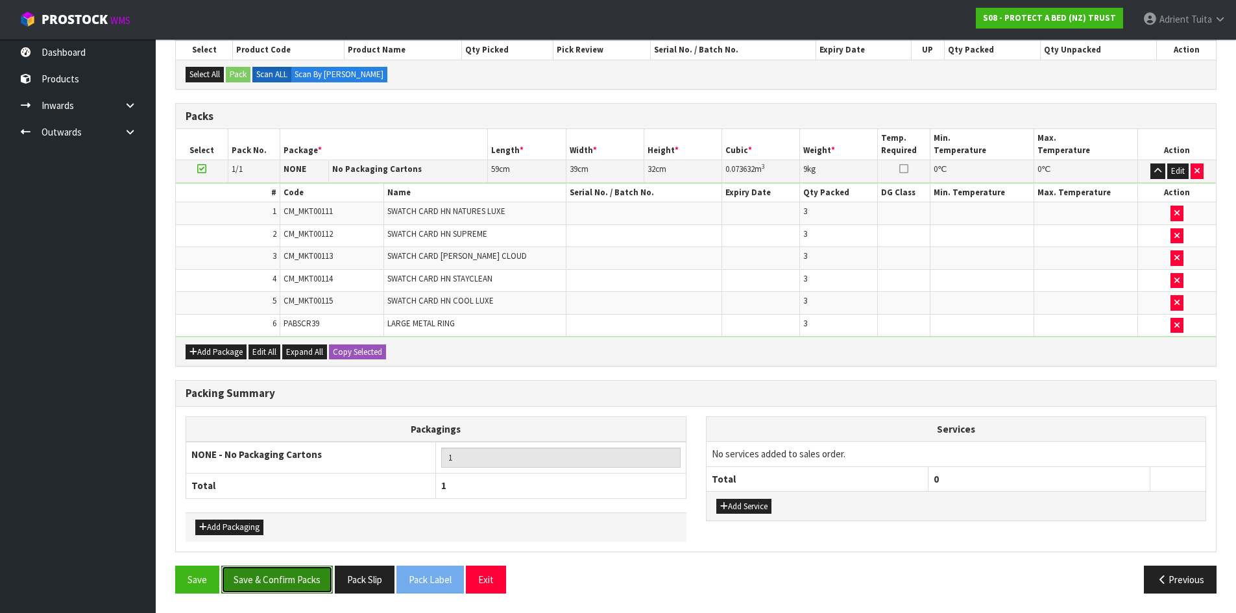
click at [292, 572] on button "Save & Confirm Packs" at bounding box center [277, 580] width 112 height 28
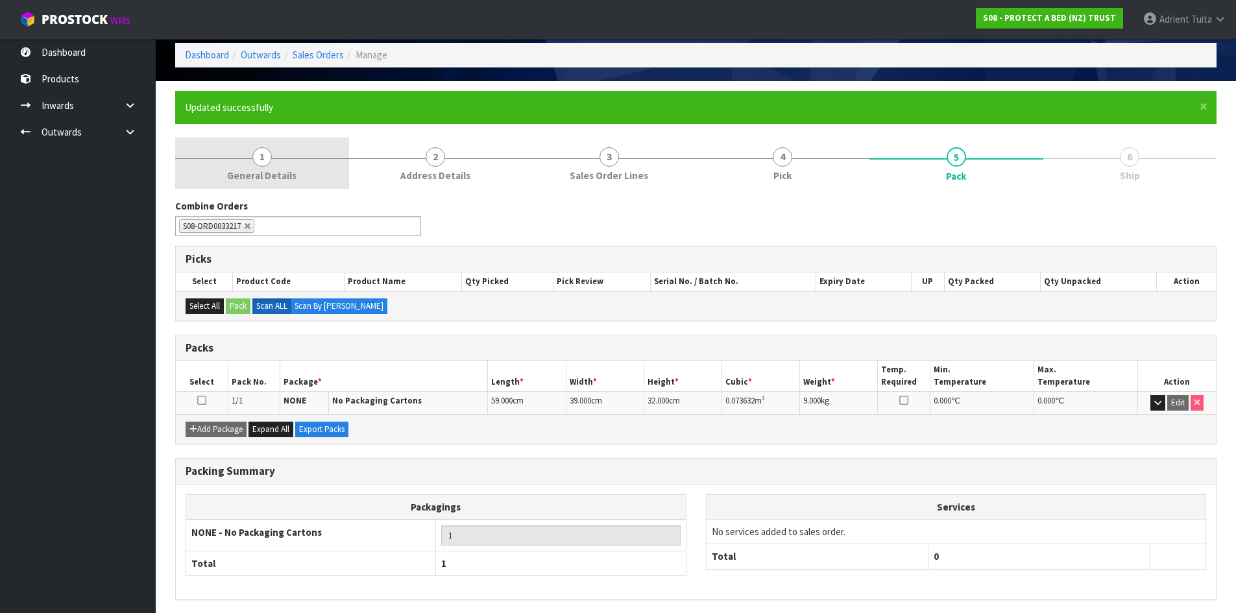
scroll to position [0, 0]
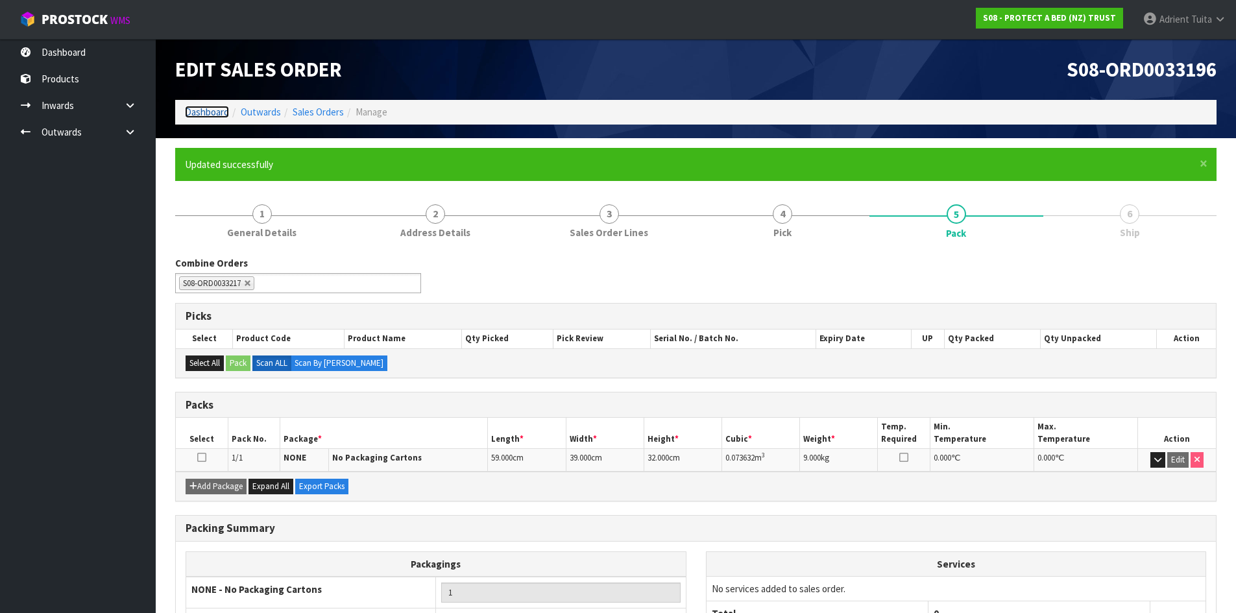
click at [202, 107] on link "Dashboard" at bounding box center [207, 112] width 44 height 12
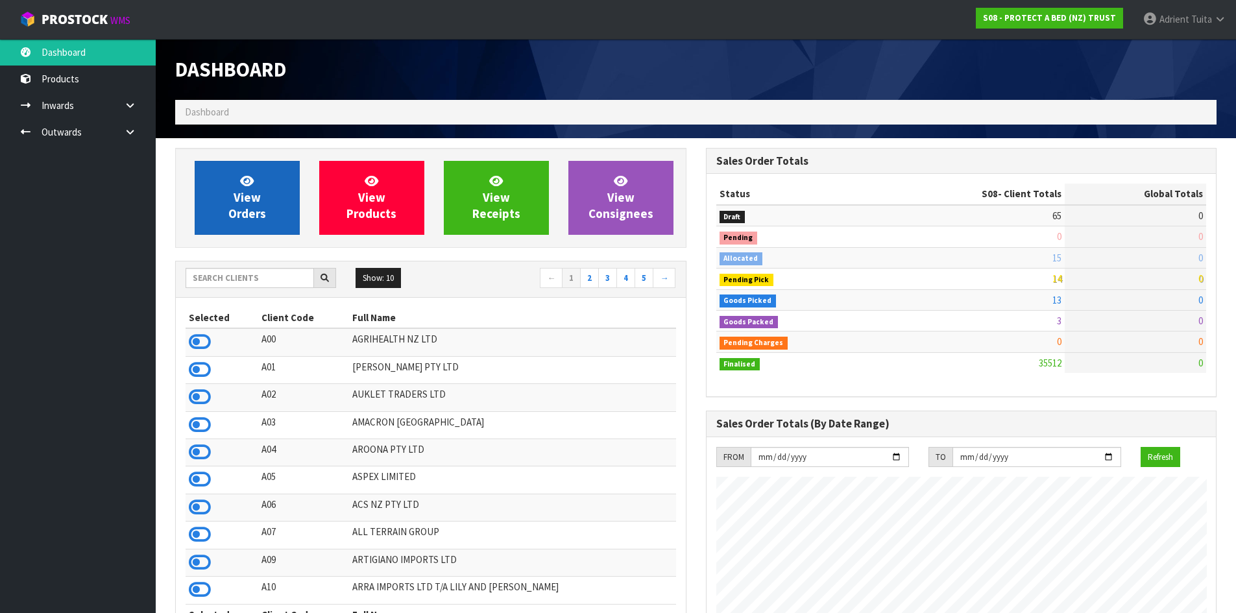
scroll to position [809, 530]
click at [259, 212] on span "View Orders" at bounding box center [247, 197] width 38 height 49
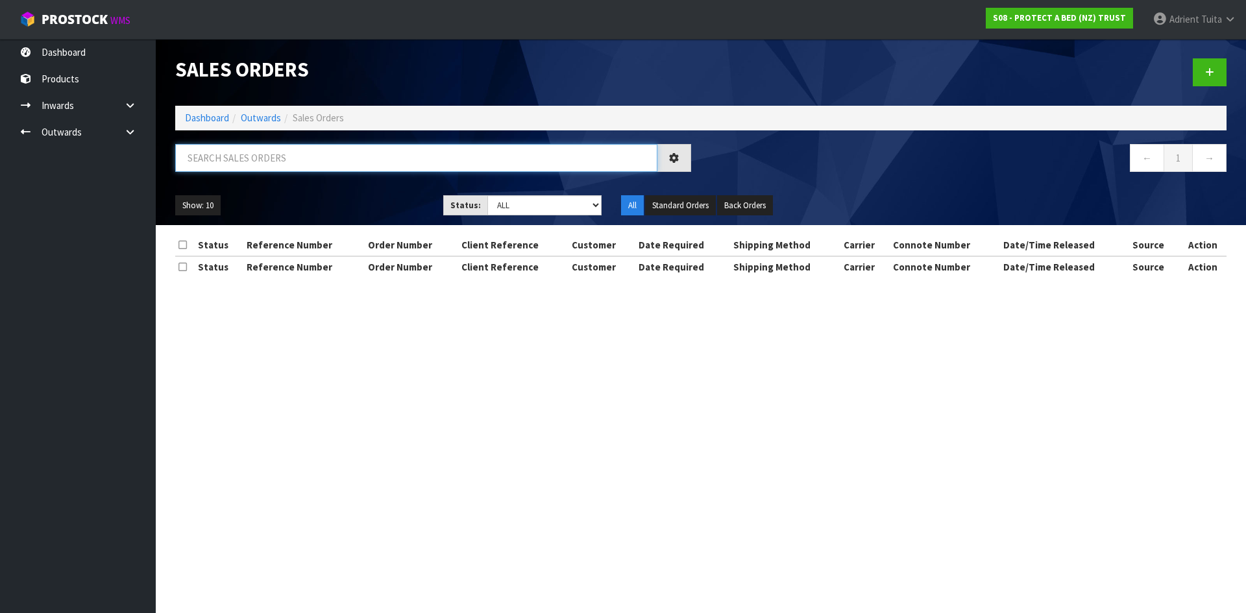
click at [339, 162] on input "text" at bounding box center [416, 158] width 482 height 28
type input "JOB-0410614"
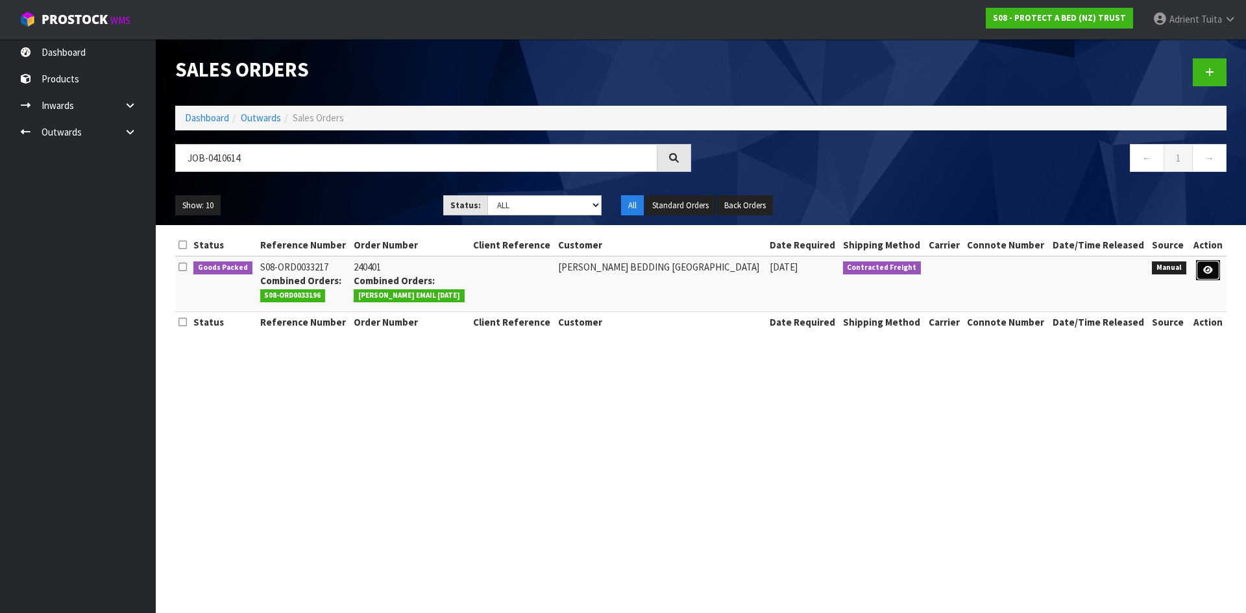
click at [1202, 263] on link at bounding box center [1208, 270] width 24 height 21
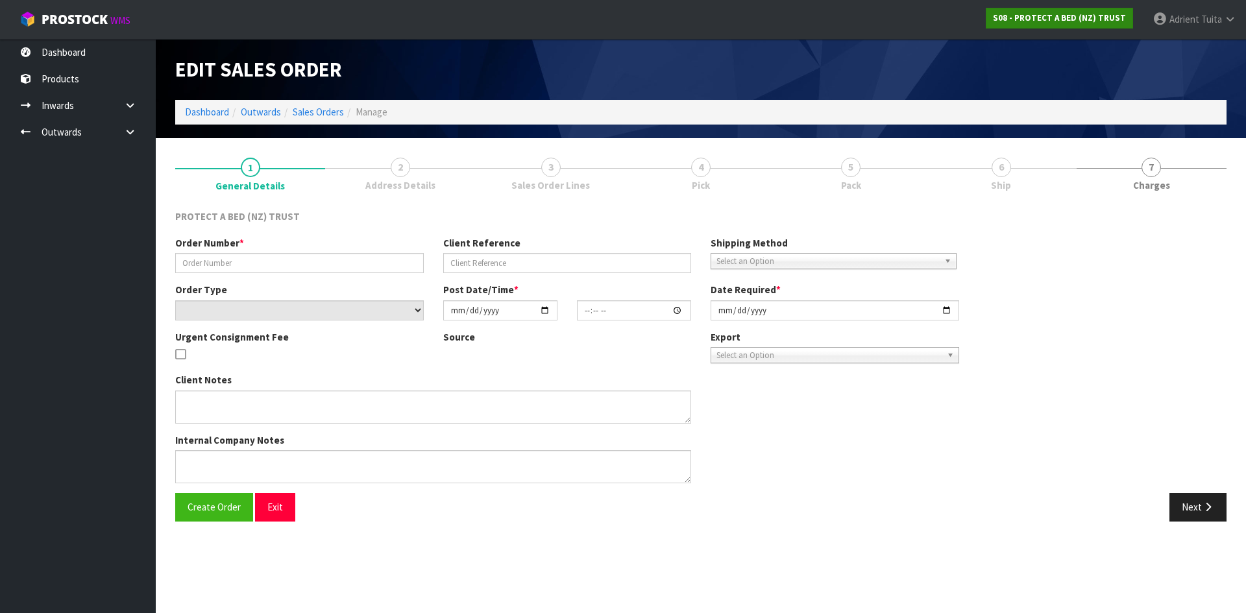
type input "240401"
select select "number:0"
type input "[DATE]"
type input "14:28:00.000"
type input "[DATE]"
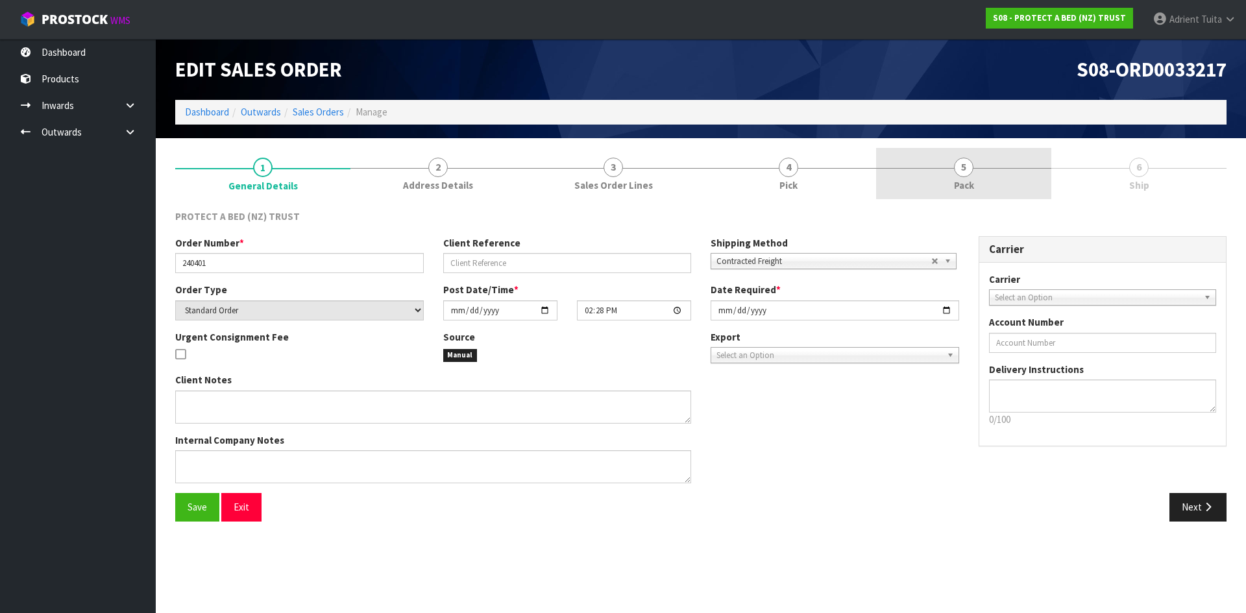
click at [965, 178] on link "5 Pack" at bounding box center [963, 173] width 175 height 51
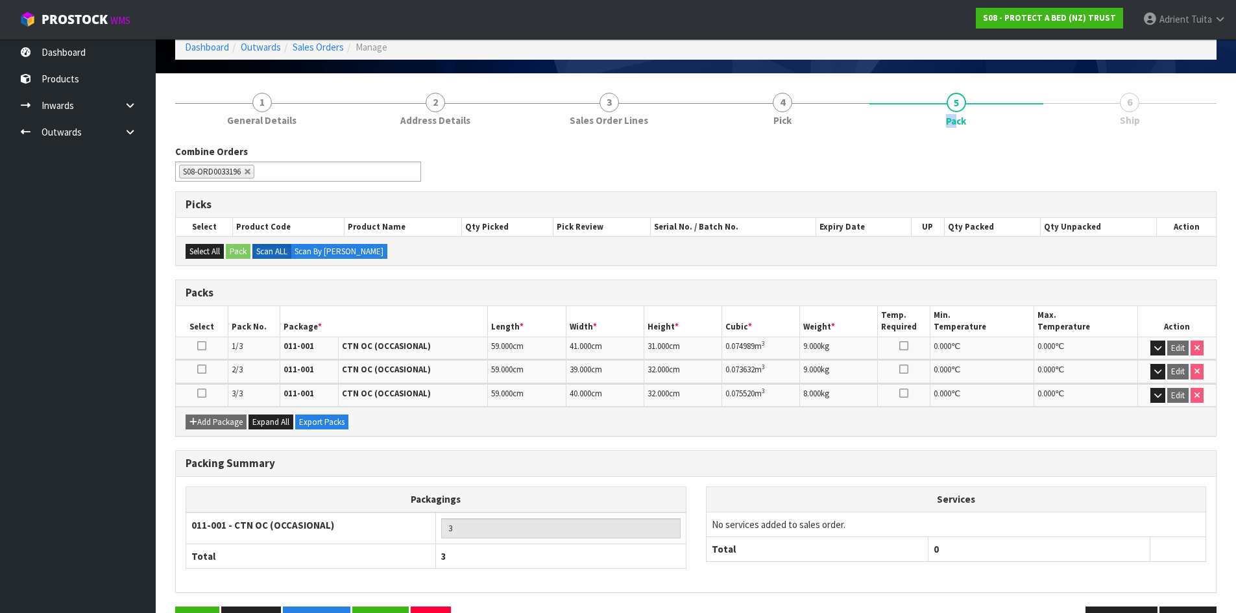
scroll to position [106, 0]
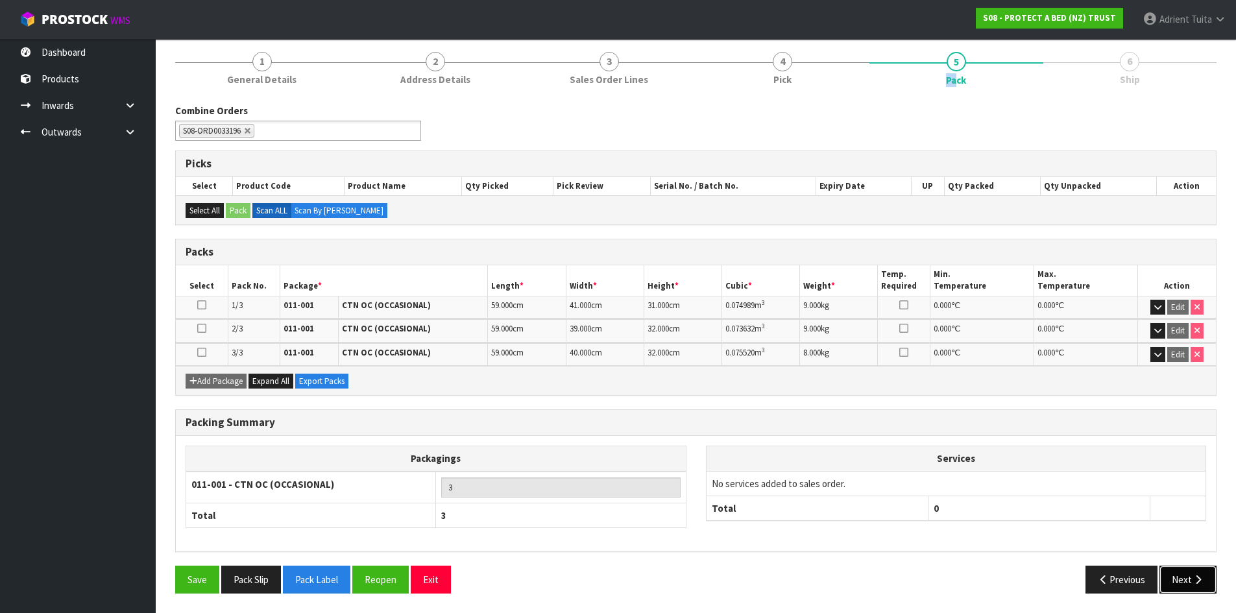
drag, startPoint x: 1204, startPoint y: 576, endPoint x: 1070, endPoint y: 545, distance: 137.1
click at [1204, 576] on icon "button" at bounding box center [1198, 580] width 12 height 10
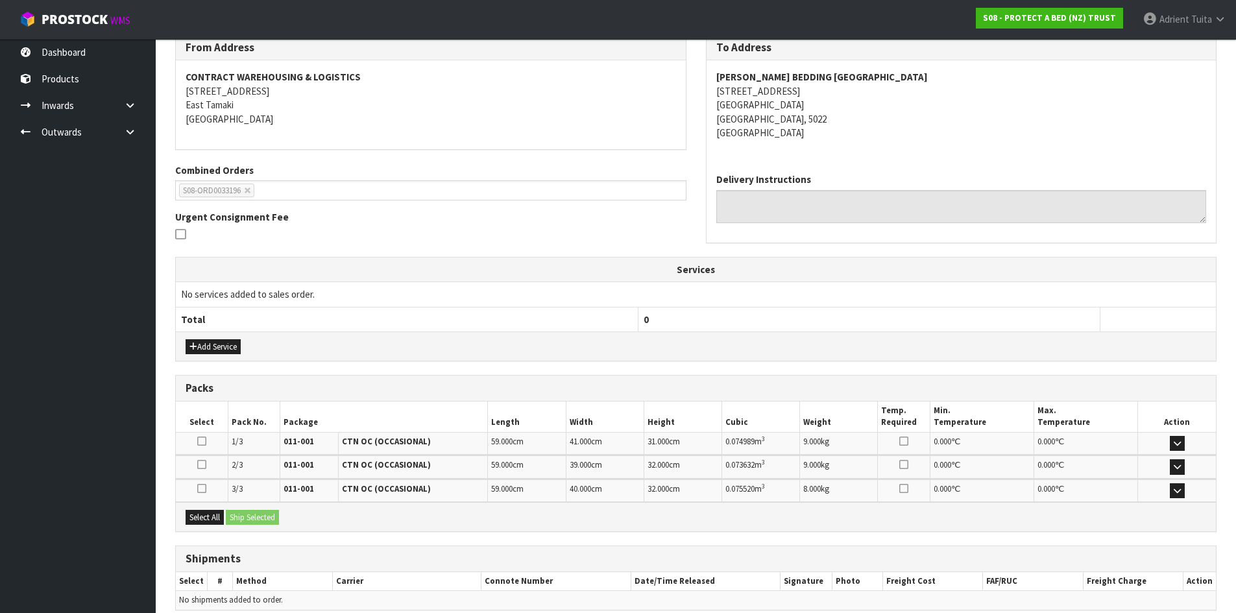
scroll to position [234, 0]
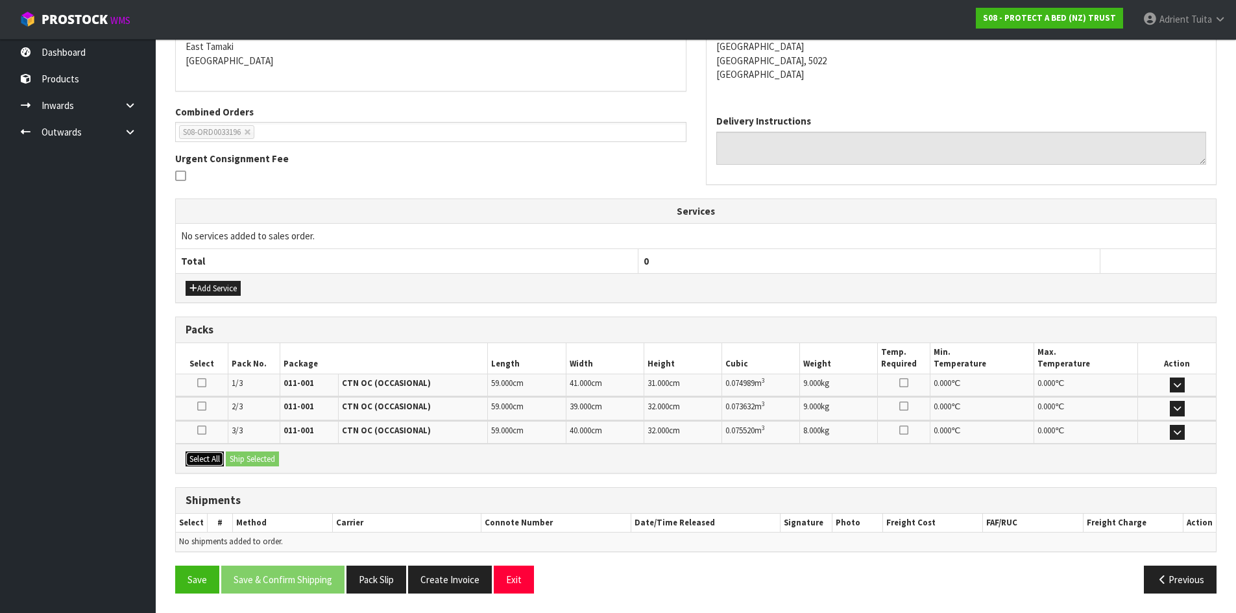
click at [217, 454] on button "Select All" at bounding box center [205, 460] width 38 height 16
click at [250, 452] on button "Ship Selected" at bounding box center [252, 460] width 53 height 16
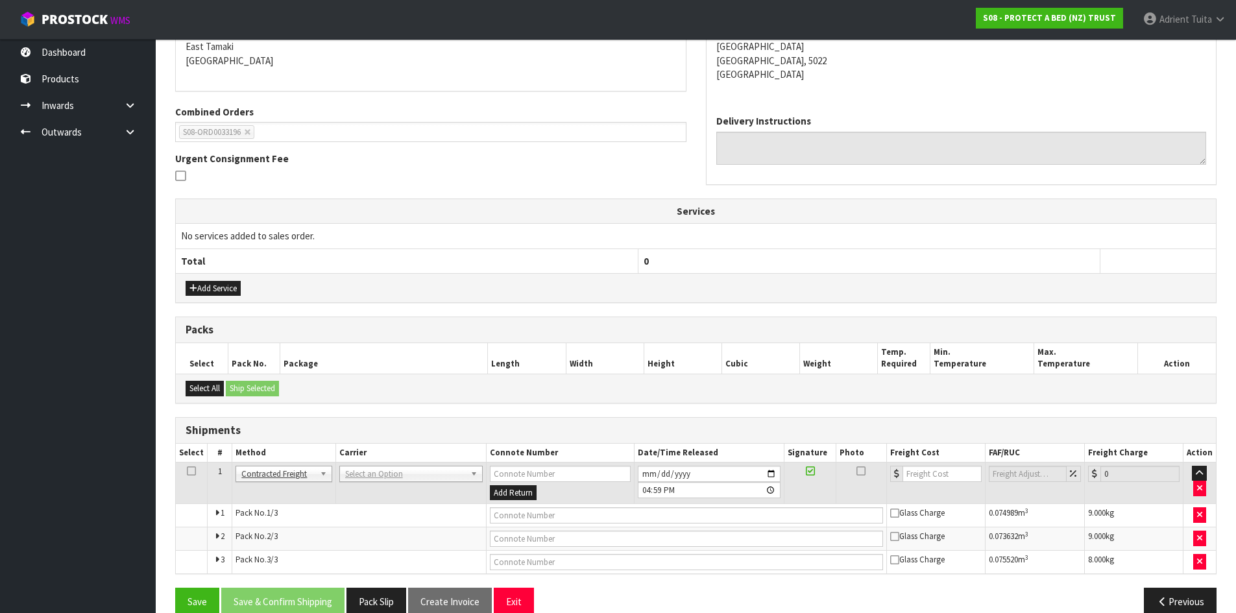
scroll to position [256, 0]
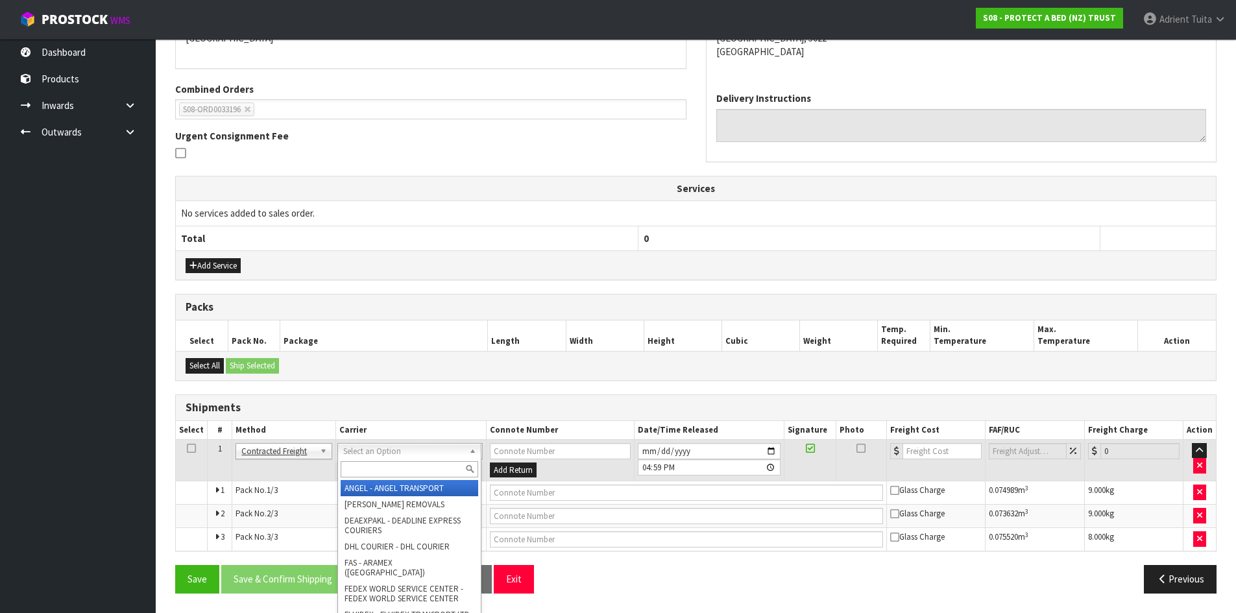
click at [392, 470] on input "text" at bounding box center [410, 469] width 138 height 16
type input "NZP"
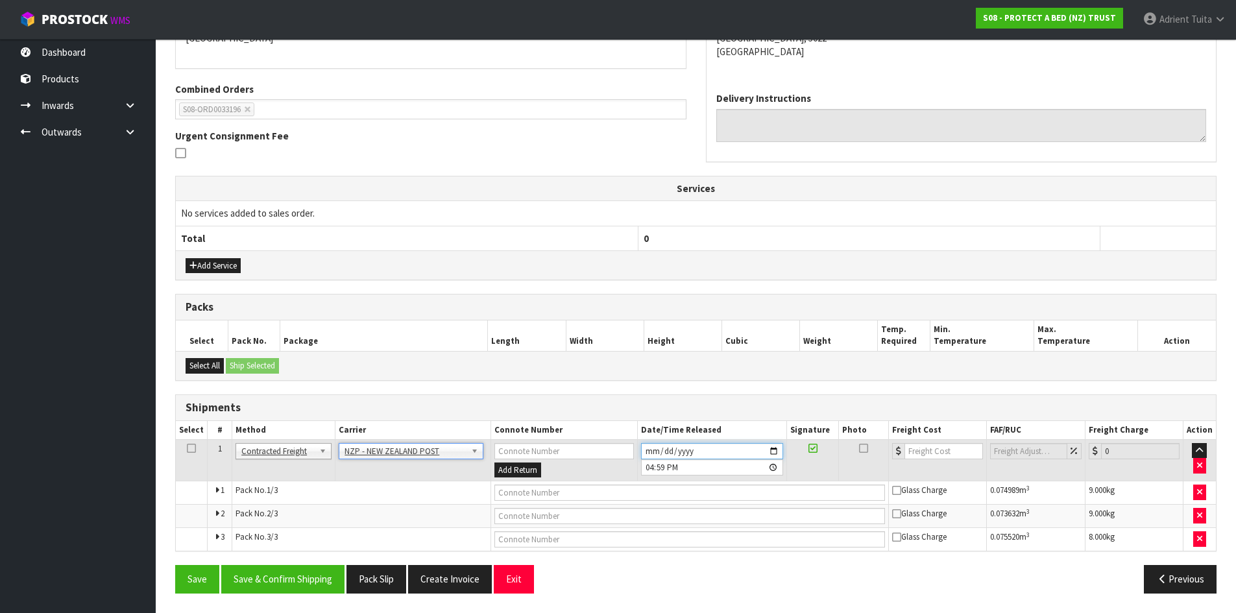
click at [646, 451] on input "[DATE]" at bounding box center [712, 451] width 142 height 16
type input "[DATE]"
type input "16:59:00.000"
click at [275, 587] on button "Save & Confirm Shipping" at bounding box center [282, 579] width 123 height 28
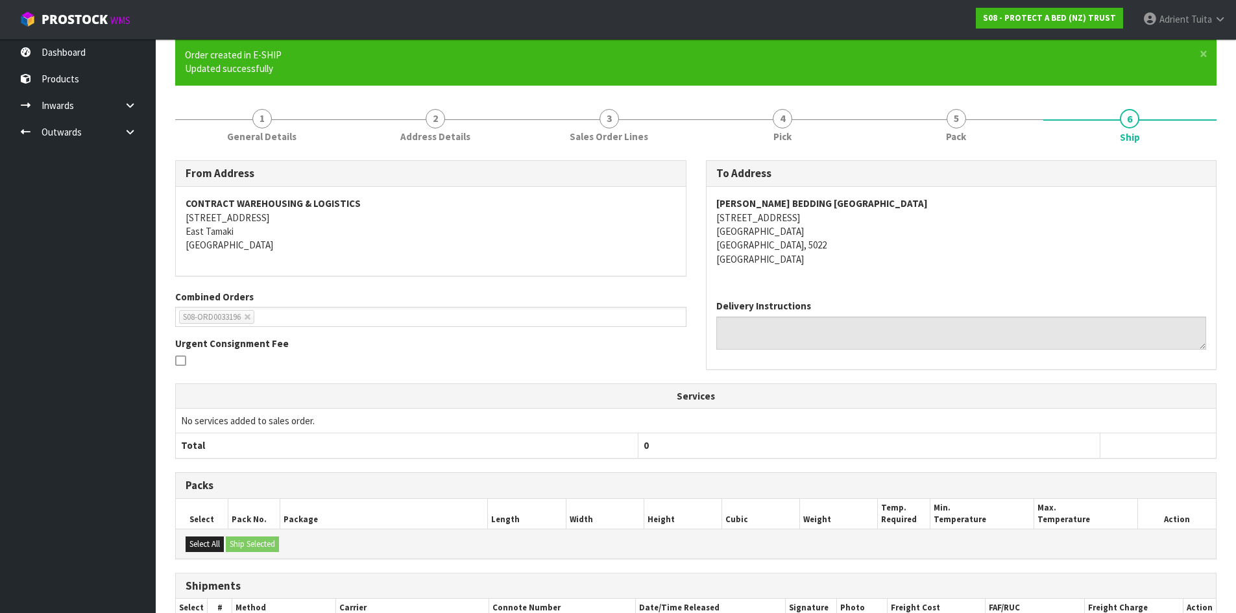
scroll to position [283, 0]
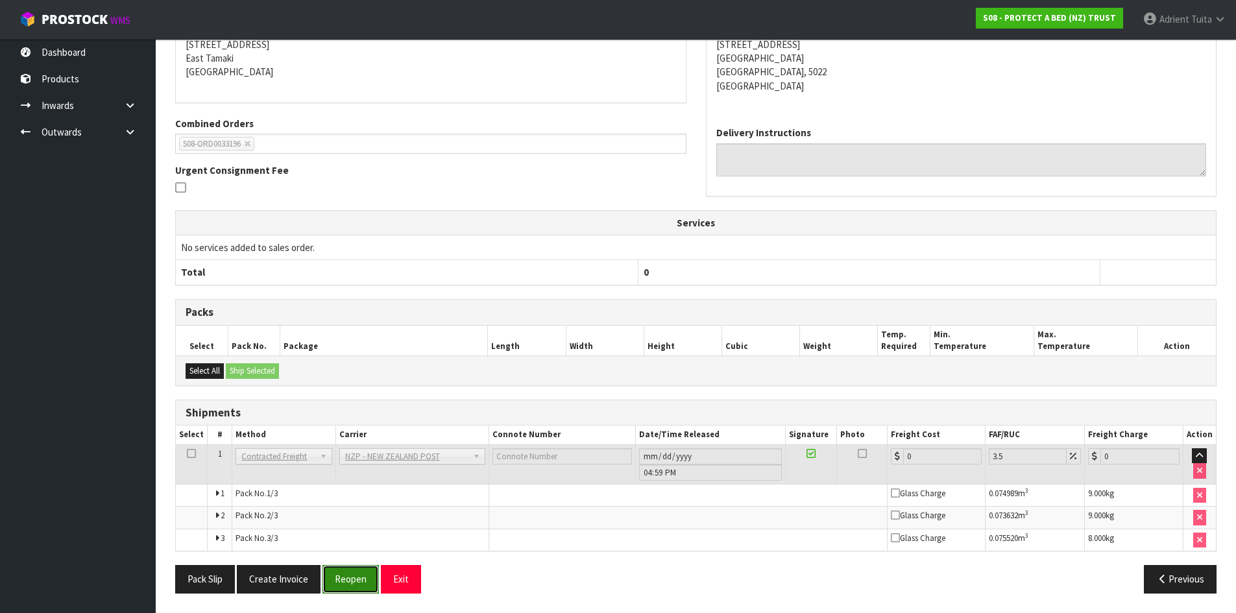
click at [358, 574] on button "Reopen" at bounding box center [351, 579] width 56 height 28
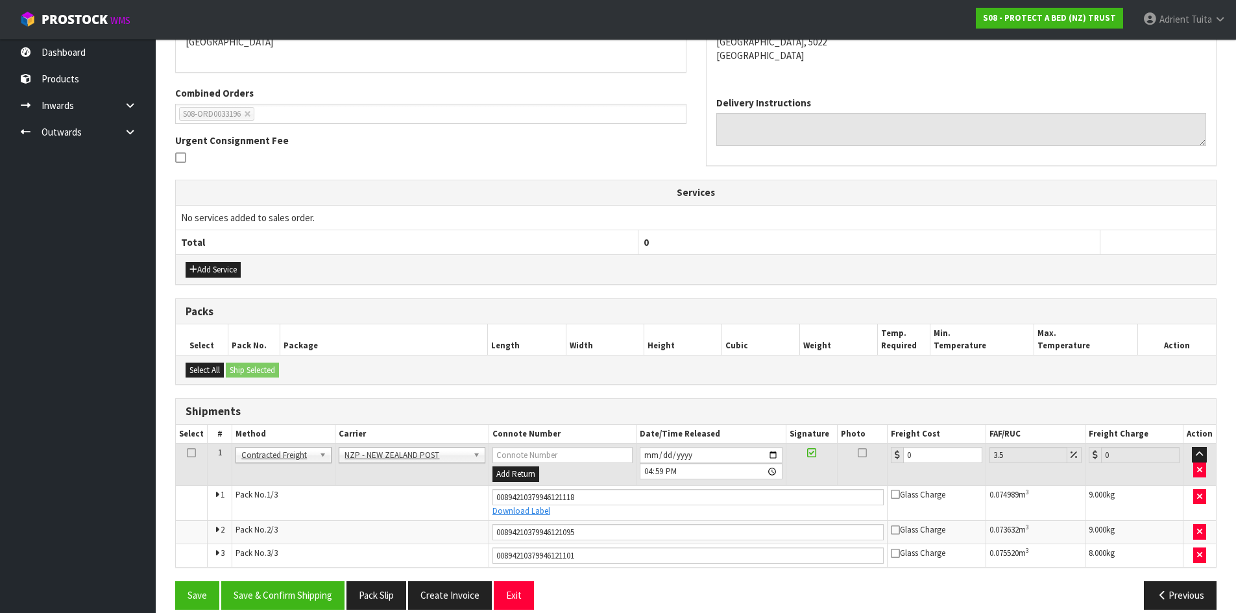
scroll to position [315, 0]
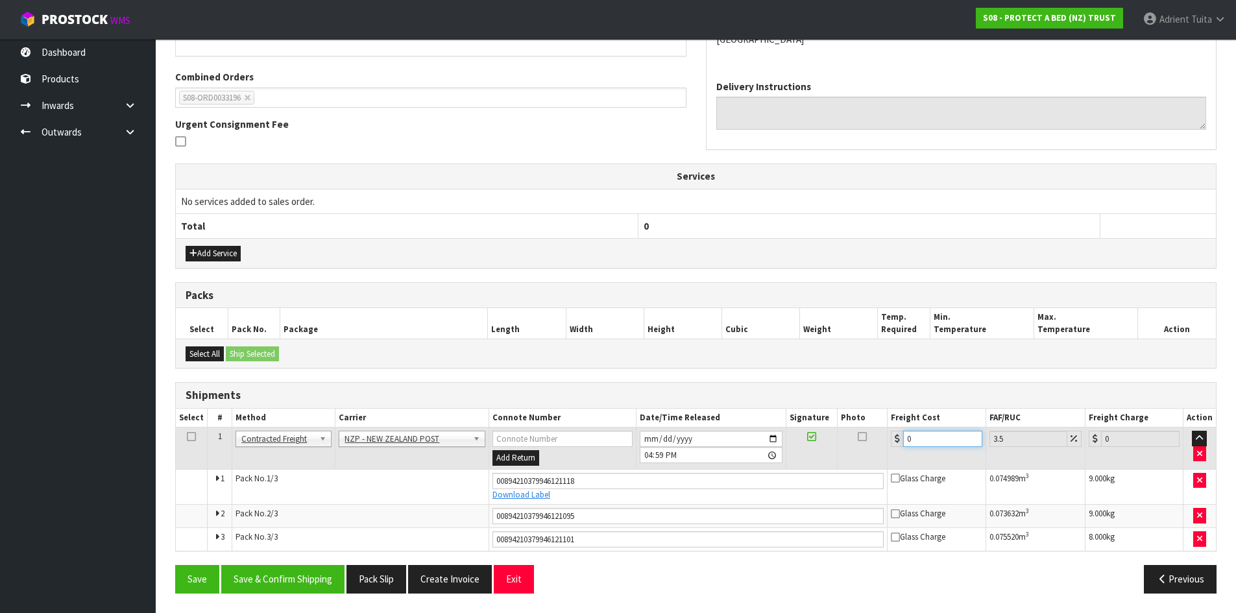
drag, startPoint x: 925, startPoint y: 437, endPoint x: 819, endPoint y: 455, distance: 107.2
click at [819, 455] on tr "1 Client Local Pickup Customer Local Pickup Company Freight Contracted Freight …" at bounding box center [696, 449] width 1040 height 42
type input "3"
type input "3.1"
type input "38"
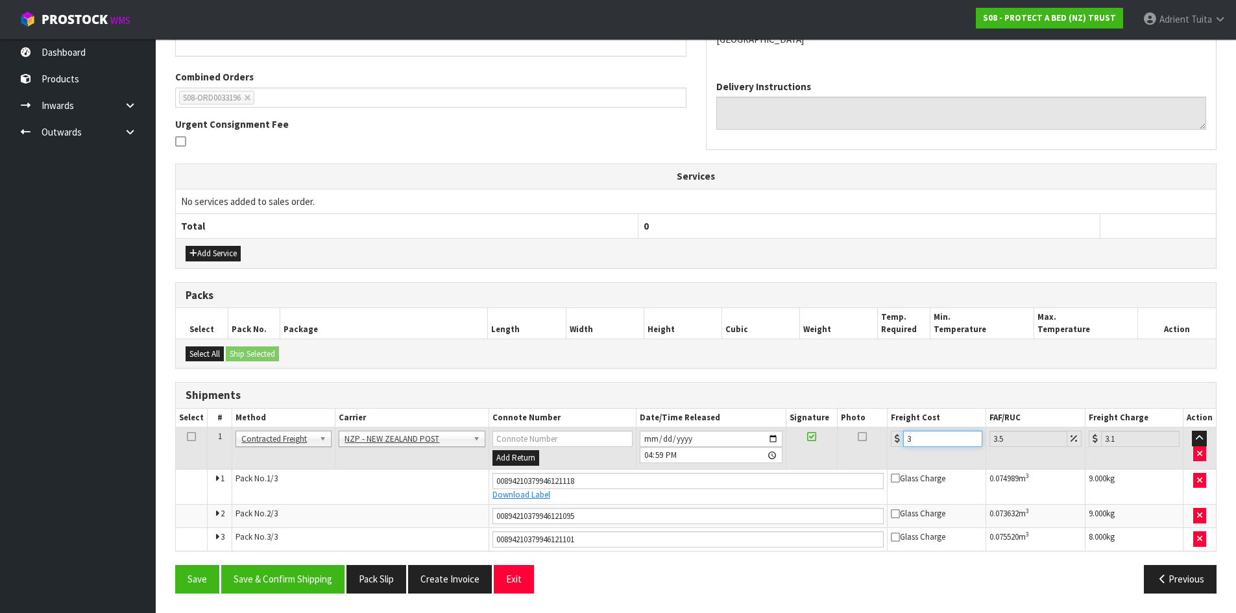
type input "39.33"
type input "38.3"
type input "39.64"
type input "38.35"
type input "39.69"
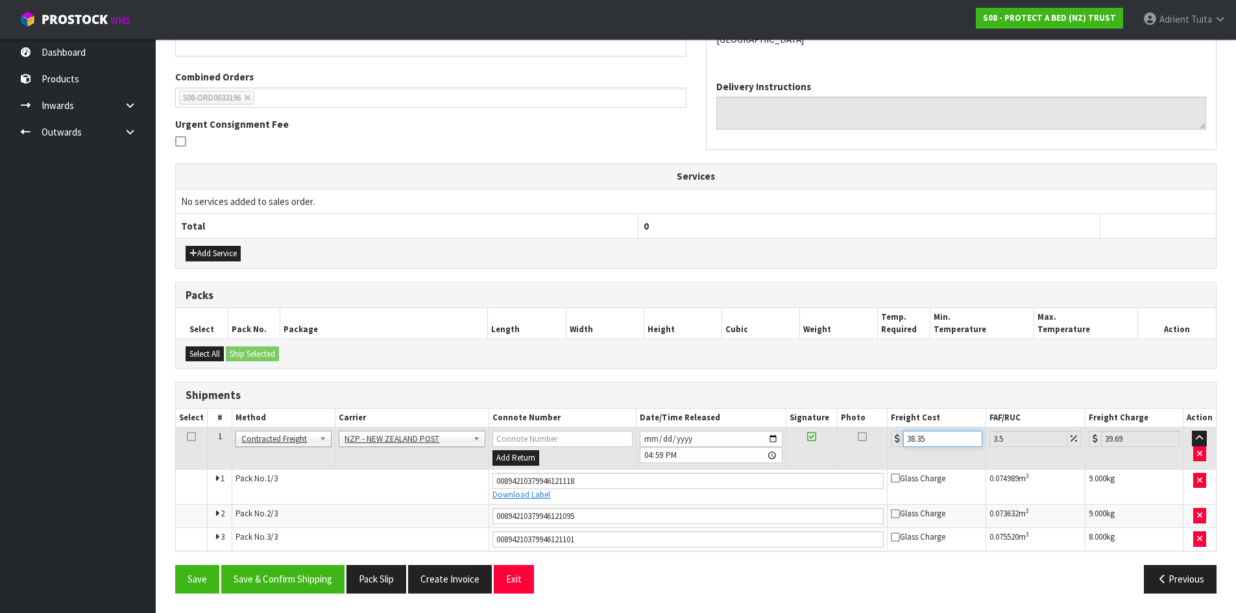
type input "38.35"
click at [175, 565] on button "Save" at bounding box center [197, 579] width 44 height 28
click at [314, 569] on button "Save & Confirm Shipping" at bounding box center [282, 579] width 123 height 28
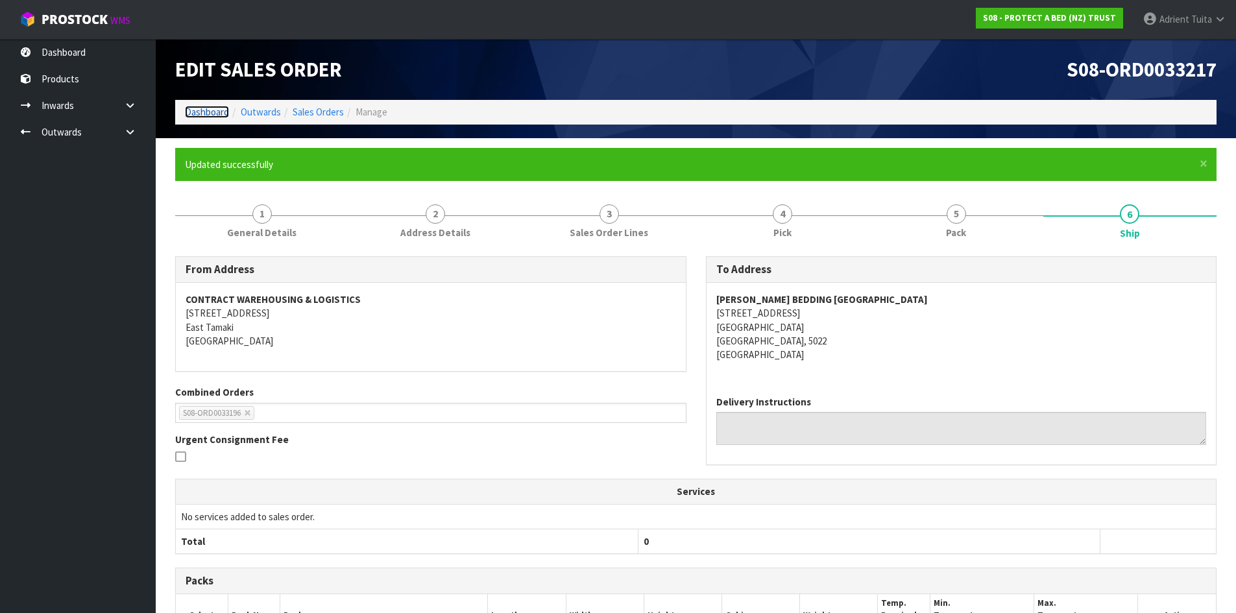
click at [216, 112] on link "Dashboard" at bounding box center [207, 112] width 44 height 12
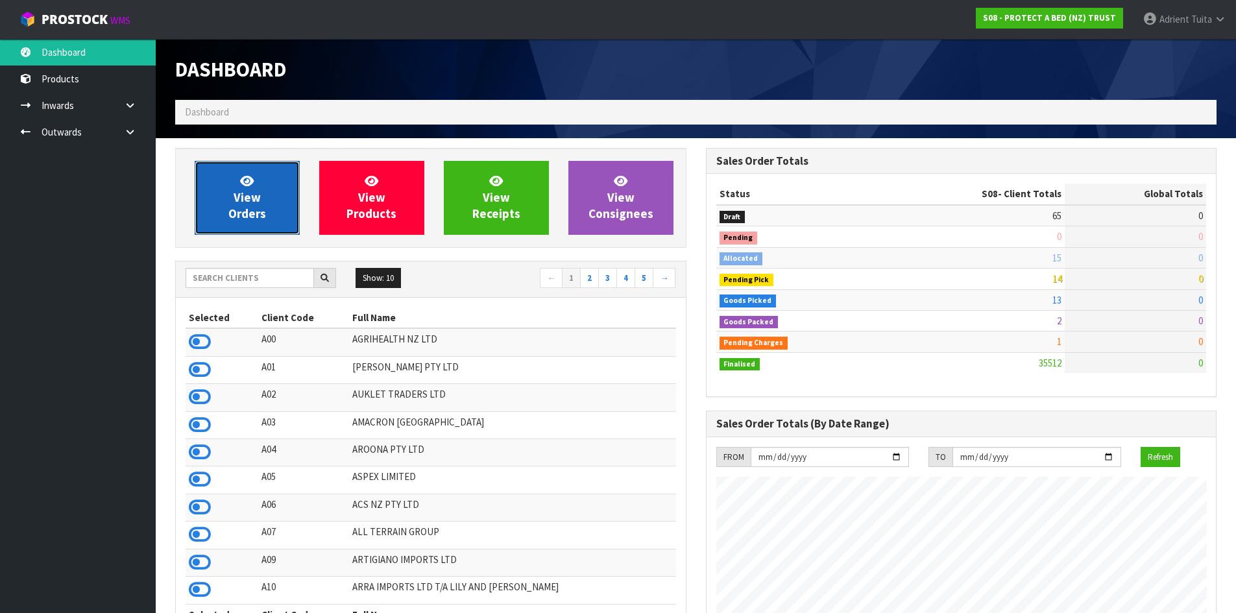
click at [280, 192] on link "View Orders" at bounding box center [247, 198] width 105 height 74
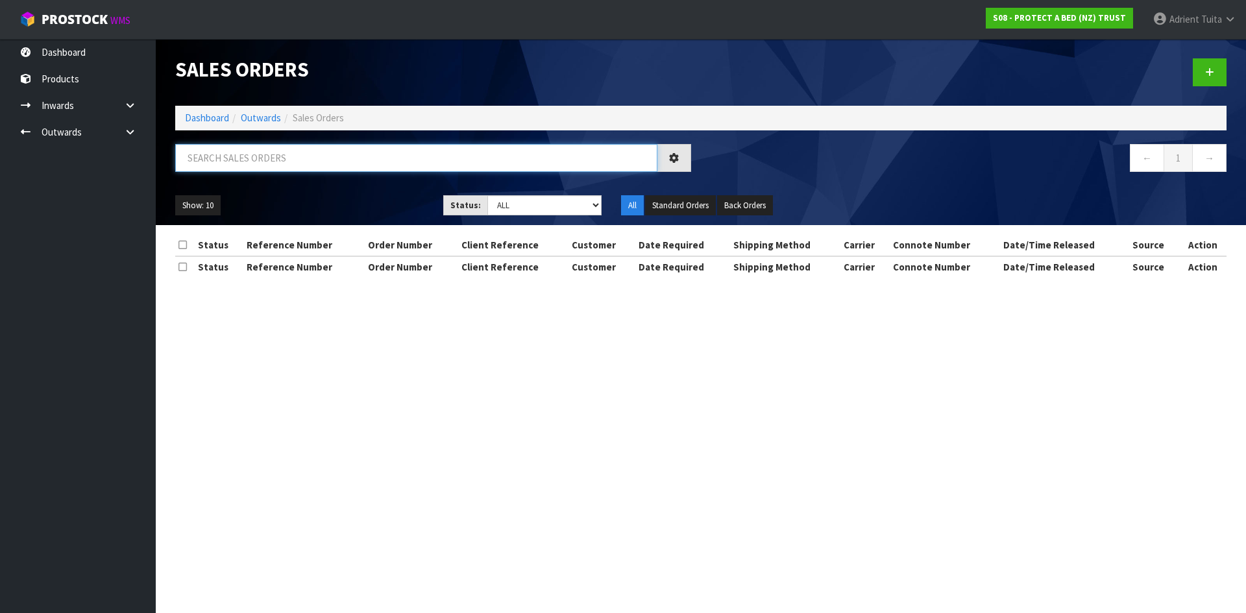
click at [324, 154] on input "text" at bounding box center [416, 158] width 482 height 28
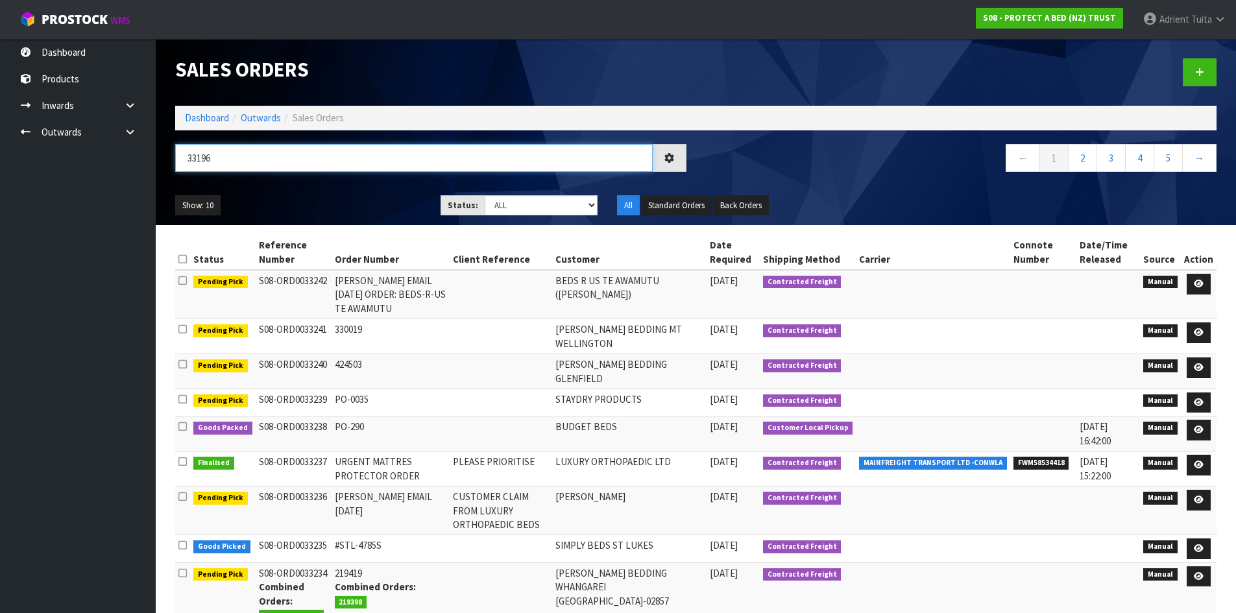
type input "33196"
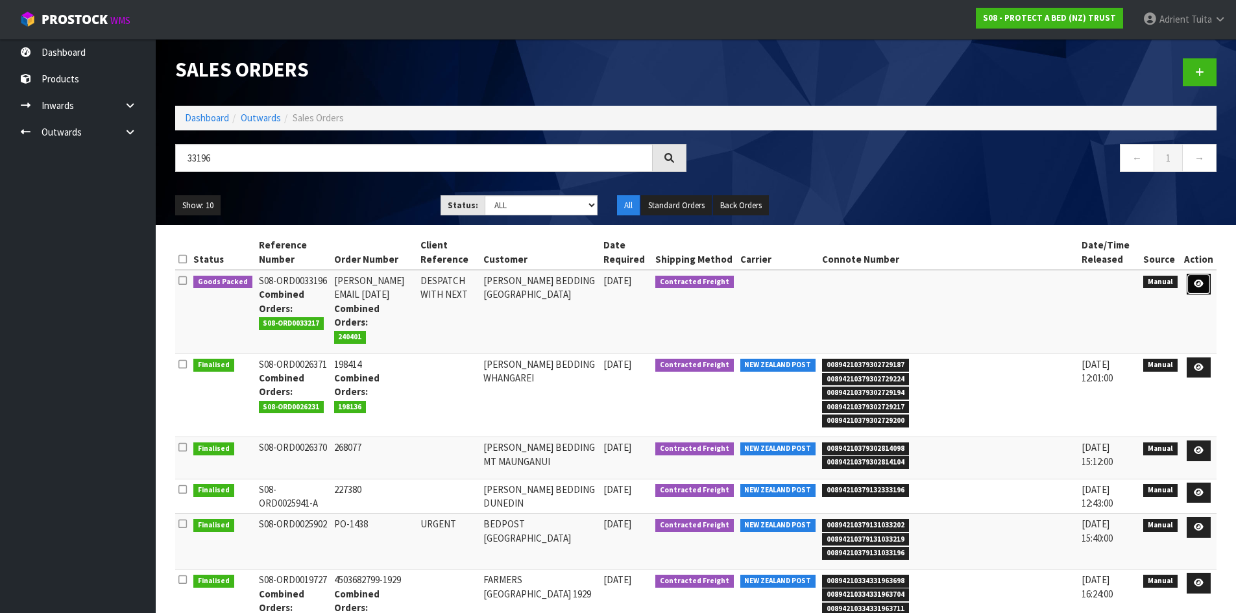
click at [1201, 284] on icon at bounding box center [1199, 284] width 10 height 8
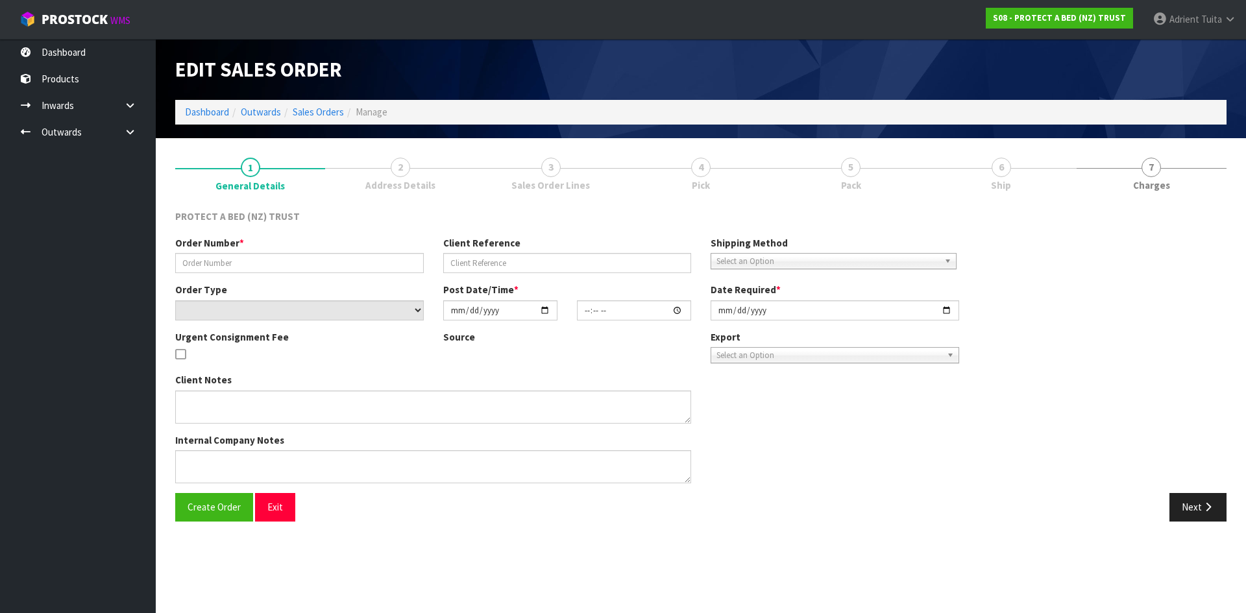
type input "[PERSON_NAME] EMAIL [DATE]"
type input "DESPATCH WITH NEXT"
select select "number:0"
type input "[DATE]"
type input "08:59:00.000"
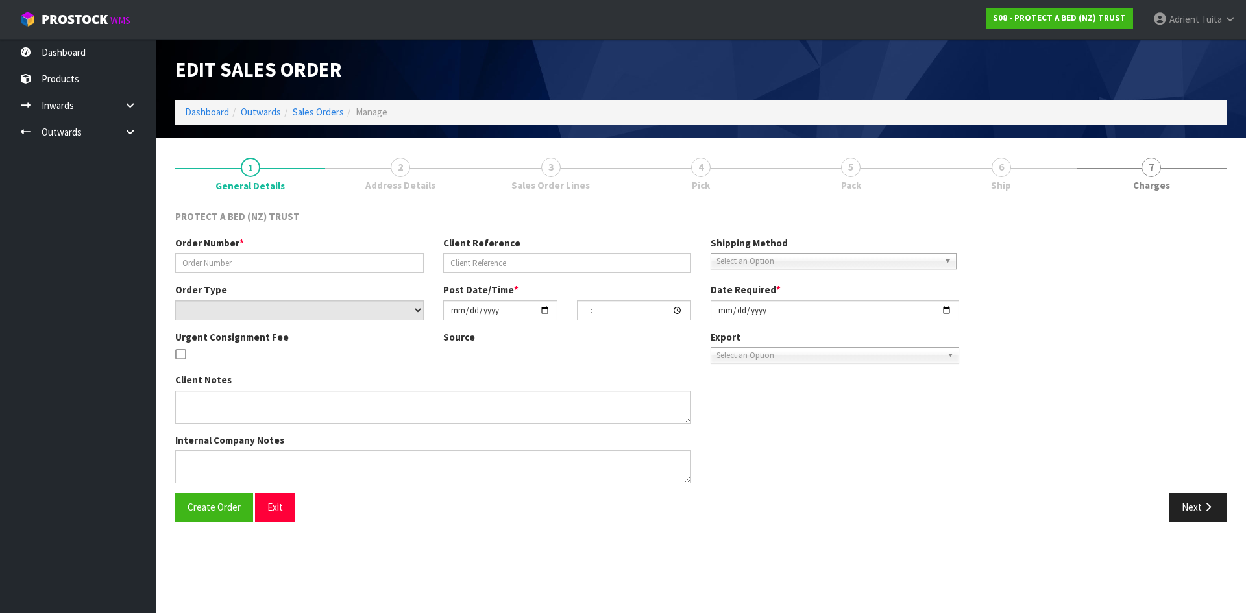
type input "[DATE]"
type textarea "AT NO CHARGE:"
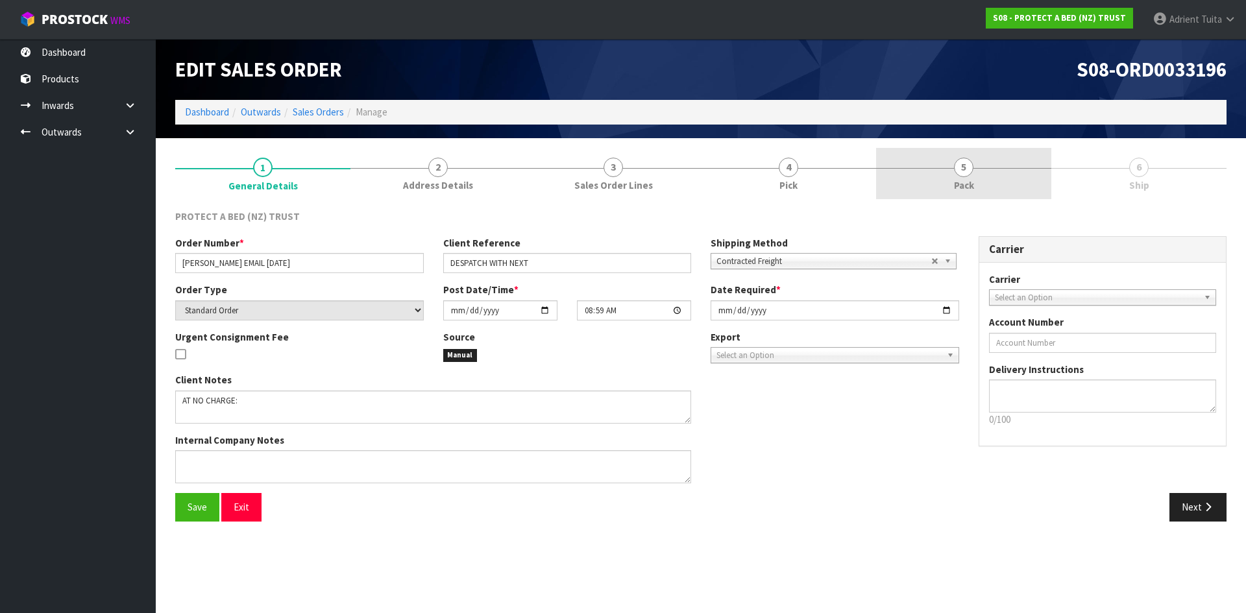
click at [965, 180] on span "Pack" at bounding box center [964, 185] width 20 height 14
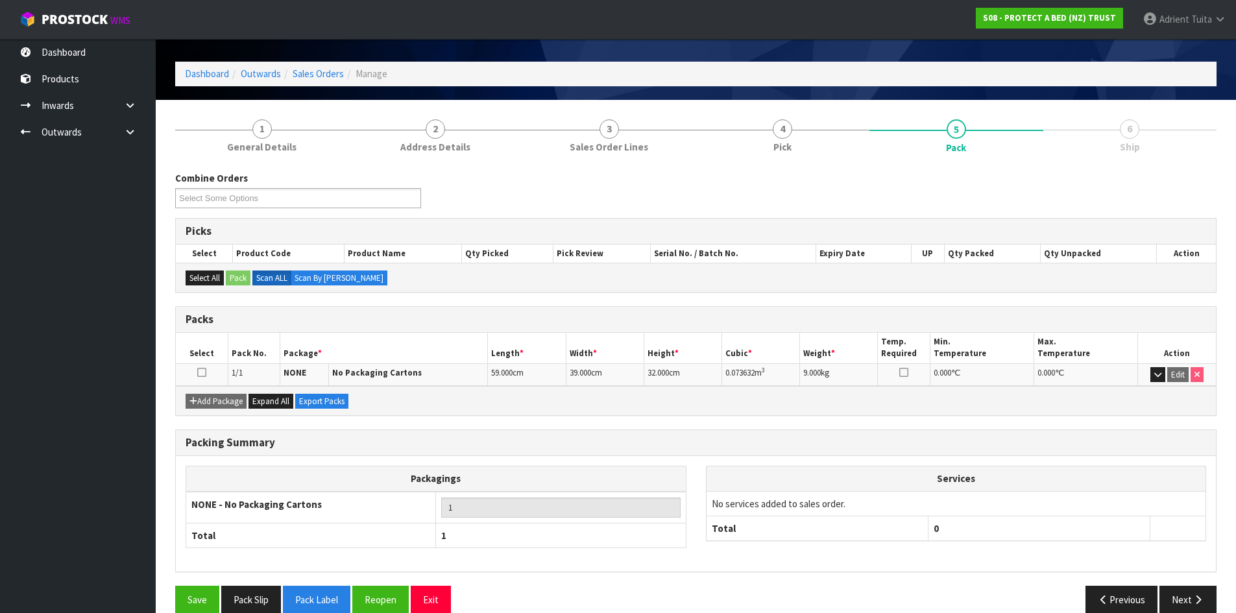
scroll to position [58, 0]
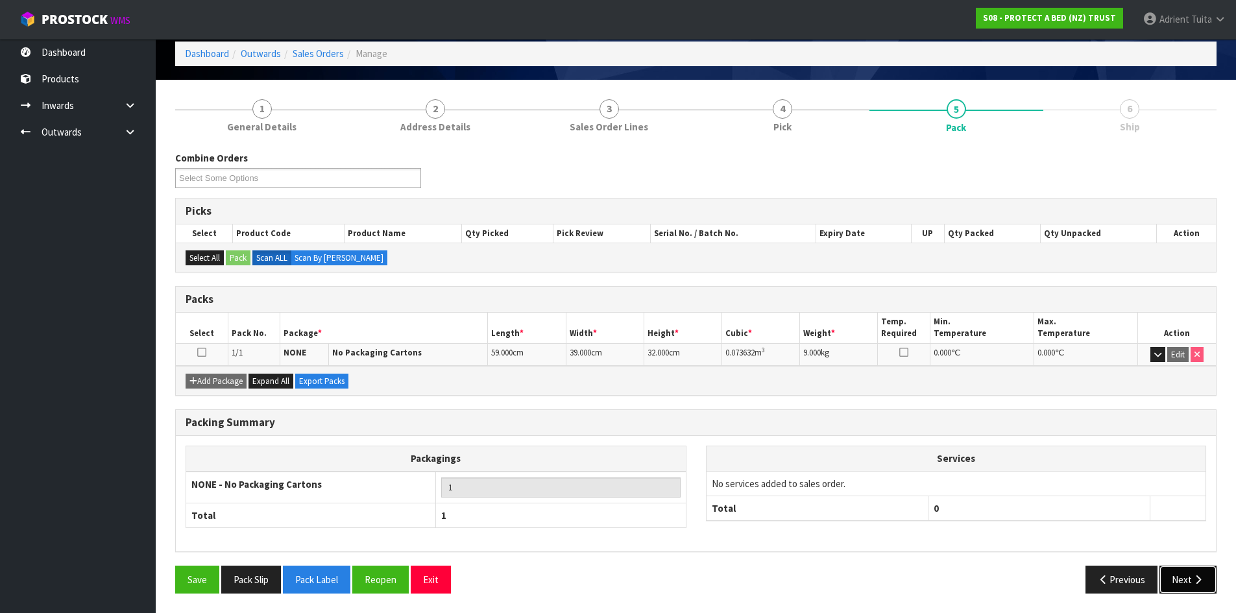
click at [1195, 572] on button "Next" at bounding box center [1188, 580] width 57 height 28
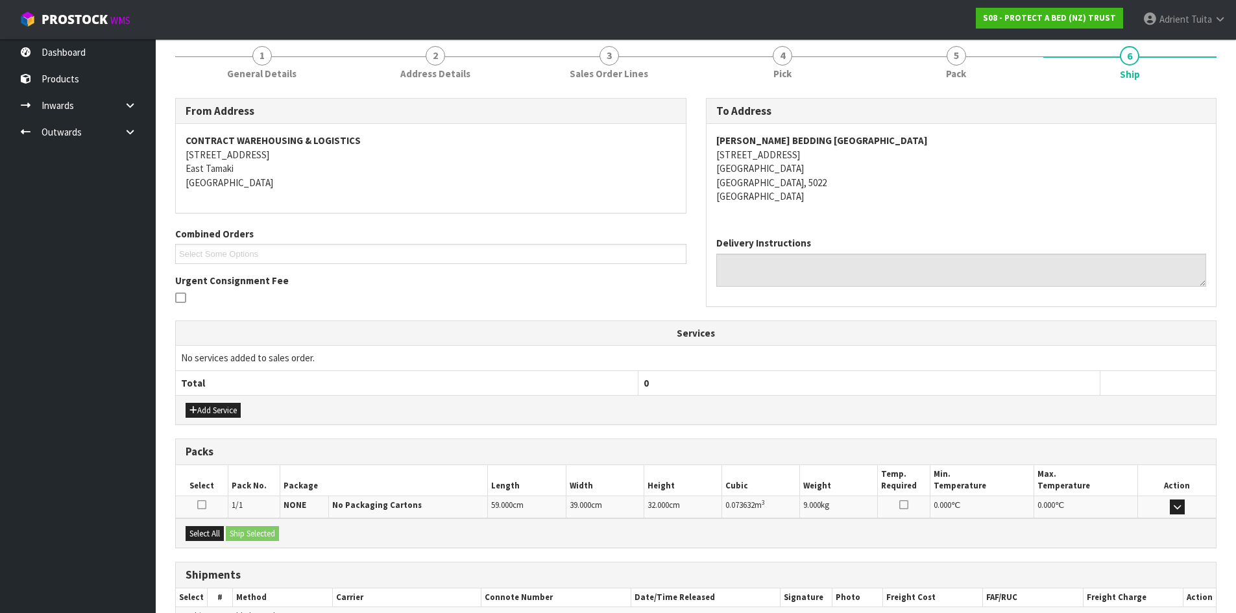
scroll to position [186, 0]
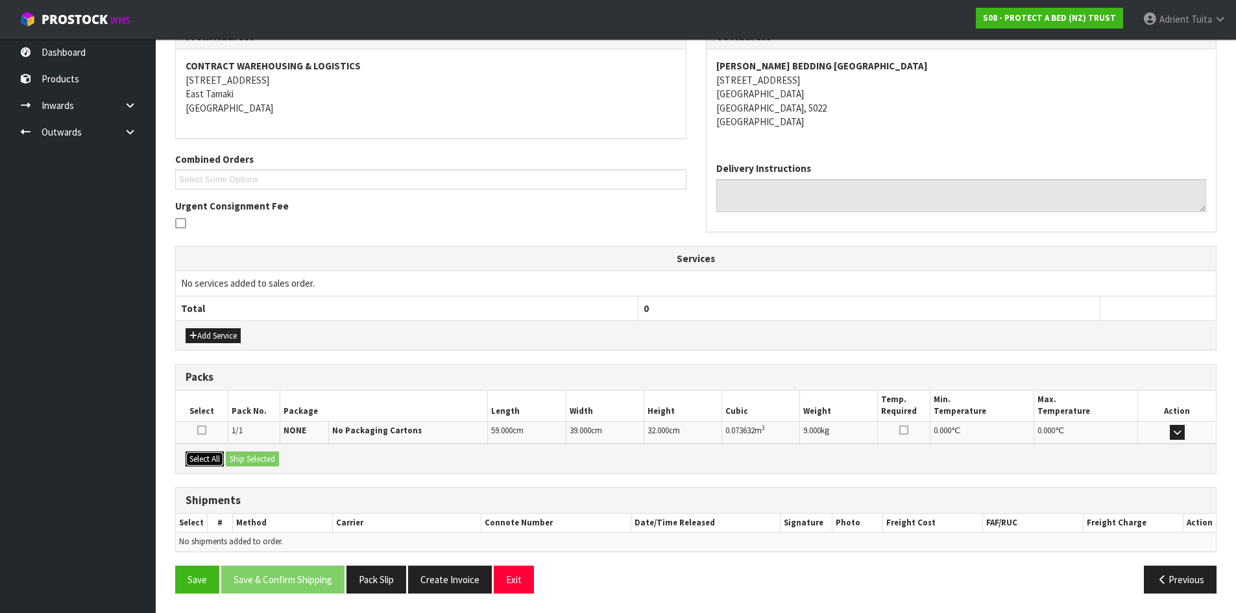
drag, startPoint x: 201, startPoint y: 459, endPoint x: 245, endPoint y: 459, distance: 43.5
click at [206, 459] on button "Select All" at bounding box center [205, 460] width 38 height 16
click at [269, 457] on button "Ship Selected" at bounding box center [252, 460] width 53 height 16
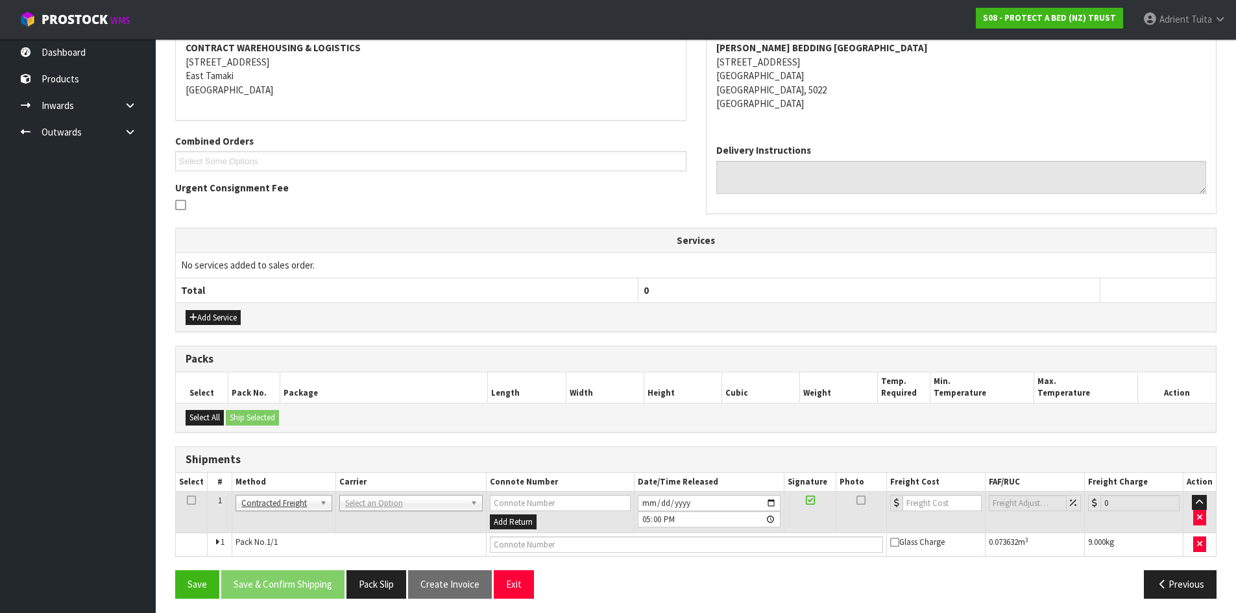
scroll to position [210, 0]
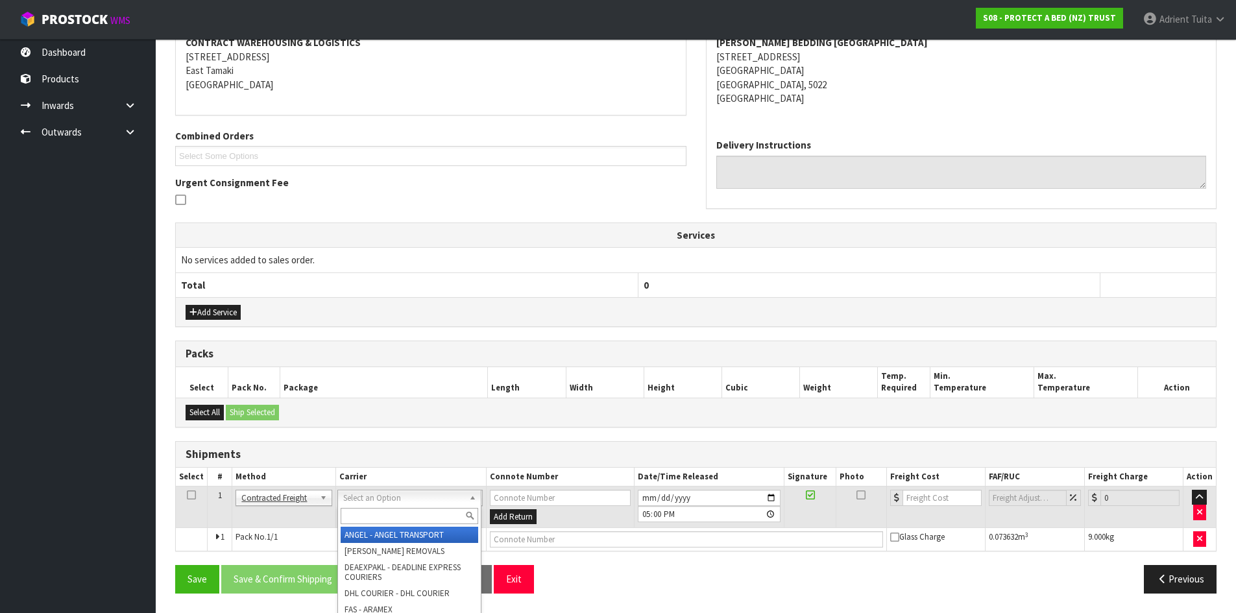
click at [386, 520] on input "text" at bounding box center [410, 516] width 138 height 16
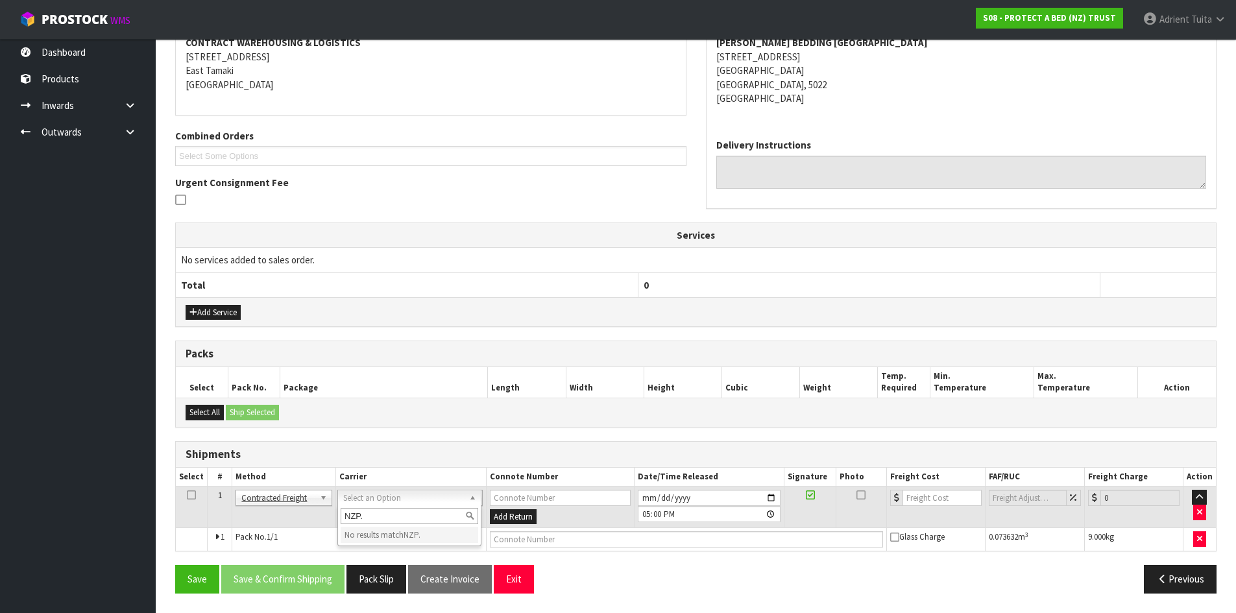
type input "NZP"
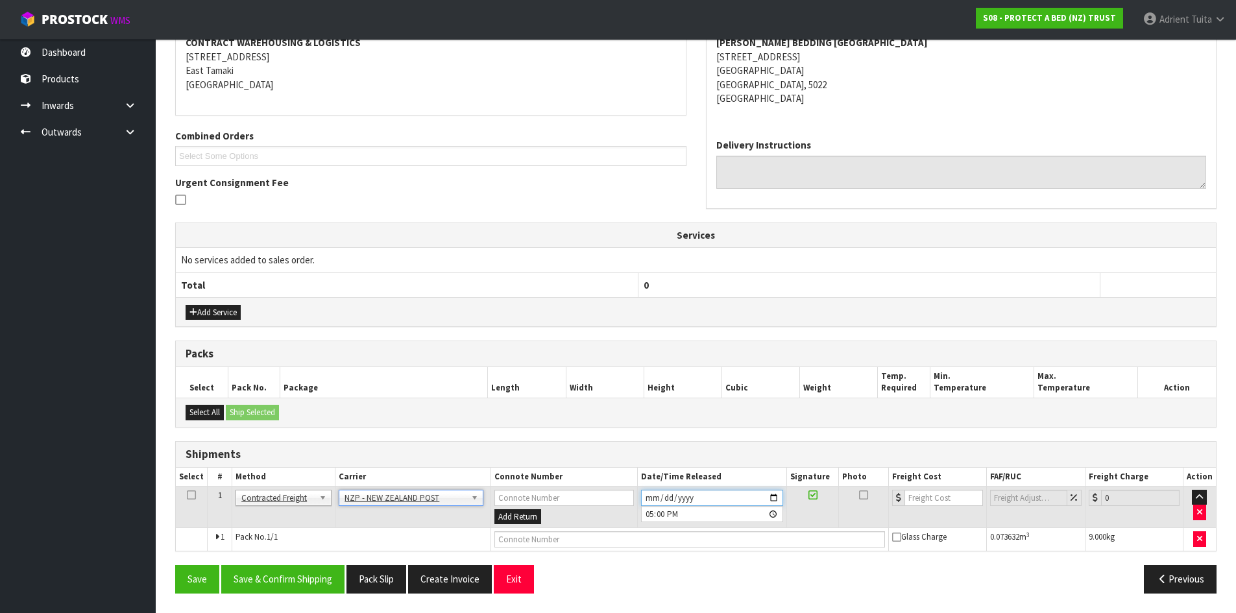
click at [647, 494] on input "[DATE]" at bounding box center [712, 498] width 142 height 16
type input "[DATE]"
type input "17:00:00.000"
click at [565, 537] on input "text" at bounding box center [689, 539] width 391 height 16
type input "00894210379946121095"
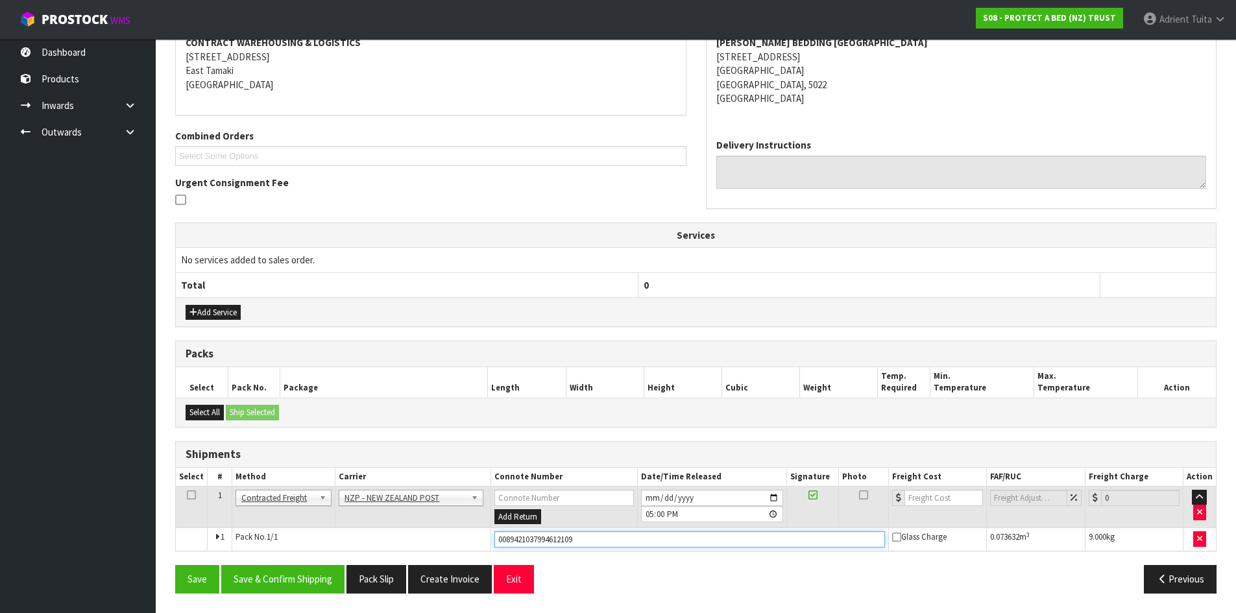
click at [175, 565] on button "Save" at bounding box center [197, 579] width 44 height 28
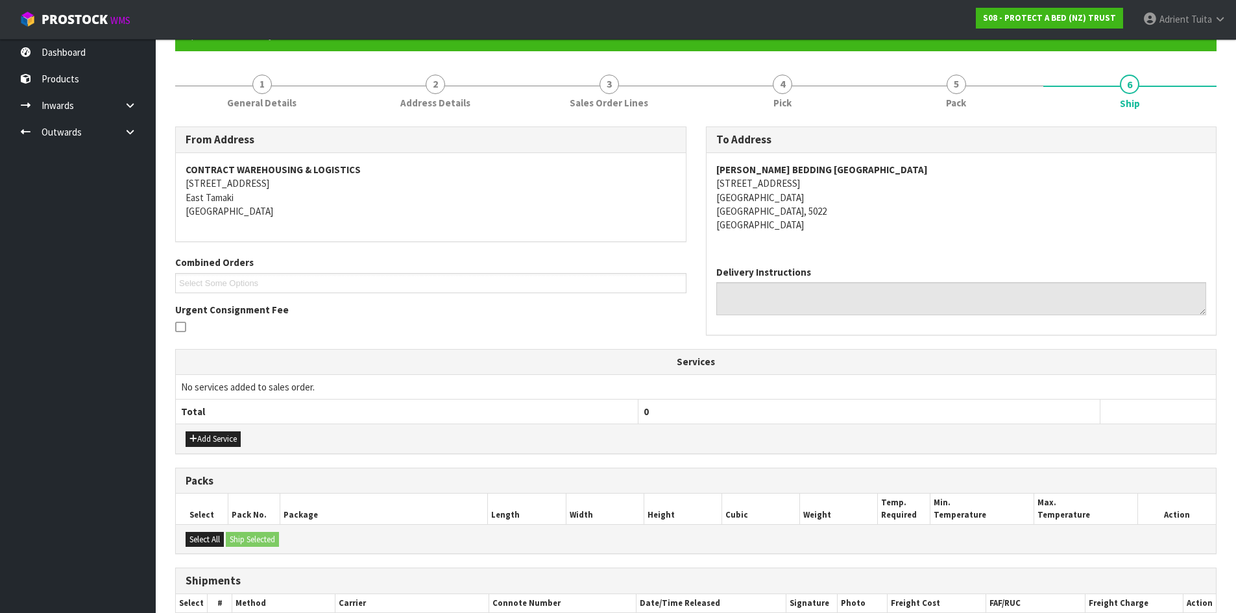
scroll to position [256, 0]
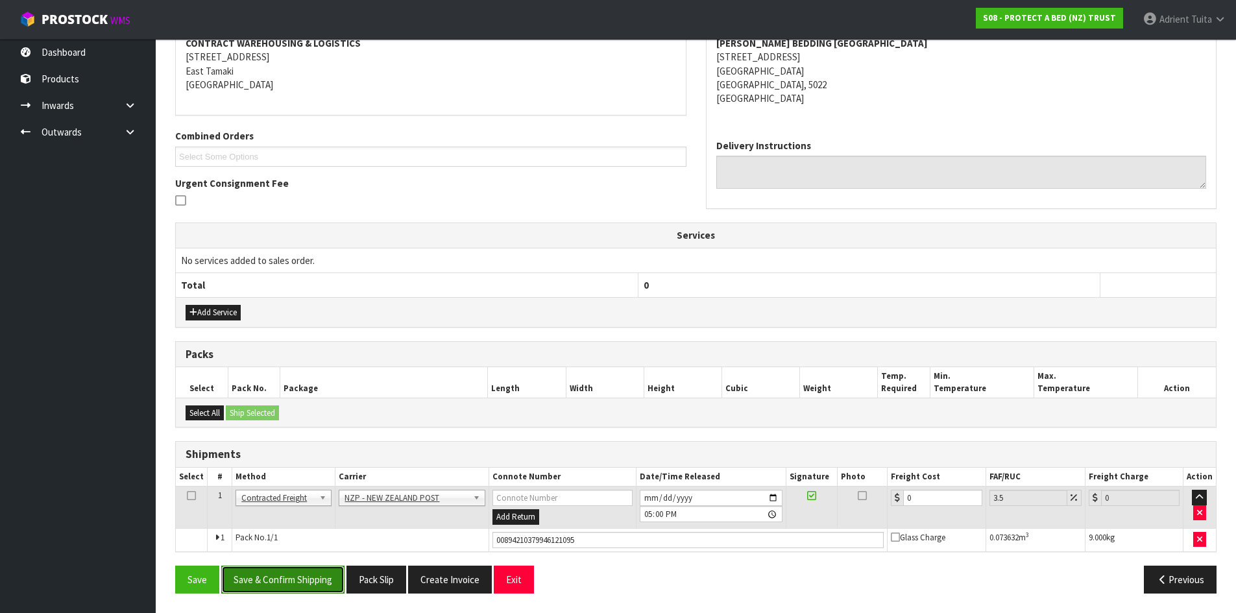
drag, startPoint x: 258, startPoint y: 585, endPoint x: 282, endPoint y: 592, distance: 25.9
click at [263, 585] on button "Save & Confirm Shipping" at bounding box center [282, 580] width 123 height 28
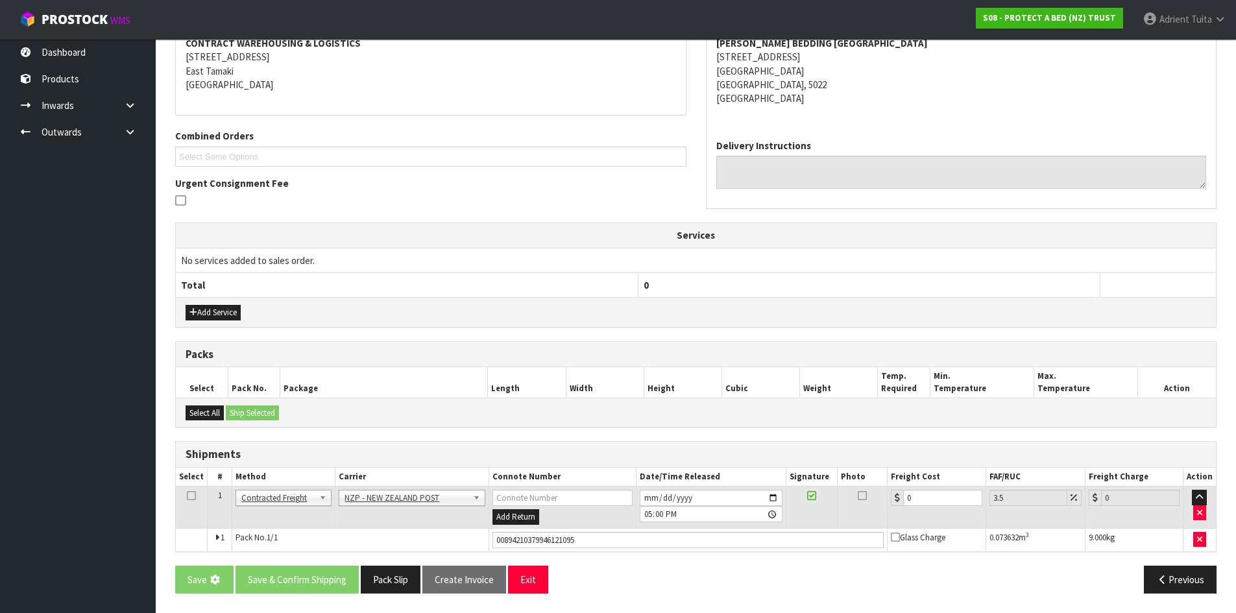
scroll to position [0, 0]
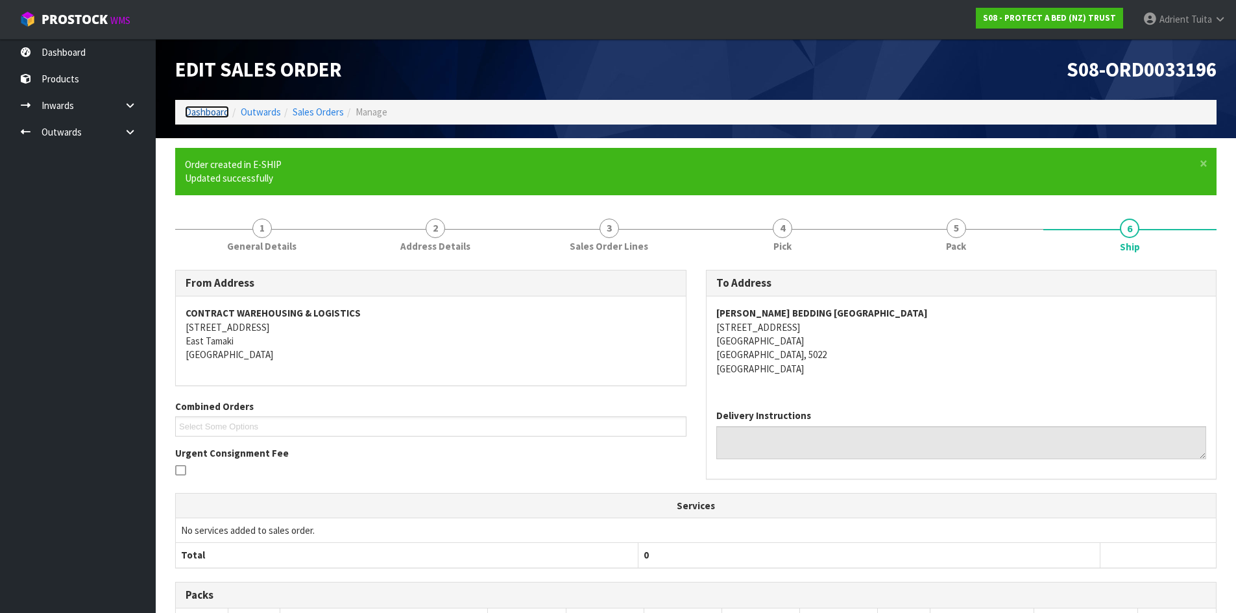
click at [209, 106] on link "Dashboard" at bounding box center [207, 112] width 44 height 12
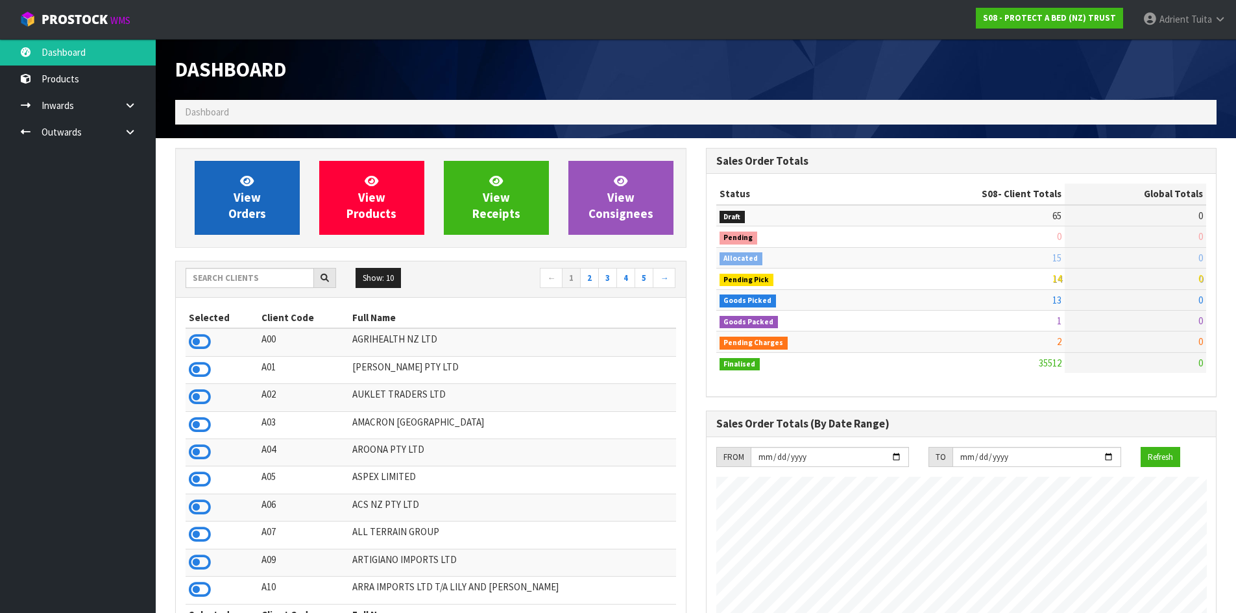
scroll to position [809, 530]
click at [232, 198] on link "View Orders" at bounding box center [247, 198] width 105 height 74
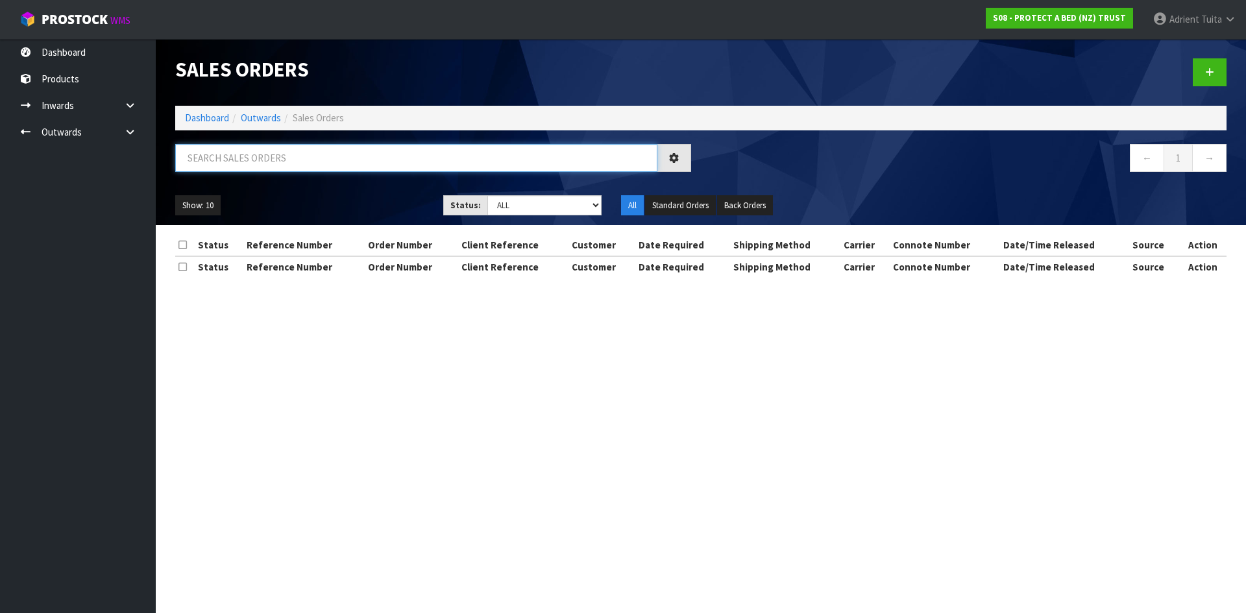
click at [508, 165] on input "text" at bounding box center [416, 158] width 482 height 28
type input "33217"
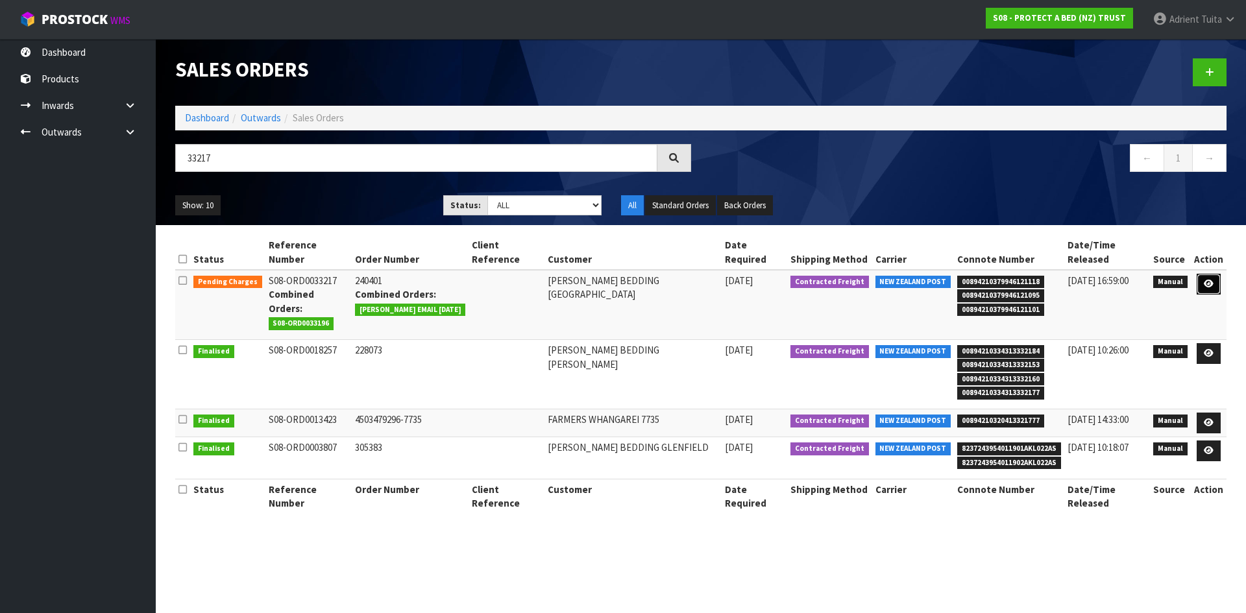
click at [1202, 274] on link at bounding box center [1209, 284] width 24 height 21
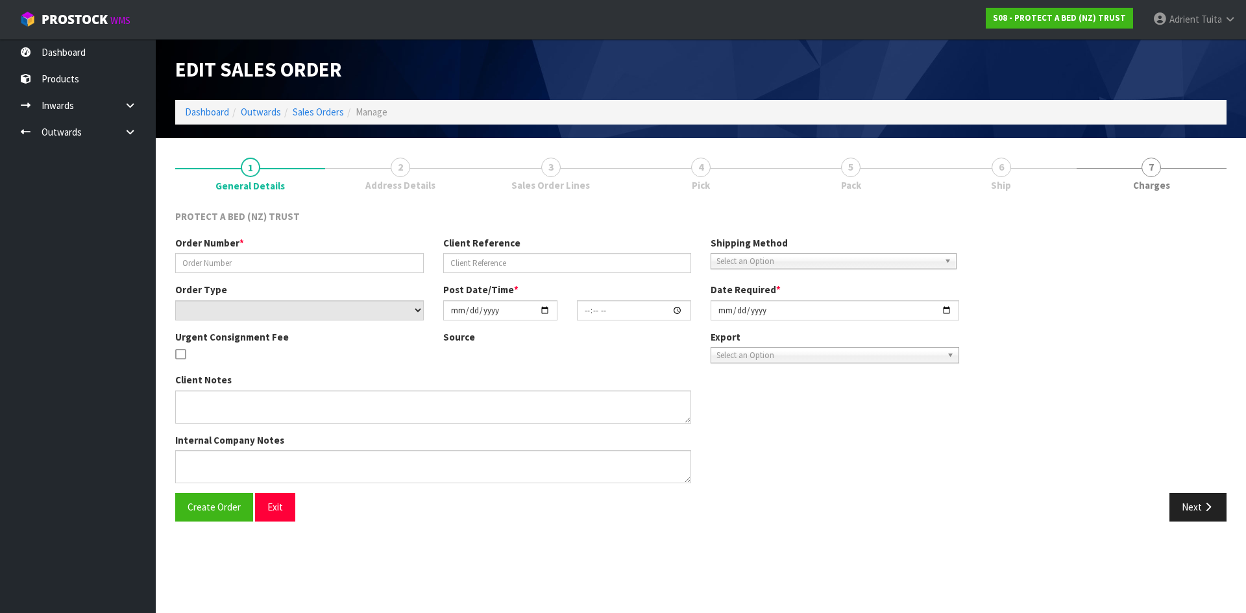
type input "240401"
select select "number:0"
type input "[DATE]"
type input "14:28:00.000"
type input "[DATE]"
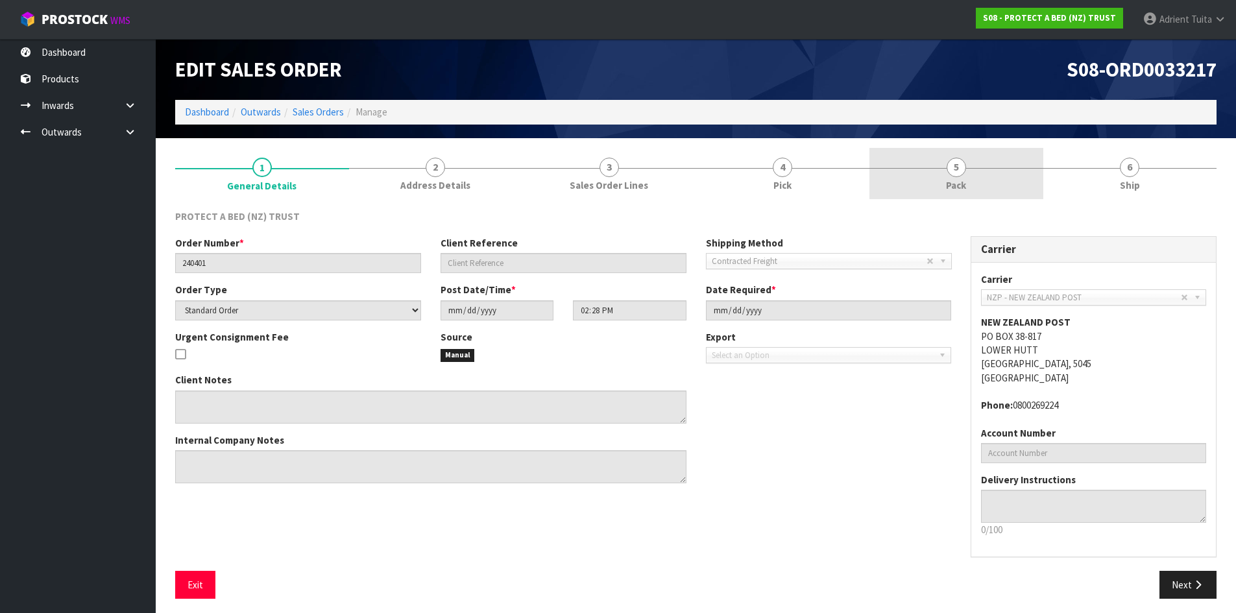
click at [1025, 185] on link "5 Pack" at bounding box center [957, 173] width 174 height 51
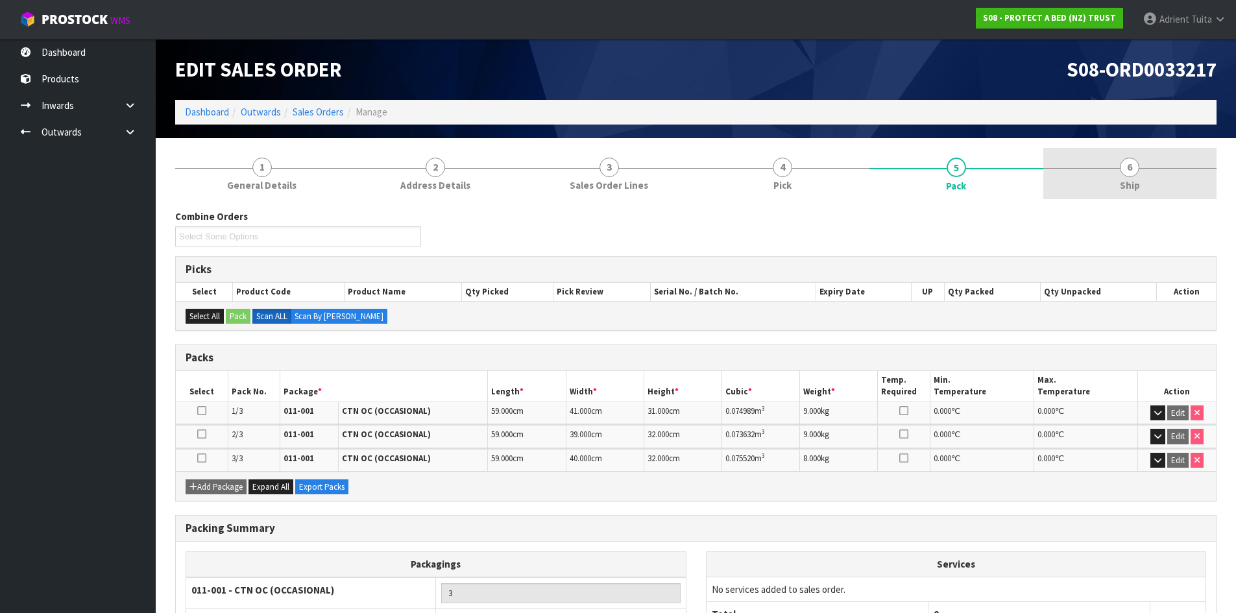
click at [1117, 177] on link "6 Ship" at bounding box center [1130, 173] width 174 height 51
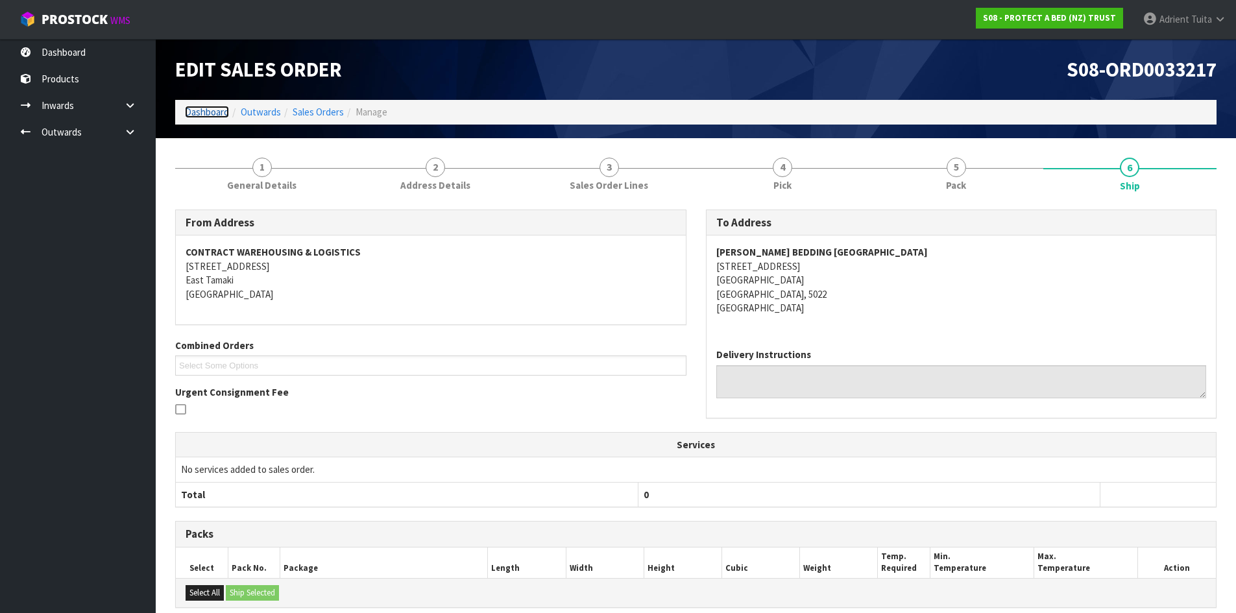
click at [212, 115] on link "Dashboard" at bounding box center [207, 112] width 44 height 12
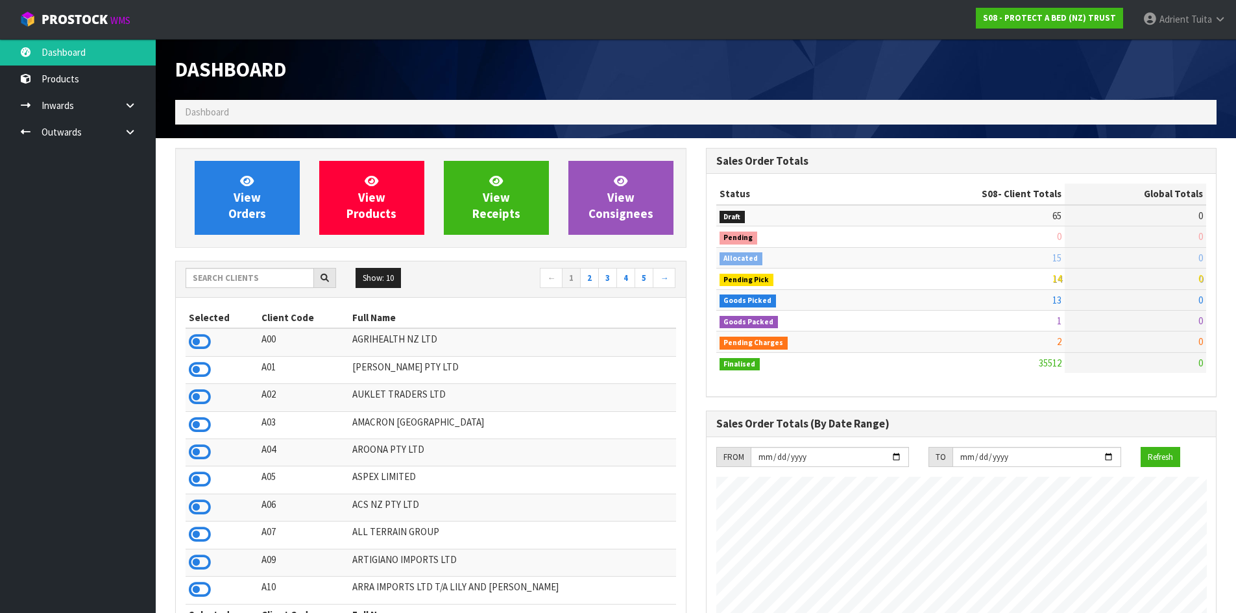
scroll to position [983, 530]
click at [1160, 20] on span "Adrient" at bounding box center [1175, 19] width 30 height 12
click at [1158, 49] on link "Logout" at bounding box center [1184, 52] width 103 height 18
